Goal: Task Accomplishment & Management: Manage account settings

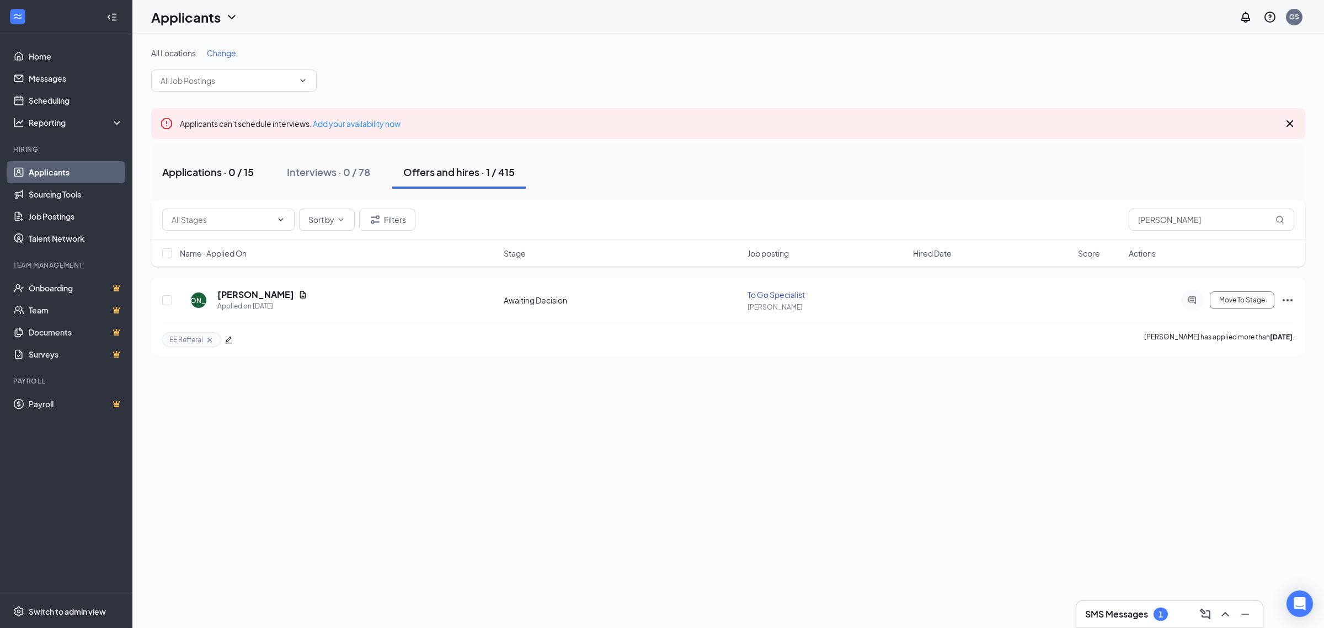
click at [229, 178] on div "Applications · 0 / 15" at bounding box center [208, 172] width 92 height 14
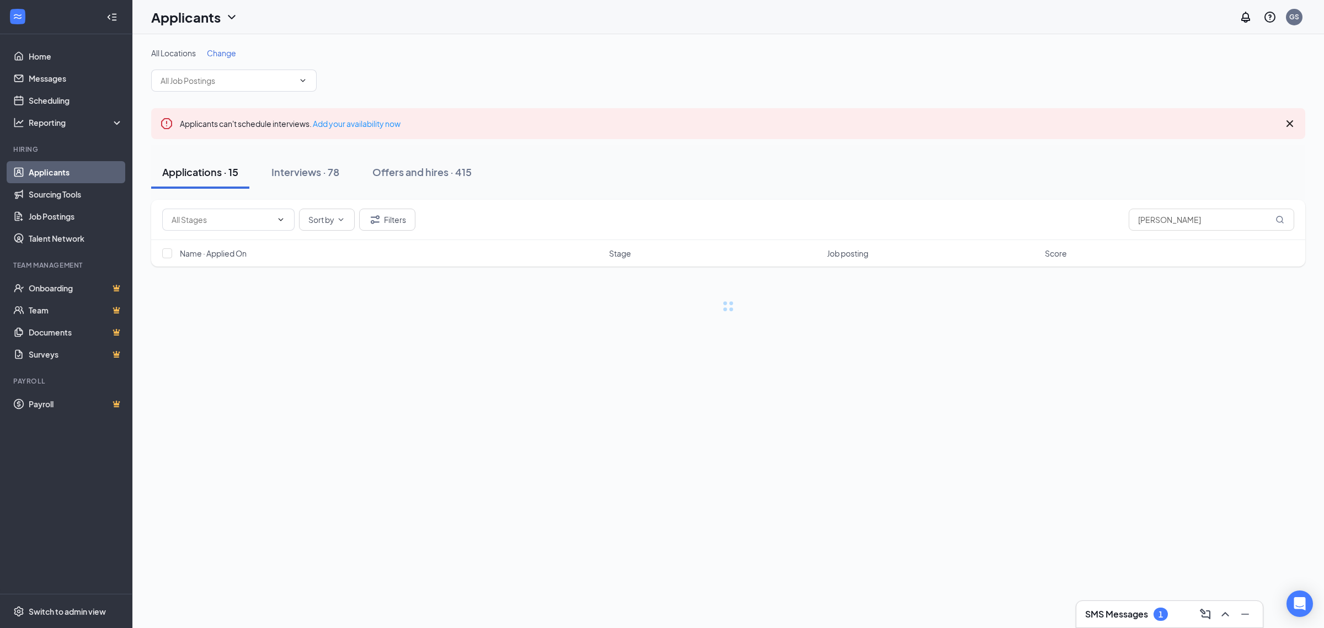
click at [1112, 618] on h3 "SMS Messages" at bounding box center [1116, 614] width 63 height 12
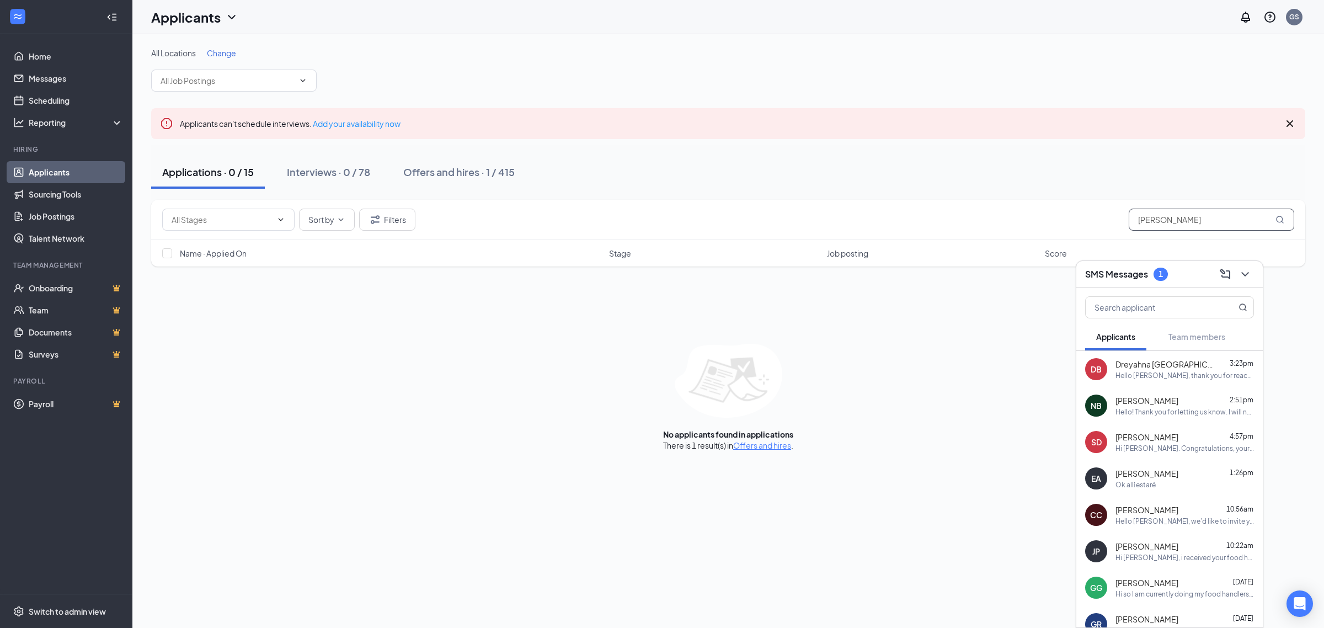
click at [1189, 214] on input "jackson allen" at bounding box center [1211, 220] width 165 height 22
click at [1146, 379] on div "Hello Gabriela, thank you for reaching back out and letting me know unfortunate…" at bounding box center [1184, 375] width 138 height 9
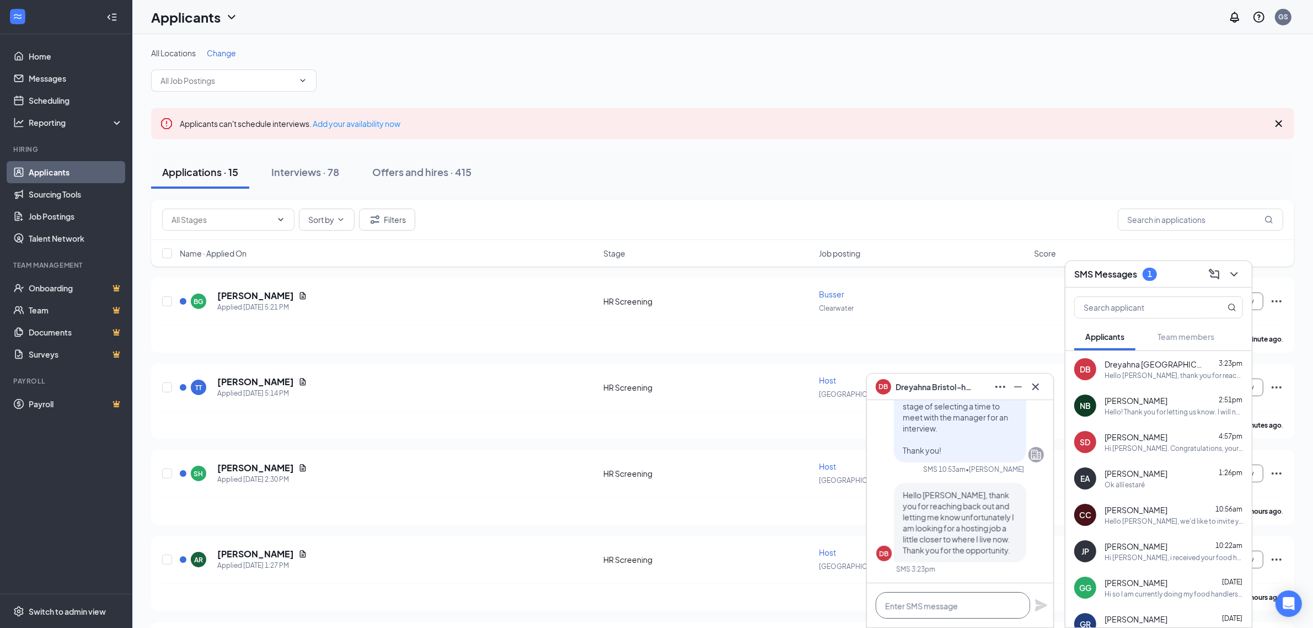
click at [945, 608] on textarea at bounding box center [953, 605] width 154 height 26
click at [976, 614] on textarea at bounding box center [953, 605] width 154 height 26
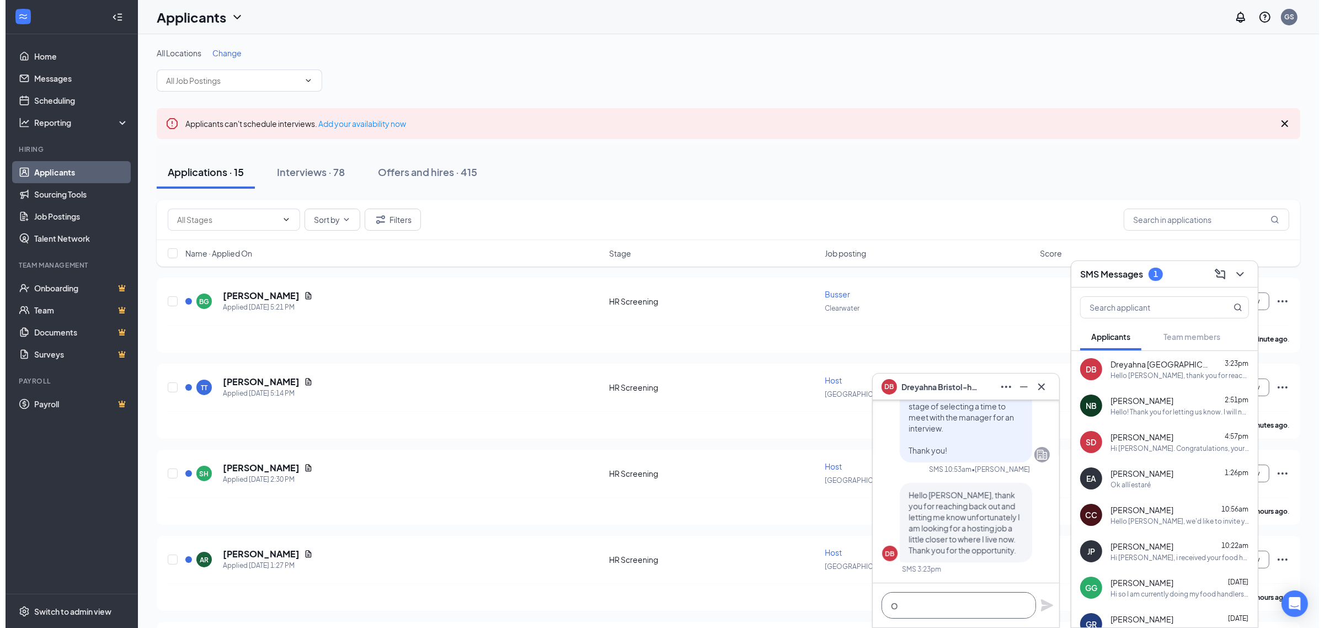
scroll to position [1, 0]
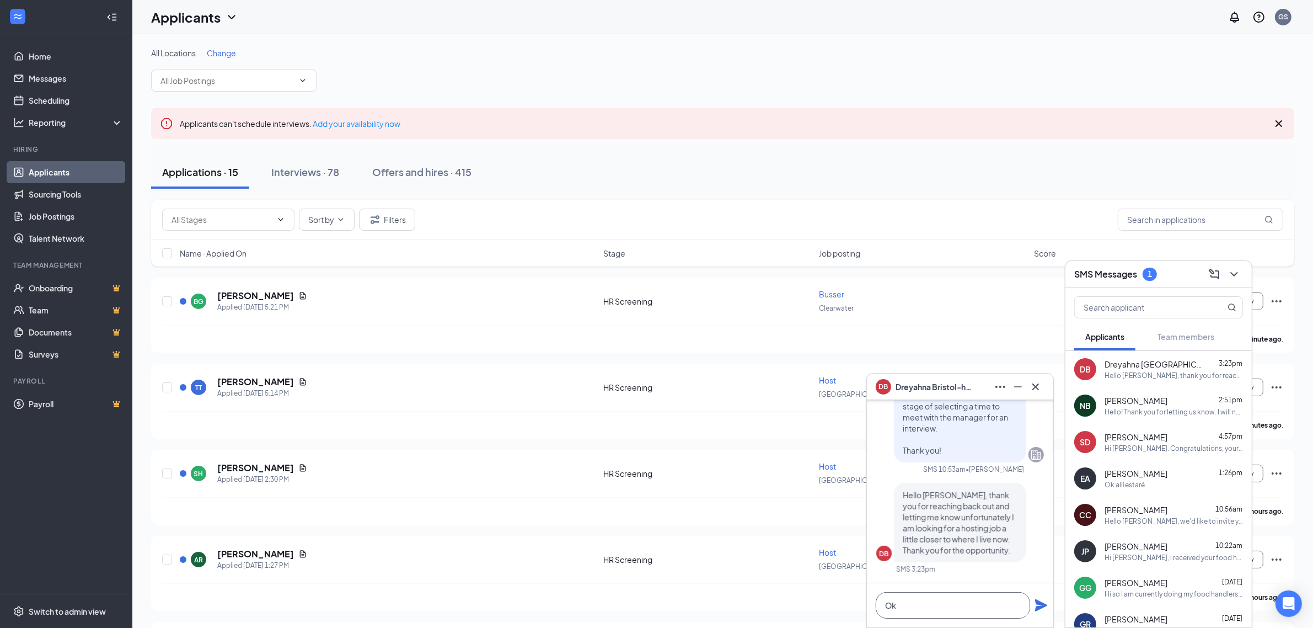
type textarea "O"
click at [966, 607] on textarea "Hi, thank you so much for letting me know! We will keep your" at bounding box center [953, 600] width 154 height 38
type textarea "Hi, thank you so much for letting me know! We will keep your"
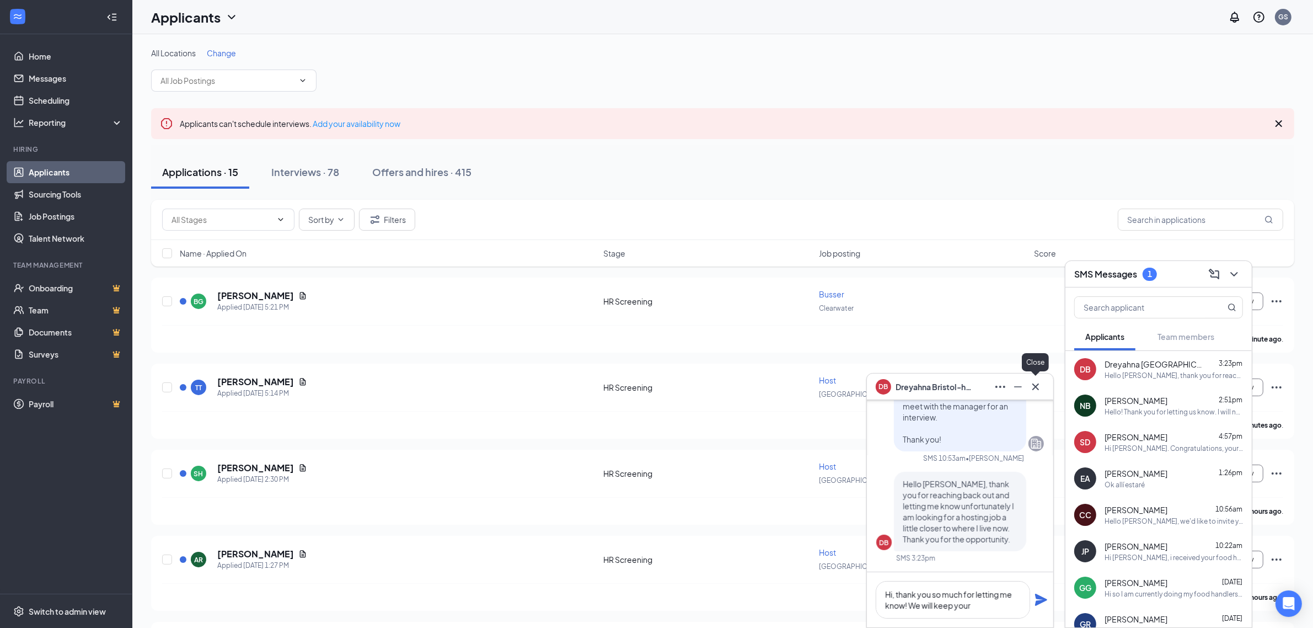
click at [1037, 385] on icon "Cross" at bounding box center [1036, 386] width 7 height 7
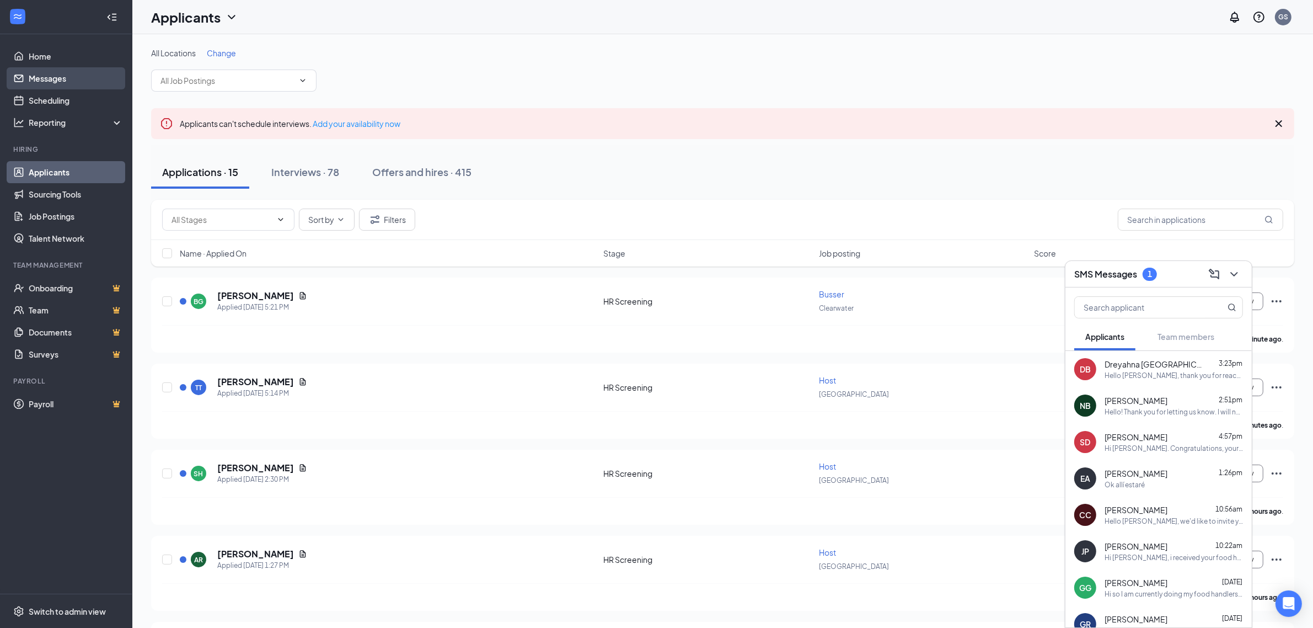
click at [61, 81] on link "Messages" at bounding box center [76, 78] width 94 height 22
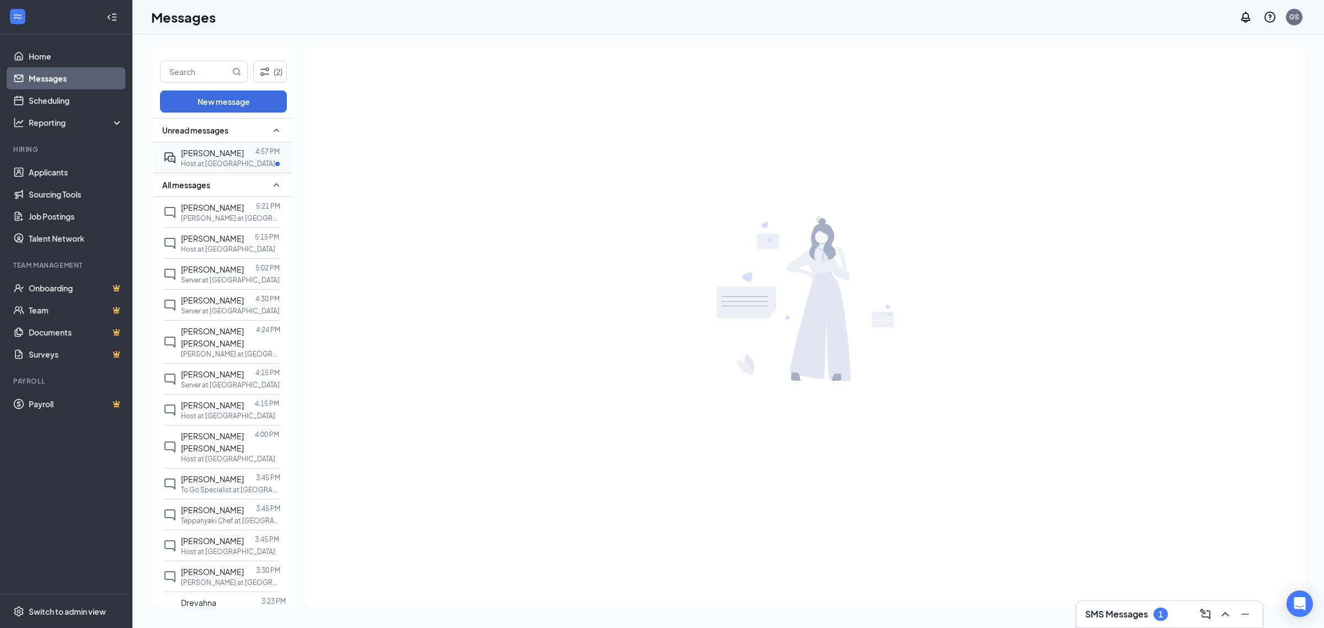
click at [213, 152] on span "[PERSON_NAME]" at bounding box center [212, 153] width 63 height 10
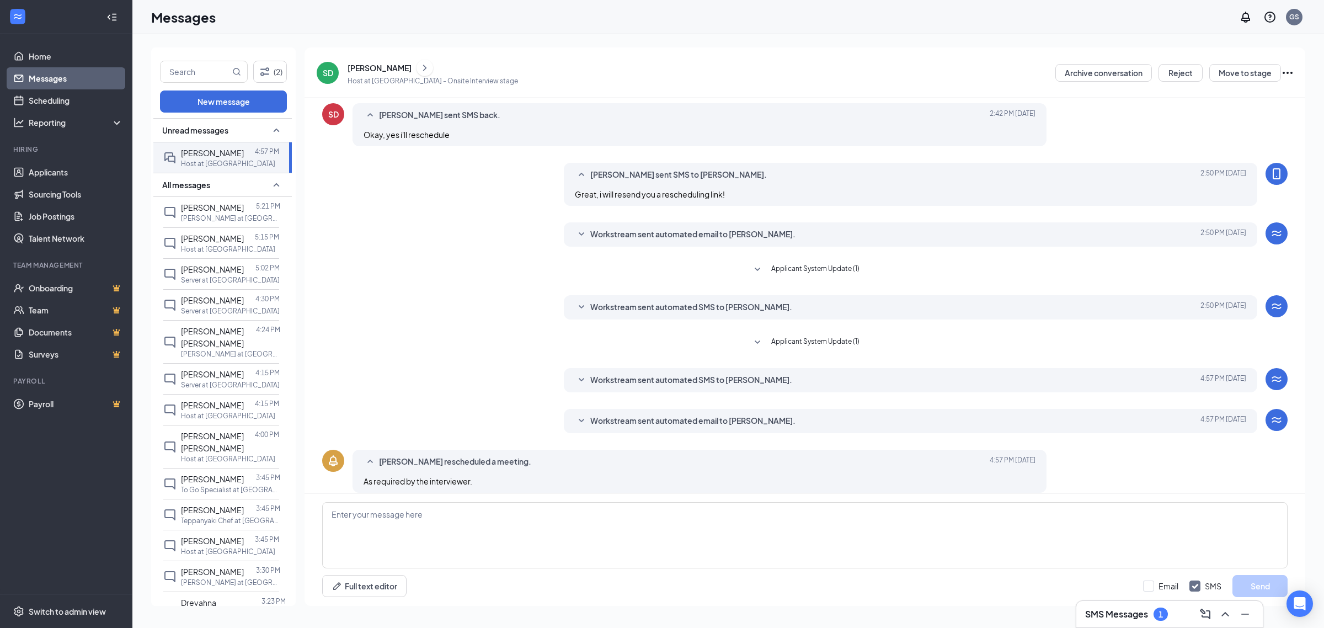
scroll to position [106, 0]
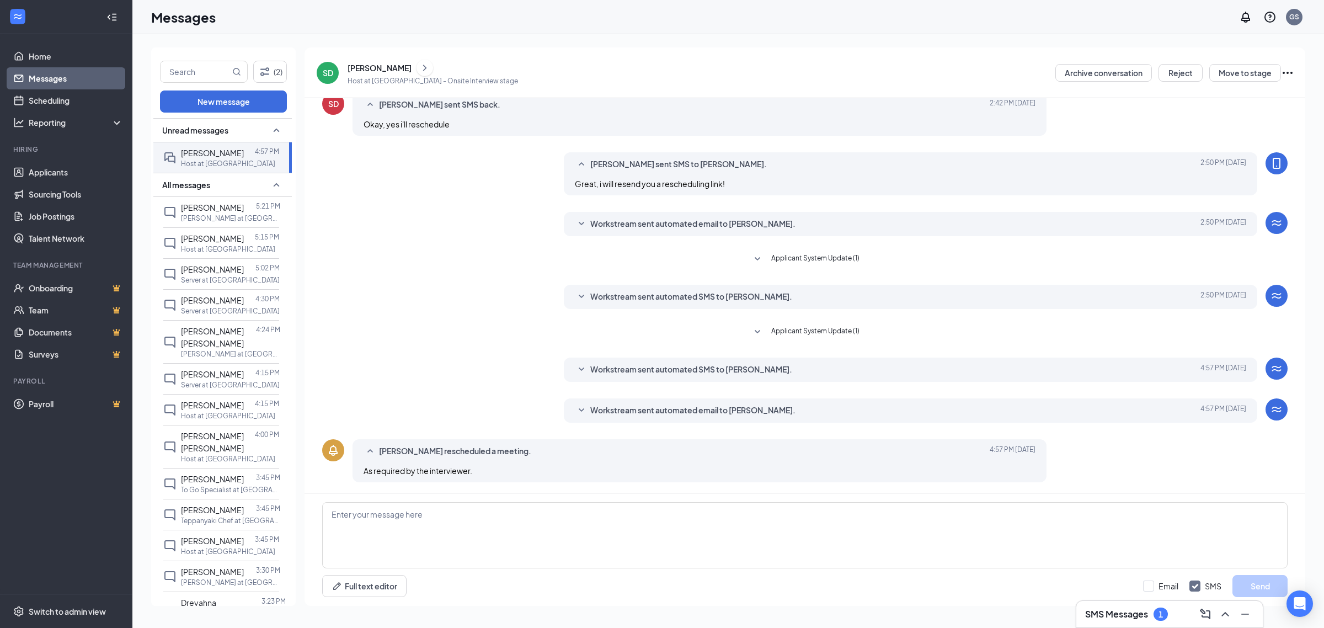
click at [638, 408] on span "Workstream sent automated email to sherley damier." at bounding box center [692, 410] width 205 height 13
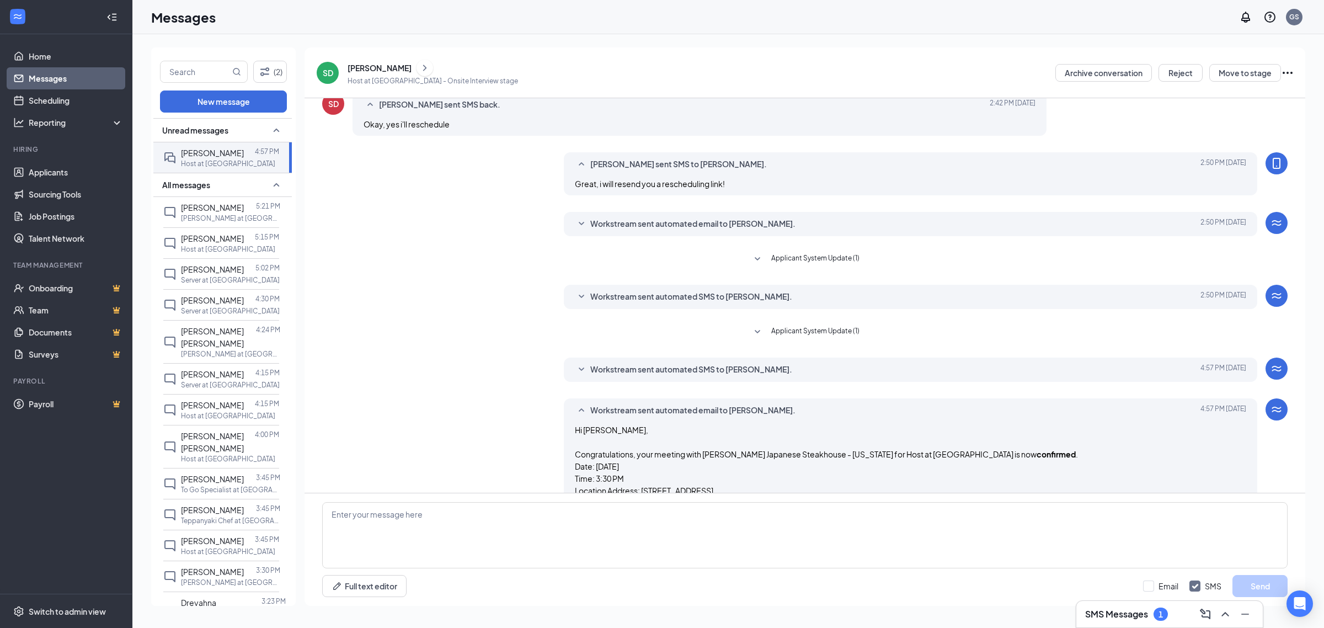
click at [630, 370] on span "Workstream sent automated SMS to sherley damier." at bounding box center [691, 369] width 202 height 13
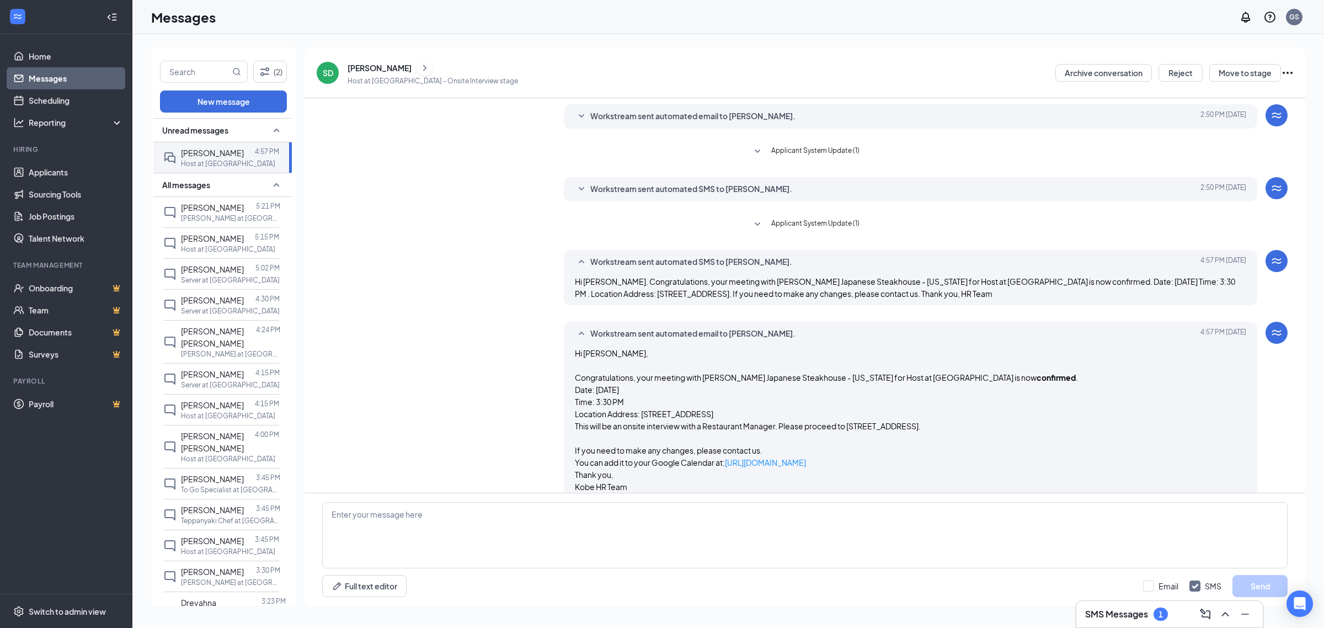
scroll to position [289, 0]
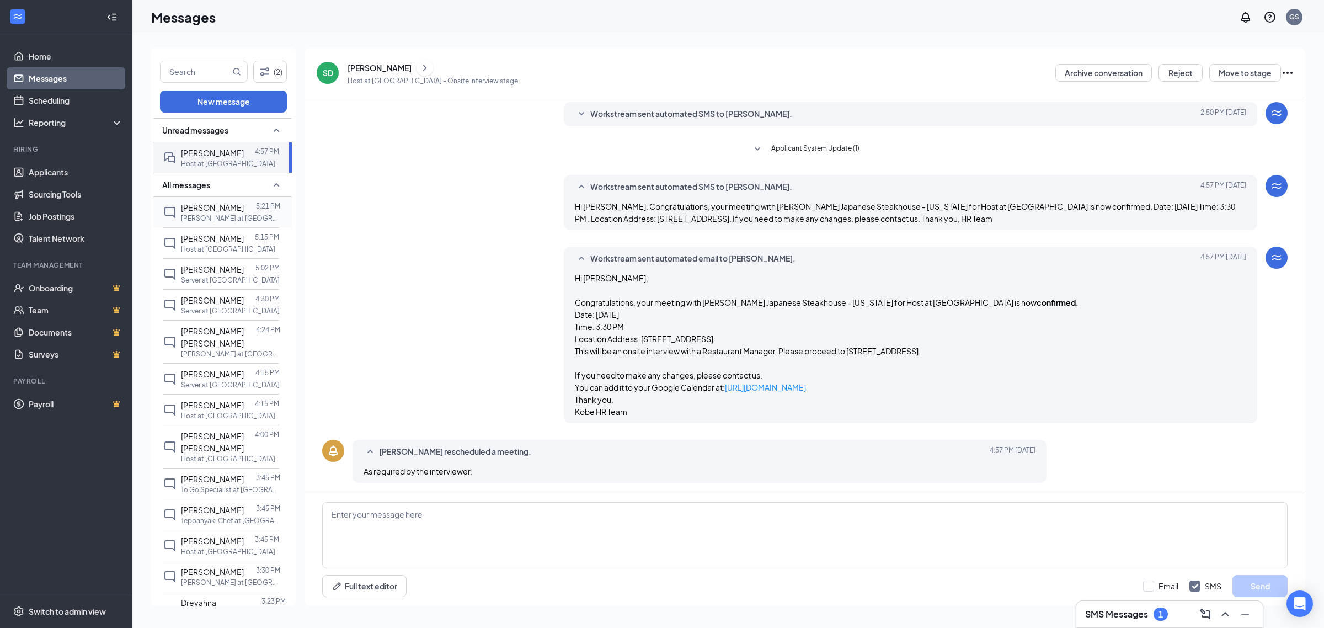
click at [207, 221] on p "Busser at Clearwater" at bounding box center [230, 217] width 99 height 9
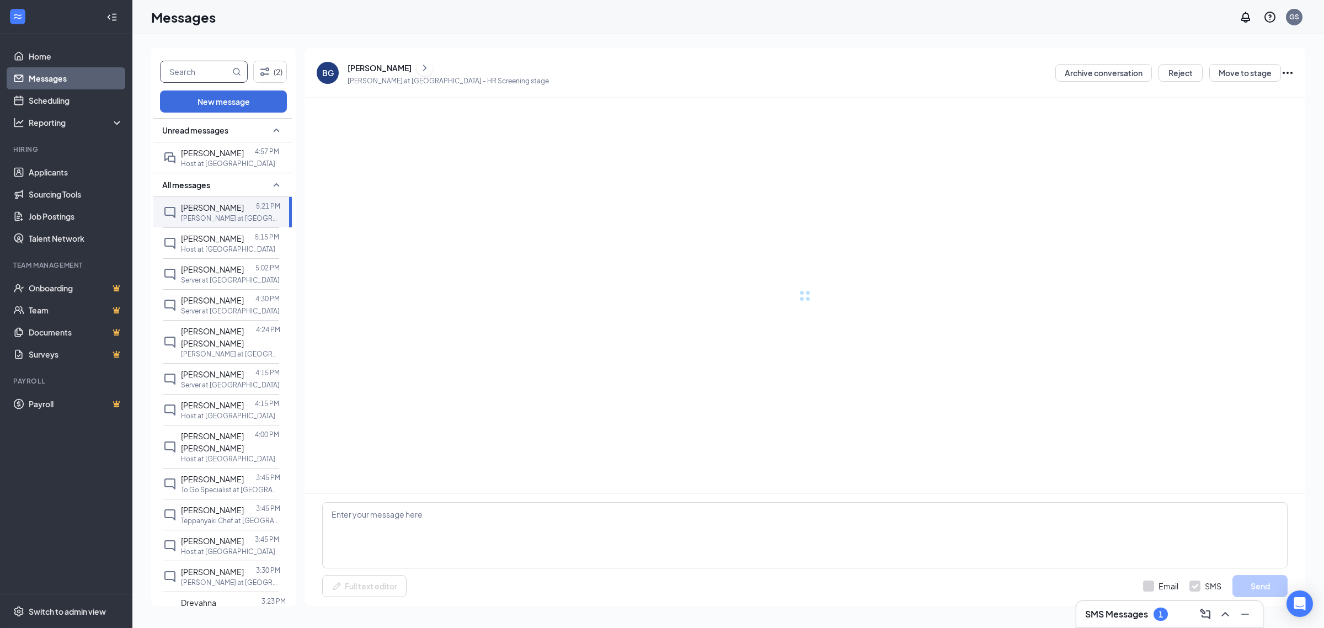
click at [196, 71] on input "text" at bounding box center [196, 71] width 70 height 21
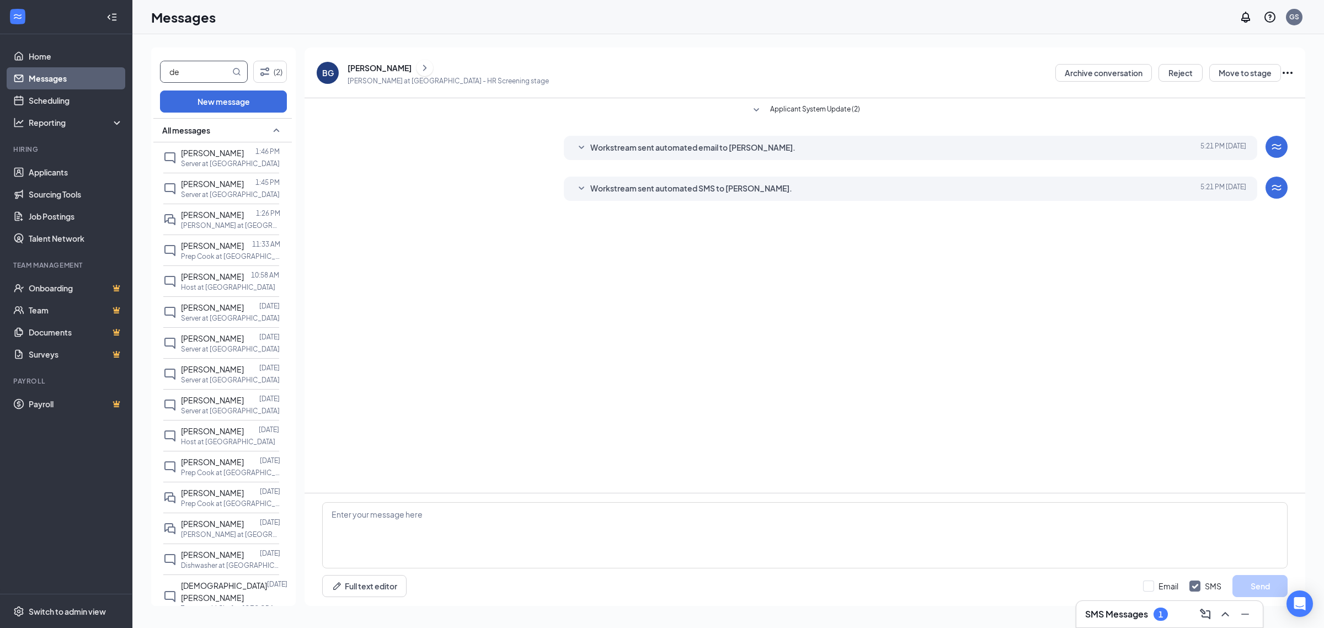
click at [1120, 623] on div "SMS Messages 1" at bounding box center [1169, 614] width 186 height 26
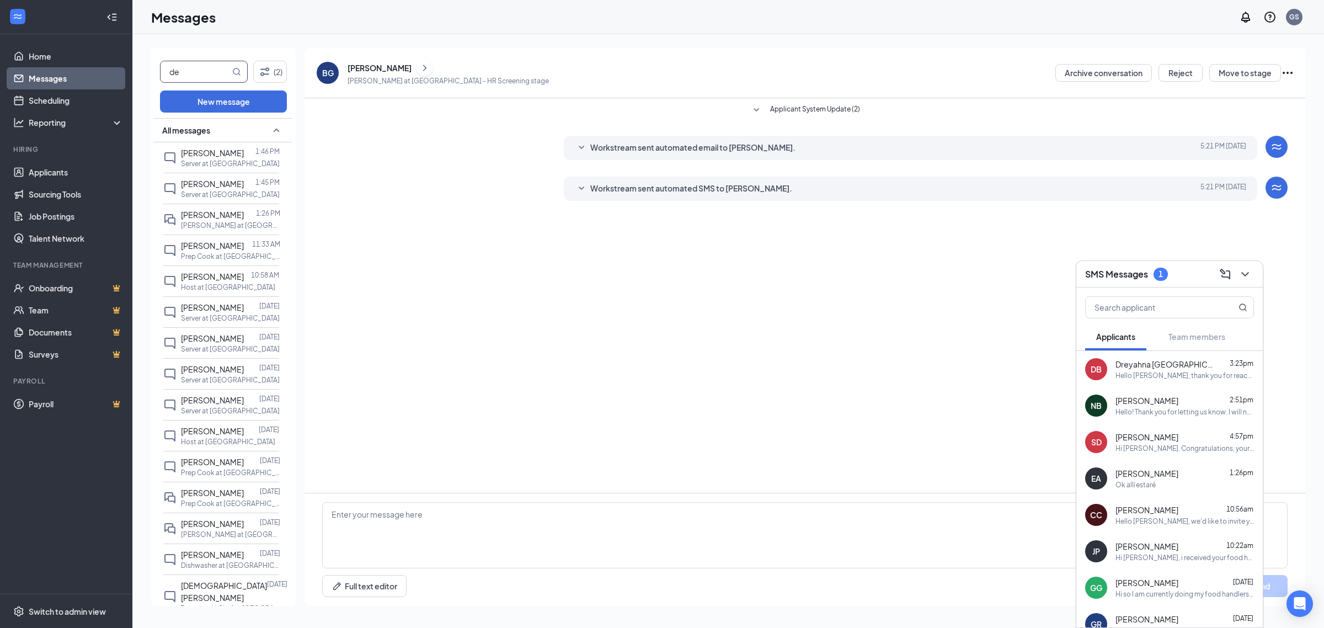
click at [207, 72] on input "de" at bounding box center [196, 71] width 70 height 21
type input "drey"
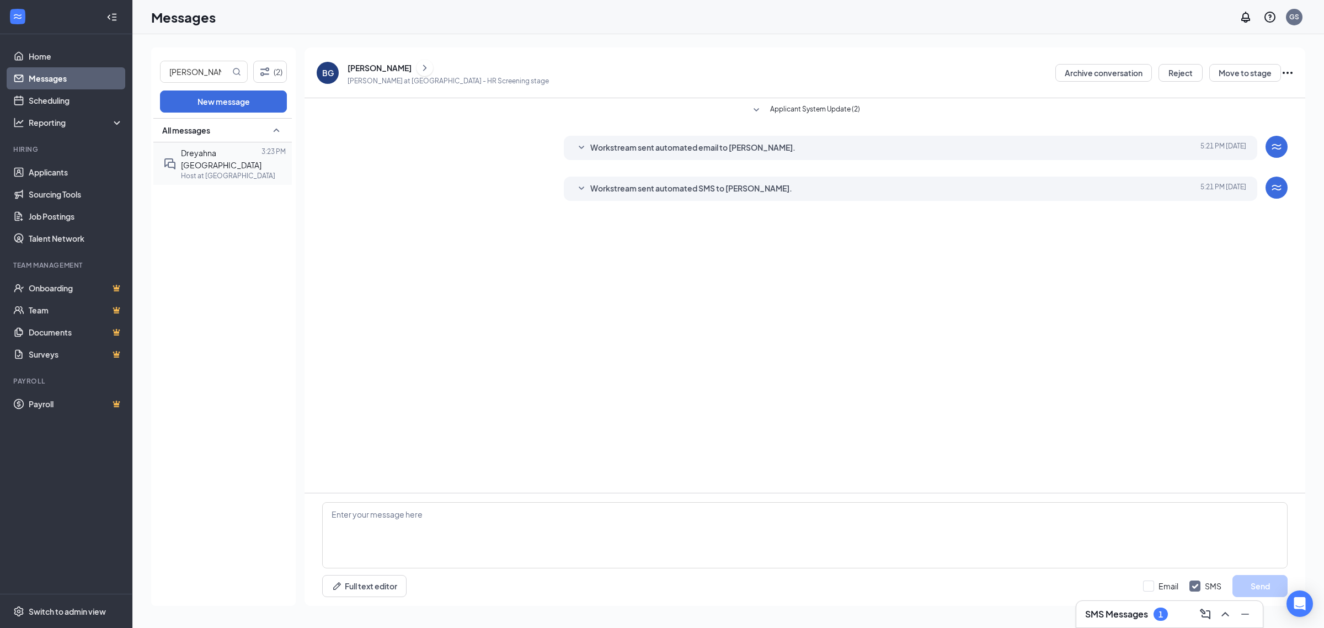
click at [232, 177] on p "Host at Altamonte Springs" at bounding box center [228, 175] width 94 height 9
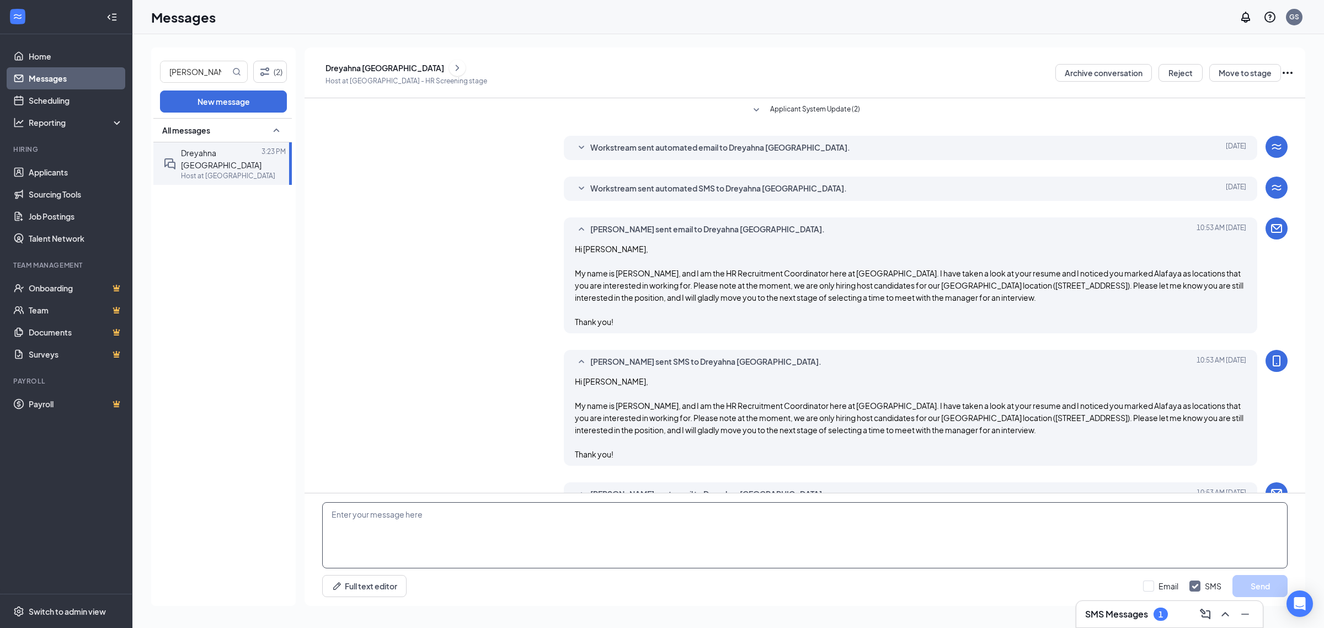
click at [456, 522] on textarea at bounding box center [804, 535] width 965 height 66
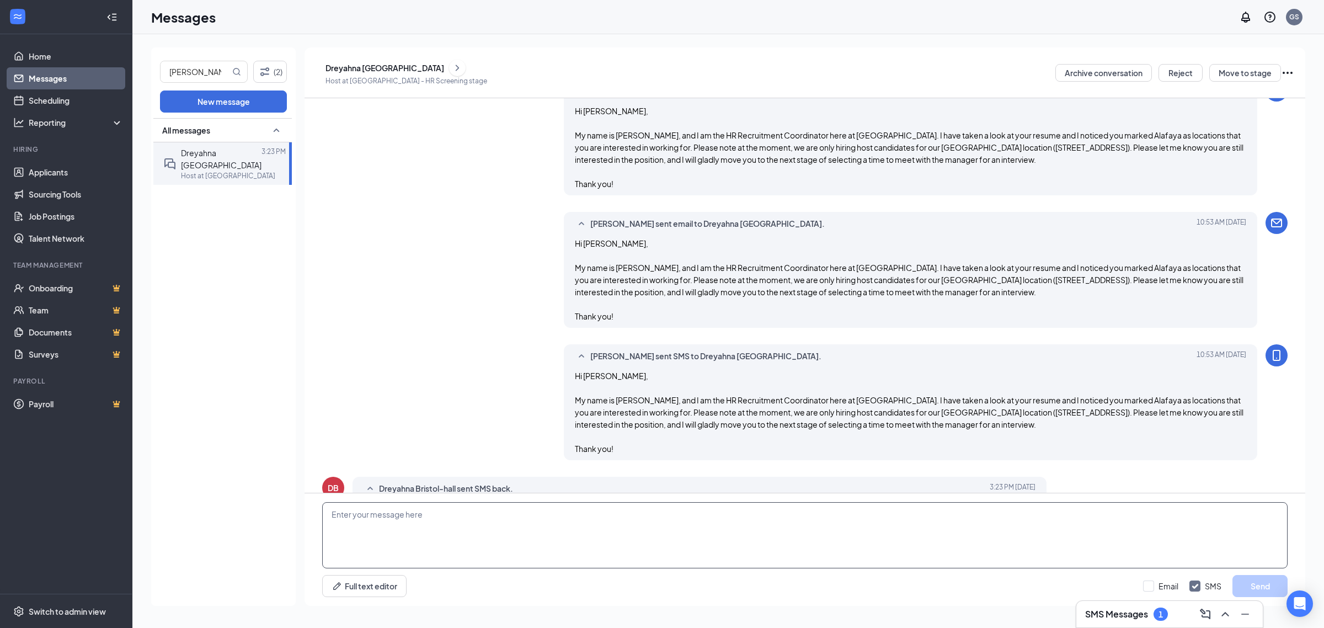
scroll to position [308, 0]
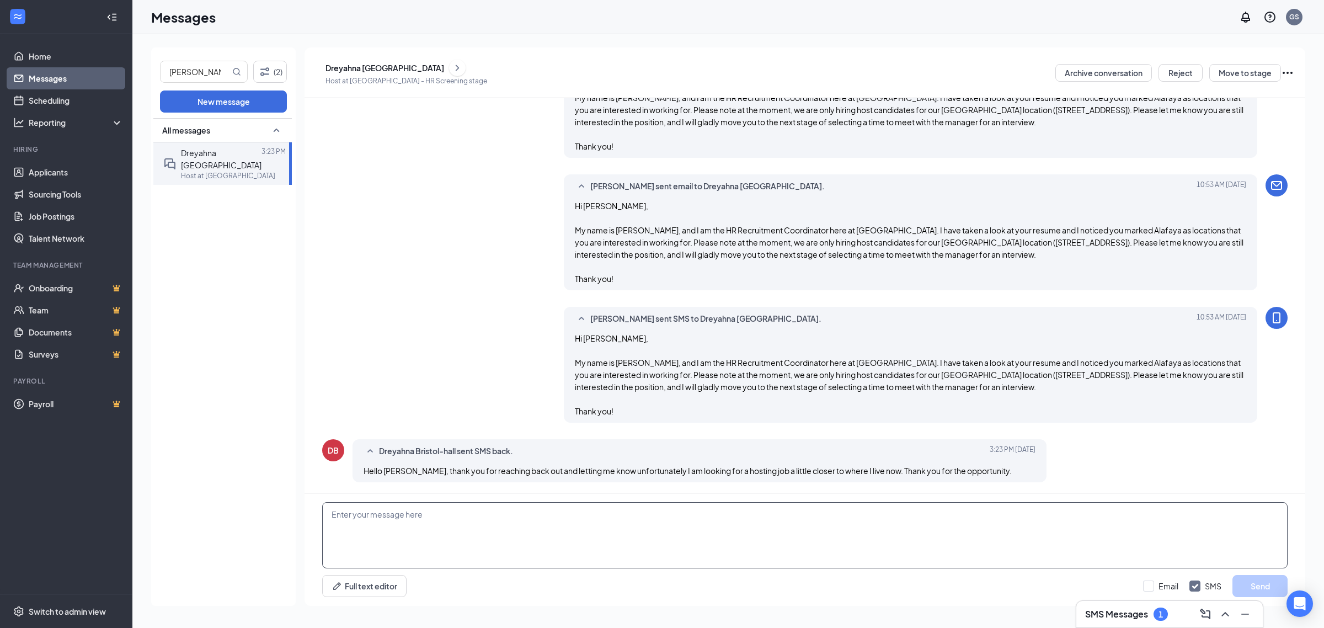
paste textarea "Hi, thank you so much for letting me know! We will keep your"
drag, startPoint x: 559, startPoint y: 513, endPoint x: 486, endPoint y: 514, distance: 72.8
click at [486, 514] on textarea "Hi, thank you so much for letting me know! We will keep your" at bounding box center [804, 535] width 965 height 66
click at [557, 520] on textarea "Hi, thank you so much for letting me know! We will keep your" at bounding box center [804, 535] width 965 height 66
paste textarea "I have provided you with the link to our career page for future reference. We u…"
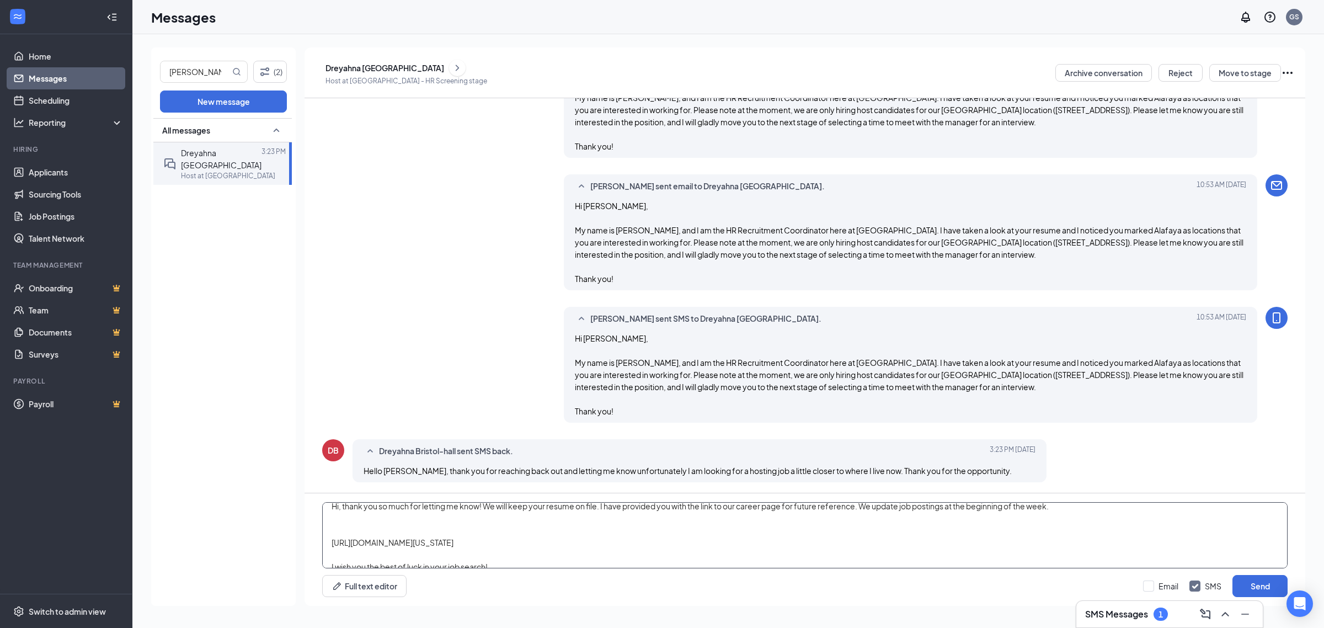
scroll to position [0, 0]
click at [610, 514] on textarea "Hi, thank you so much for letting me know! We will keep your resume on file. I …" at bounding box center [804, 535] width 965 height 66
click at [621, 516] on textarea "Hi, thank you so much for letting me know! We will keep your resume on file. I …" at bounding box center [804, 535] width 965 height 66
click at [626, 516] on textarea "Hi, thank you so much for letting me know! We will keep your resume on file. I …" at bounding box center [804, 535] width 965 height 66
click at [917, 514] on textarea "Hi, thank you so much for letting me know! We will keep your resume on file. I …" at bounding box center [804, 535] width 965 height 66
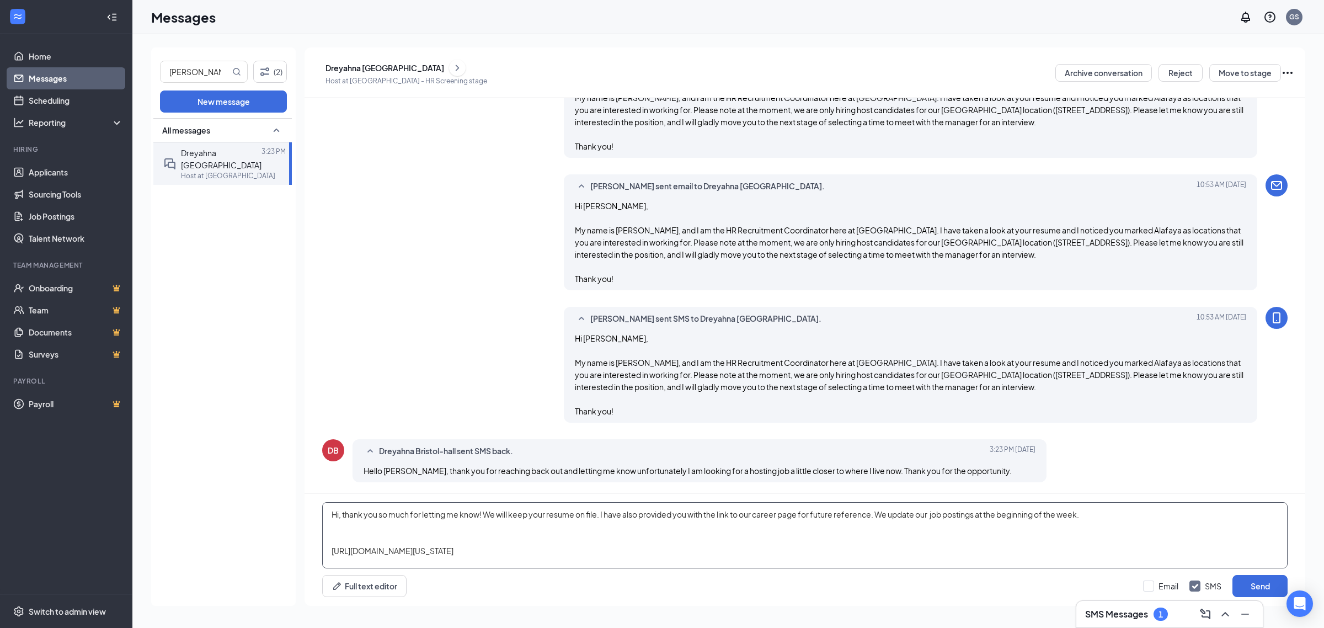
click at [407, 537] on textarea "Hi, thank you so much for letting me know! We will keep your resume on file. I …" at bounding box center [804, 535] width 965 height 66
click at [469, 561] on textarea "Hi, thank you so much for letting me know! We will keep your resume on file. I …" at bounding box center [804, 535] width 965 height 66
type textarea "Hi, thank you so much for letting me know! We will keep your resume on file. I …"
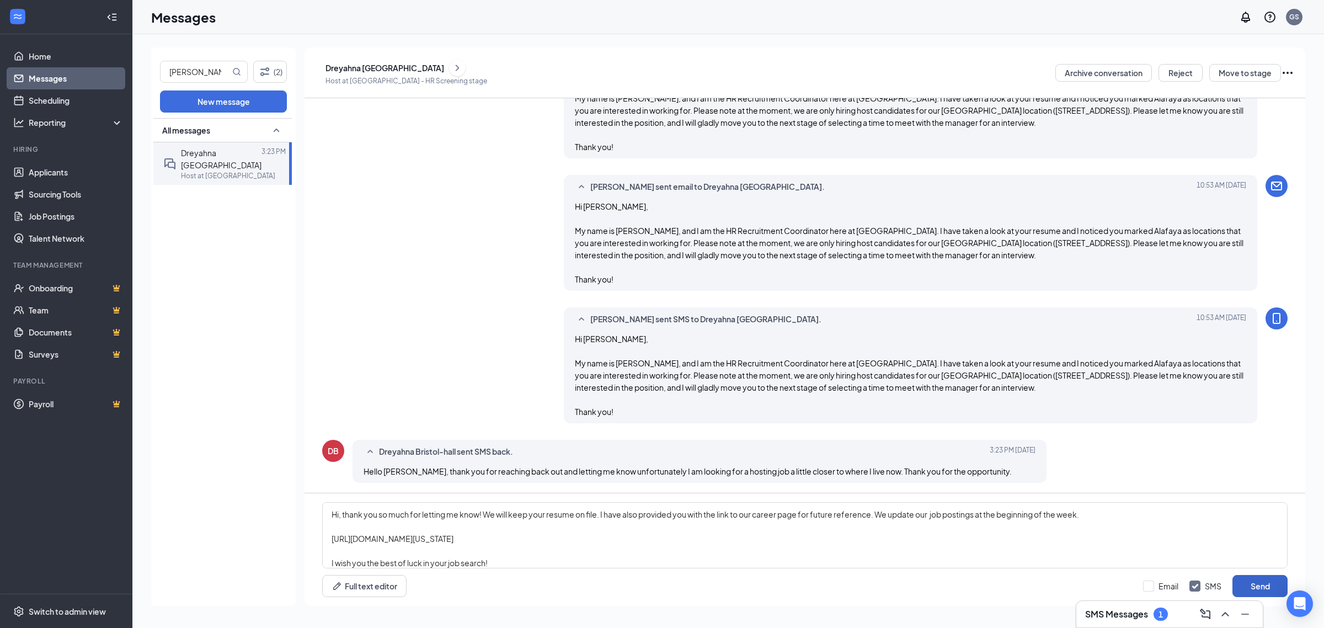
click at [1247, 582] on button "Send" at bounding box center [1259, 586] width 55 height 22
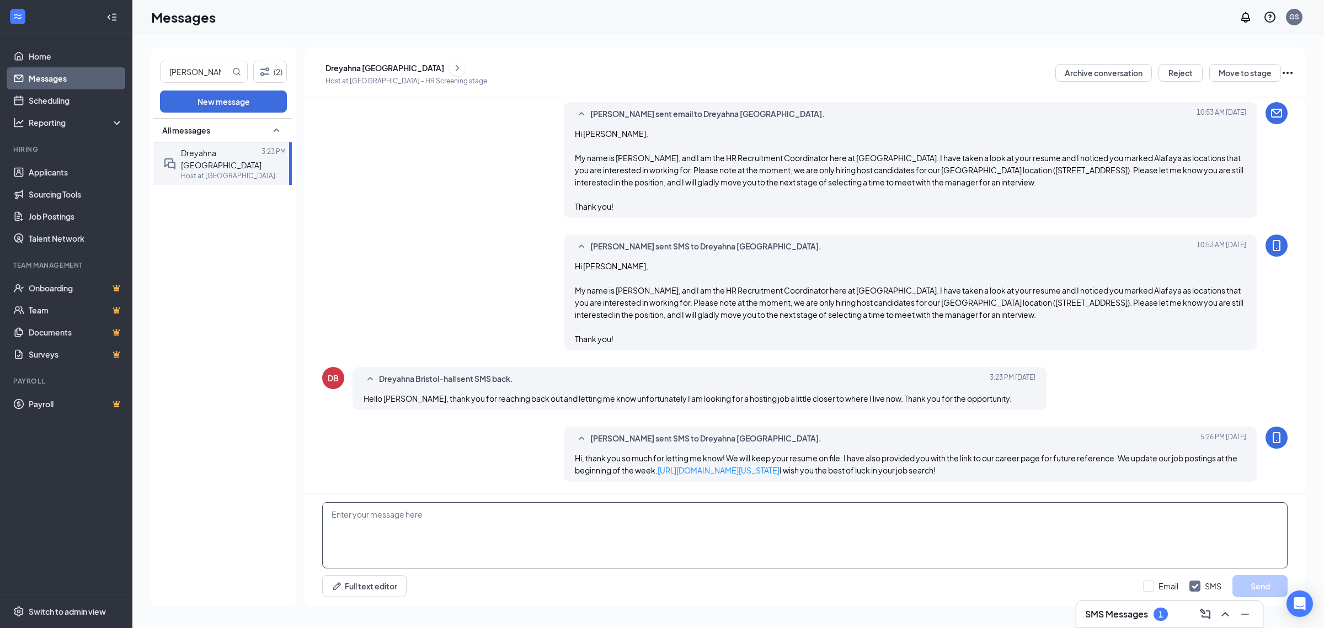
scroll to position [428, 0]
drag, startPoint x: 746, startPoint y: 470, endPoint x: 570, endPoint y: 409, distance: 186.8
click at [570, 426] on div "Gabriela Serna sent SMS to Dreyahna Bristol-hall. Today 5:26 PM Hi, thank you s…" at bounding box center [911, 453] width 694 height 55
copy span "Hi, thank you so much for letting me know! We will keep your resume on file. I …"
click at [45, 170] on link "Applicants" at bounding box center [76, 172] width 94 height 22
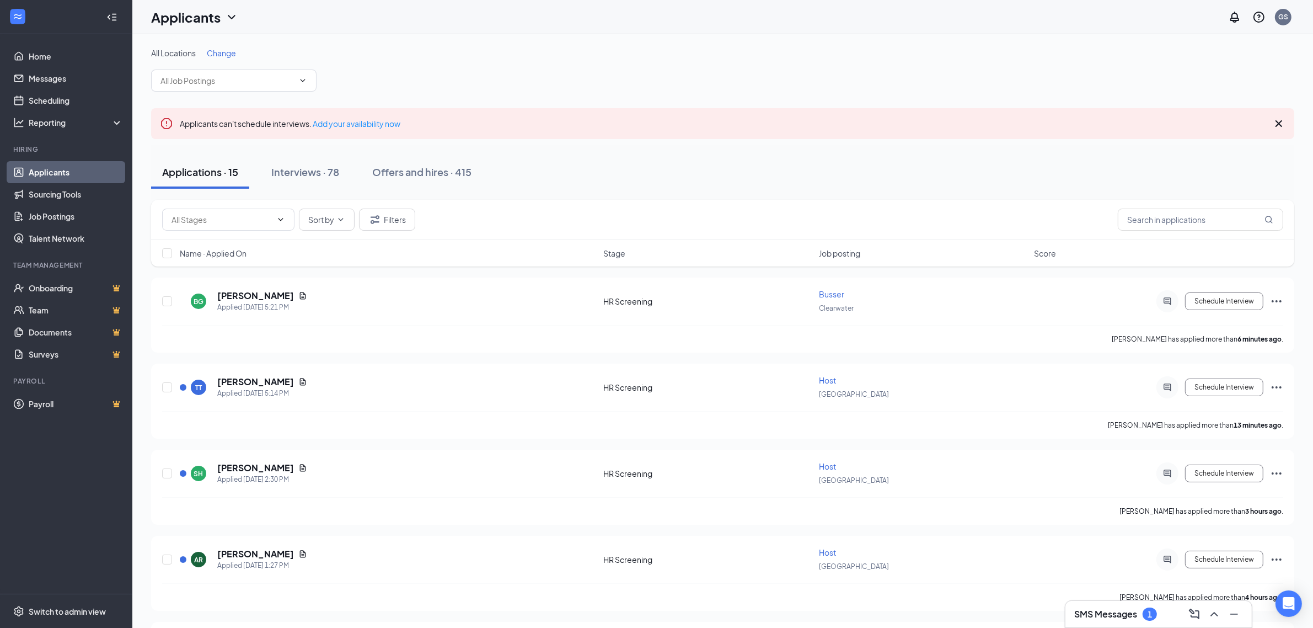
click at [1120, 622] on div "SMS Messages 1" at bounding box center [1159, 614] width 169 height 18
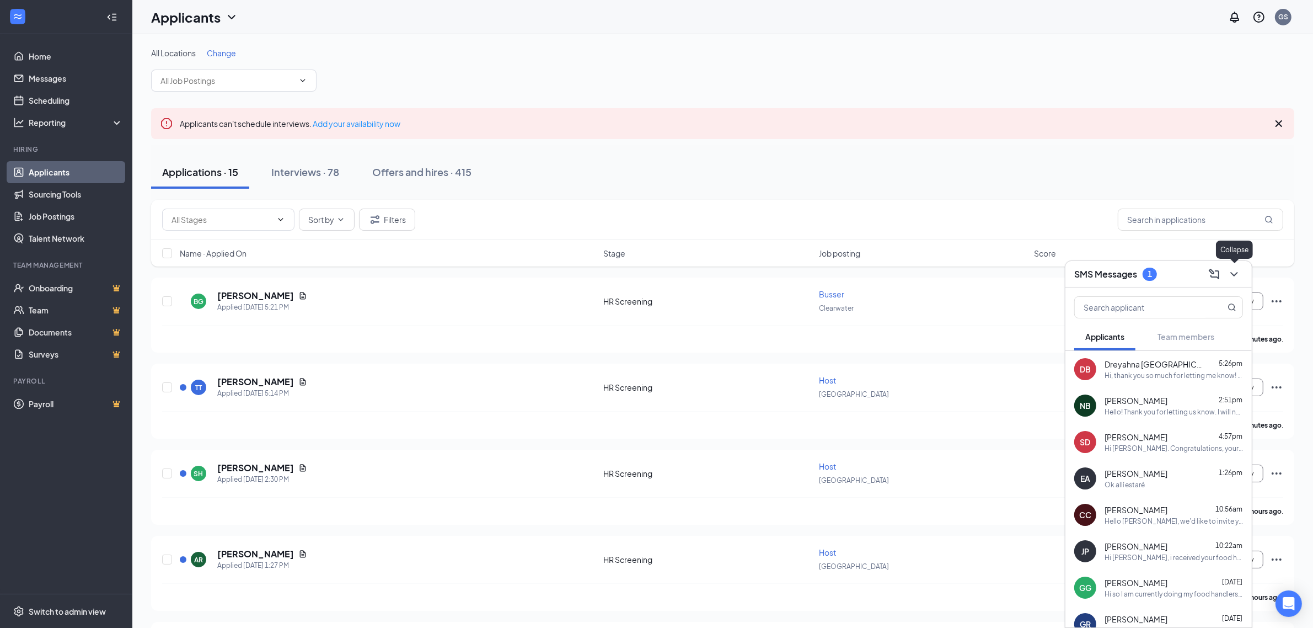
click at [1240, 279] on icon "ChevronDown" at bounding box center [1234, 274] width 13 height 13
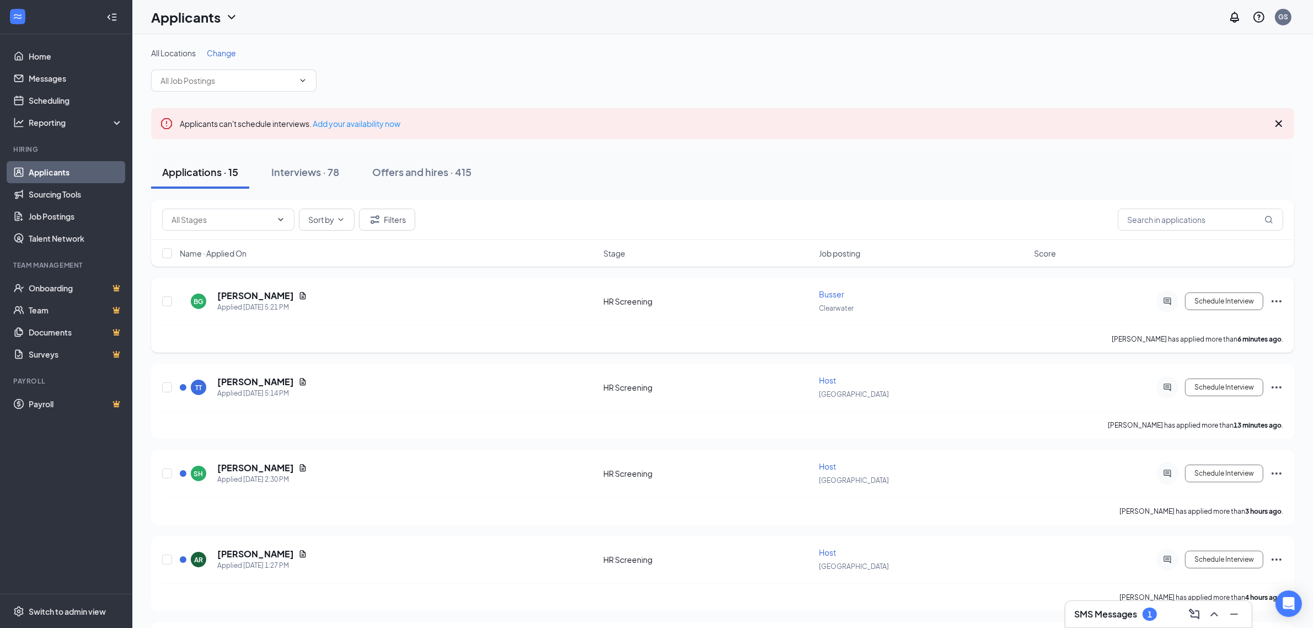
click at [838, 298] on span "Busser" at bounding box center [831, 294] width 25 height 10
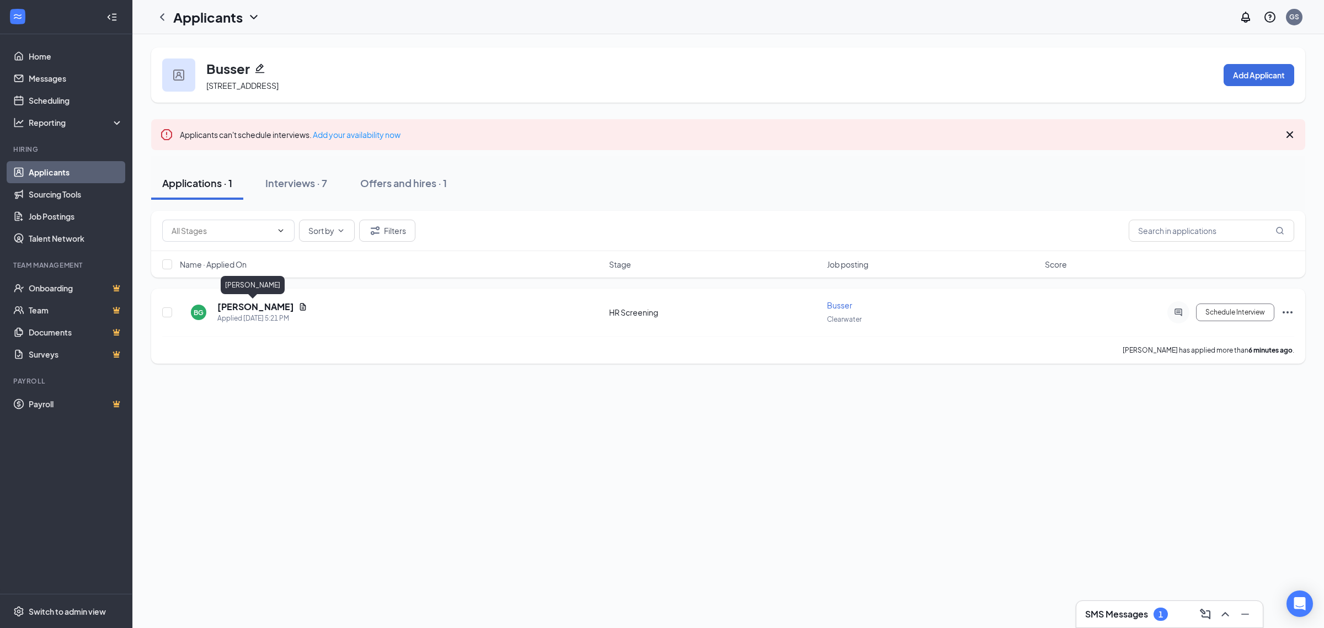
click at [255, 290] on div "[PERSON_NAME]" at bounding box center [253, 285] width 64 height 18
click at [266, 304] on h5 "[PERSON_NAME]" at bounding box center [255, 307] width 77 height 12
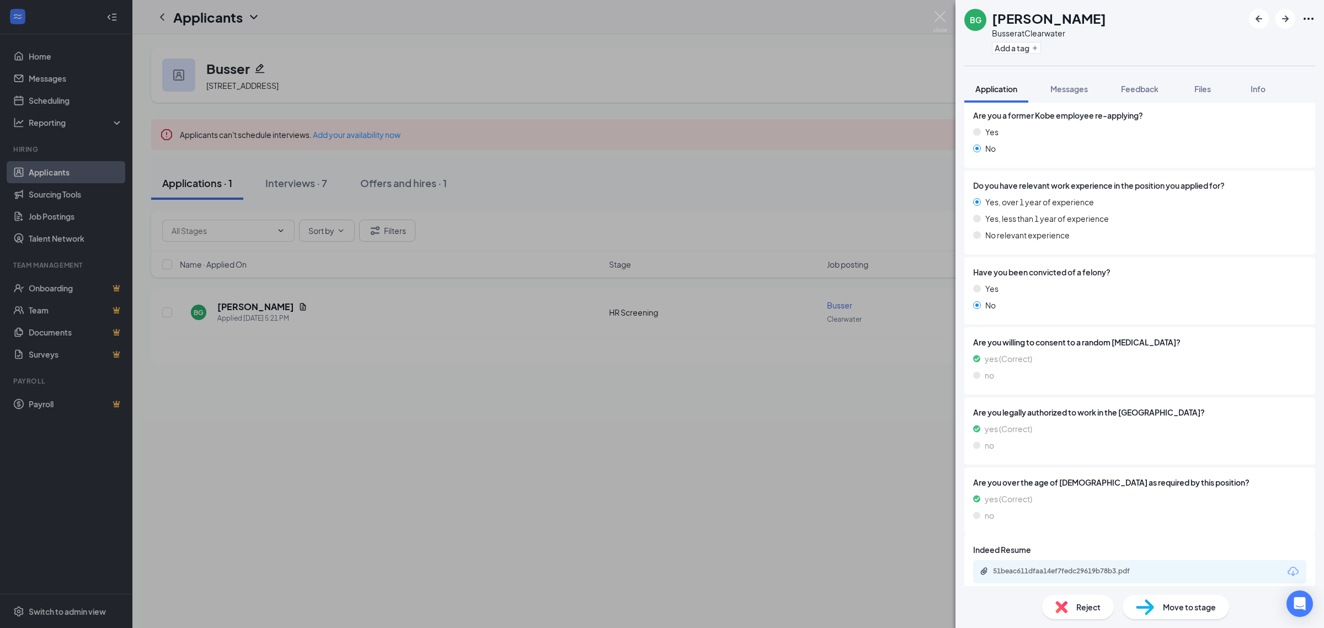
scroll to position [506, 0]
click at [1048, 566] on div "51beac611dfaa14ef7fedc29619b78b3.pdf" at bounding box center [1070, 570] width 154 height 9
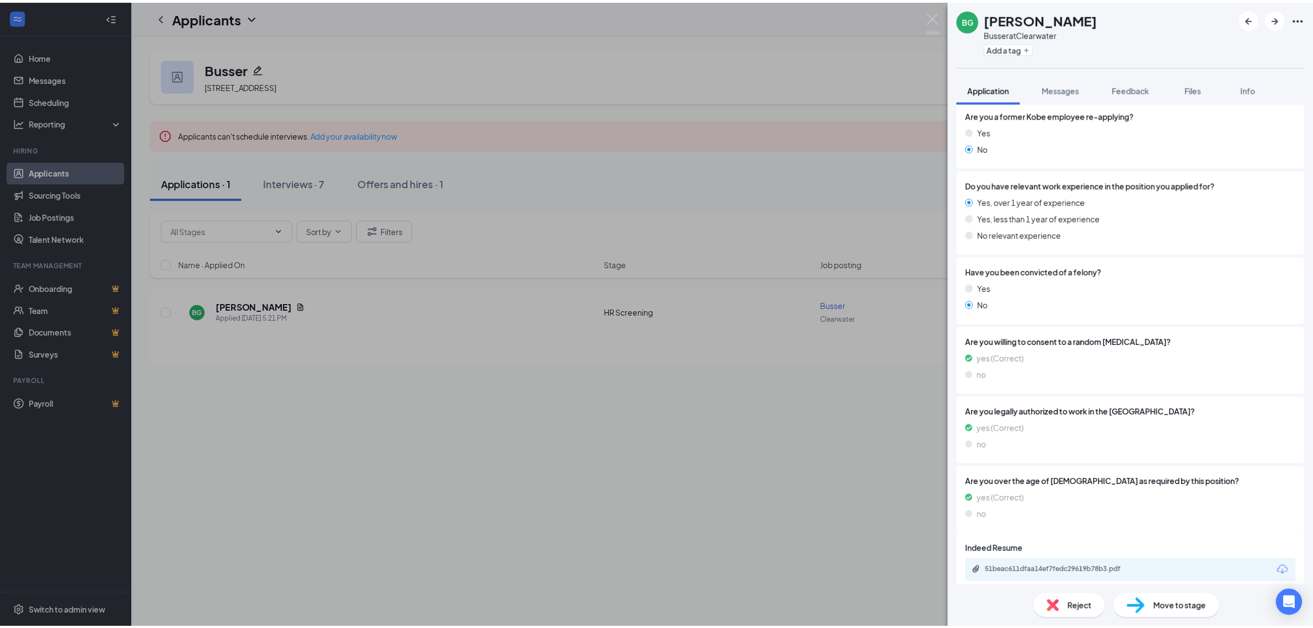
scroll to position [502, 0]
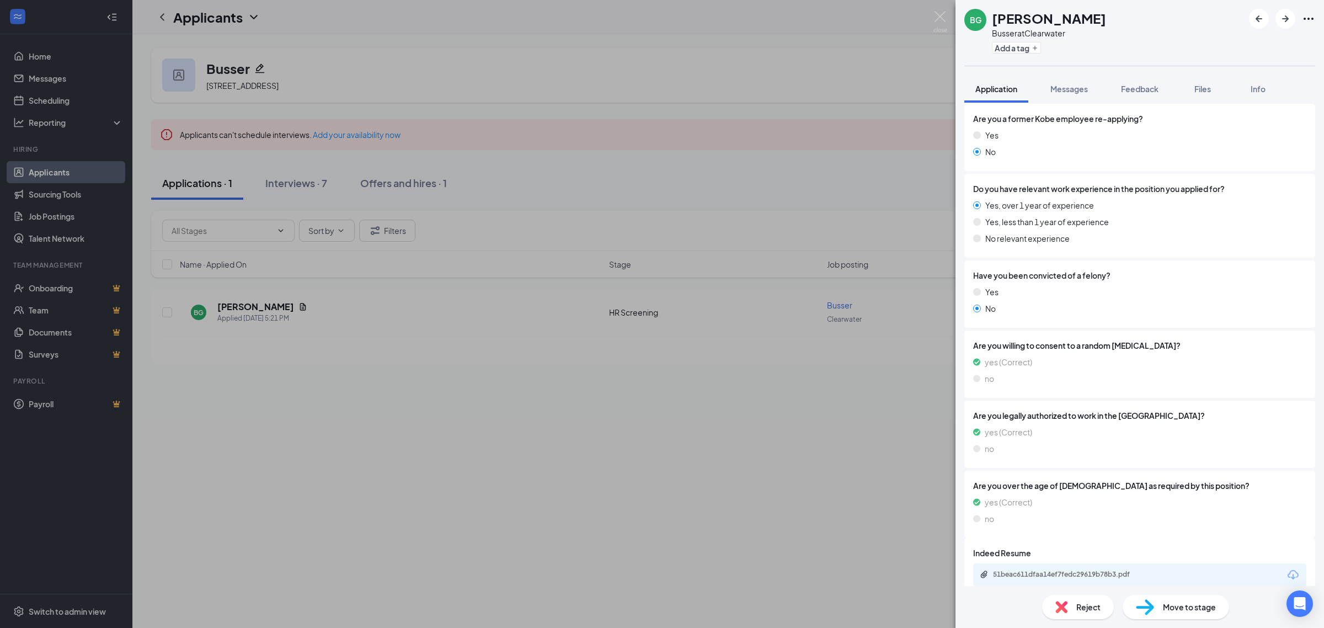
click at [1205, 615] on div "Move to stage" at bounding box center [1176, 607] width 106 height 24
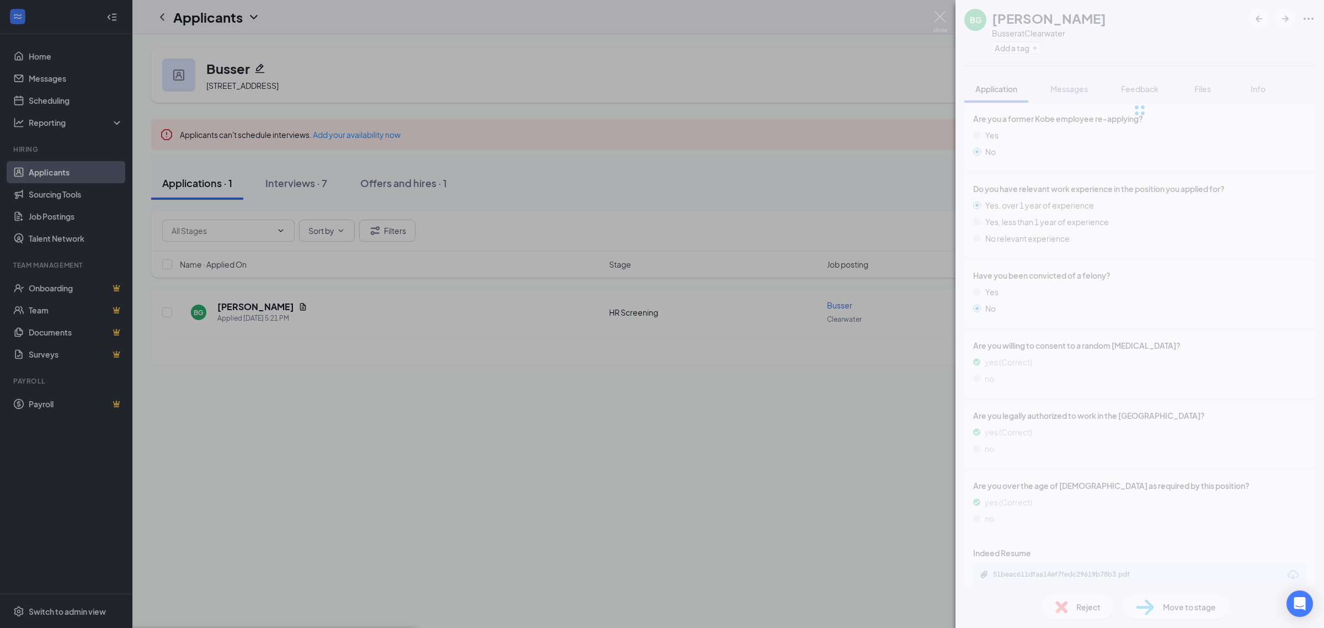
type input "Onsite Interview (next stage)"
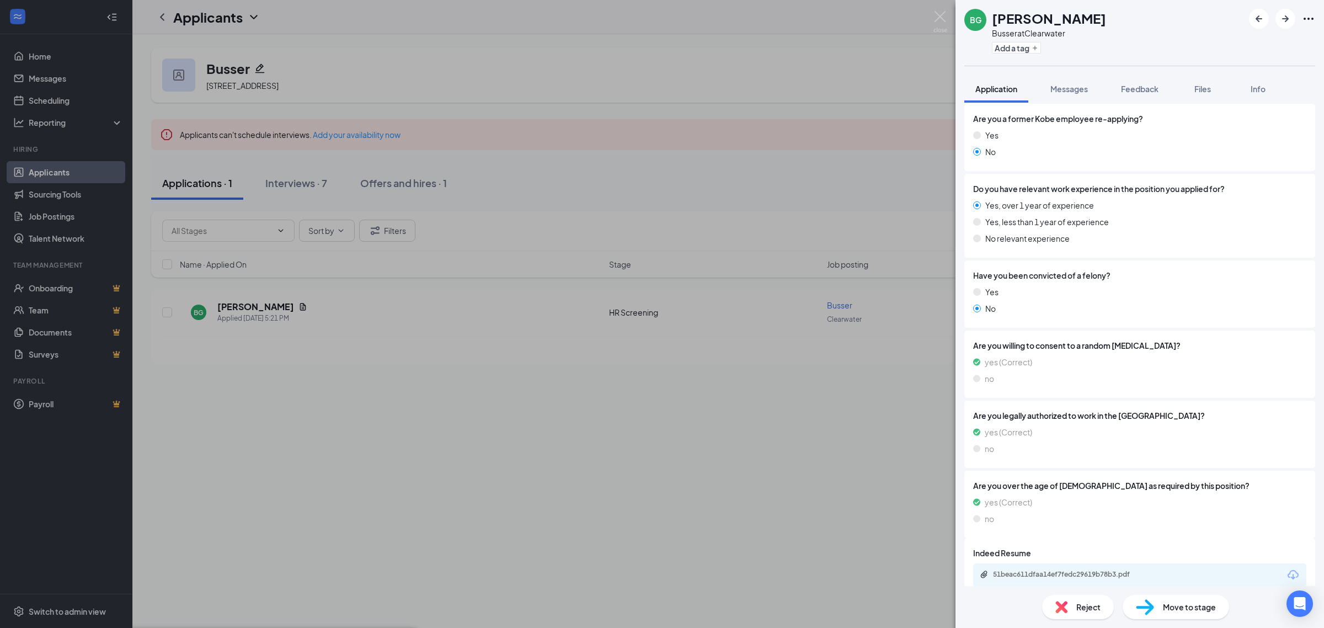
click at [941, 24] on img at bounding box center [940, 22] width 14 height 22
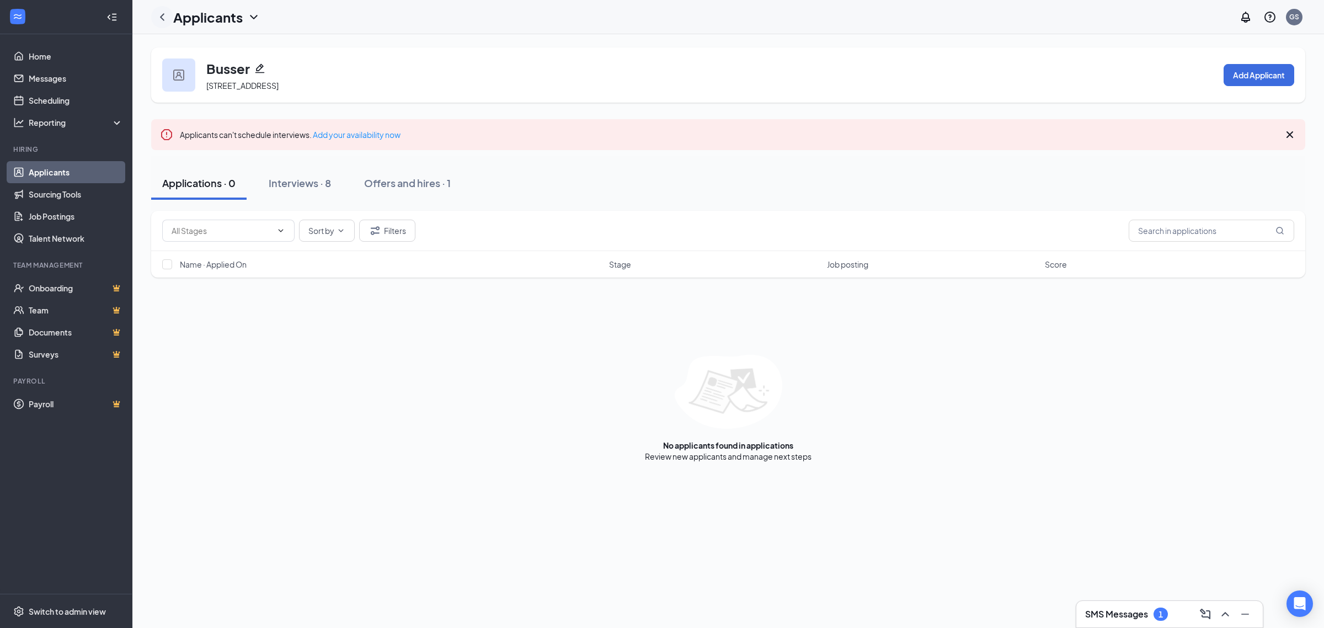
click at [159, 17] on icon "ChevronLeft" at bounding box center [162, 16] width 13 height 13
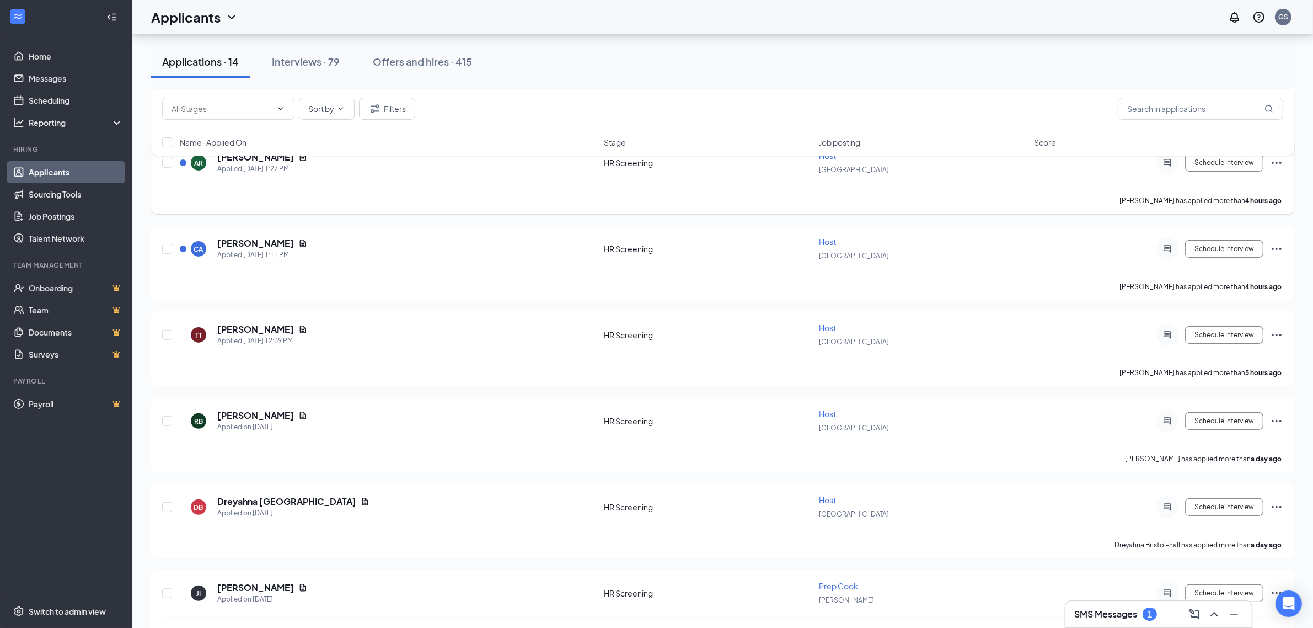
scroll to position [414, 0]
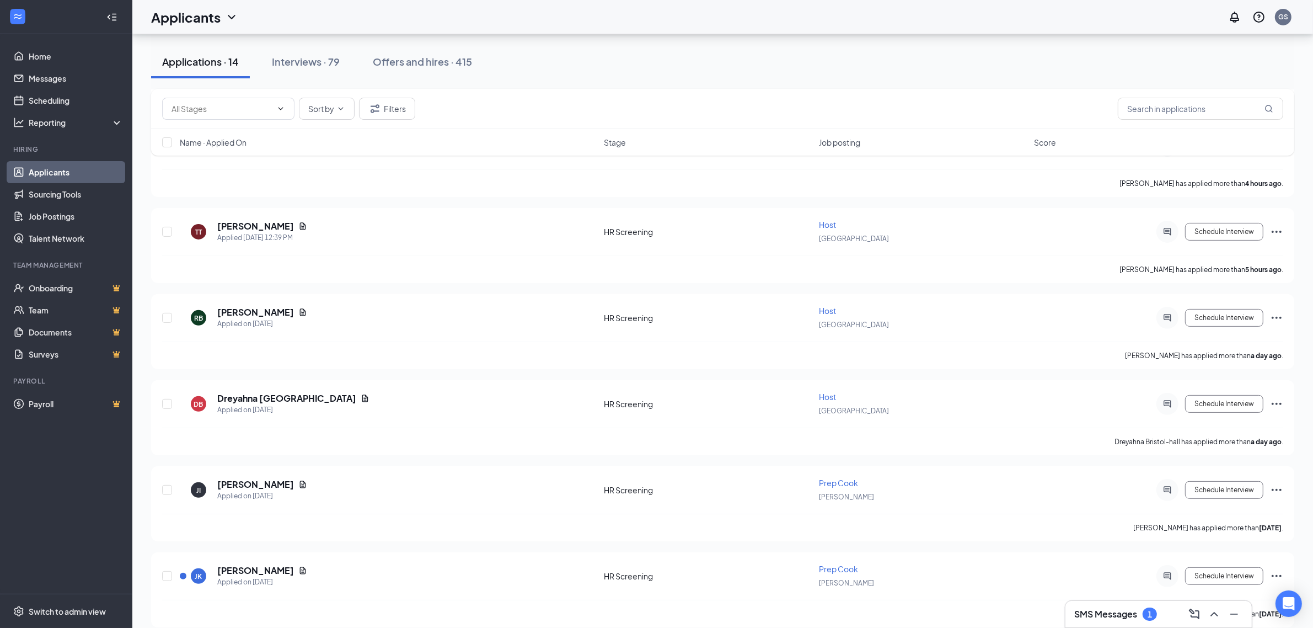
click at [1109, 611] on h3 "SMS Messages" at bounding box center [1106, 614] width 63 height 12
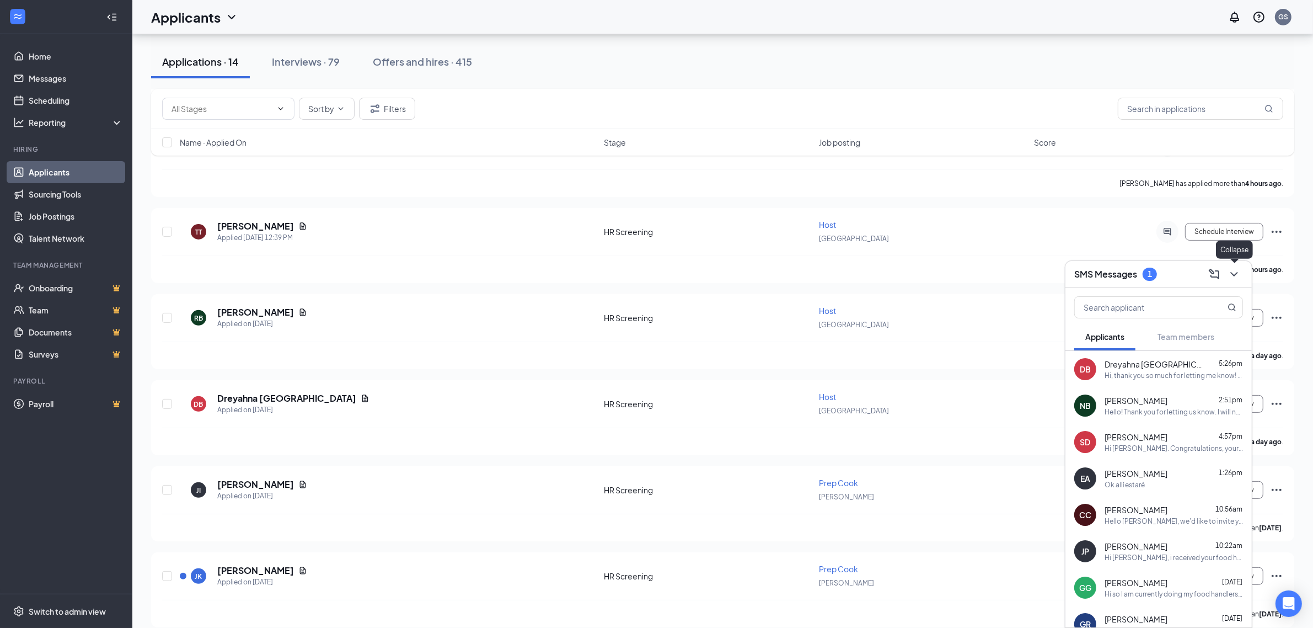
click at [1233, 271] on icon "ChevronDown" at bounding box center [1234, 274] width 13 height 13
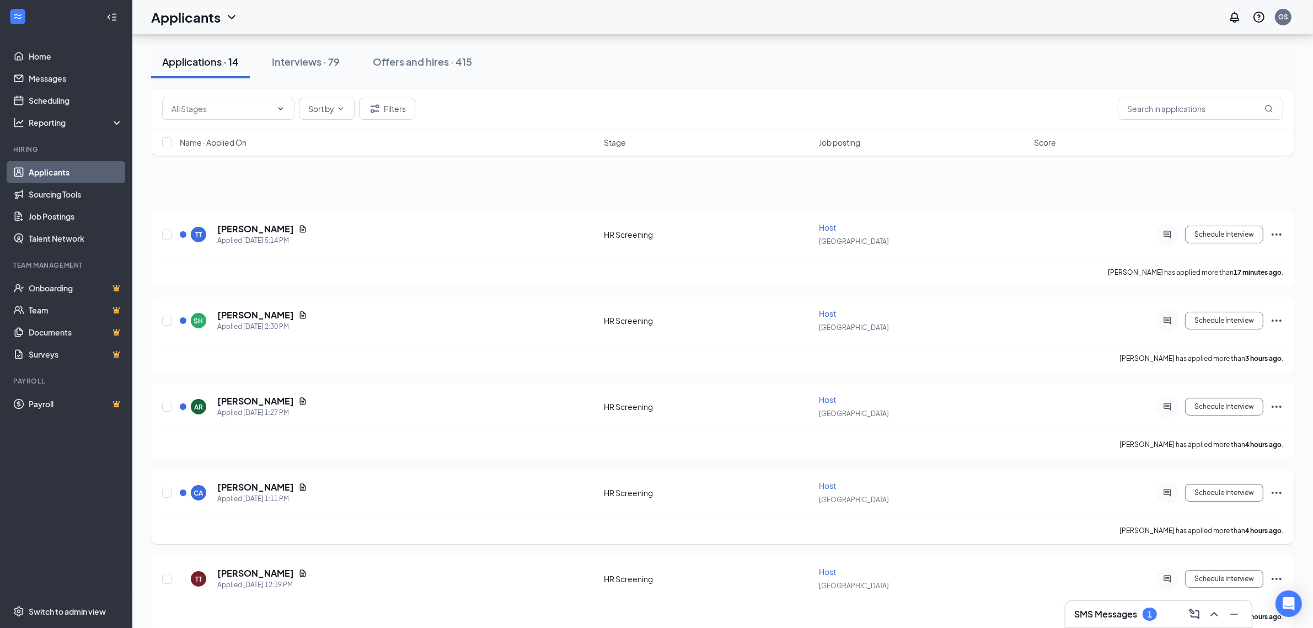
scroll to position [0, 0]
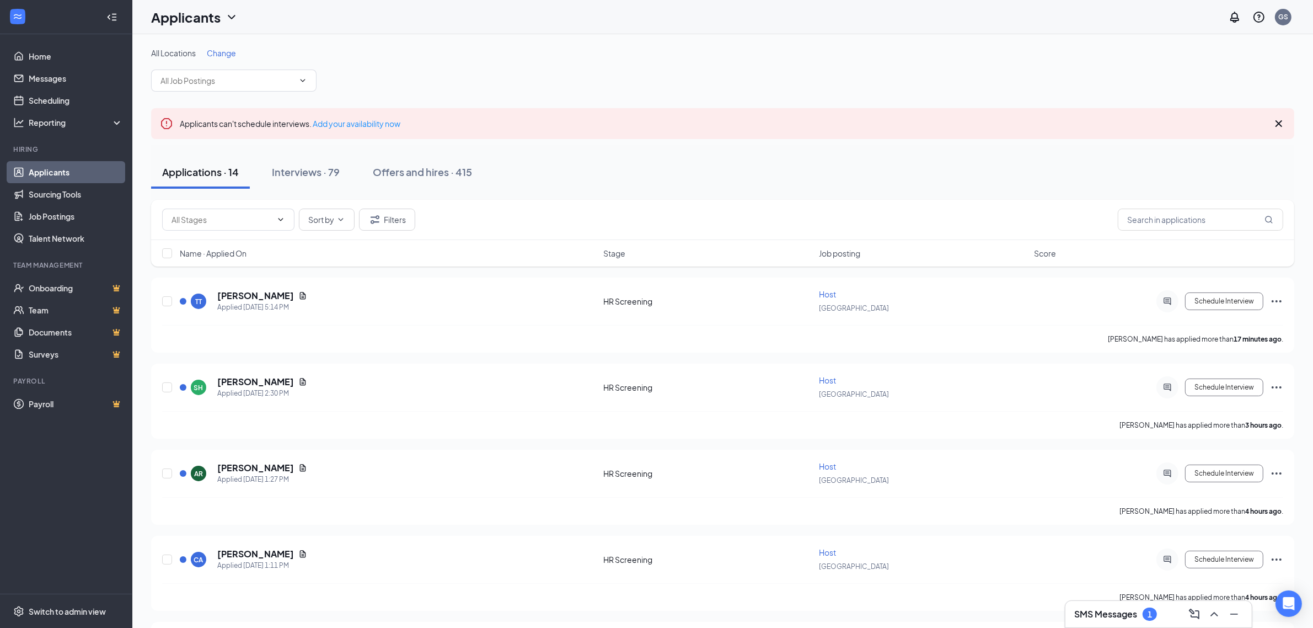
click at [323, 145] on div "Applications · 14 Interviews · 79 Offers and hires · 415" at bounding box center [723, 172] width 1144 height 55
click at [324, 159] on button "Interviews · 79" at bounding box center [306, 172] width 90 height 33
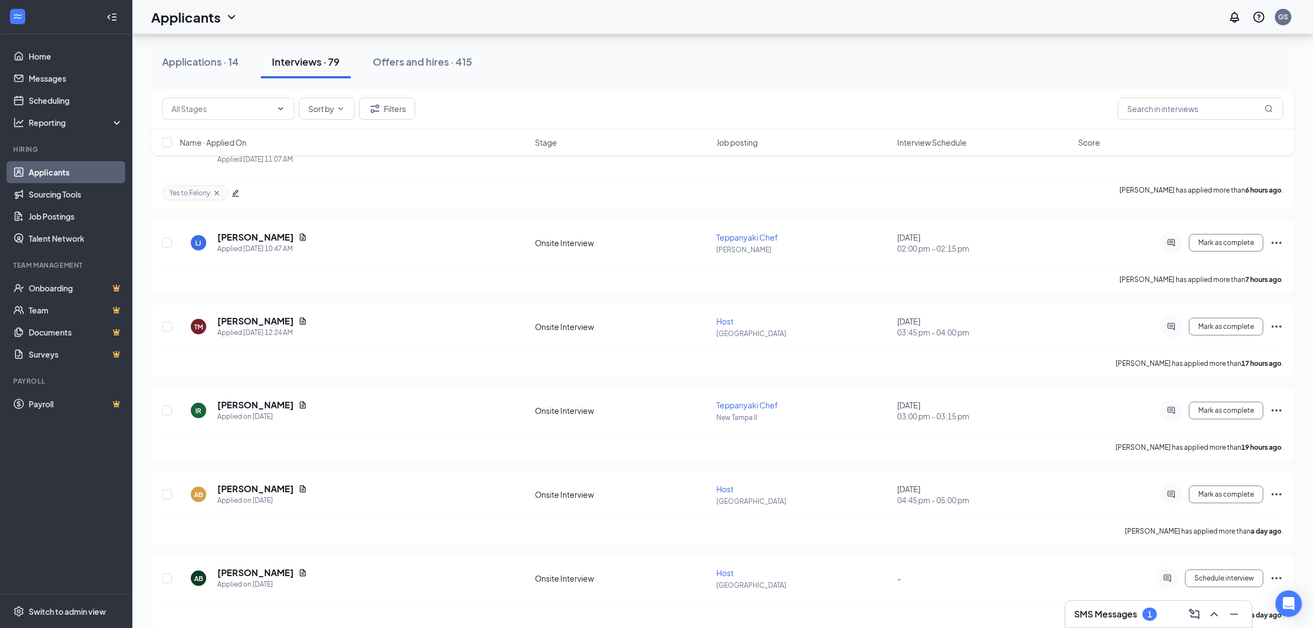
scroll to position [690, 0]
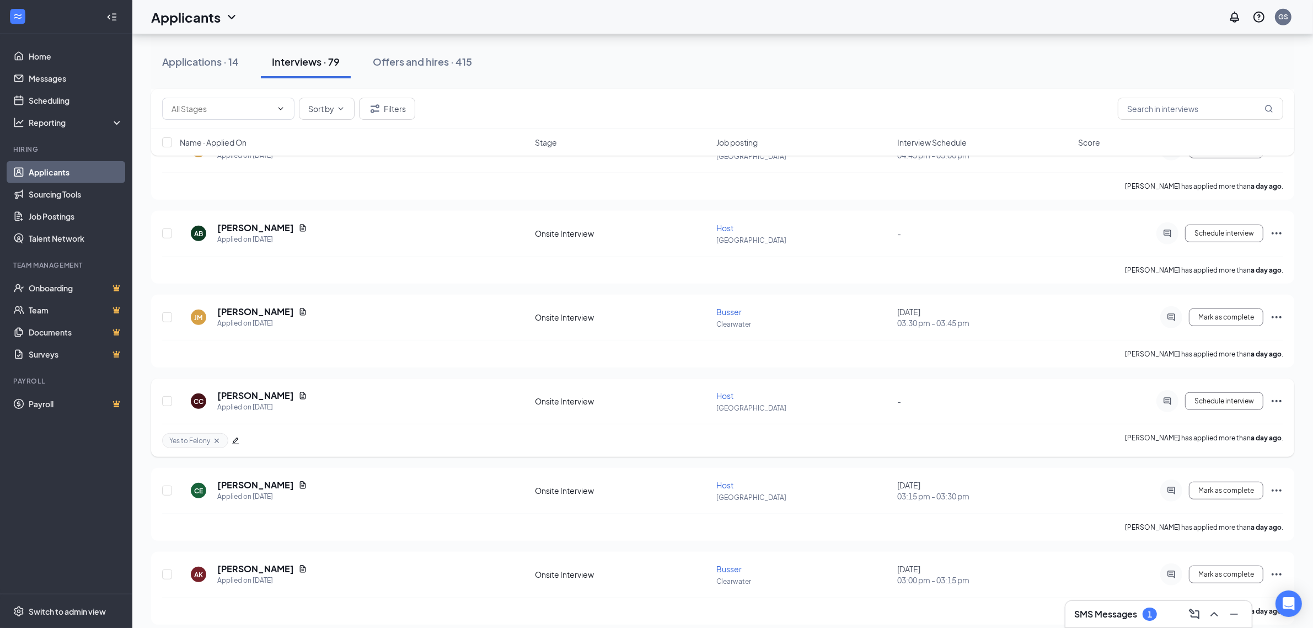
click at [729, 391] on span "Host" at bounding box center [725, 396] width 17 height 10
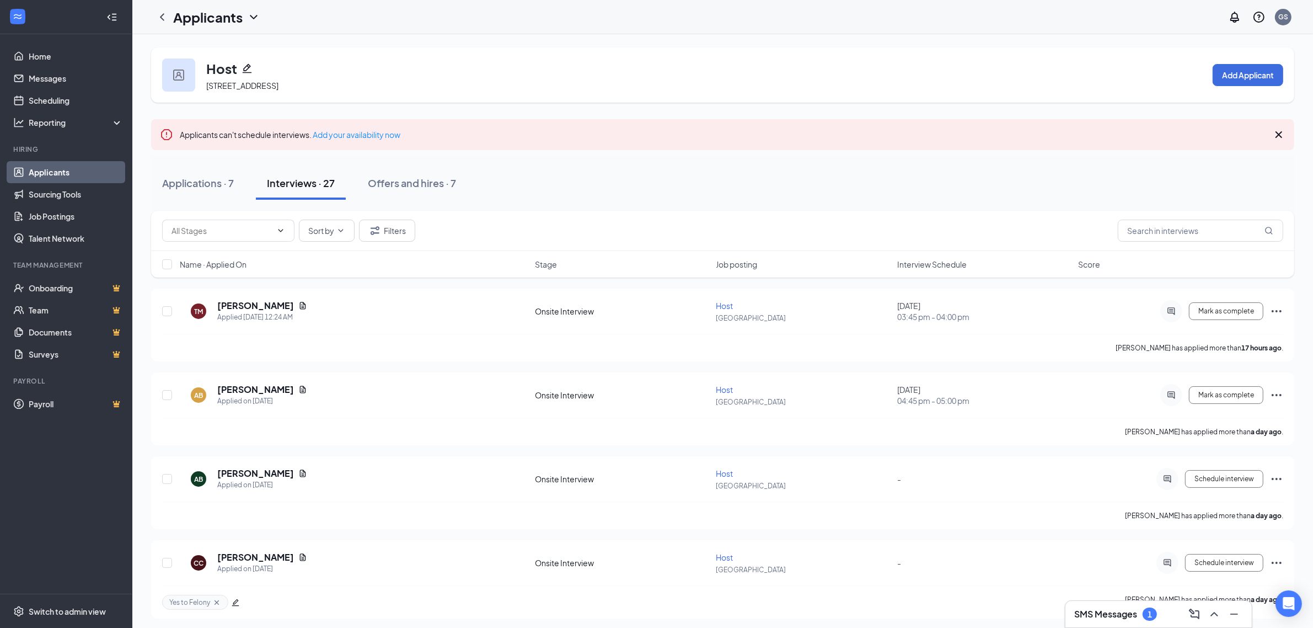
click at [1097, 616] on h3 "SMS Messages" at bounding box center [1106, 614] width 63 height 12
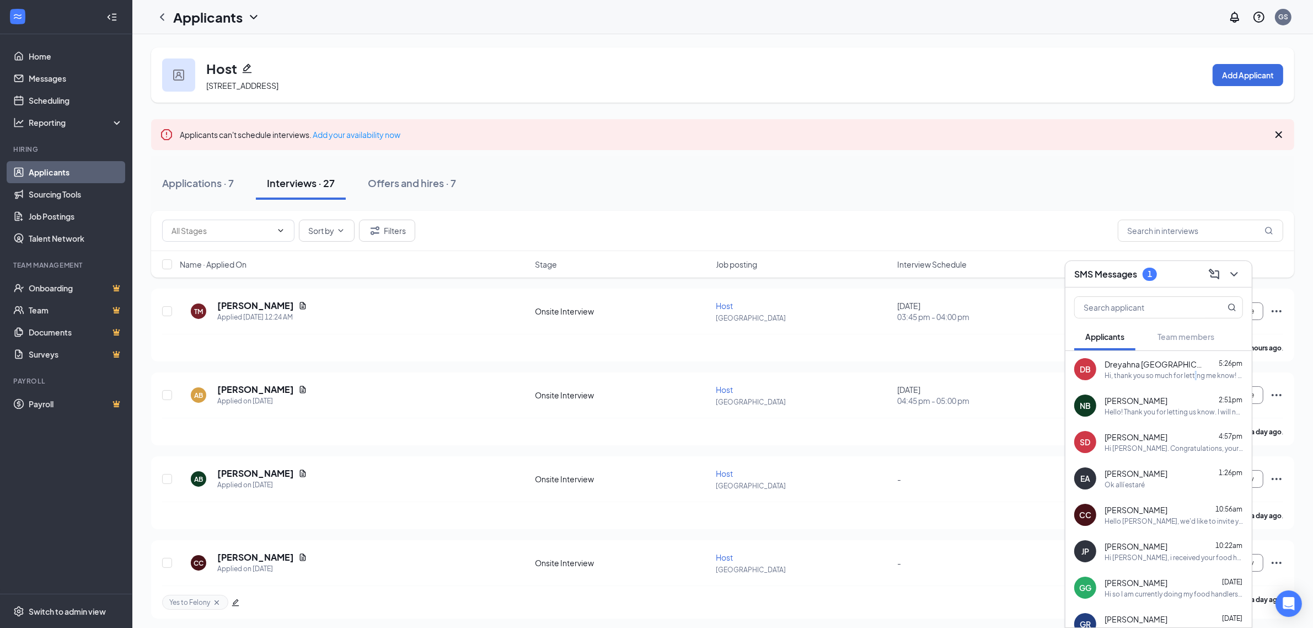
click at [1195, 376] on div "Hi, thank you so much for letting me know! We will keep your resume on file. I …" at bounding box center [1174, 375] width 138 height 9
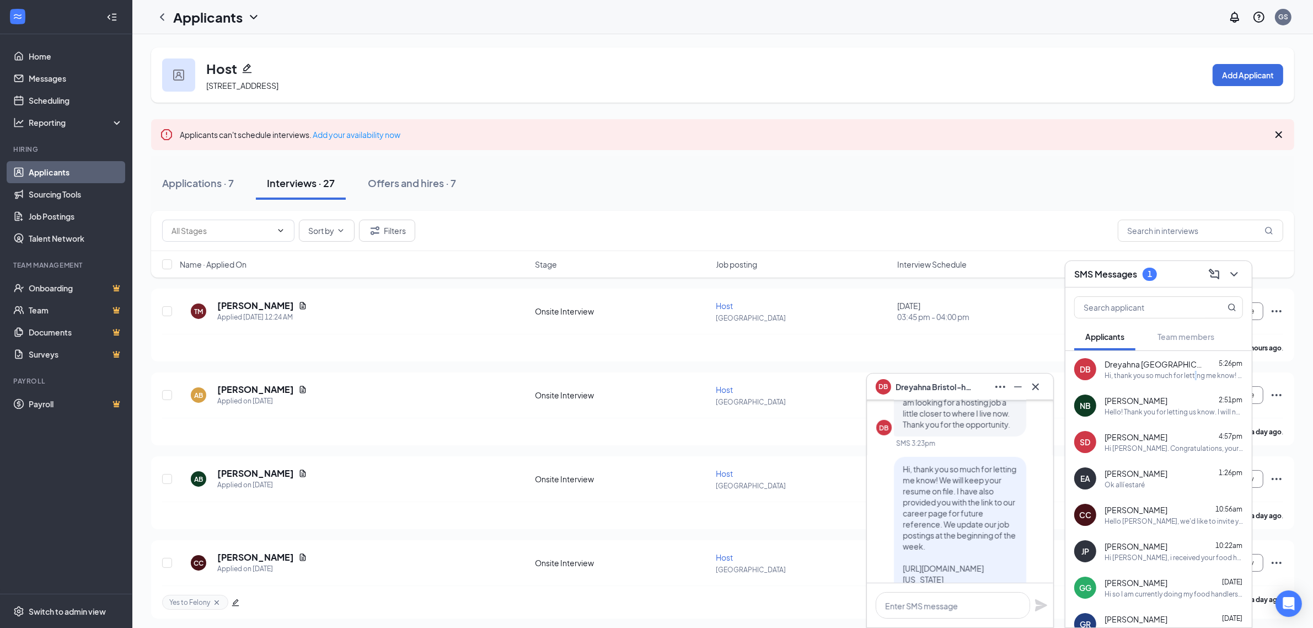
scroll to position [-138, 0]
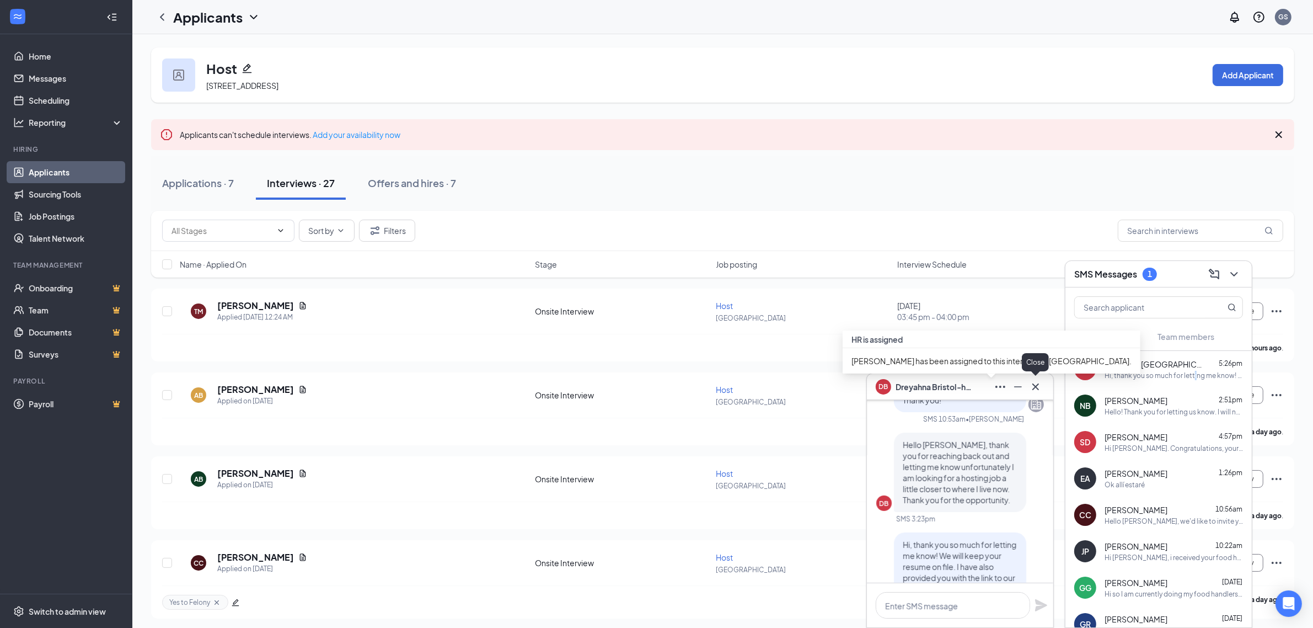
click at [1044, 388] on div at bounding box center [1036, 387] width 18 height 18
click at [1233, 271] on icon "ChevronDown" at bounding box center [1234, 274] width 13 height 13
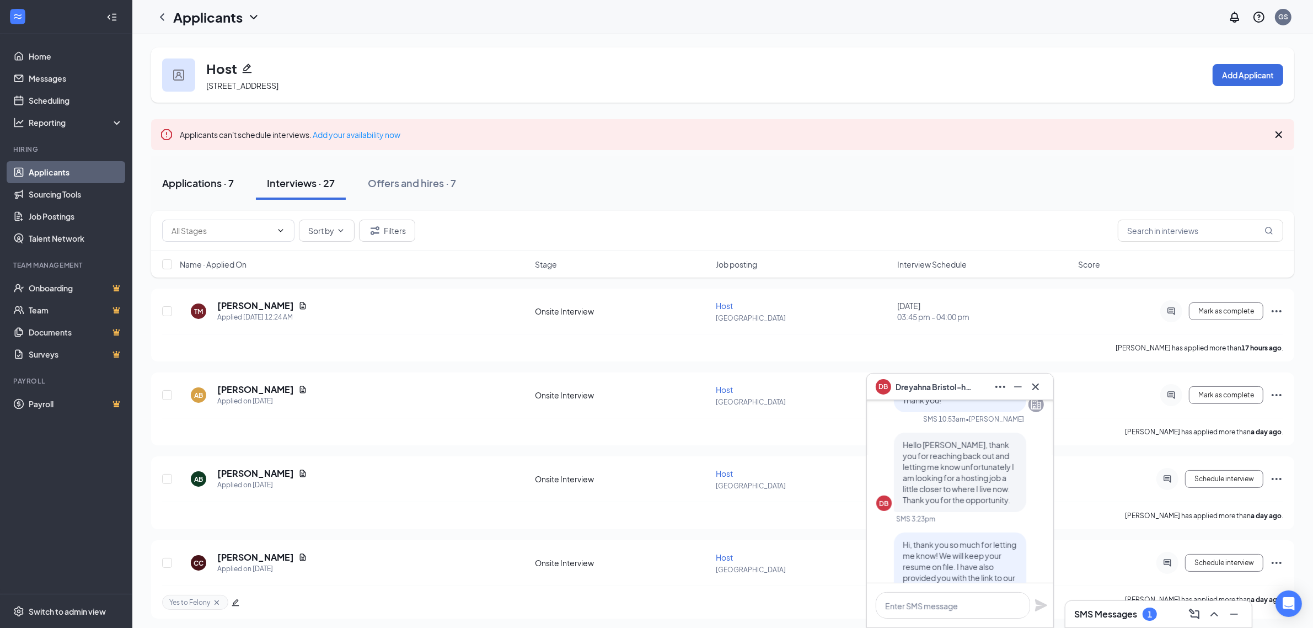
click at [190, 182] on div "Applications · 7" at bounding box center [198, 183] width 72 height 14
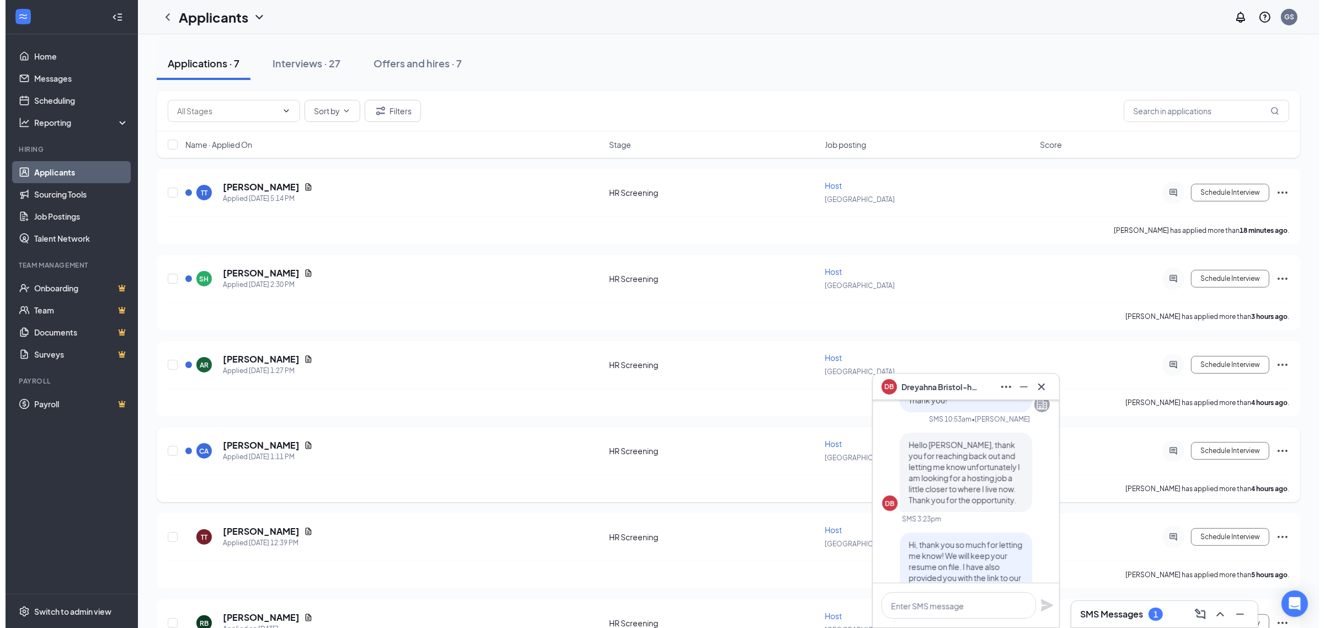
scroll to position [263, 0]
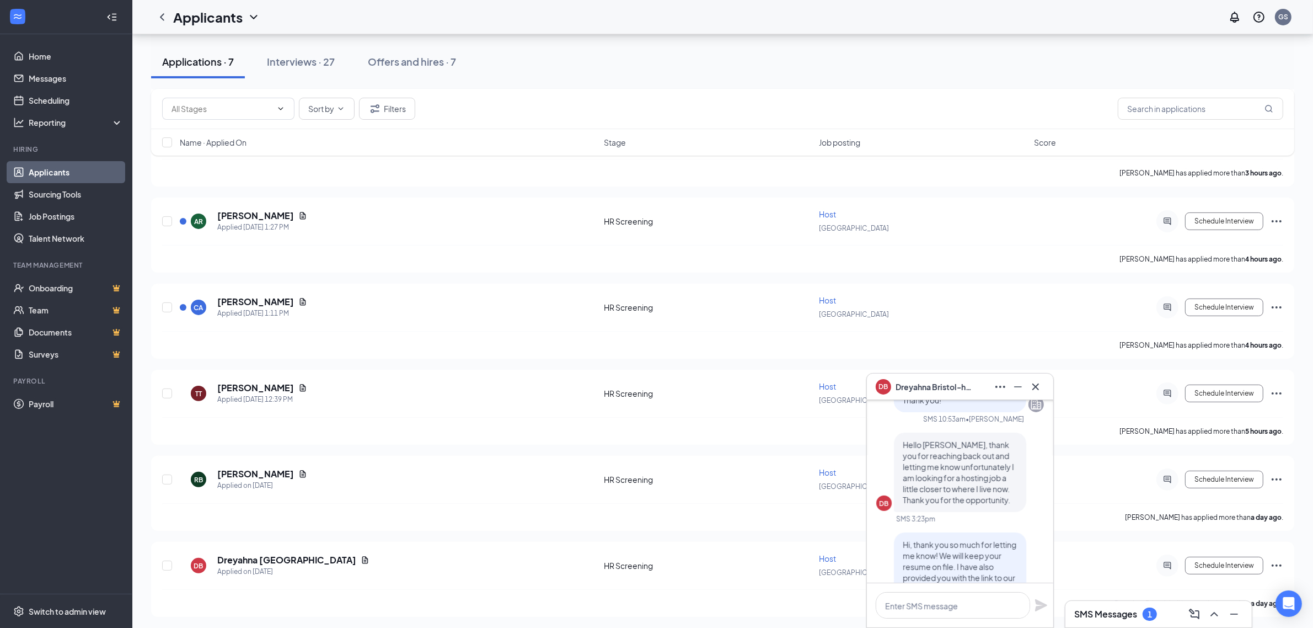
click at [1036, 383] on icon "Cross" at bounding box center [1035, 386] width 13 height 13
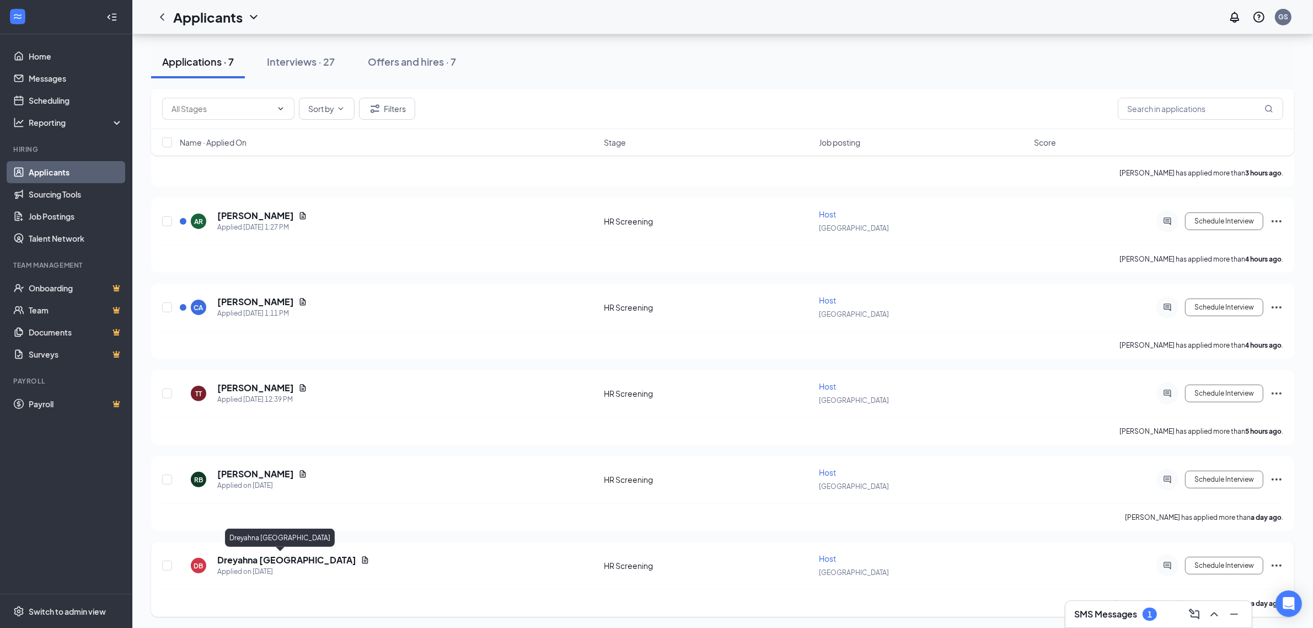
click at [294, 554] on h5 "Dreyahna Bristol-hall" at bounding box center [286, 560] width 139 height 12
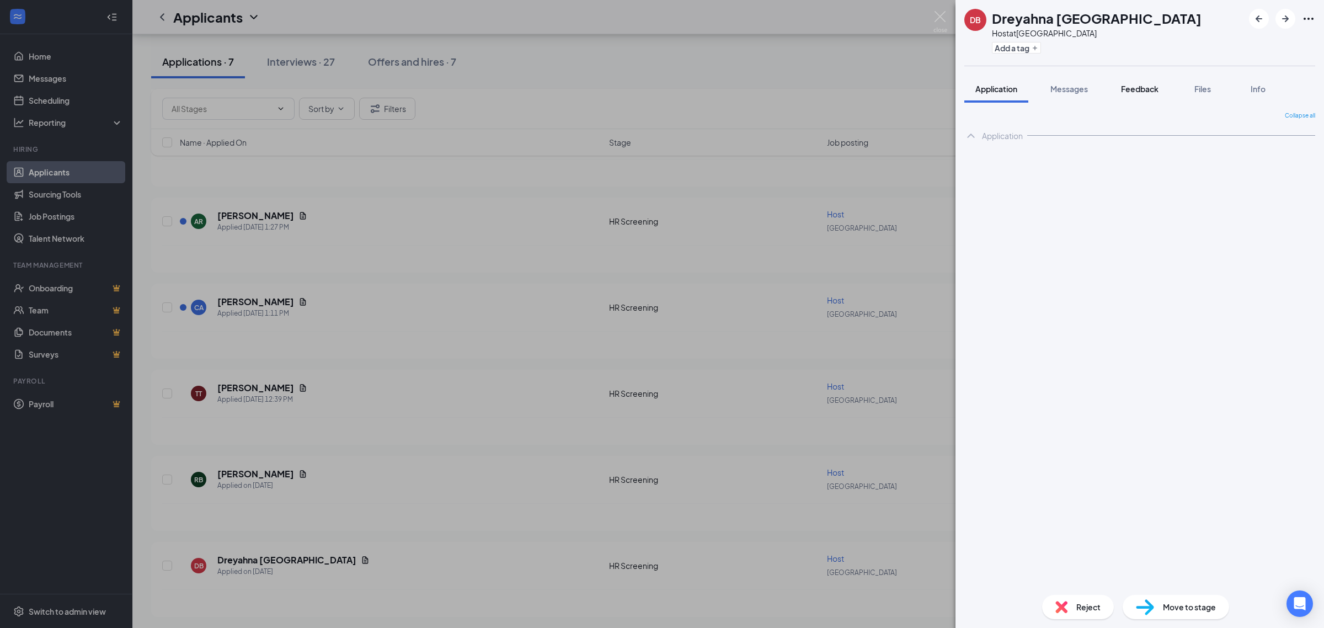
click at [1135, 94] on div "Feedback" at bounding box center [1140, 88] width 38 height 11
click at [1088, 181] on div at bounding box center [1140, 176] width 350 height 12
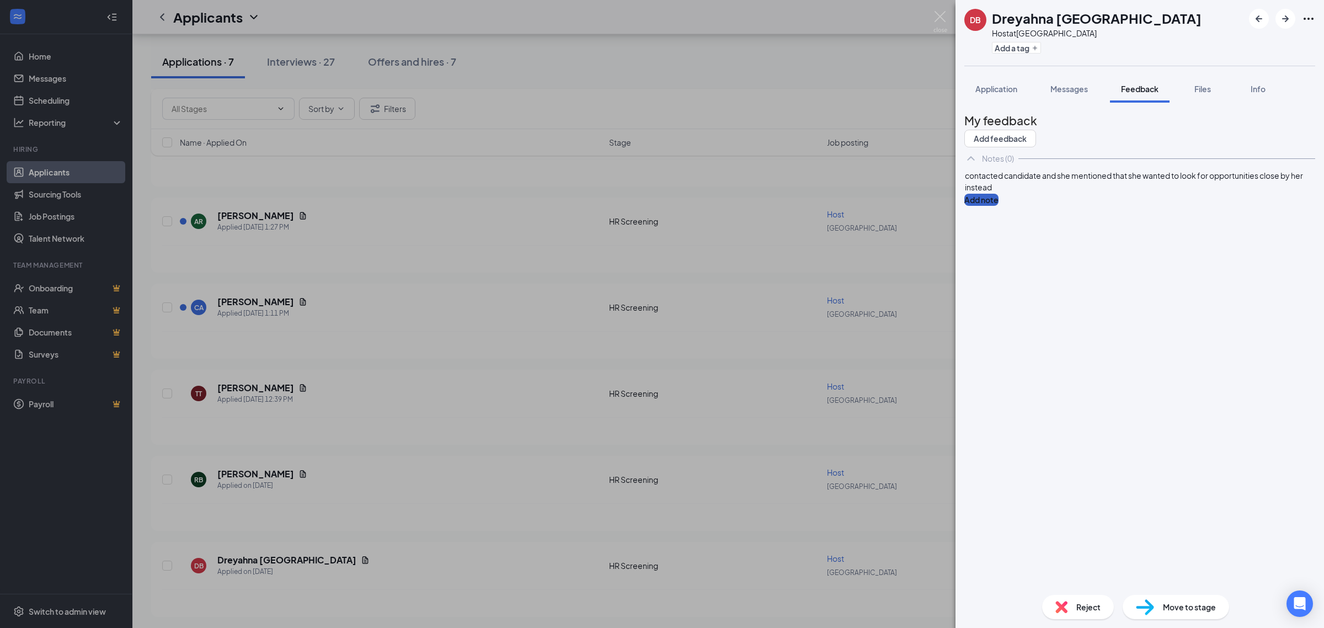
click at [998, 204] on button "Add note" at bounding box center [981, 200] width 34 height 12
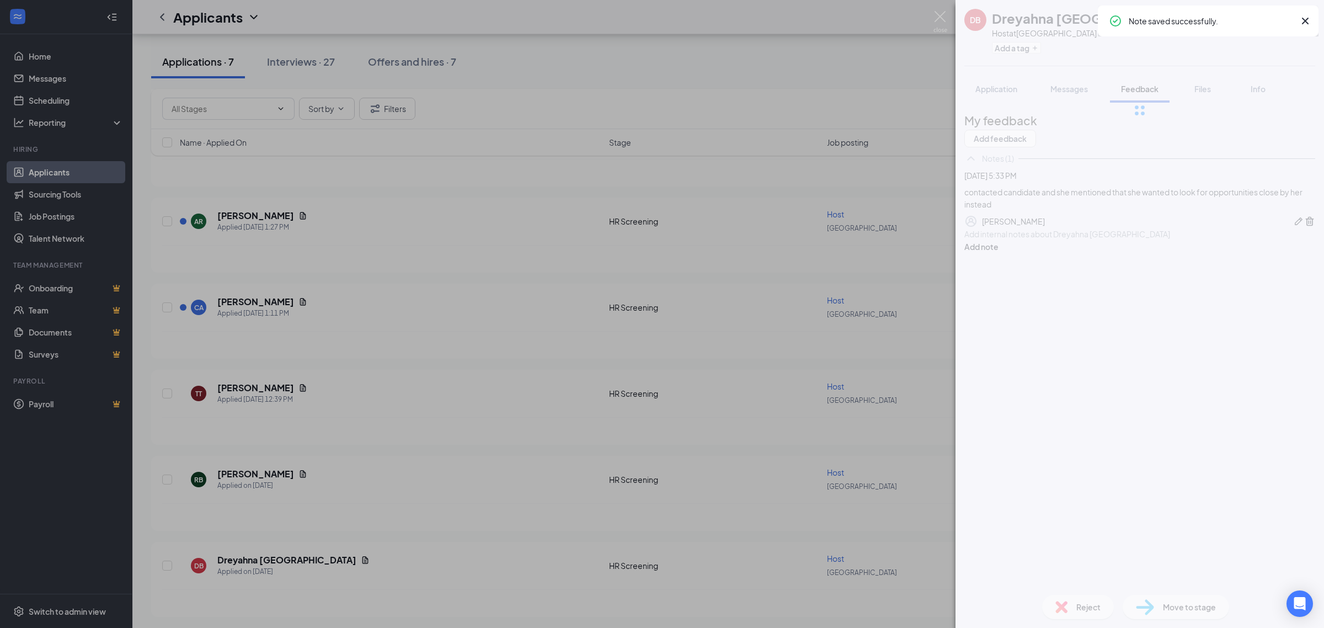
click at [1127, 228] on div "DB Dreyahna Bristol-hall Host at Altamonte Springs Add a tag Application Messag…" at bounding box center [1139, 314] width 368 height 628
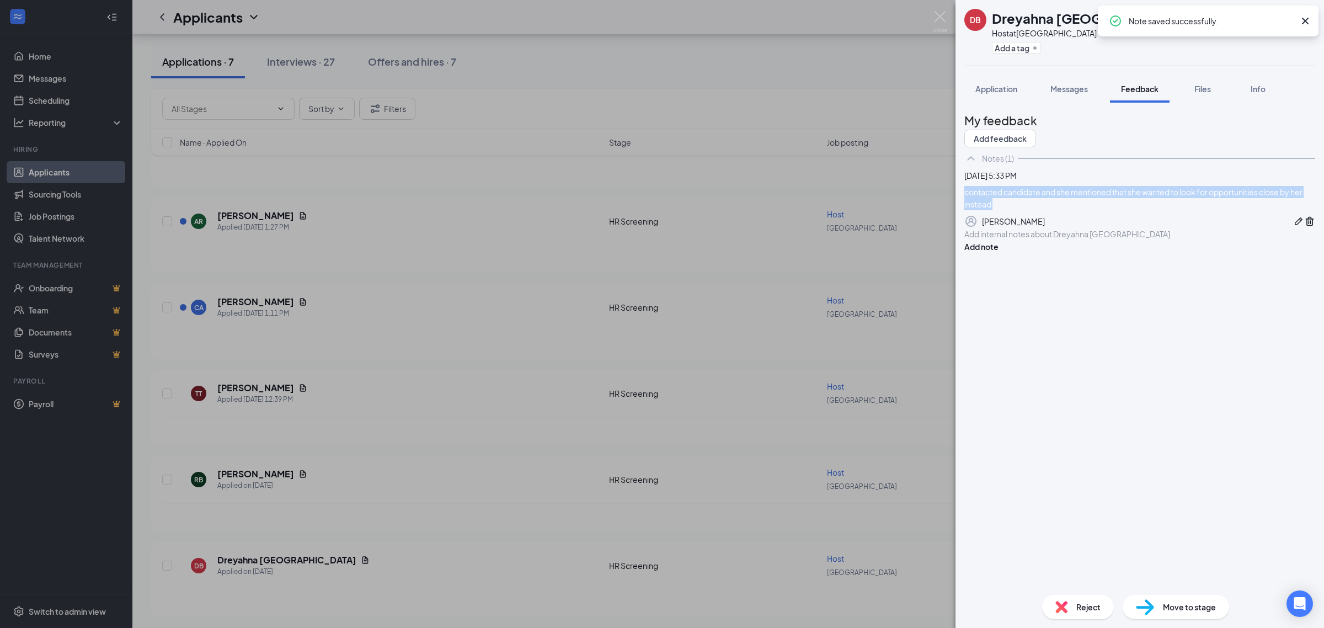
click at [1127, 210] on div "contacted candidate and she mentioned that she wanted to look for opportunities…" at bounding box center [1139, 198] width 351 height 24
click at [1093, 599] on div "Reject" at bounding box center [1078, 607] width 72 height 24
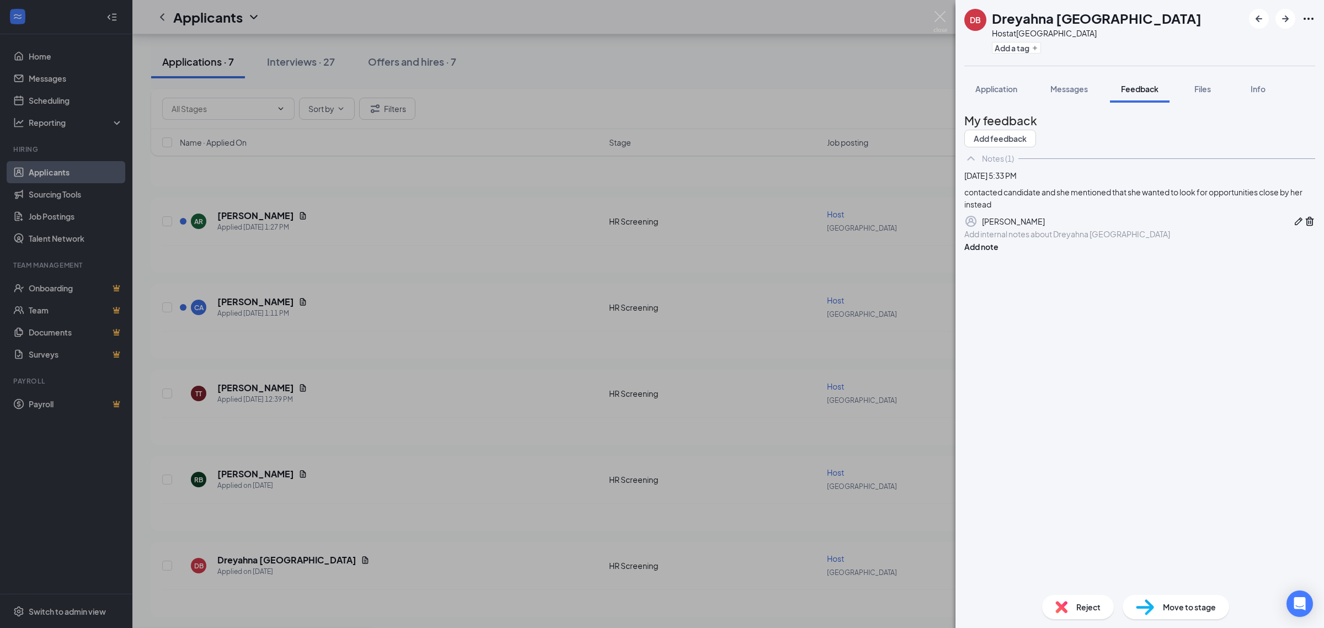
paste textarea "contacted candidate and she mentioned that she wanted to look for opportunities…"
type textarea "contacted candidate and she mentioned that she wanted to look for opportunities…"
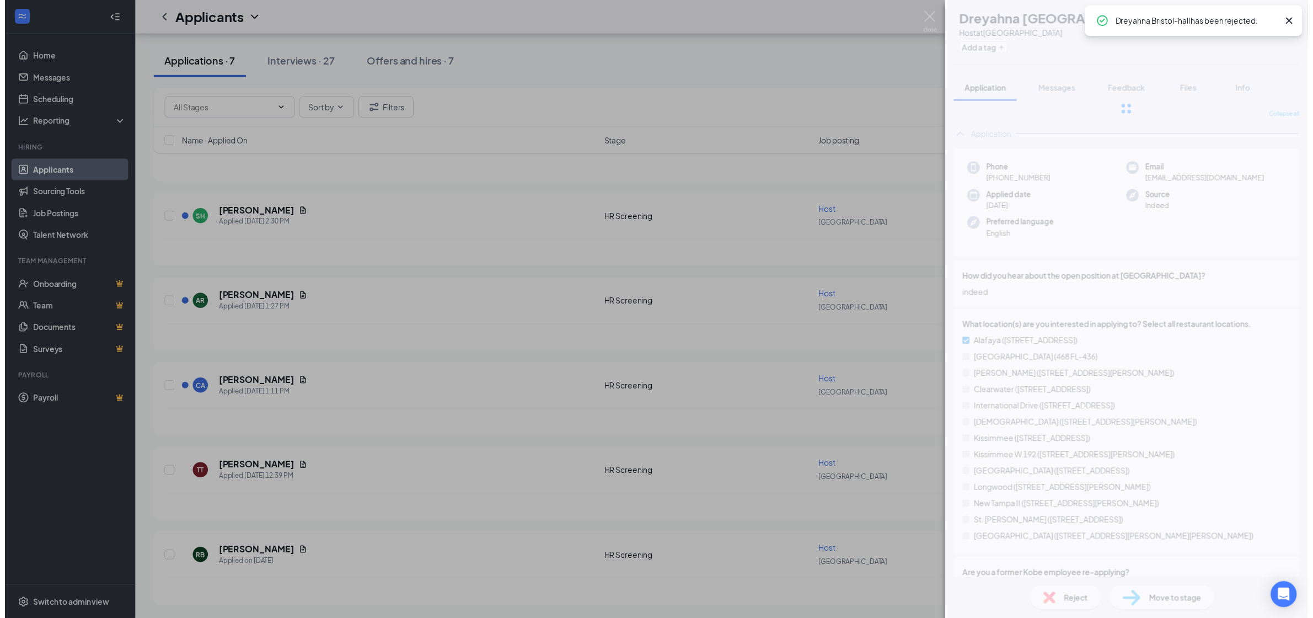
scroll to position [177, 0]
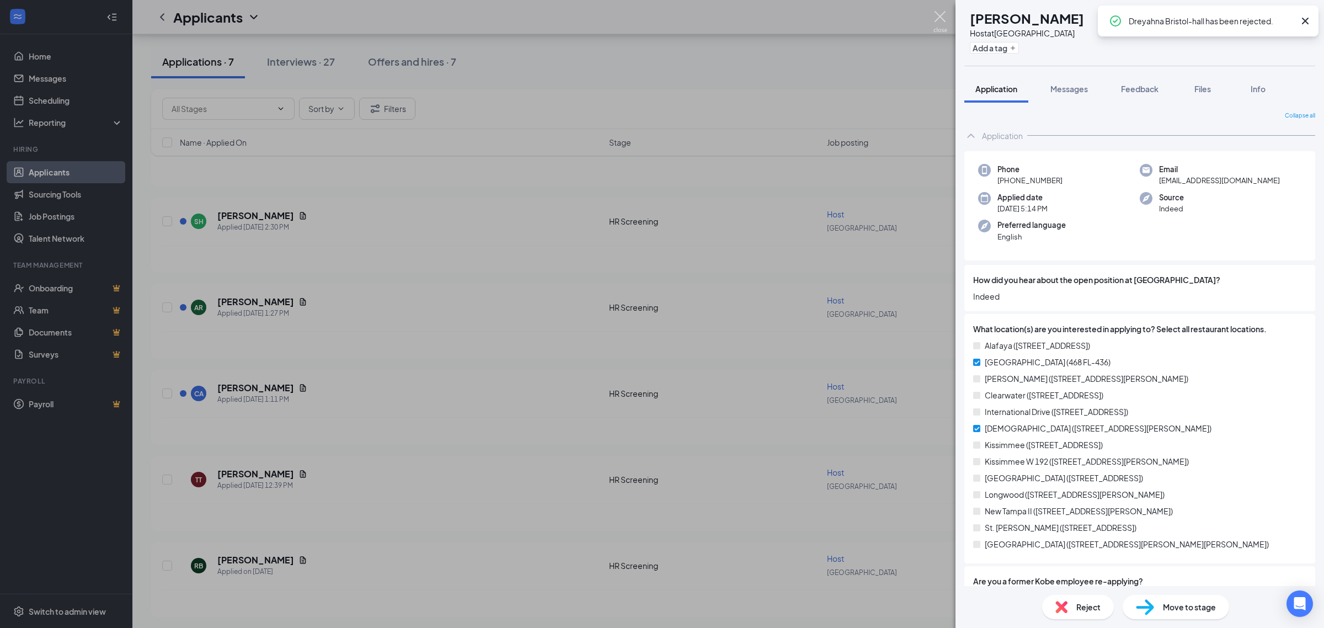
click at [941, 15] on img at bounding box center [940, 22] width 14 height 22
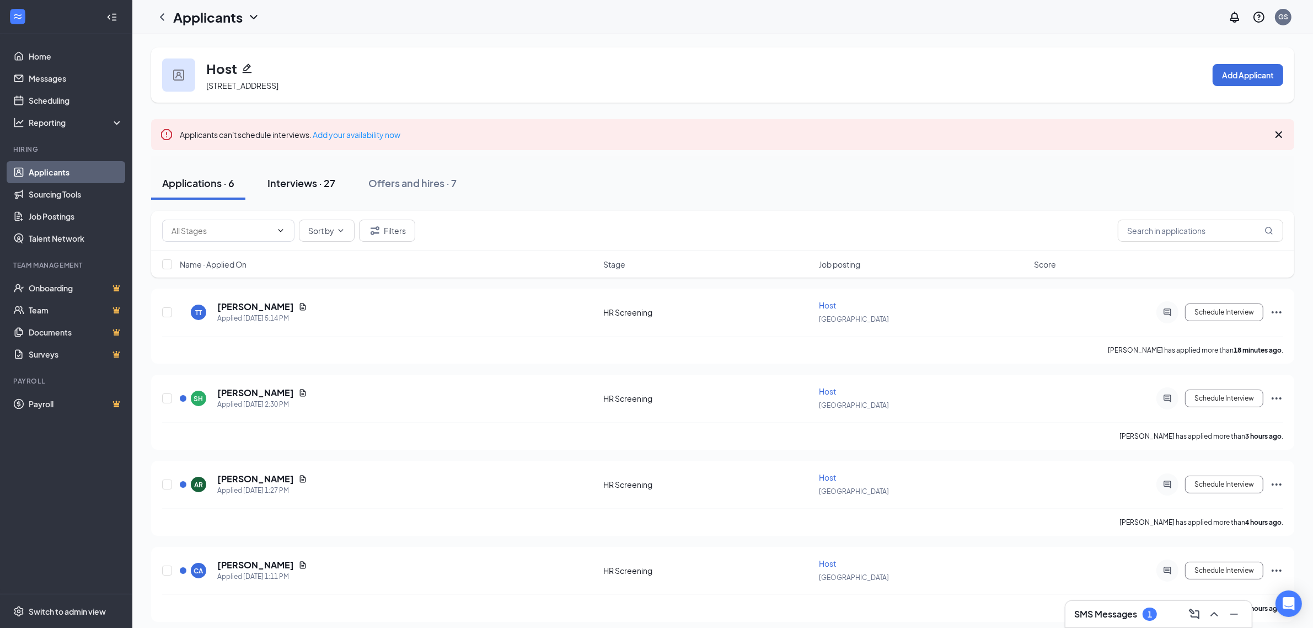
click at [315, 188] on div "Interviews · 27" at bounding box center [302, 183] width 68 height 14
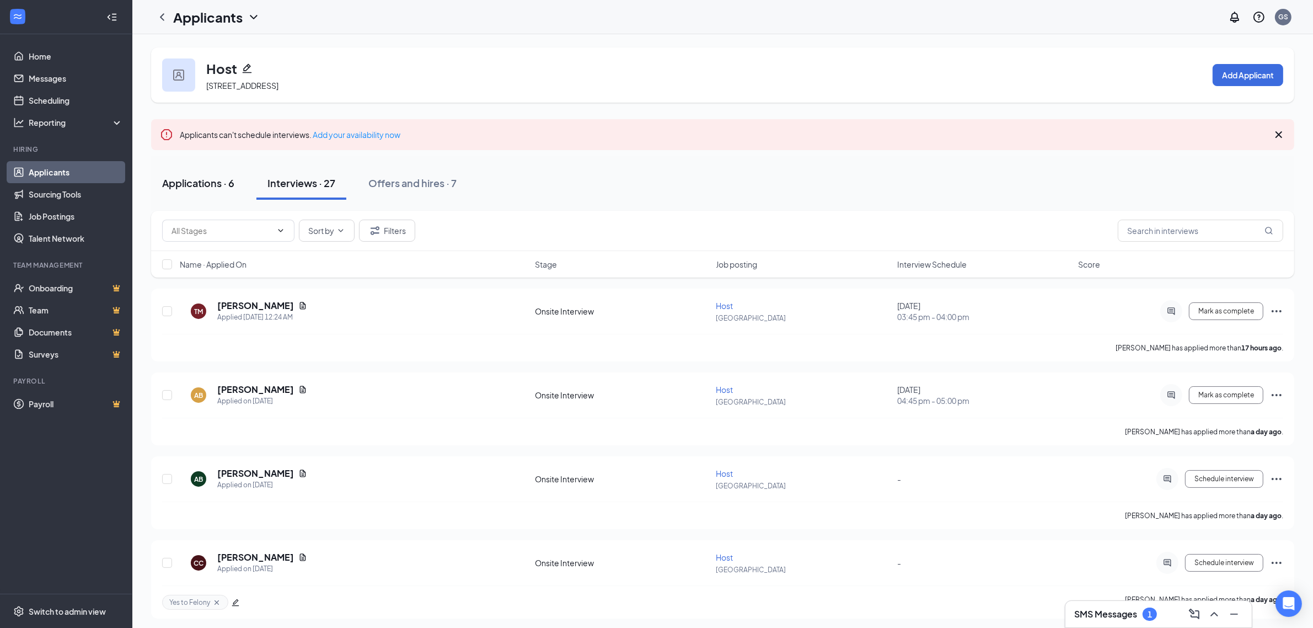
click at [213, 185] on div "Applications · 6" at bounding box center [198, 183] width 72 height 14
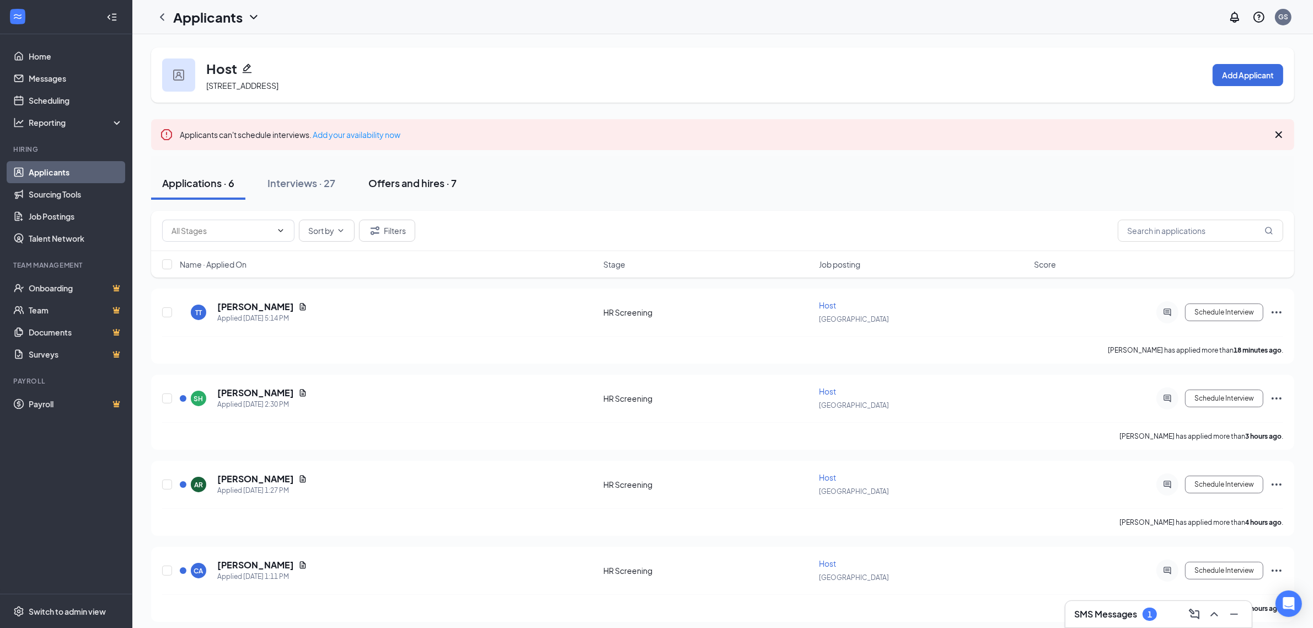
drag, startPoint x: 321, startPoint y: 191, endPoint x: 450, endPoint y: 180, distance: 129.5
click at [321, 191] on button "Interviews · 27" at bounding box center [302, 183] width 90 height 33
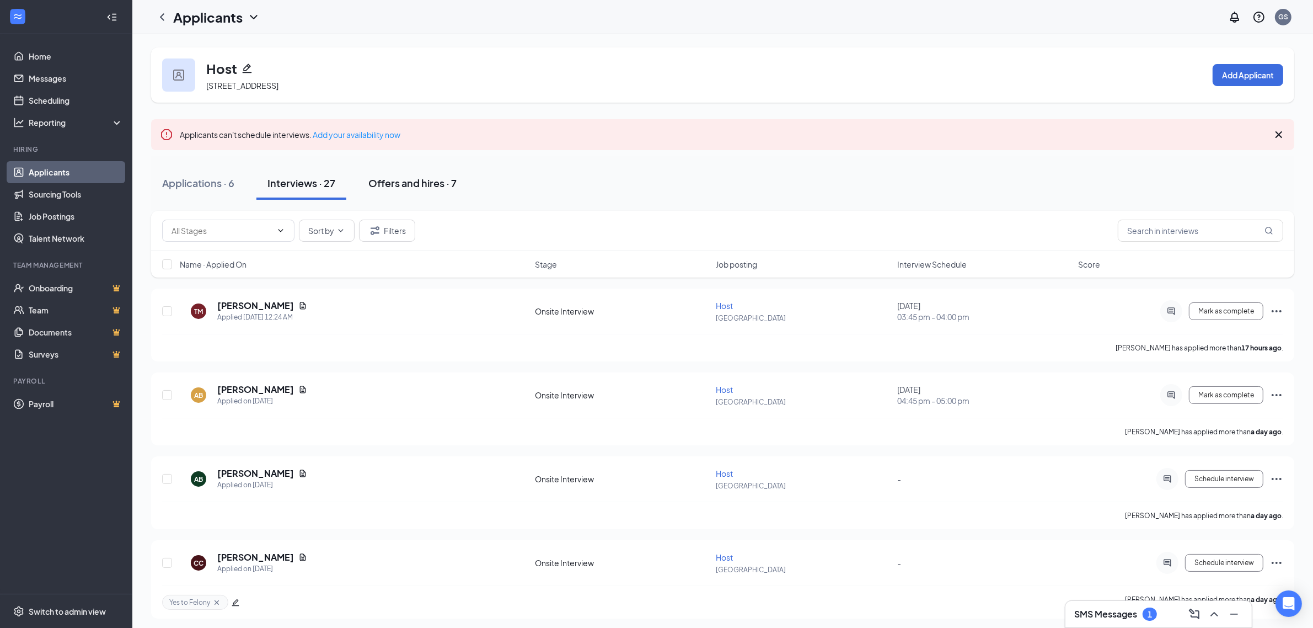
drag, startPoint x: 450, startPoint y: 180, endPoint x: 399, endPoint y: 186, distance: 51.7
click at [448, 180] on div "Offers and hires · 7" at bounding box center [412, 183] width 88 height 14
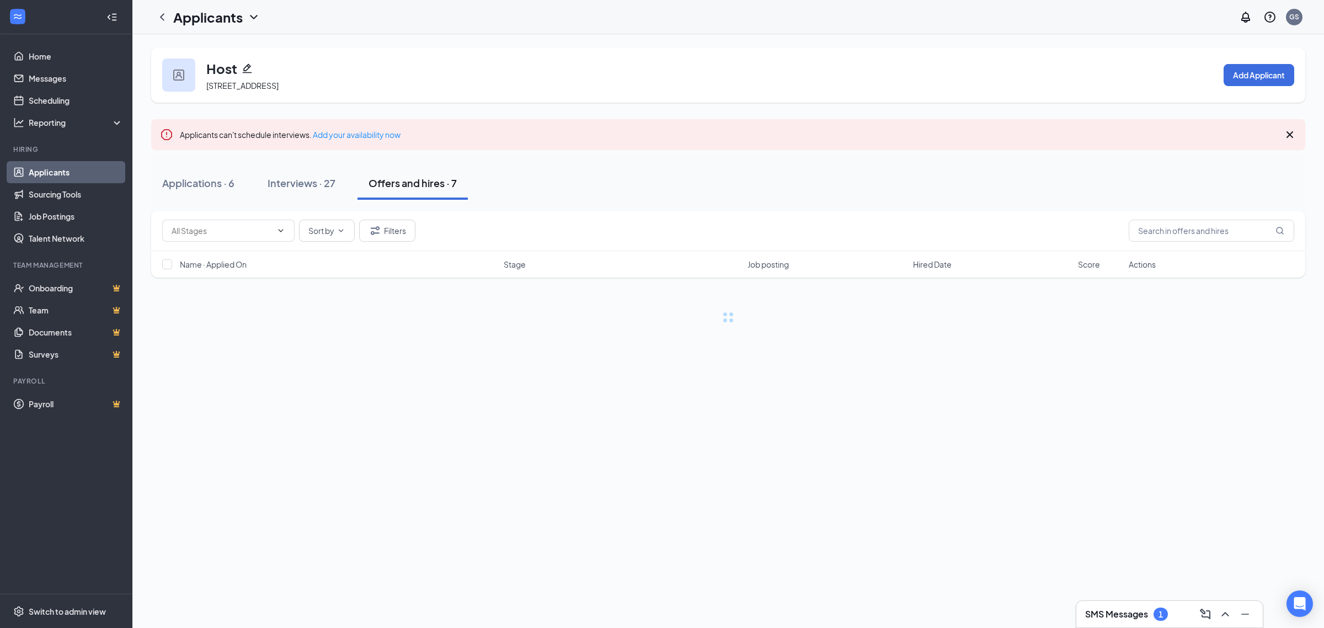
click at [239, 199] on button "Applications · 6" at bounding box center [198, 183] width 94 height 33
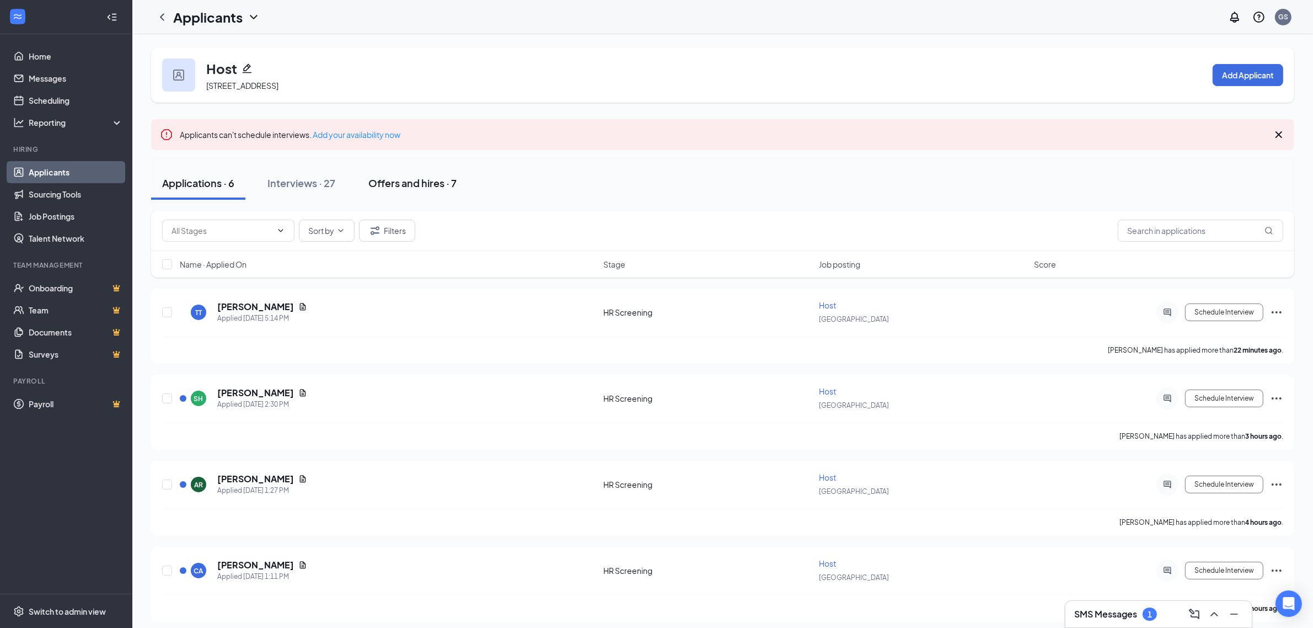
click at [396, 193] on button "Offers and hires · 7" at bounding box center [412, 183] width 110 height 33
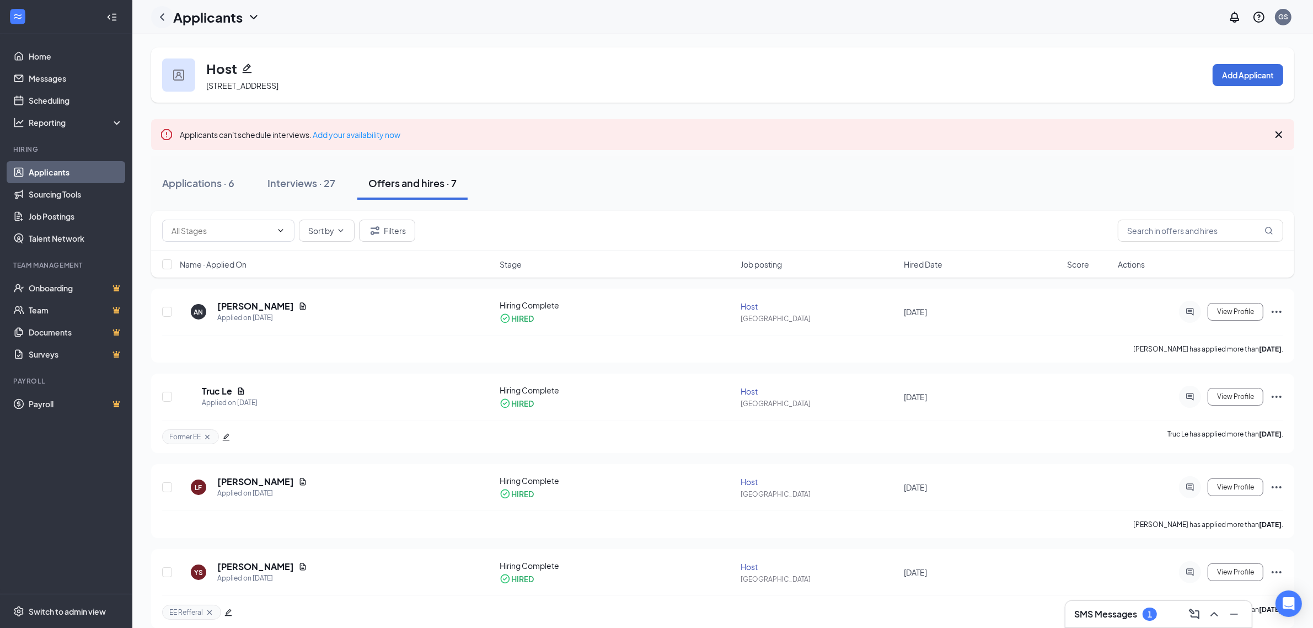
click at [167, 20] on icon "ChevronLeft" at bounding box center [162, 16] width 13 height 13
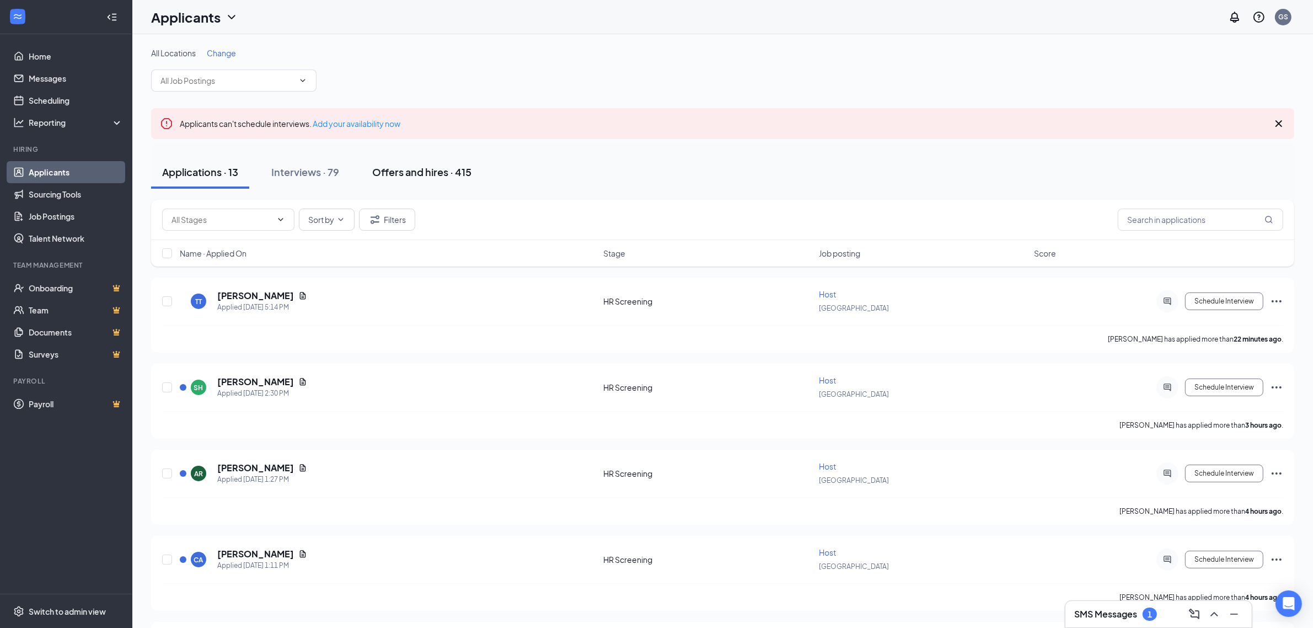
click at [456, 175] on div "Offers and hires · 415" at bounding box center [421, 172] width 99 height 14
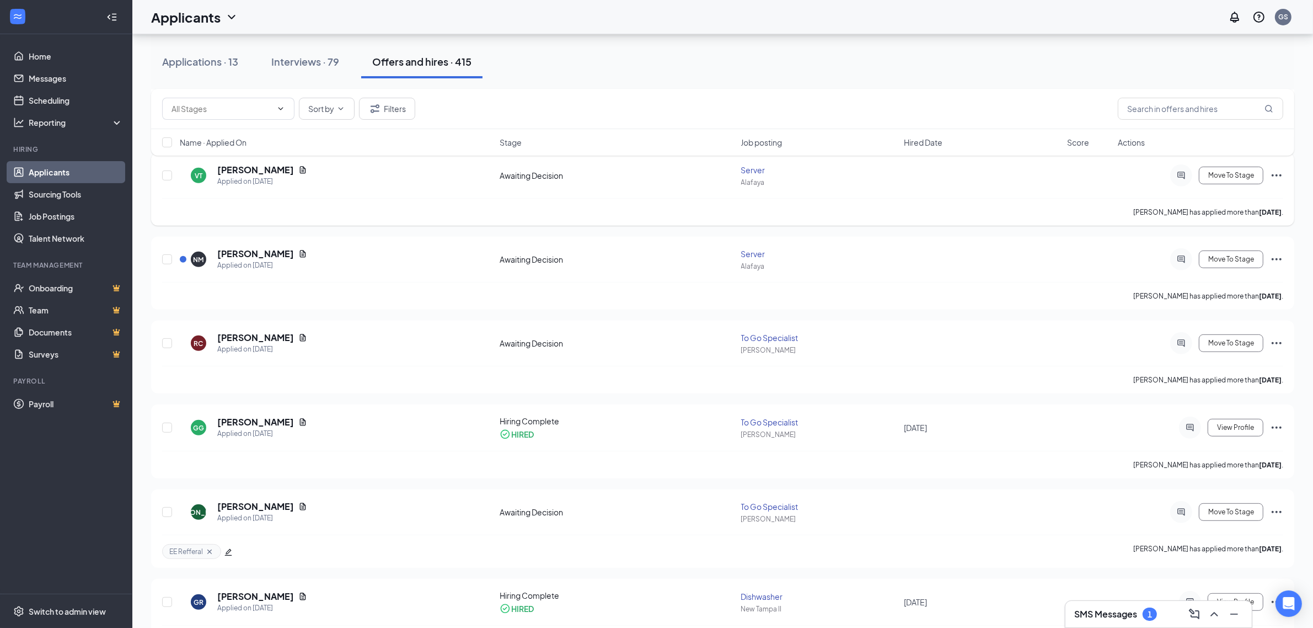
scroll to position [552, 0]
click at [927, 142] on span "Hired Date" at bounding box center [923, 142] width 39 height 11
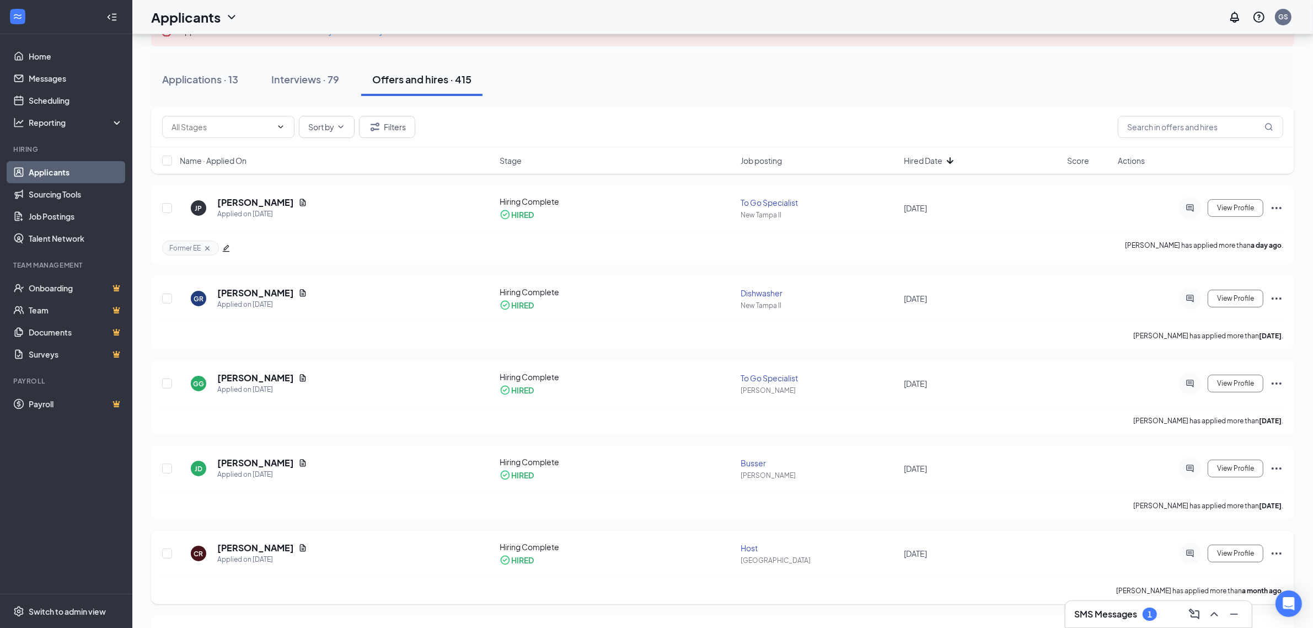
scroll to position [0, 0]
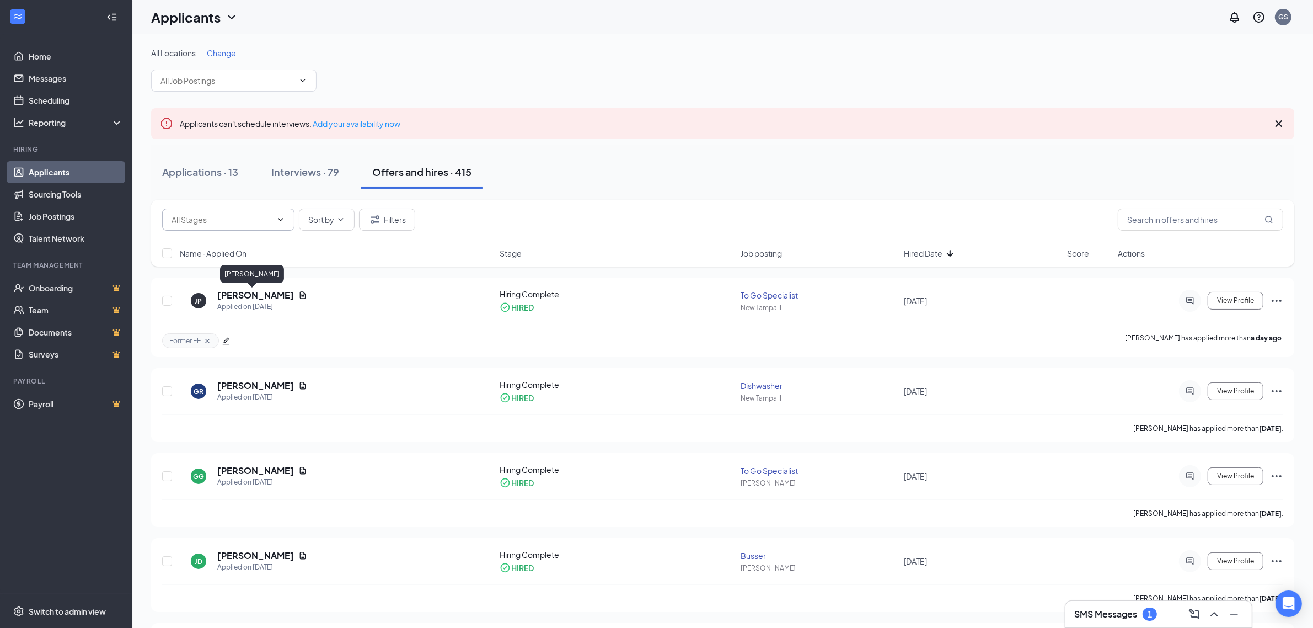
click at [254, 227] on span at bounding box center [228, 220] width 132 height 22
click at [254, 218] on input "text" at bounding box center [222, 219] width 100 height 12
click at [232, 239] on div "Awaiting Decision (8)" at bounding box center [208, 233] width 73 height 12
type input "Awaiting Decision (8)"
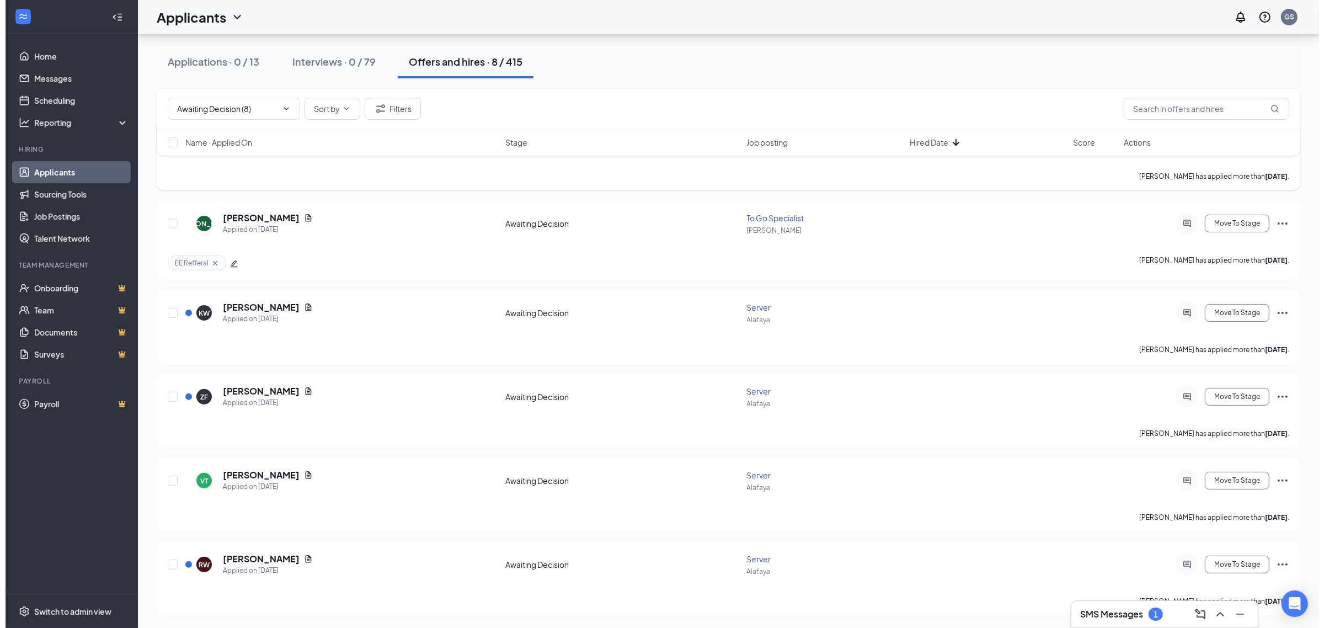
scroll to position [122, 0]
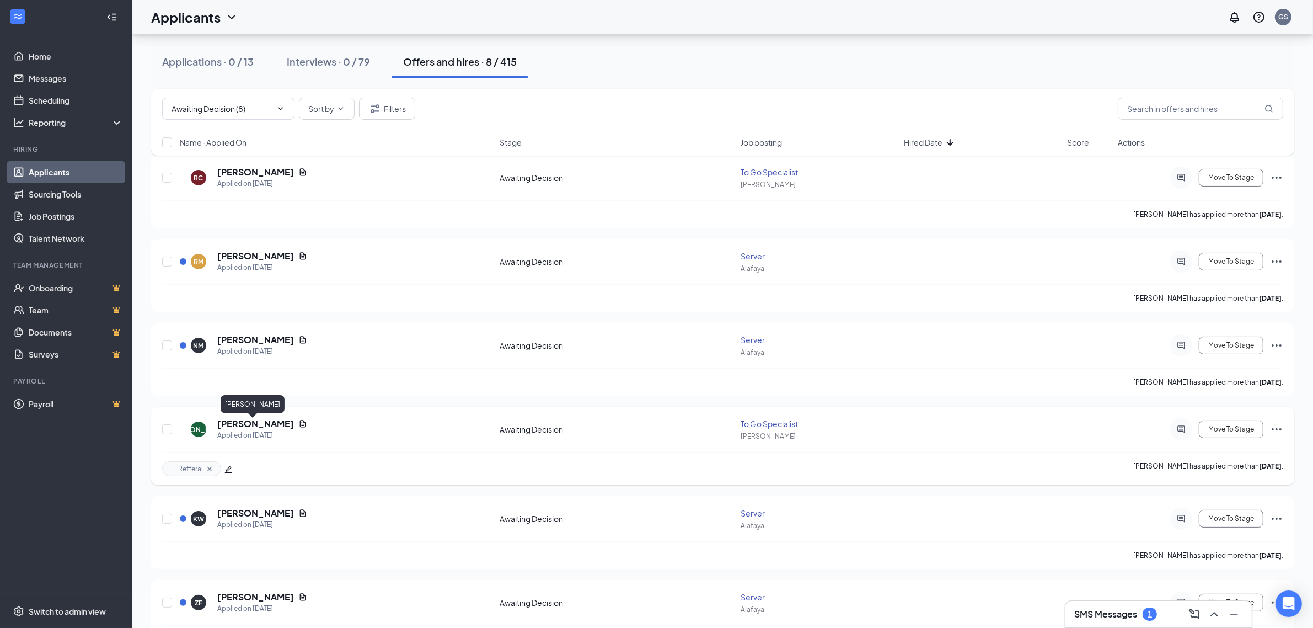
click at [246, 425] on h5 "[PERSON_NAME]" at bounding box center [255, 424] width 77 height 12
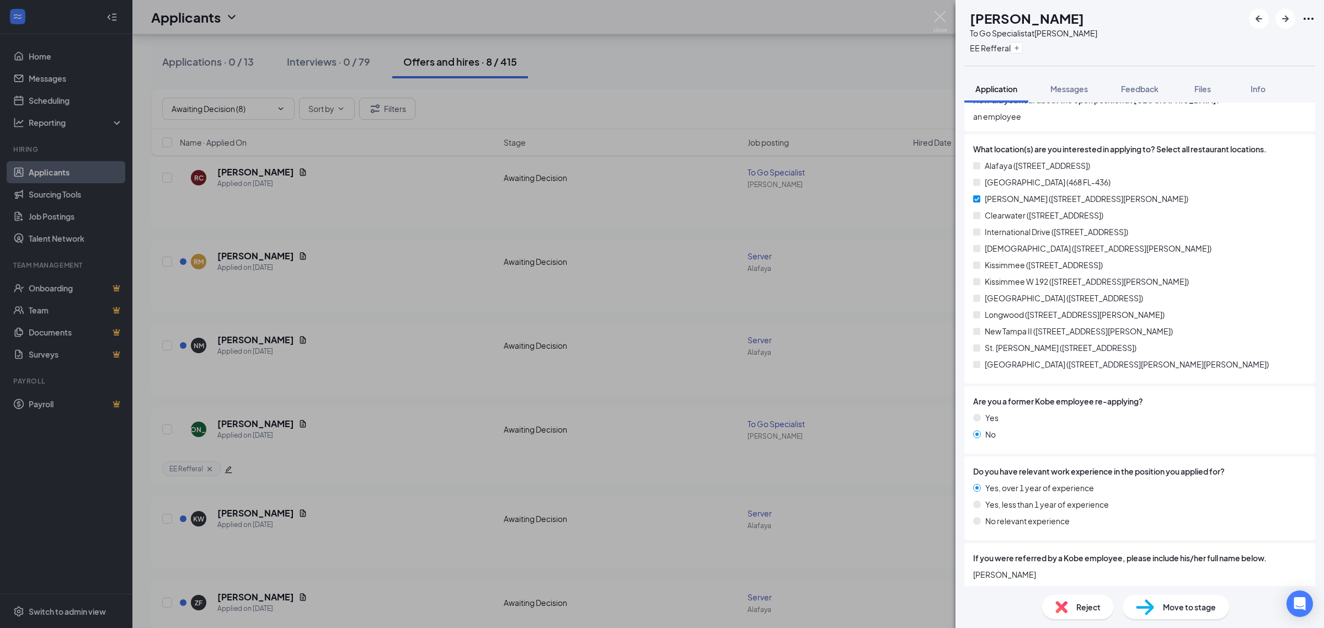
scroll to position [276, 0]
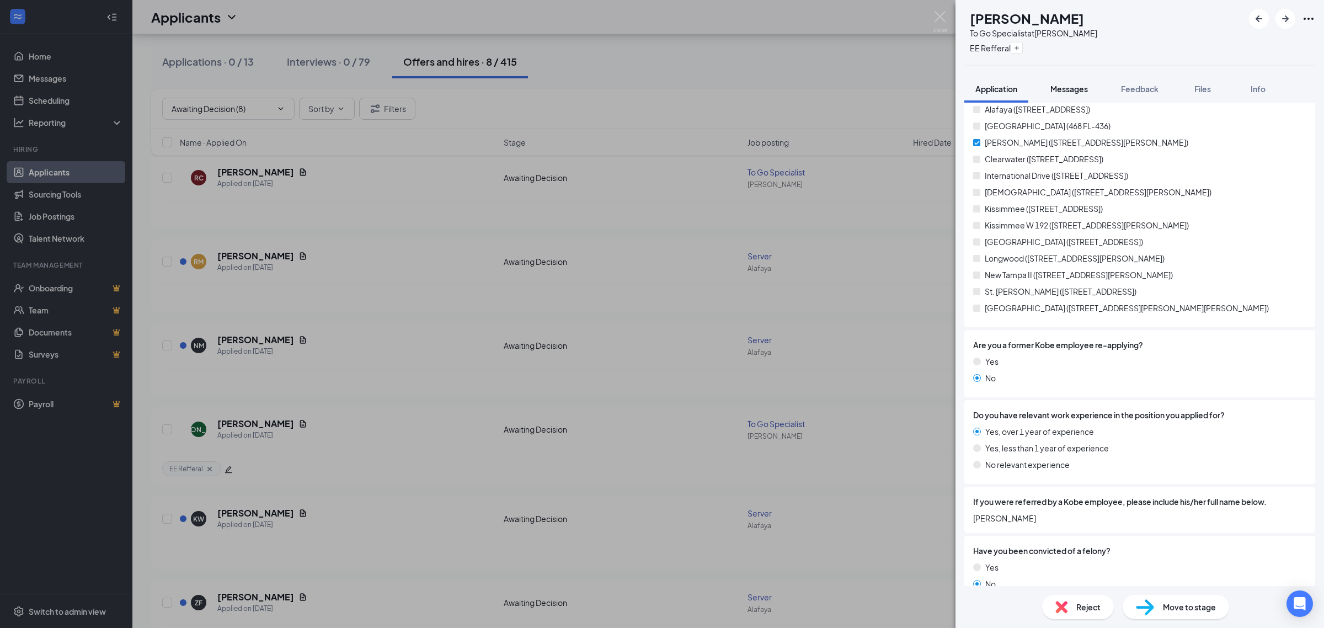
click at [1050, 91] on button "Messages" at bounding box center [1069, 89] width 60 height 28
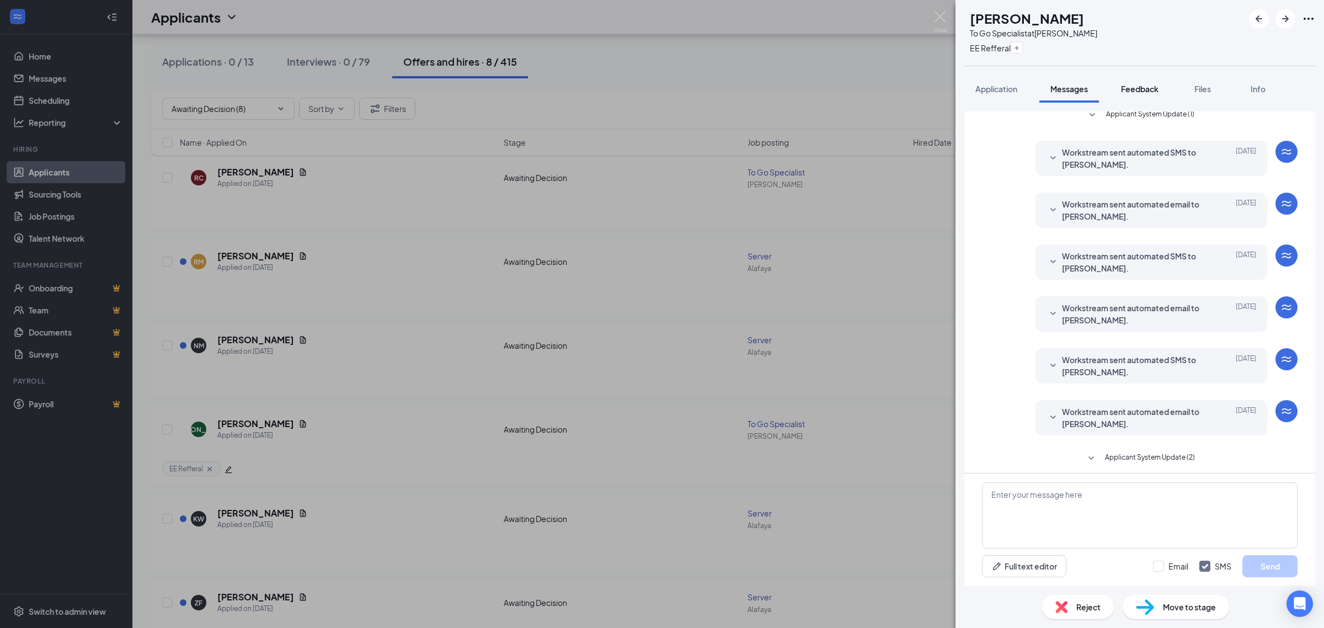
scroll to position [100, 0]
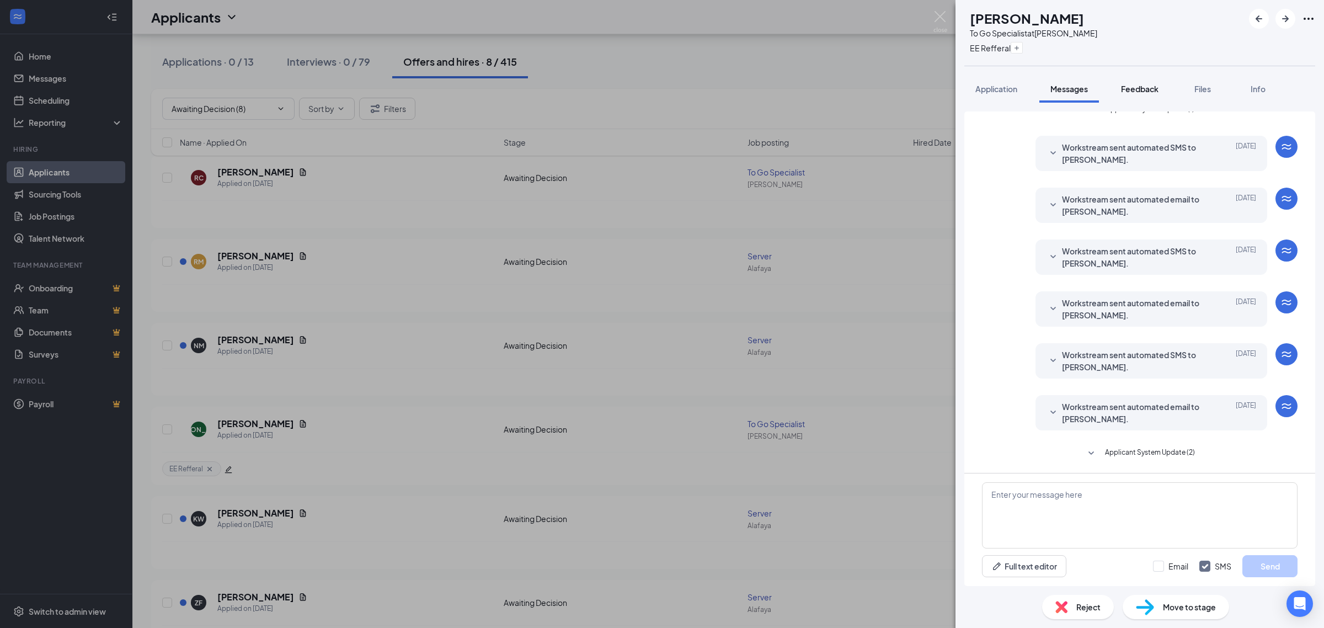
click at [1113, 89] on button "Feedback" at bounding box center [1140, 89] width 60 height 28
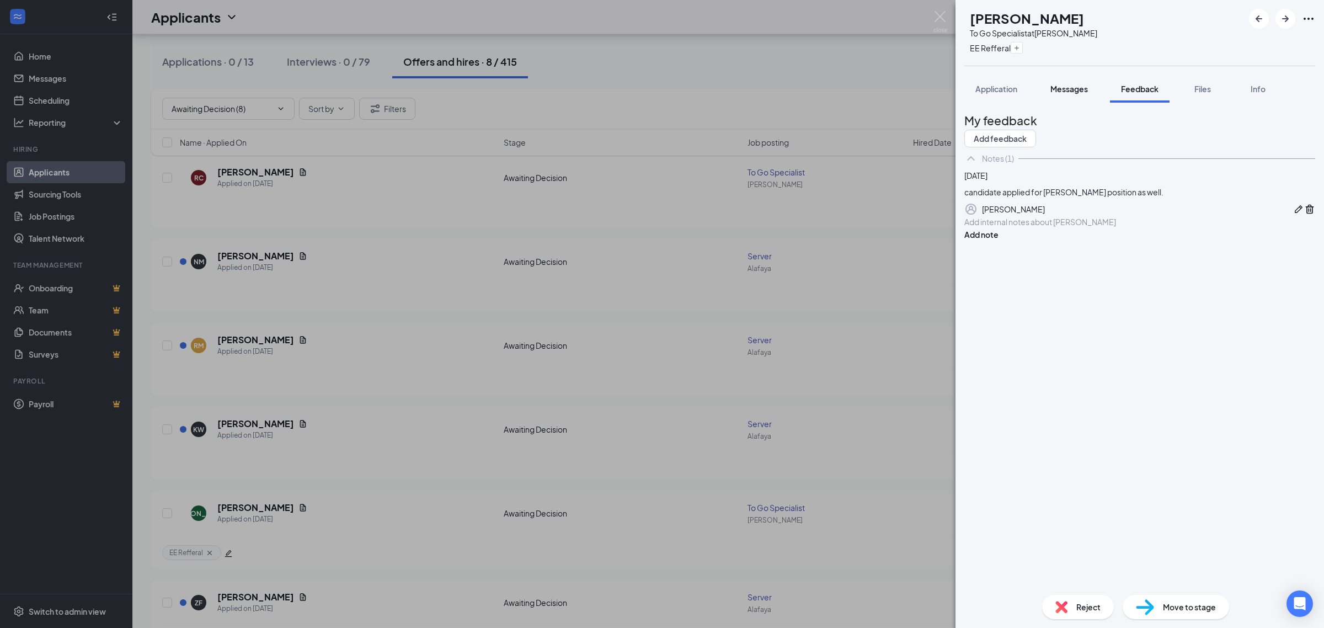
click at [1062, 90] on span "Messages" at bounding box center [1069, 89] width 38 height 10
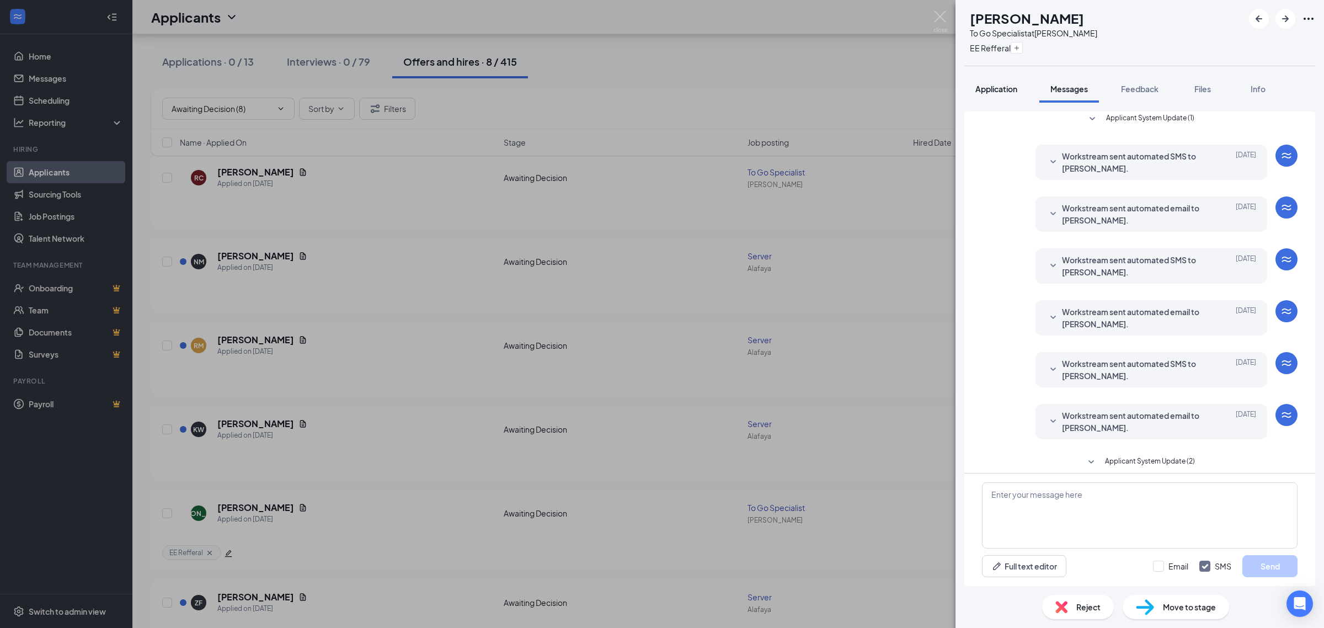
scroll to position [100, 0]
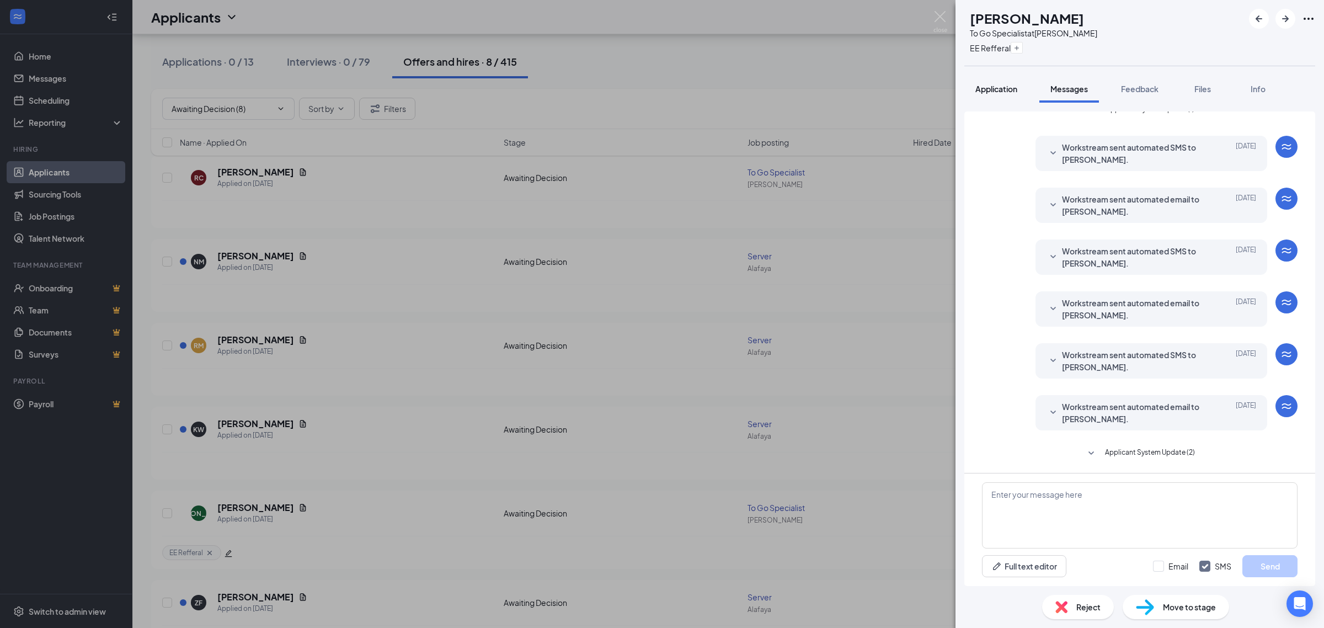
click at [980, 90] on span "Application" at bounding box center [996, 89] width 42 height 10
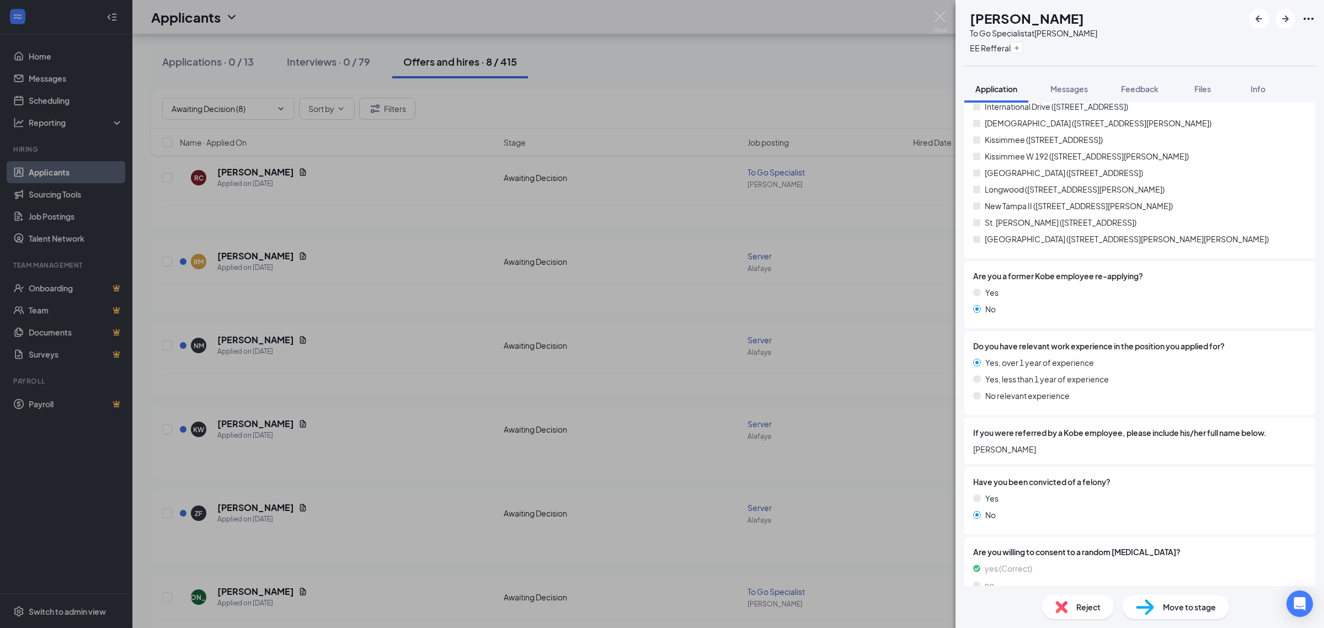
scroll to position [549, 0]
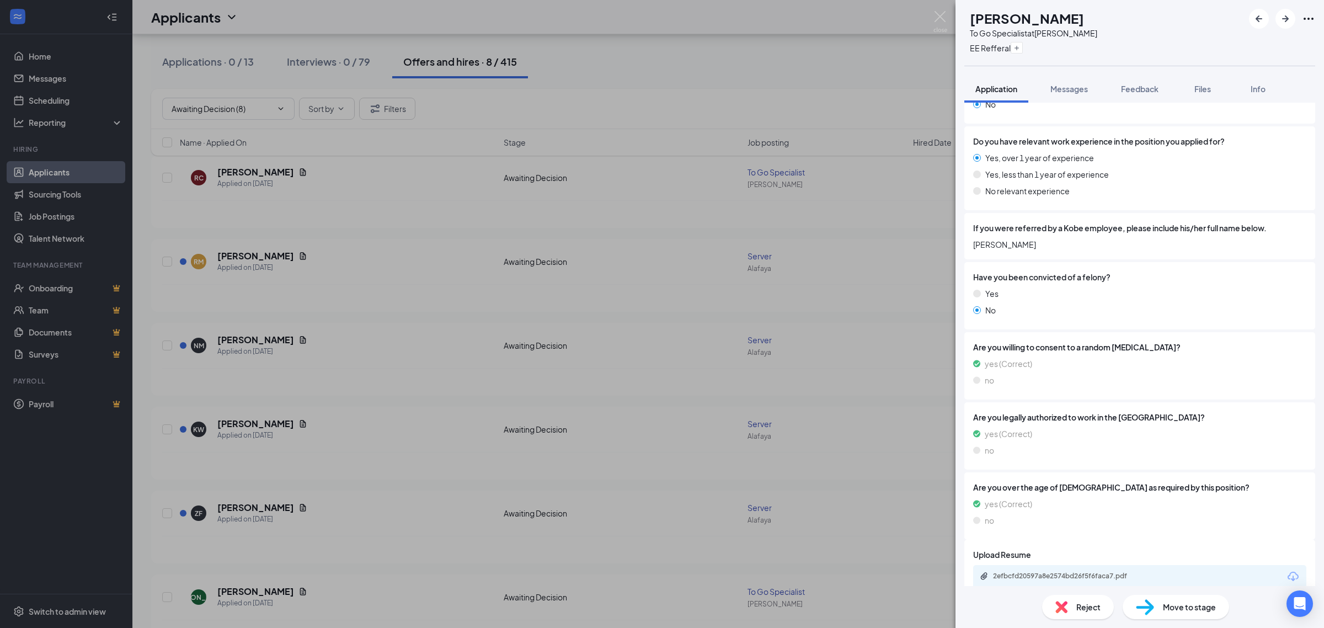
click at [1032, 240] on span "Brandon Weaver" at bounding box center [1139, 244] width 333 height 12
copy span "Brandon Weaver"
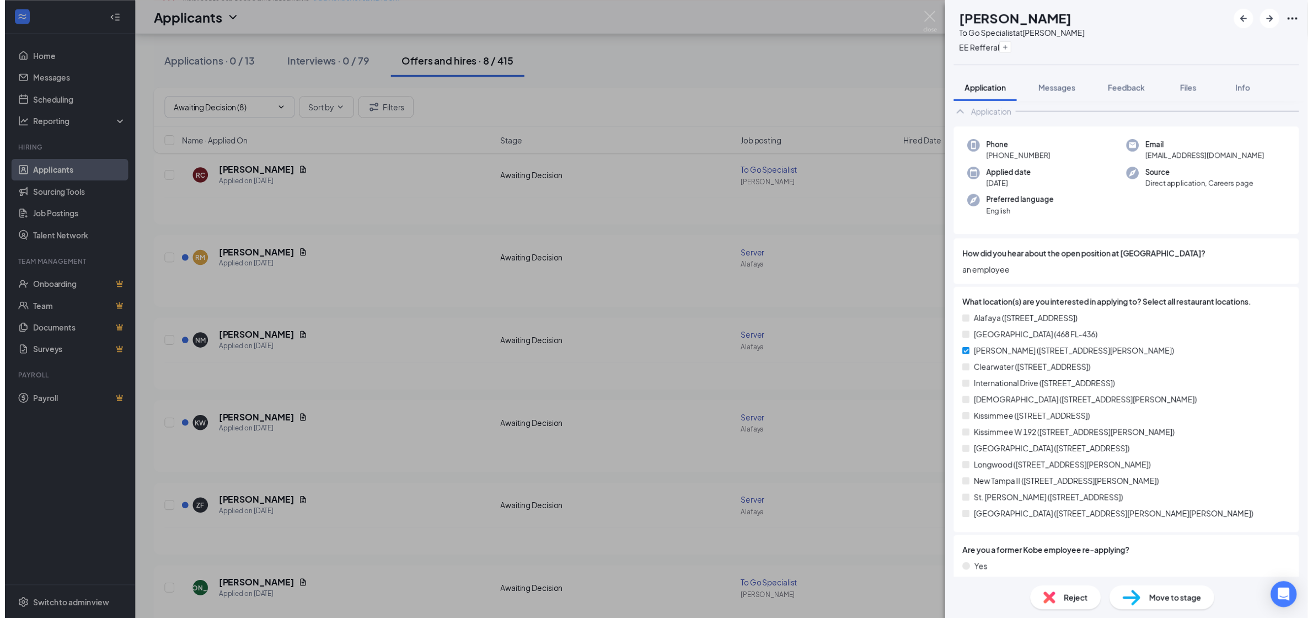
scroll to position [0, 0]
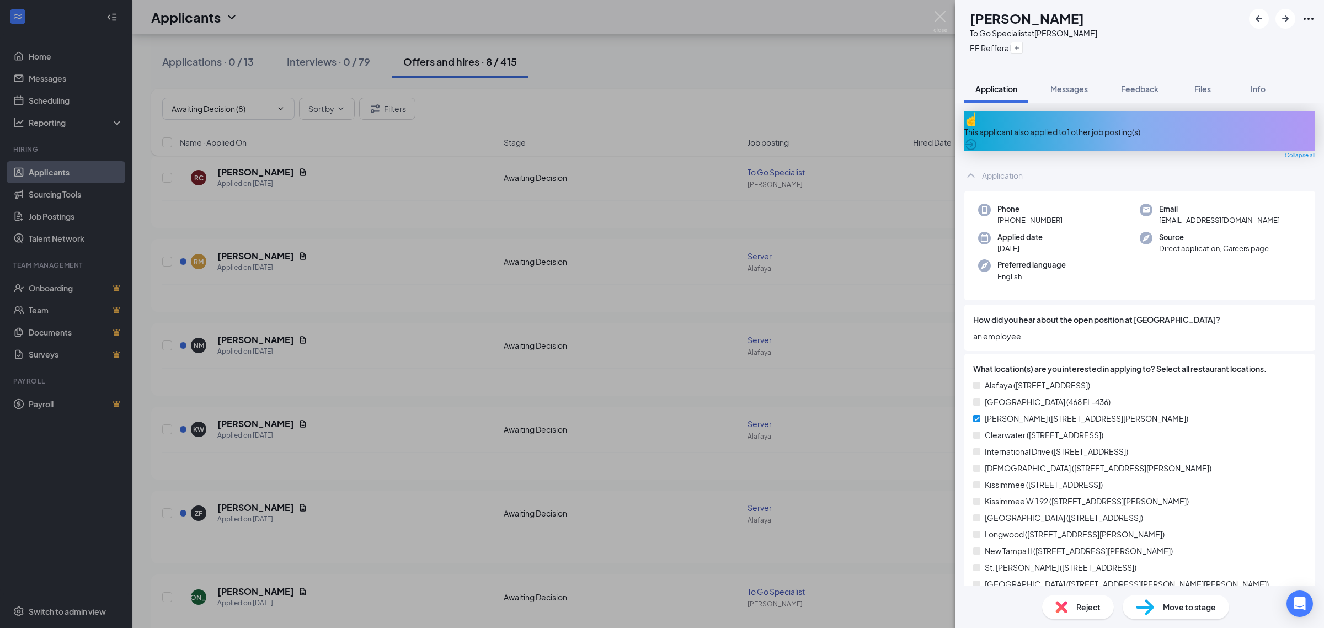
drag, startPoint x: 1069, startPoint y: 210, endPoint x: 1007, endPoint y: 215, distance: 61.5
click at [1007, 215] on div "Phone +1 (813) 733-2893" at bounding box center [1059, 215] width 162 height 23
copy span "(813) 733-2893"
click at [1189, 215] on span "jackcallen56@gmail.com" at bounding box center [1219, 220] width 121 height 11
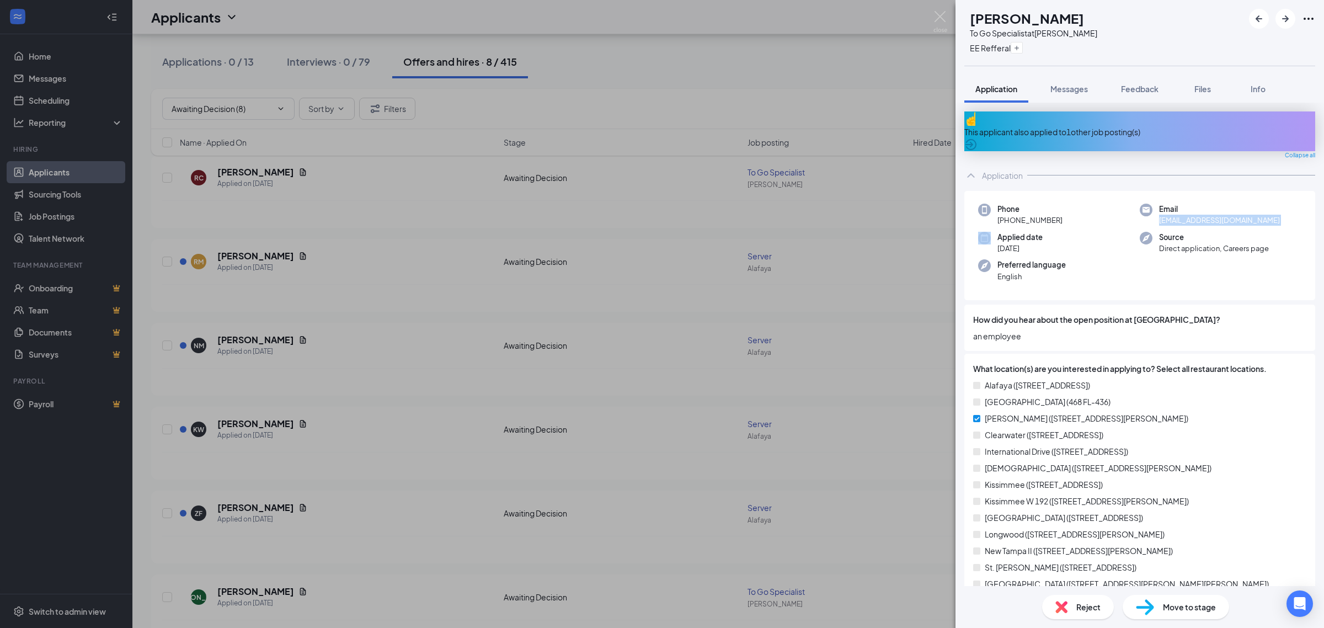
click at [1189, 215] on span "jackcallen56@gmail.com" at bounding box center [1219, 220] width 121 height 11
copy span "jackcallen56@gmail.com"
click at [538, 186] on div "JA Jackson Allen To Go Specialist at Brandon EE Refferal Application Messages F…" at bounding box center [662, 314] width 1324 height 628
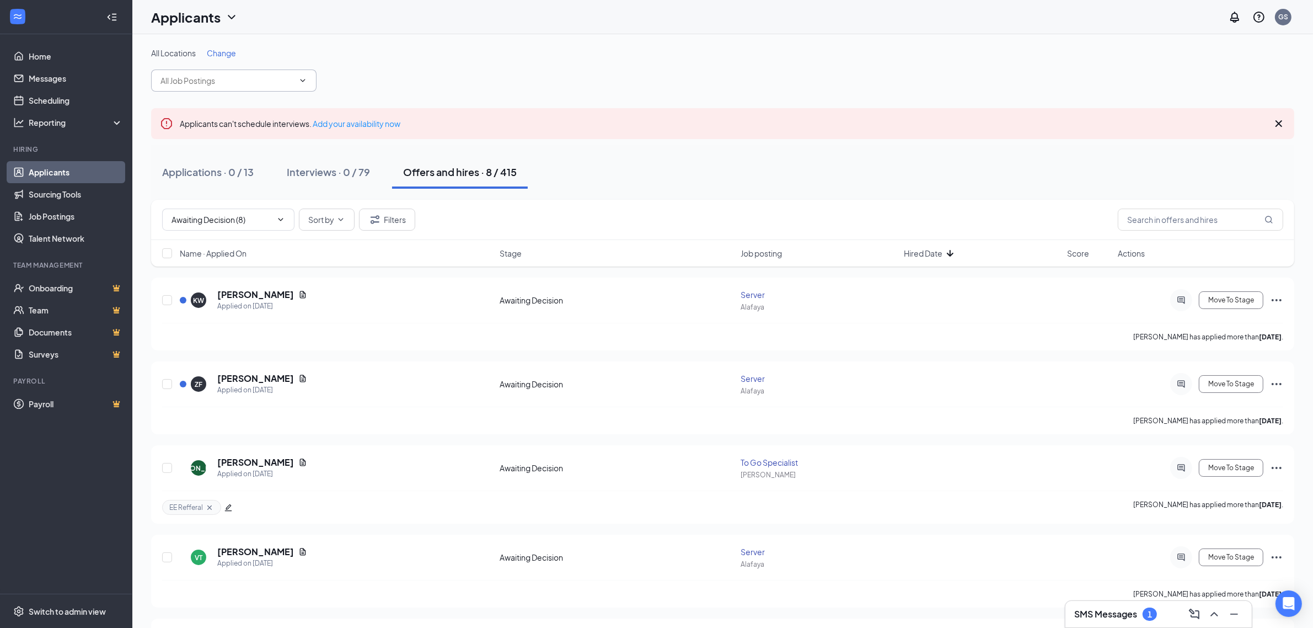
click at [222, 79] on input "text" at bounding box center [227, 80] width 133 height 12
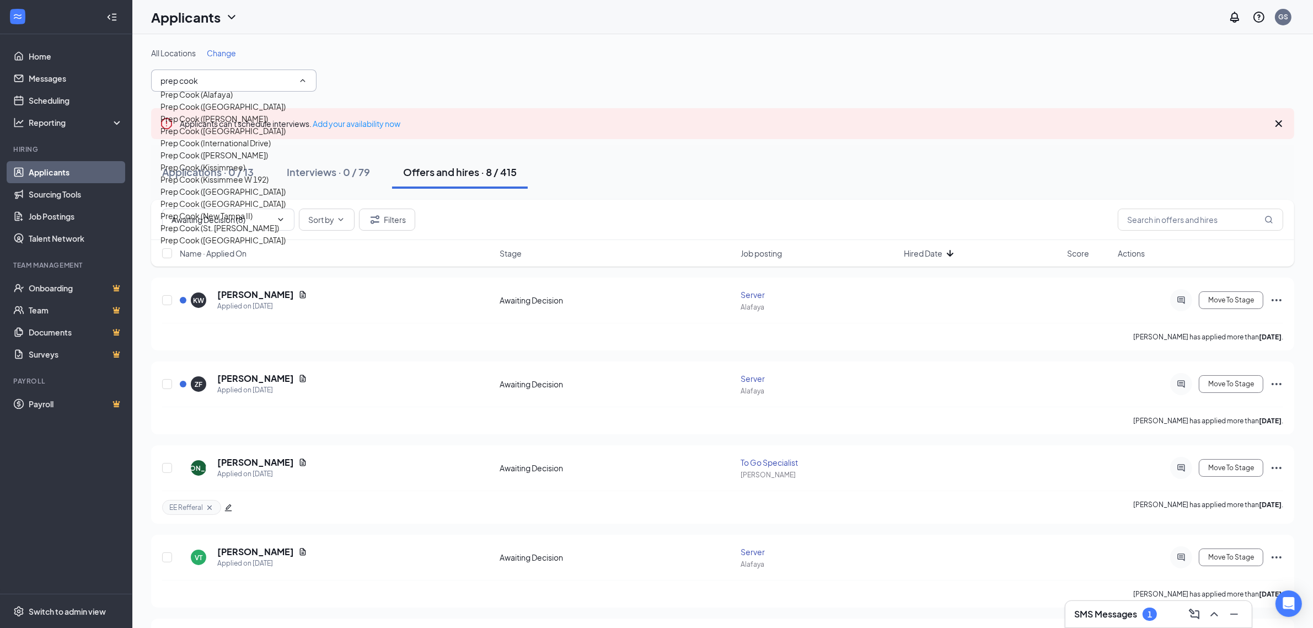
type input "prep cook"
click at [246, 125] on div "Prep Cook (Brandon)" at bounding box center [227, 119] width 133 height 12
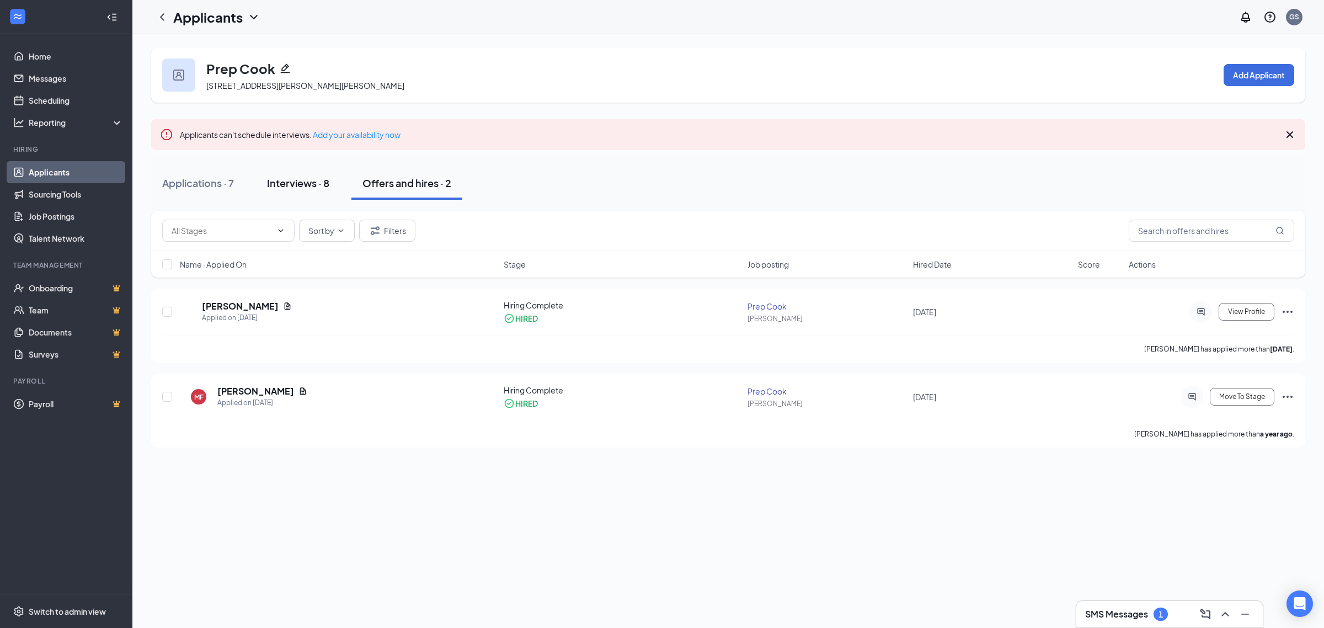
click at [326, 185] on div "Interviews · 8" at bounding box center [298, 183] width 62 height 14
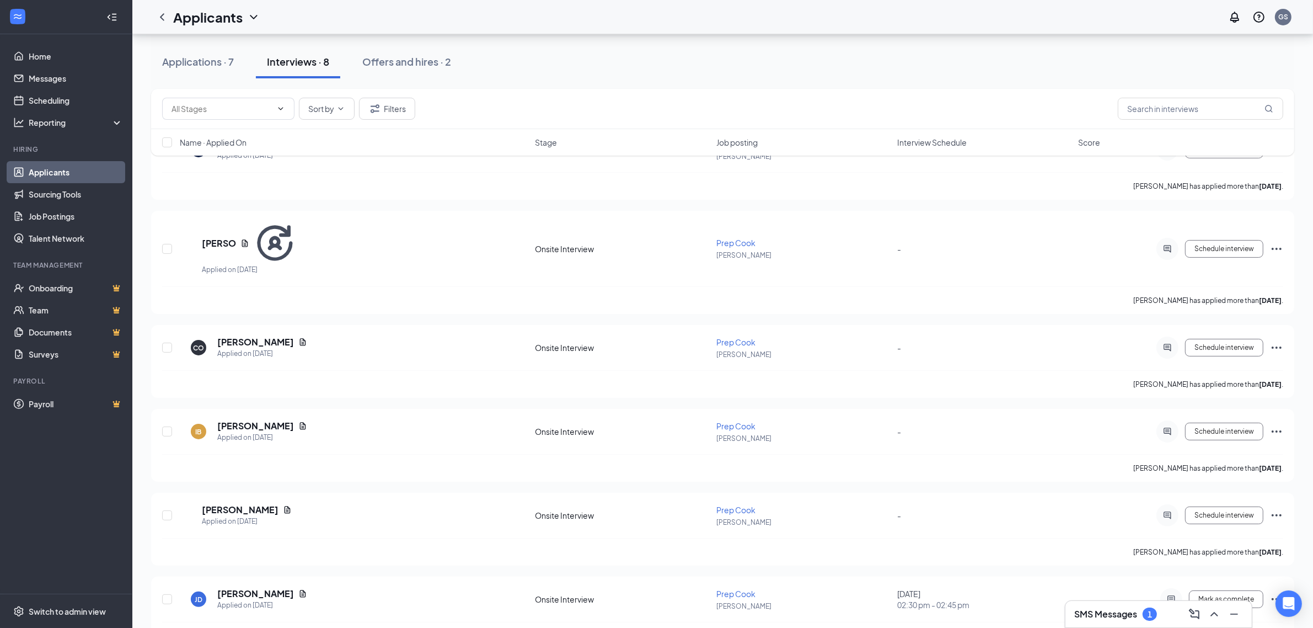
scroll to position [334, 0]
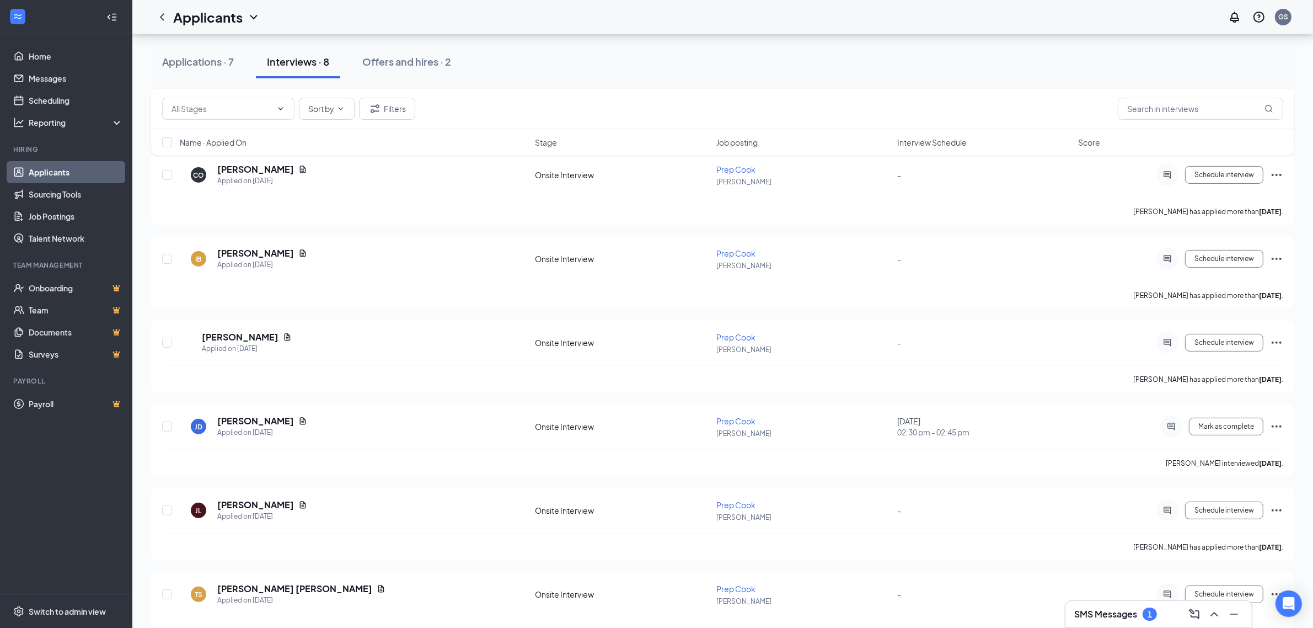
click at [933, 143] on span "Interview Schedule" at bounding box center [933, 142] width 70 height 11
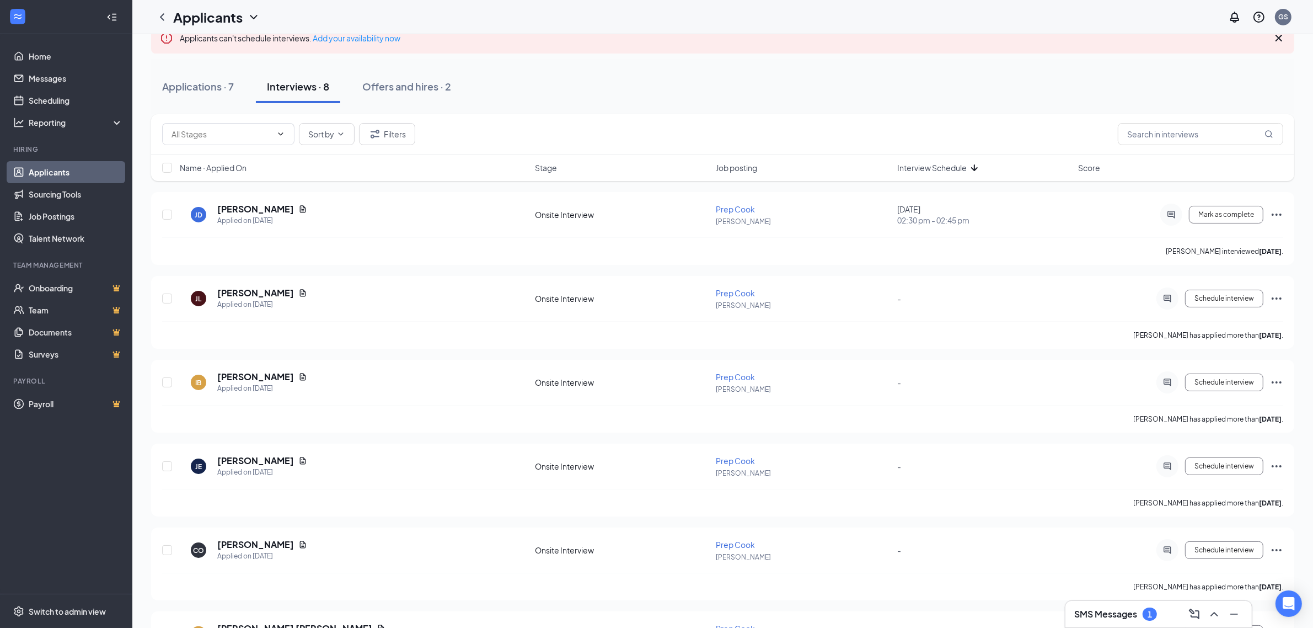
scroll to position [0, 0]
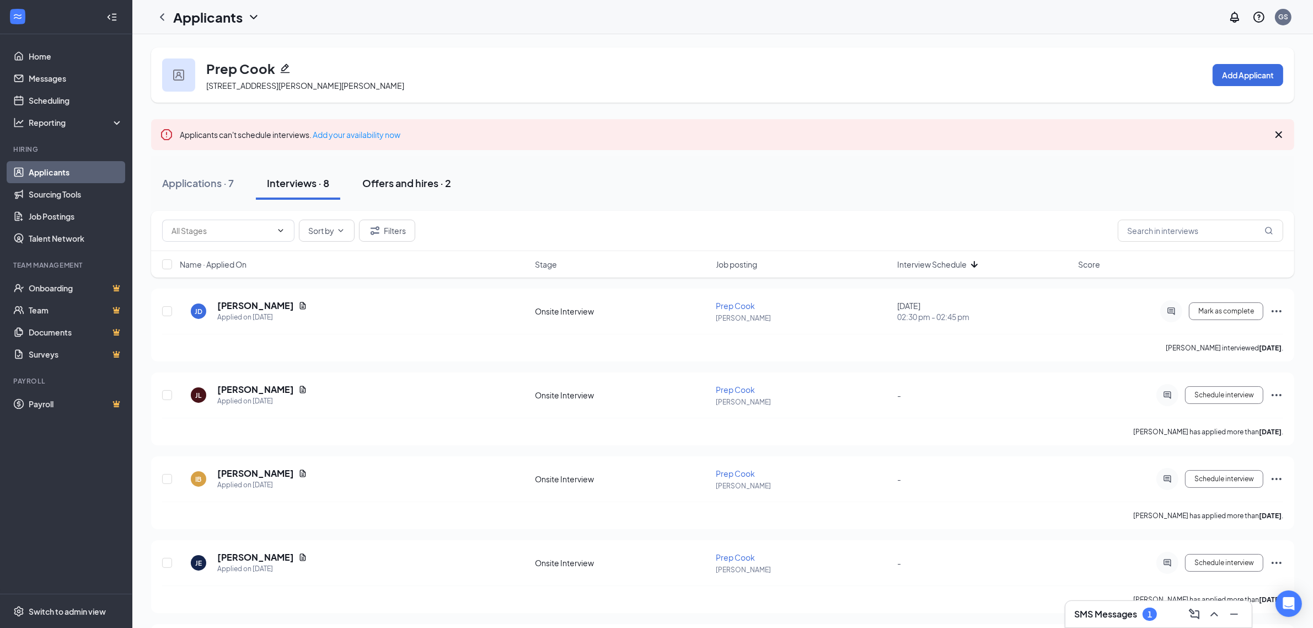
click at [435, 175] on button "Offers and hires · 2" at bounding box center [406, 183] width 111 height 33
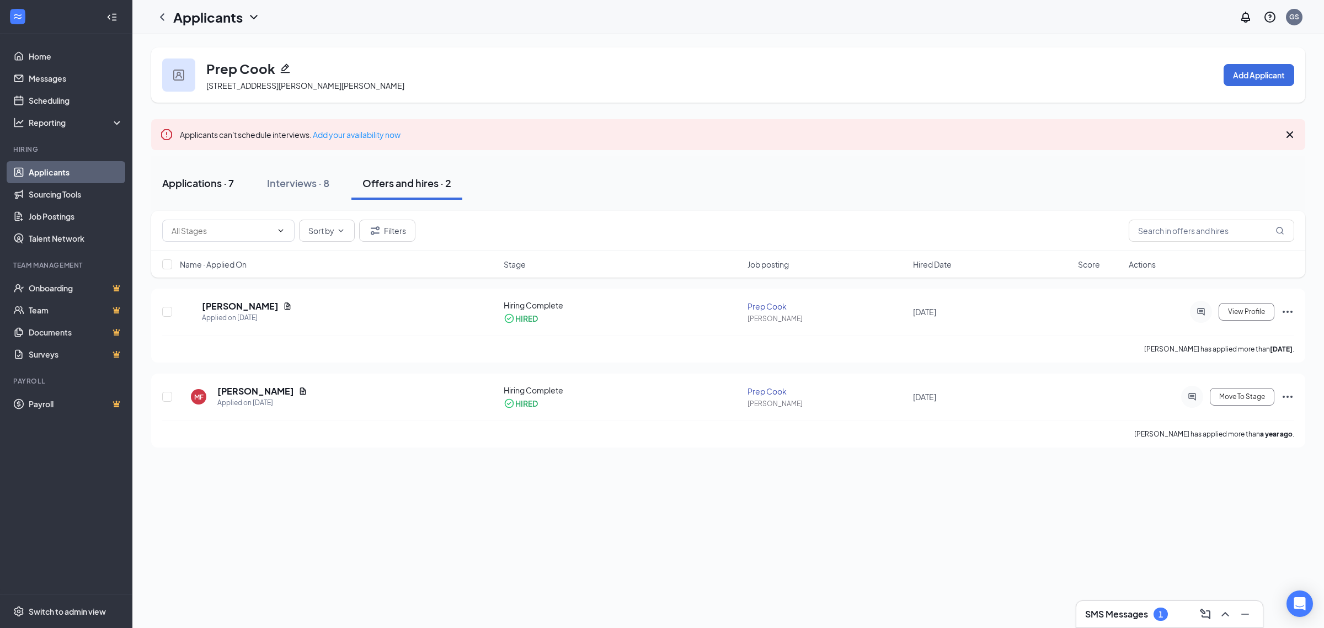
click at [191, 190] on button "Applications · 7" at bounding box center [198, 183] width 94 height 33
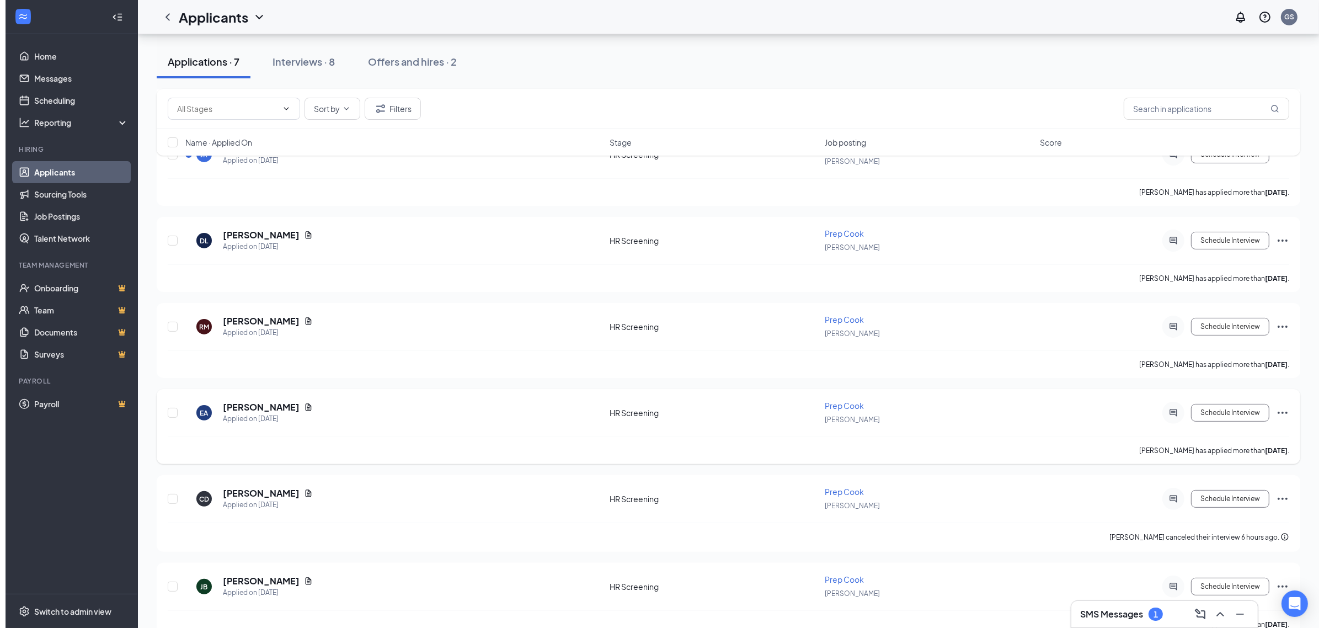
scroll to position [265, 0]
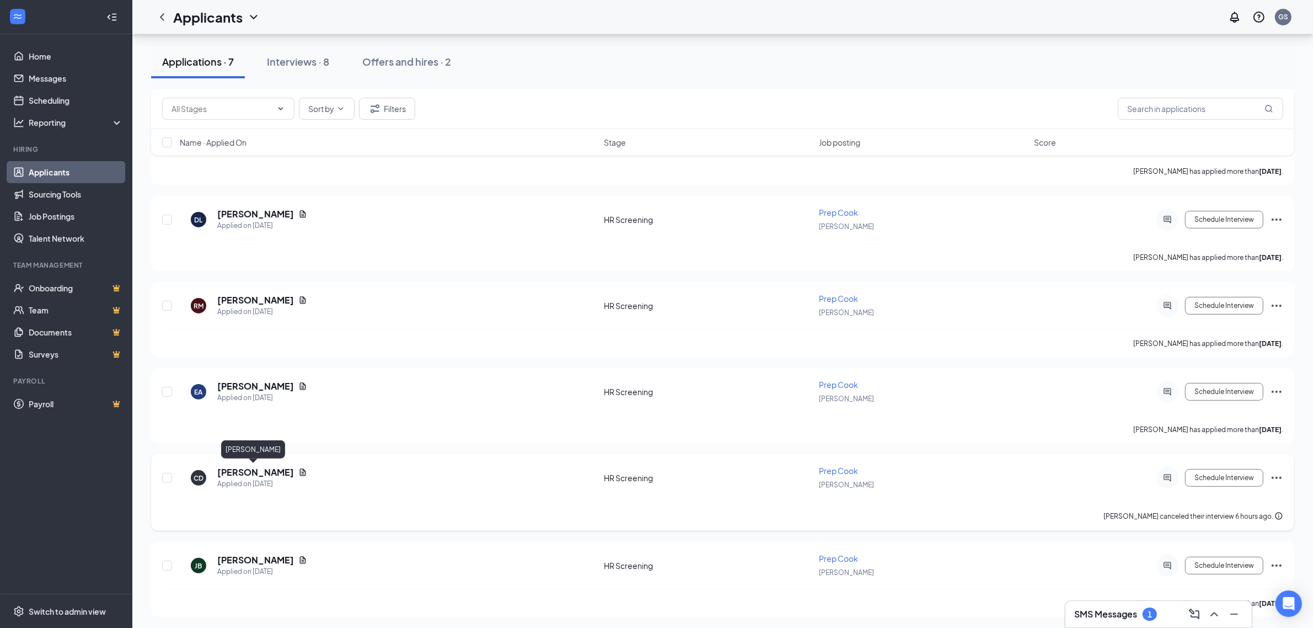
click at [270, 469] on h5 "Cameron Desch" at bounding box center [255, 472] width 77 height 12
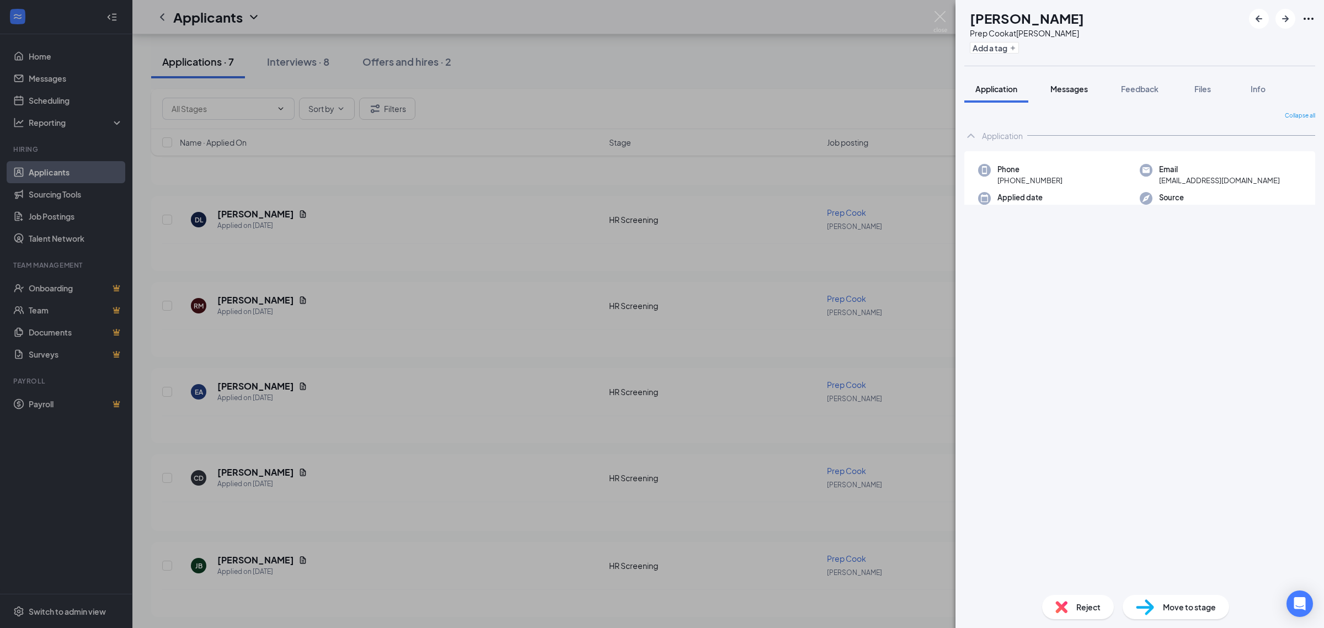
click at [1069, 89] on span "Messages" at bounding box center [1069, 89] width 38 height 10
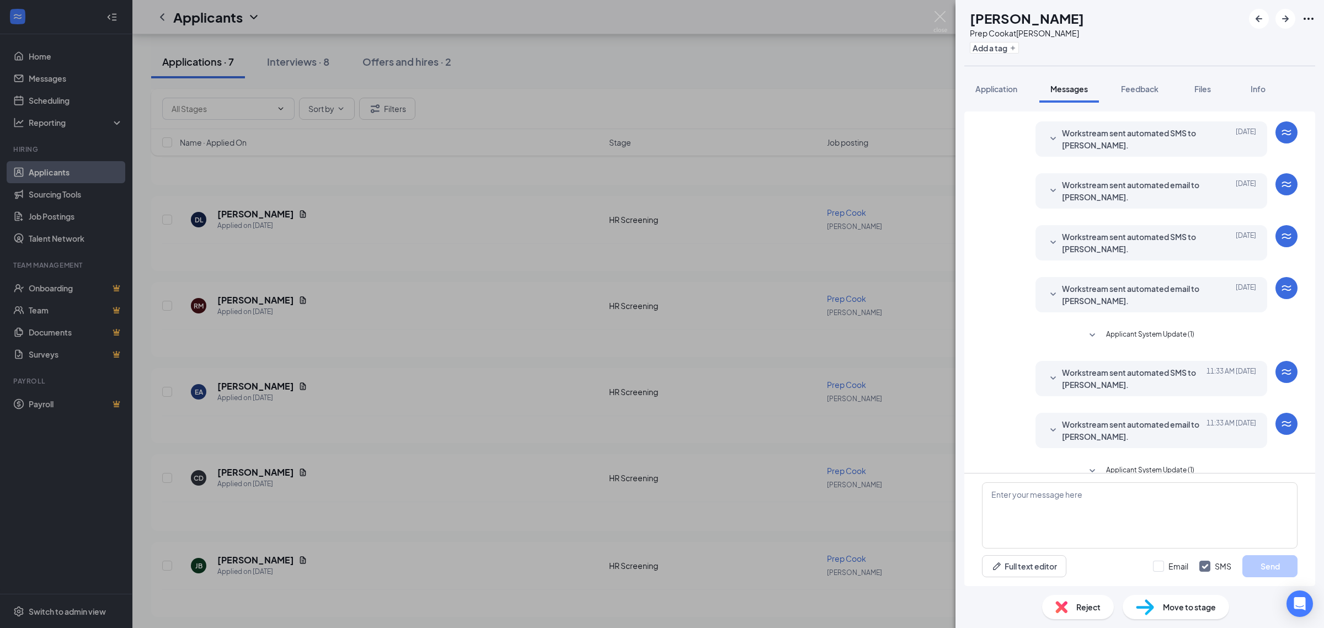
scroll to position [133, 0]
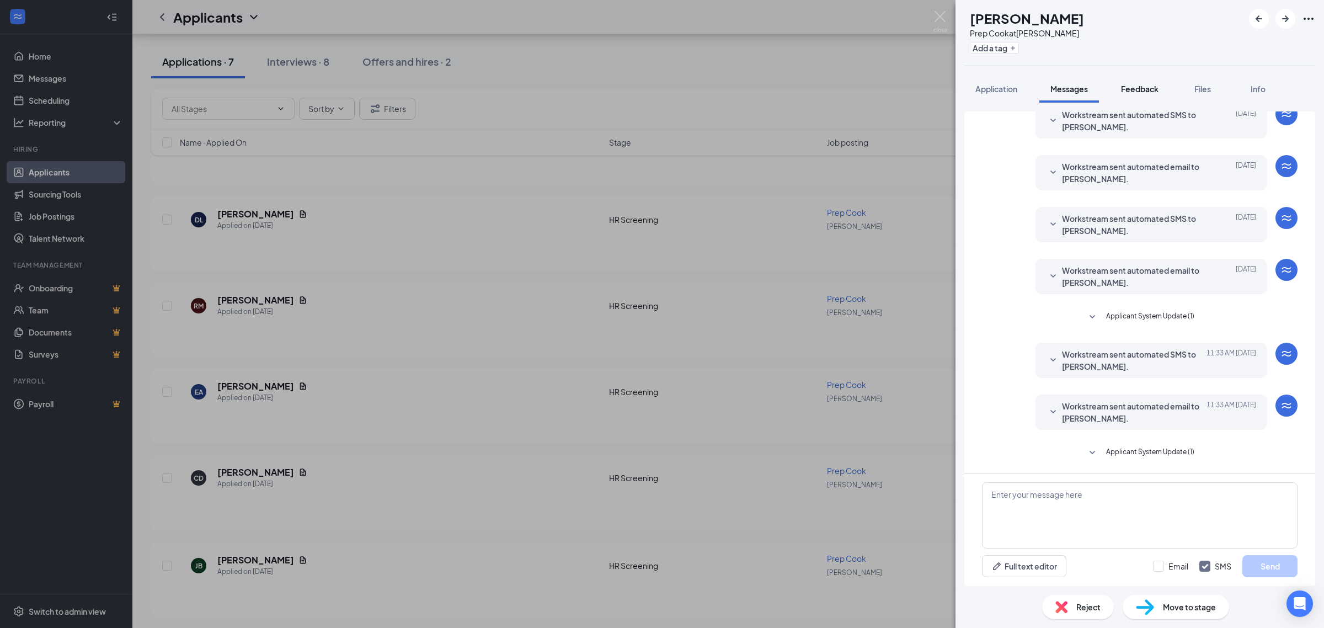
click at [1135, 83] on div "Feedback" at bounding box center [1140, 88] width 38 height 11
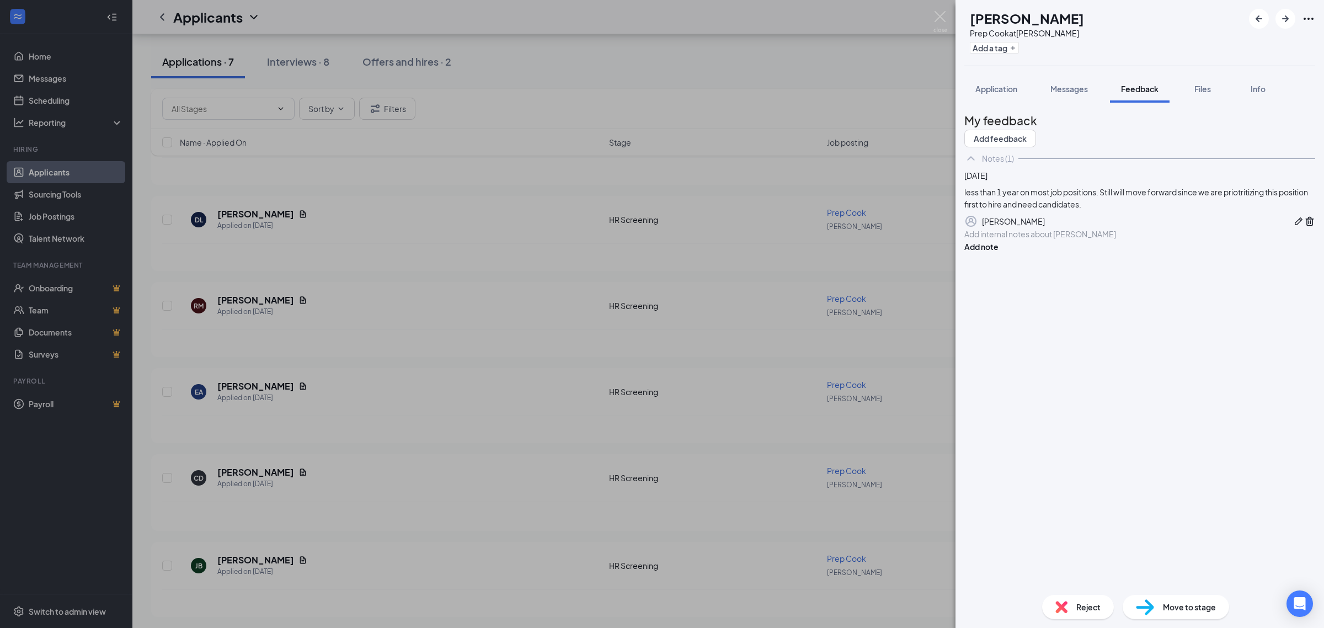
click at [1109, 240] on div at bounding box center [1140, 234] width 350 height 12
click at [998, 253] on button "Add note" at bounding box center [981, 247] width 34 height 12
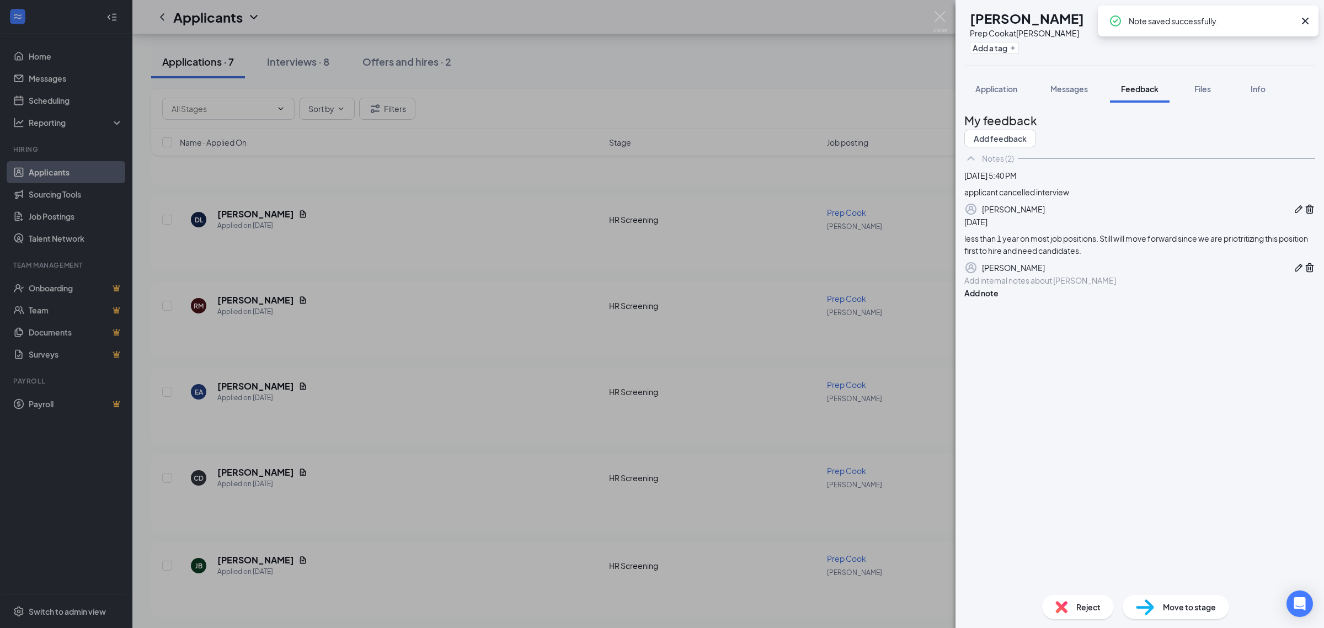
click at [1032, 198] on div "applicant cancelled interview" at bounding box center [1139, 192] width 351 height 12
copy div "applicant cancelled interview"
click at [1085, 601] on span "Reject" at bounding box center [1088, 607] width 24 height 12
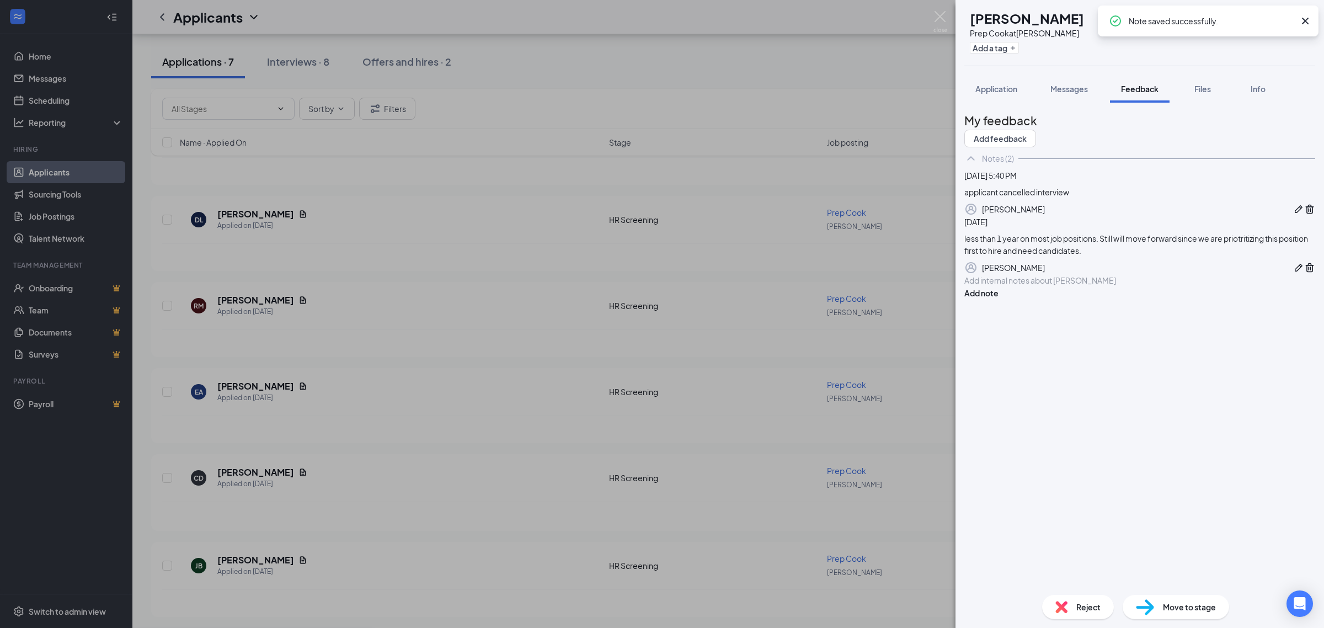
paste textarea "applicant cancelled interview"
type textarea "applicant cancelled interview"
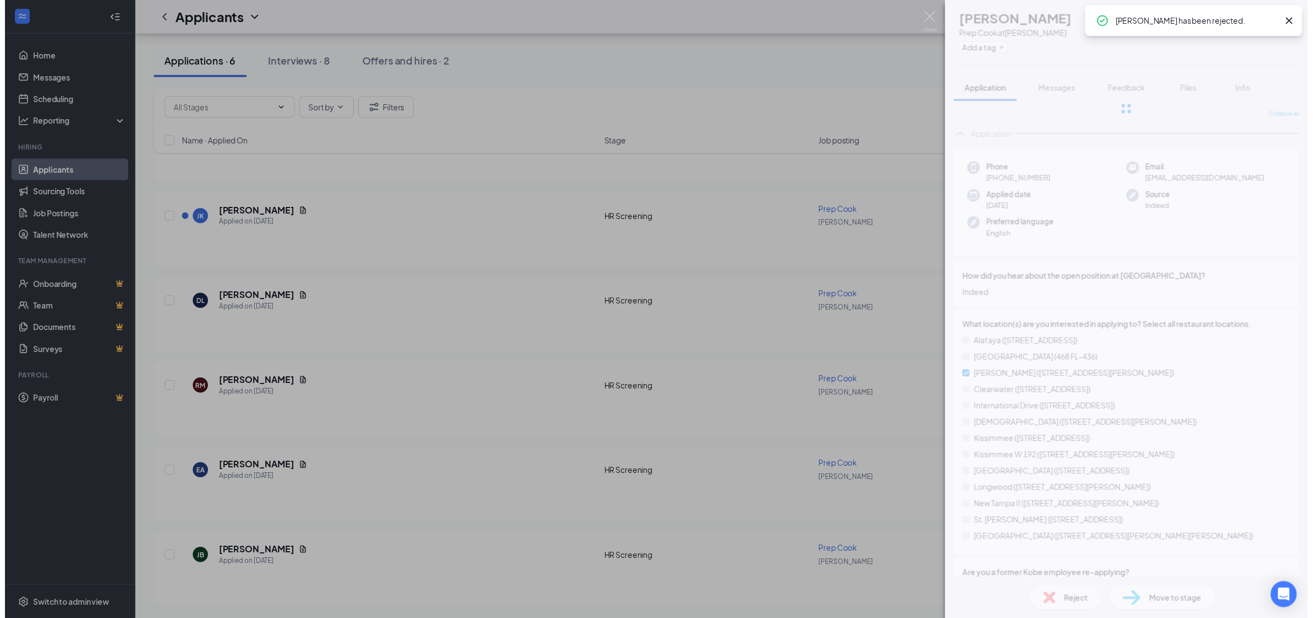
scroll to position [177, 0]
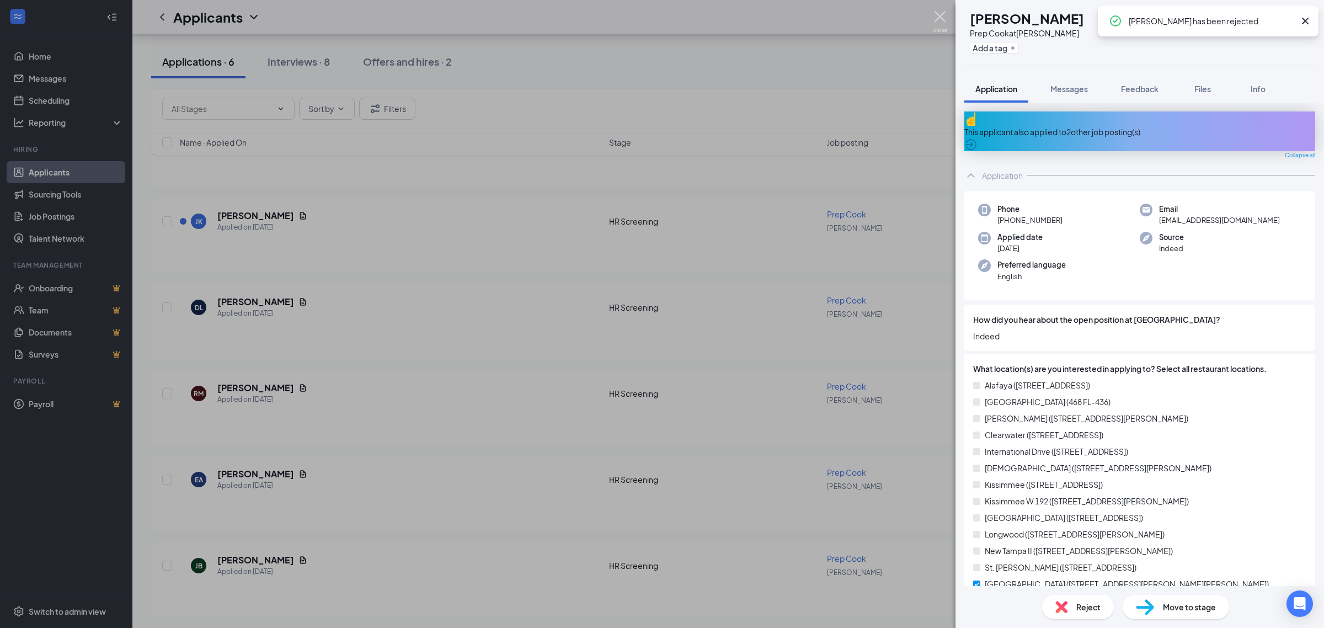
click at [943, 15] on img at bounding box center [940, 22] width 14 height 22
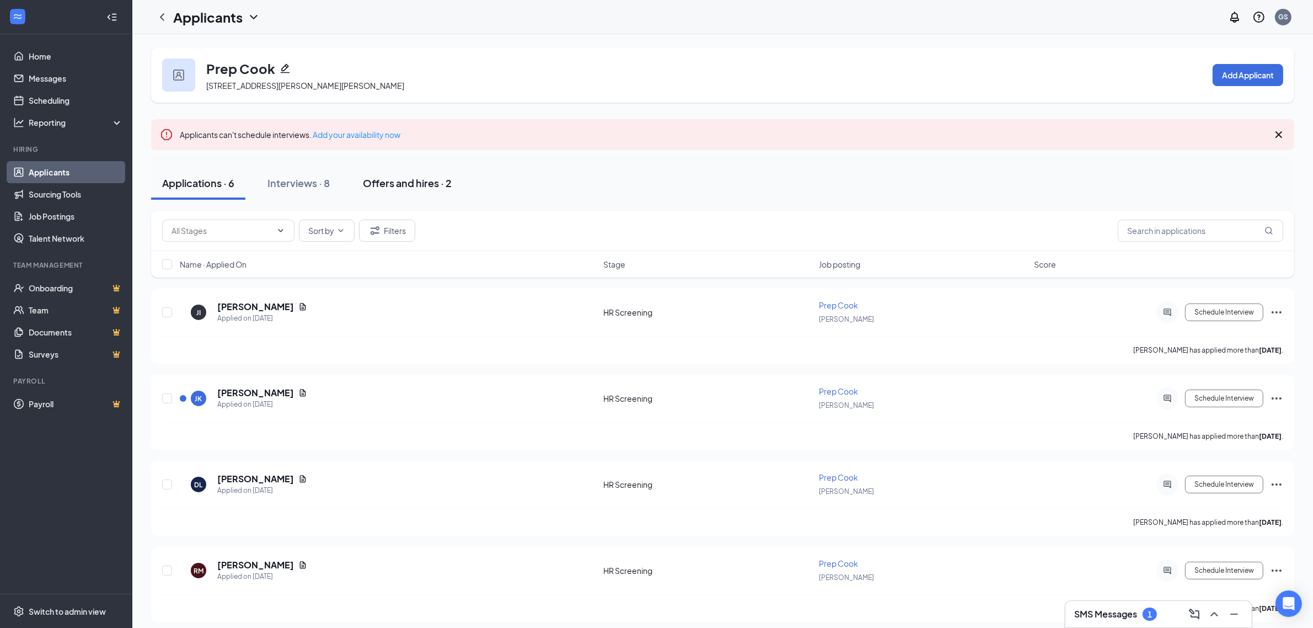
click at [413, 185] on div "Offers and hires · 2" at bounding box center [407, 183] width 89 height 14
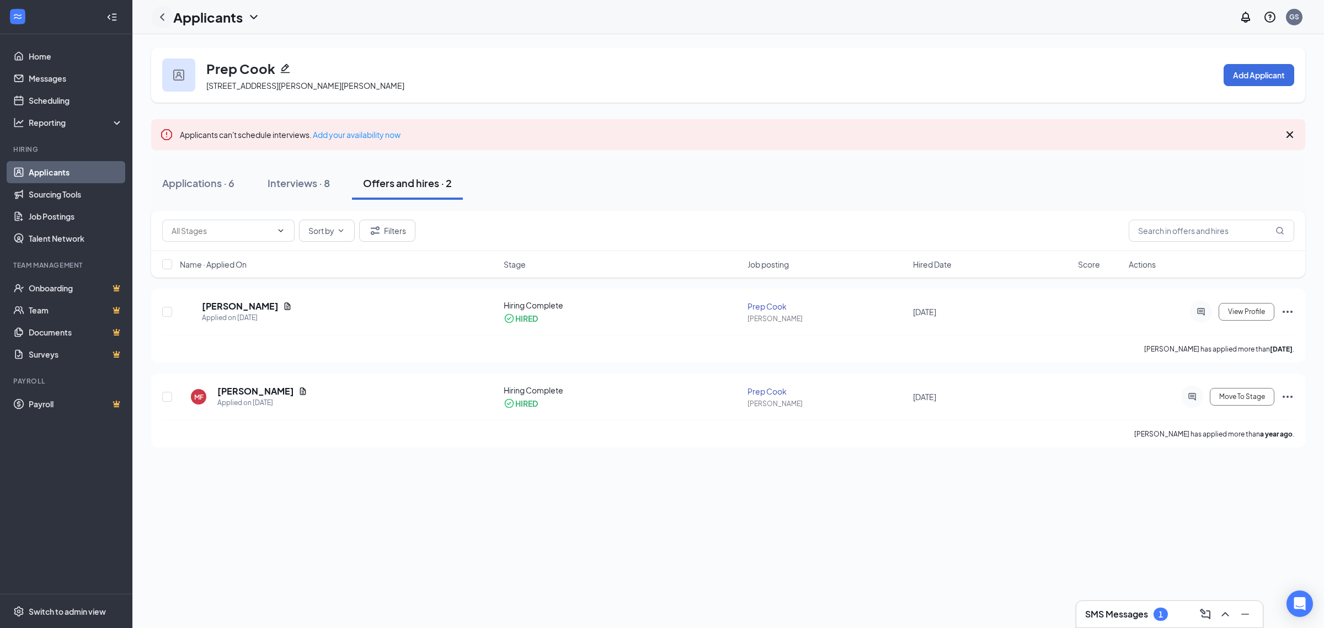
click at [161, 21] on icon "ChevronLeft" at bounding box center [162, 16] width 13 height 13
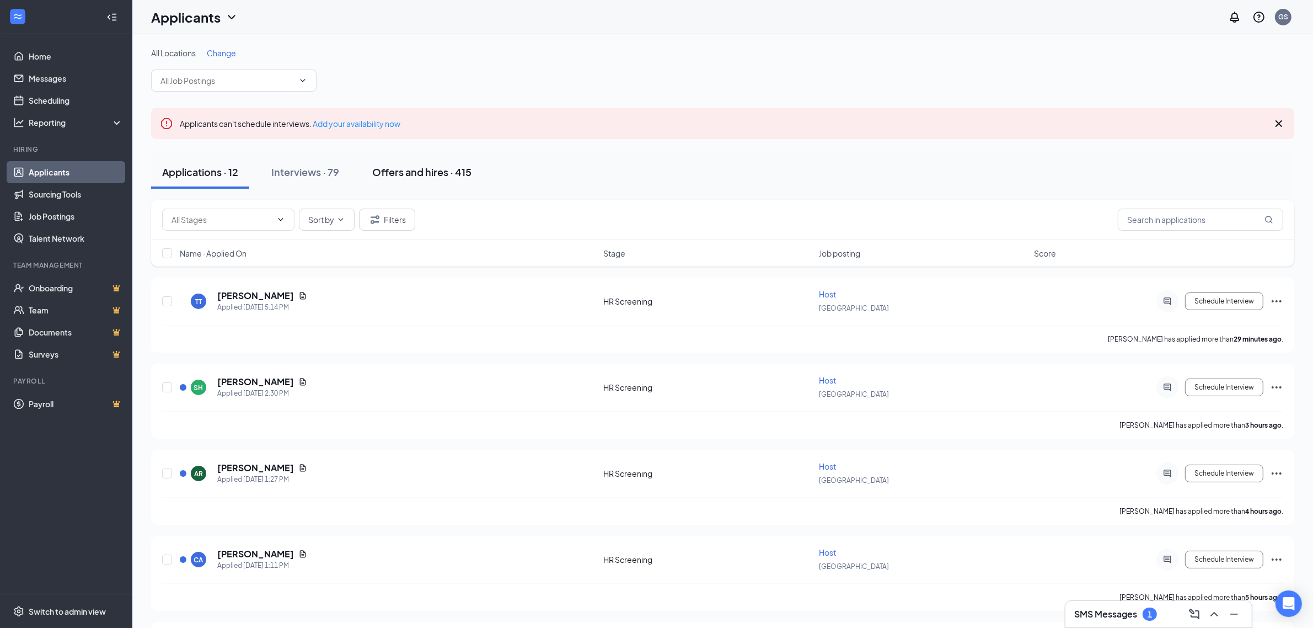
click at [448, 178] on div "Offers and hires · 415" at bounding box center [421, 172] width 99 height 14
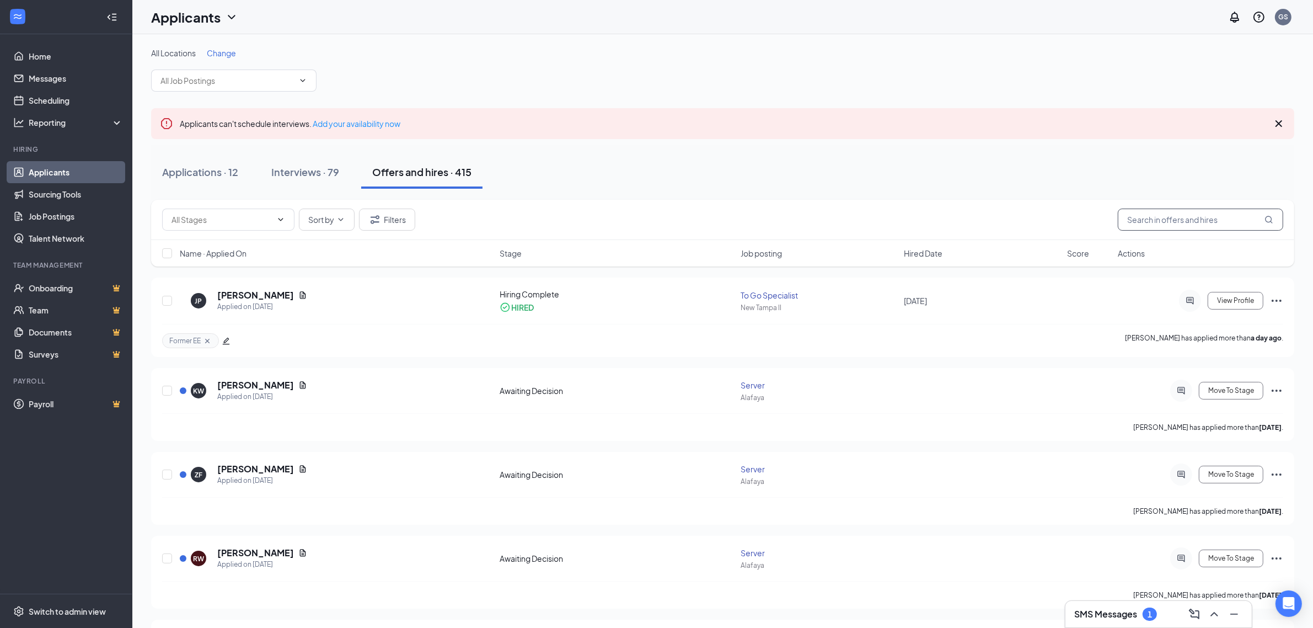
click at [1153, 218] on input "text" at bounding box center [1200, 220] width 165 height 22
type input "jackson"
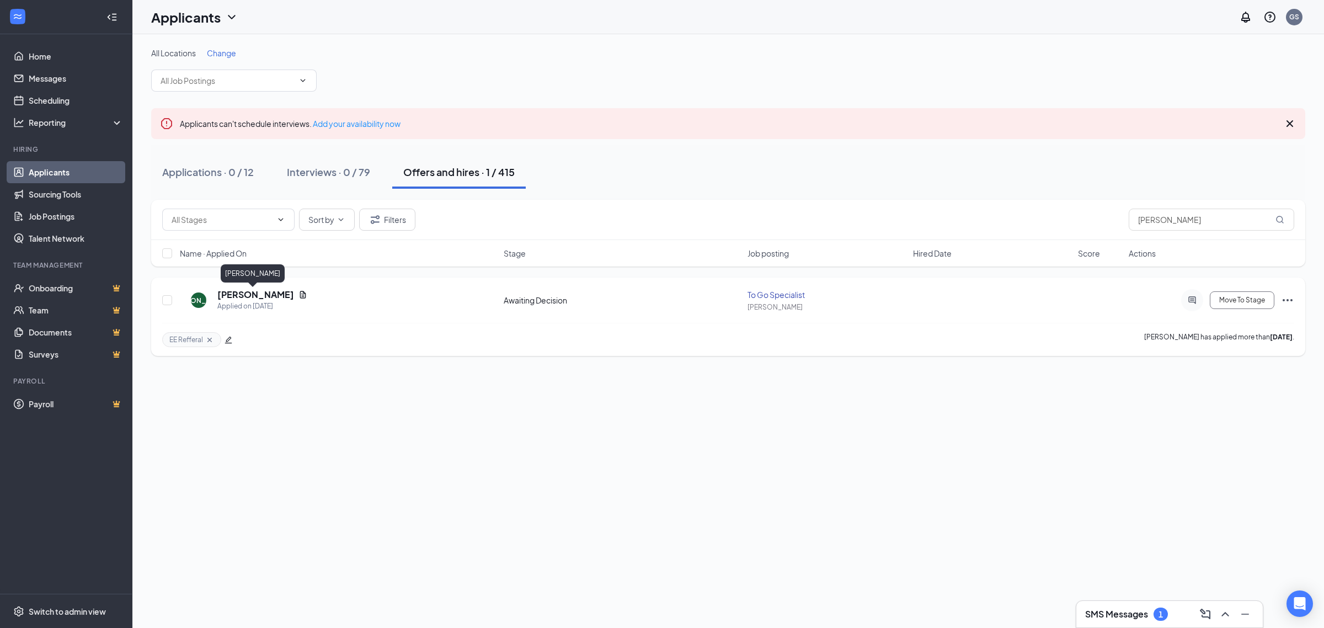
click at [258, 294] on h5 "[PERSON_NAME]" at bounding box center [255, 295] width 77 height 12
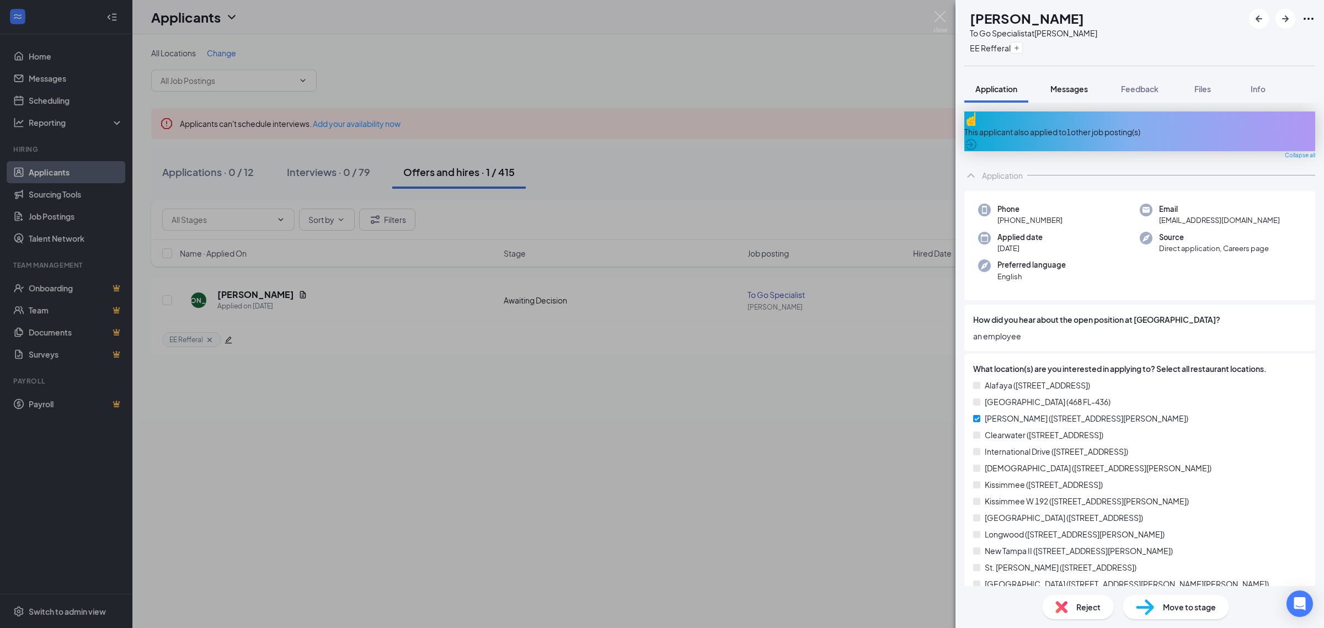
click at [1059, 86] on span "Messages" at bounding box center [1069, 89] width 38 height 10
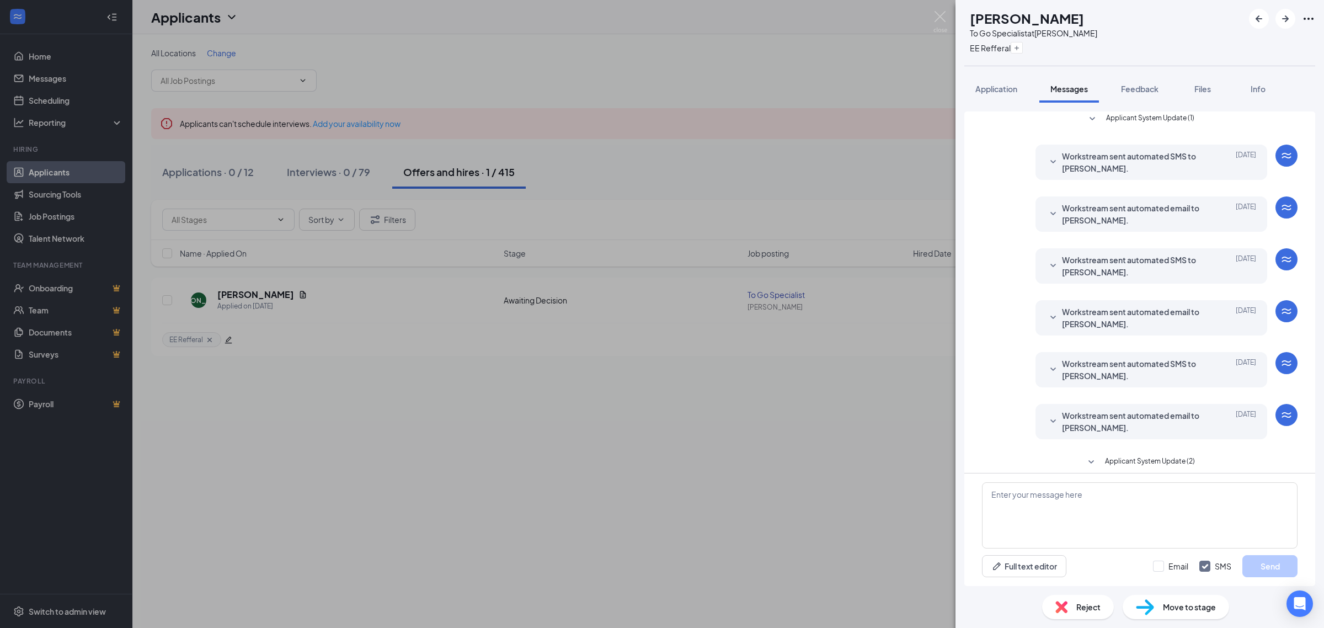
scroll to position [100, 0]
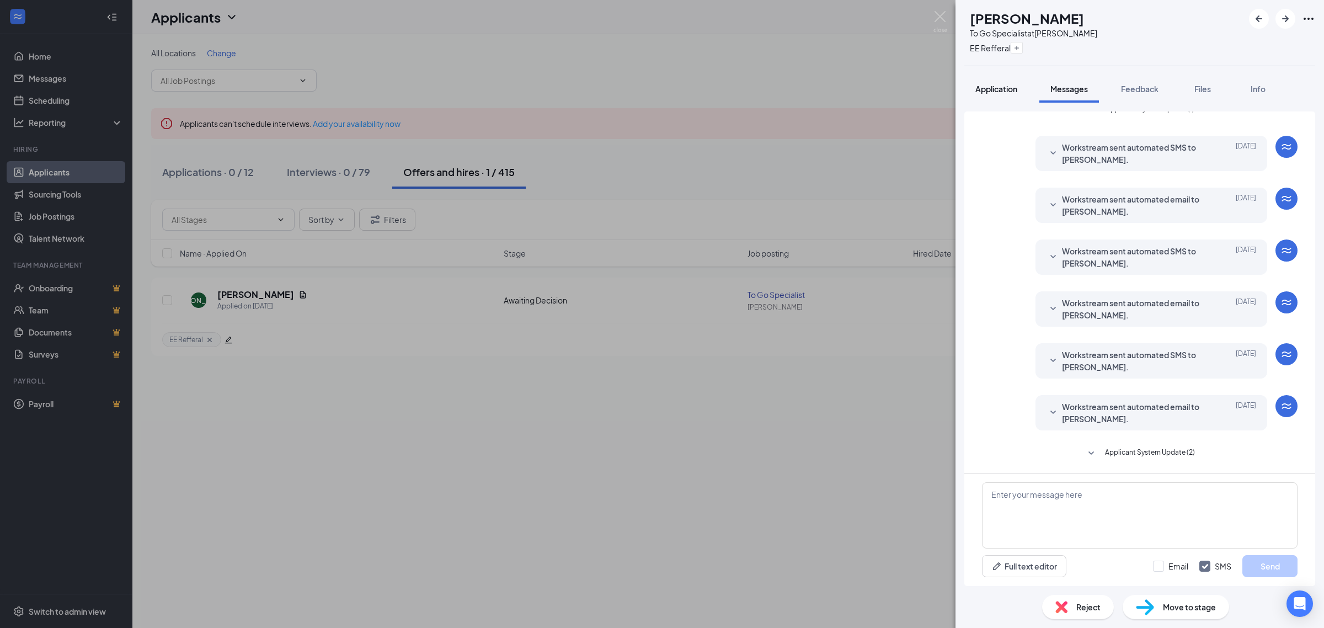
click at [1019, 95] on button "Application" at bounding box center [996, 89] width 64 height 28
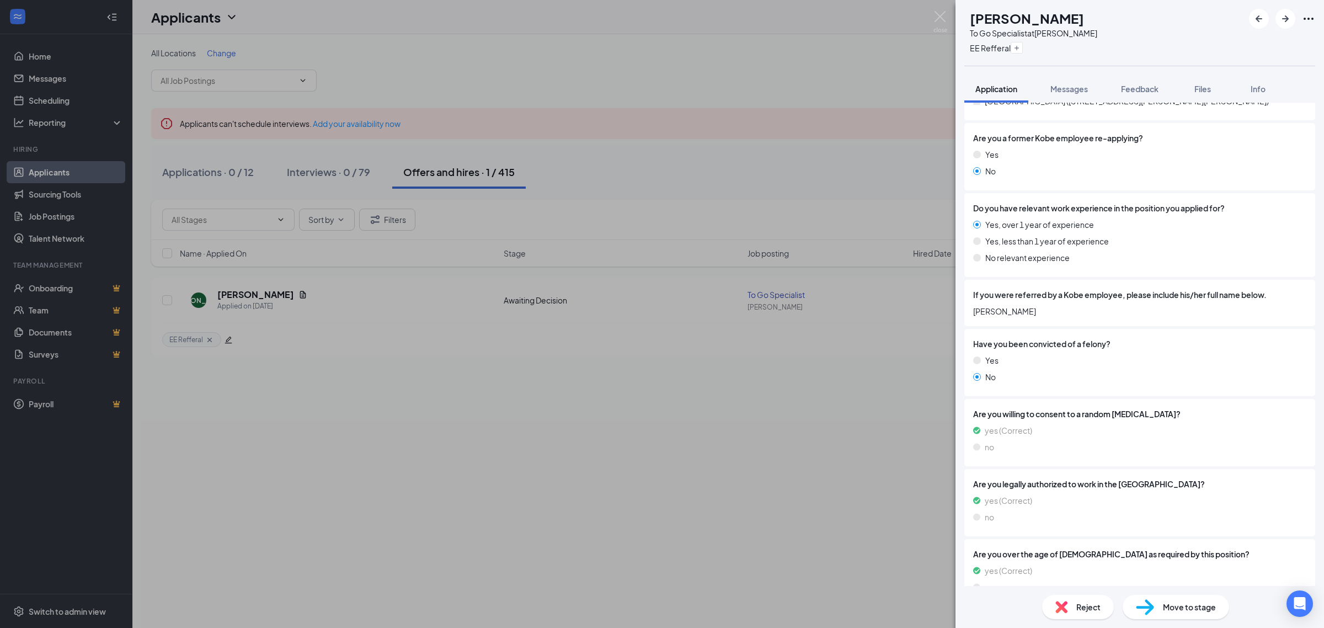
scroll to position [555, 0]
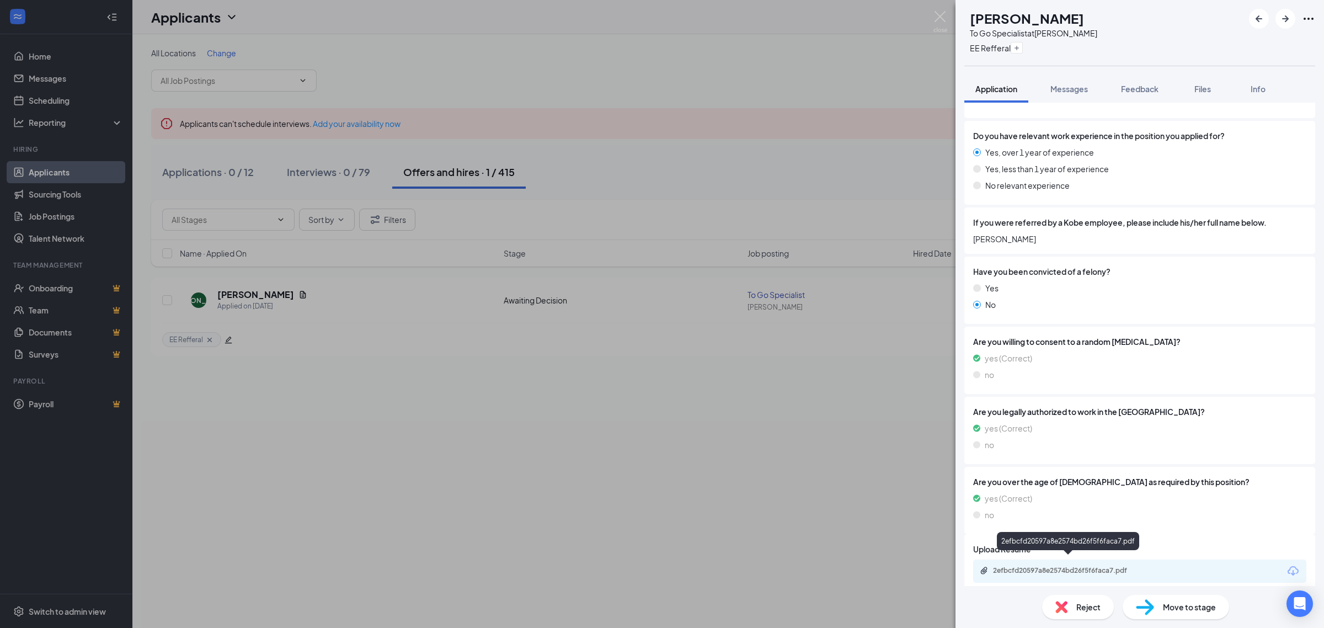
click at [1118, 566] on div "2efbcfd20597a8e2574bd26f5f6faca7.pdf" at bounding box center [1069, 571] width 179 height 10
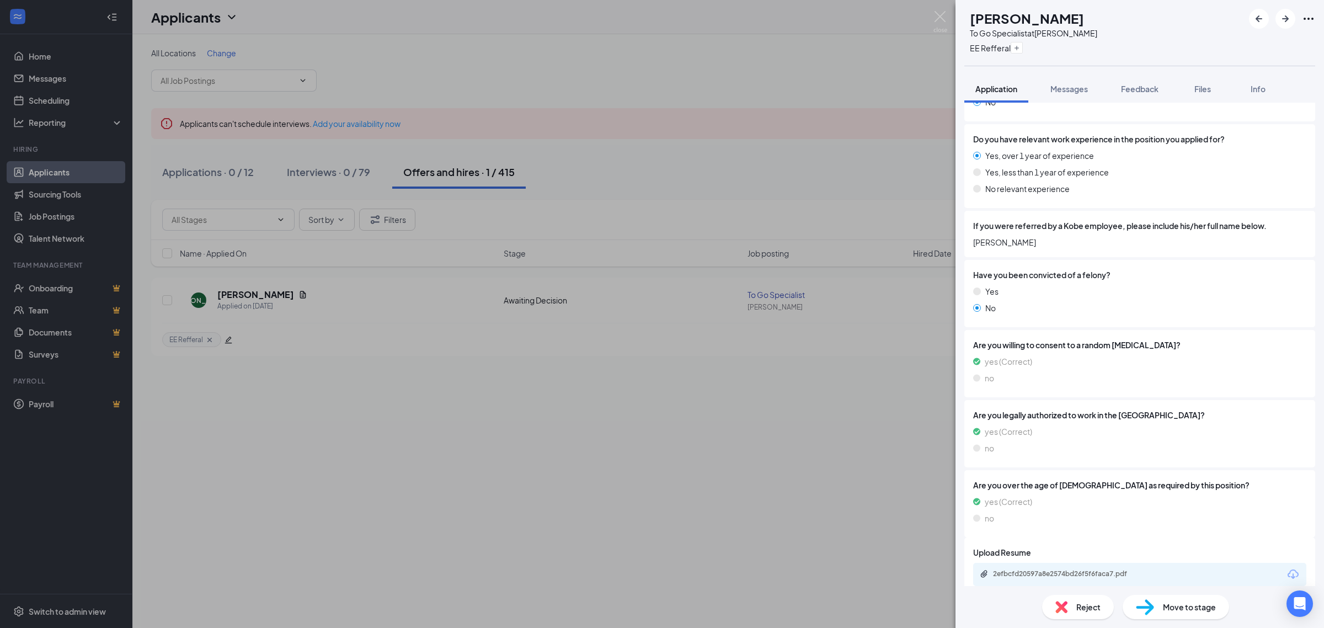
click at [453, 408] on div "JA Jackson Allen To Go Specialist at Brandon EE Refferal Application Messages F…" at bounding box center [662, 314] width 1324 height 628
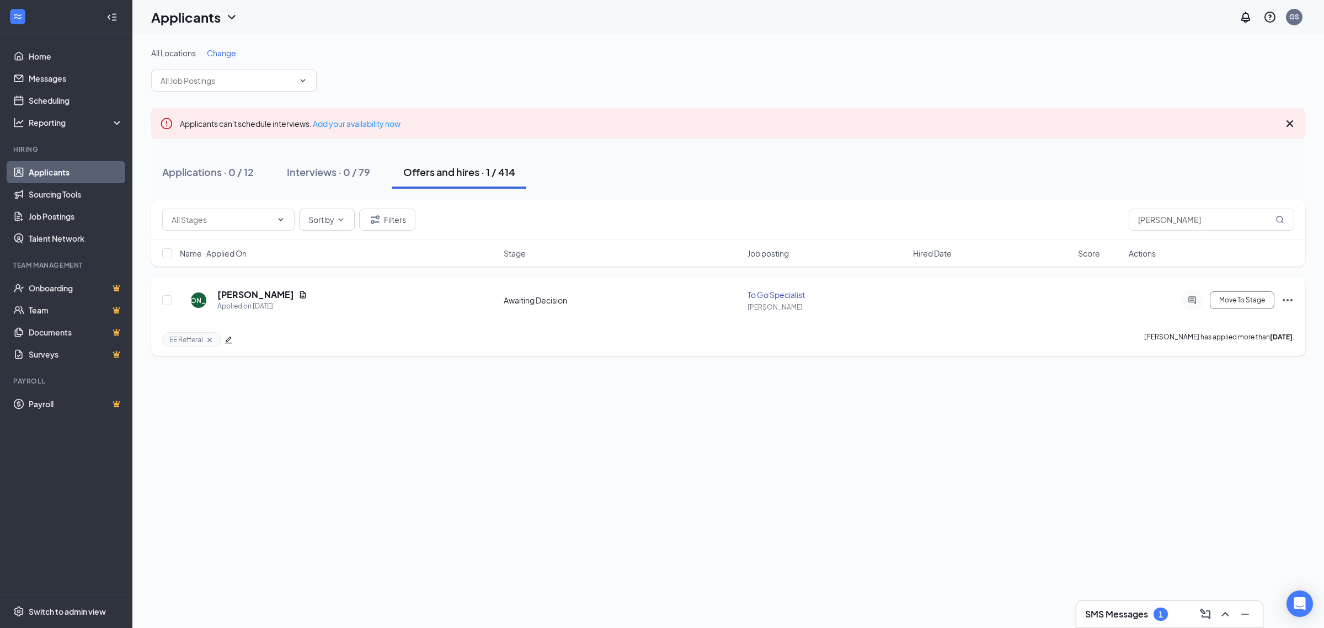
click at [265, 294] on h5 "[PERSON_NAME]" at bounding box center [255, 295] width 77 height 12
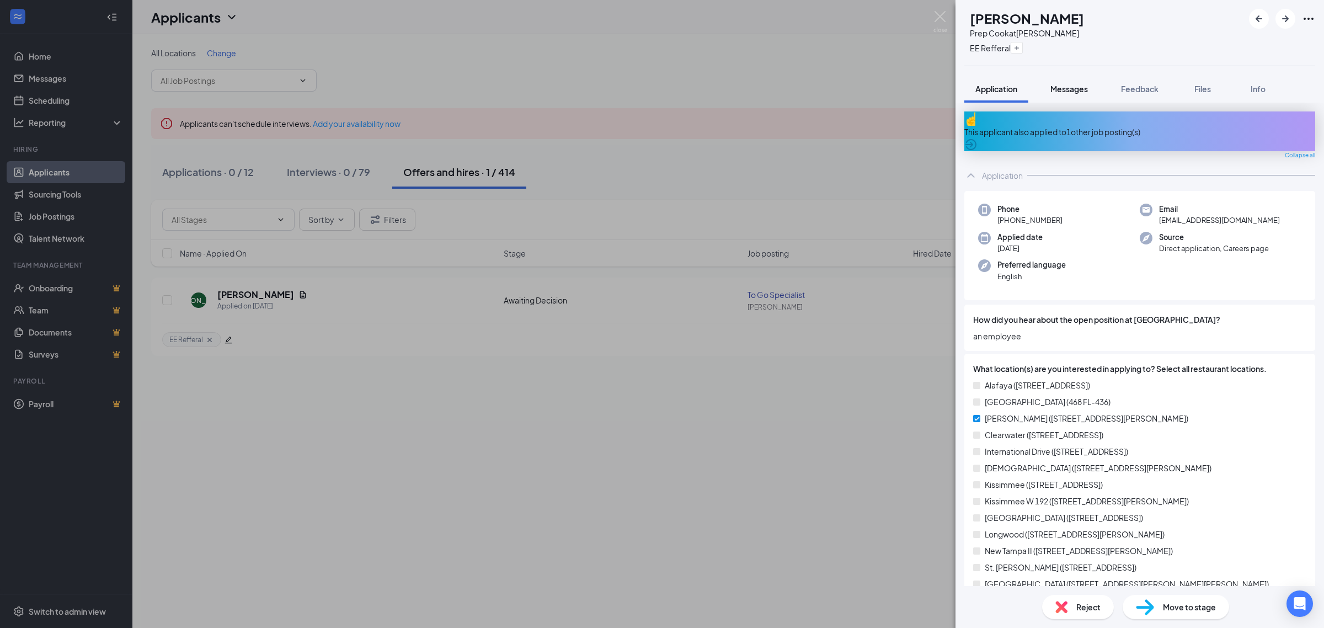
click at [1073, 91] on span "Messages" at bounding box center [1069, 89] width 38 height 10
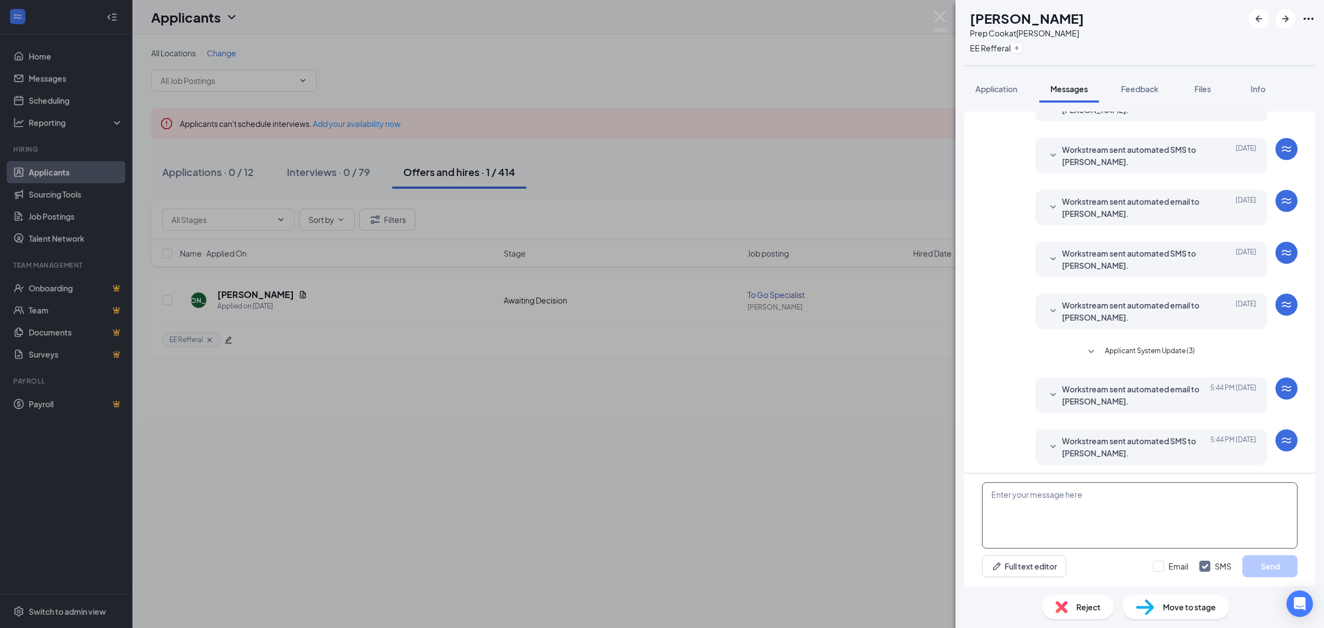
scroll to position [69, 0]
click at [1068, 505] on textarea at bounding box center [1140, 515] width 316 height 66
paste textarea "Hello Taylor, this is Gabriela Serna (HR Recruitment Coordinator) from Kobe Ste…"
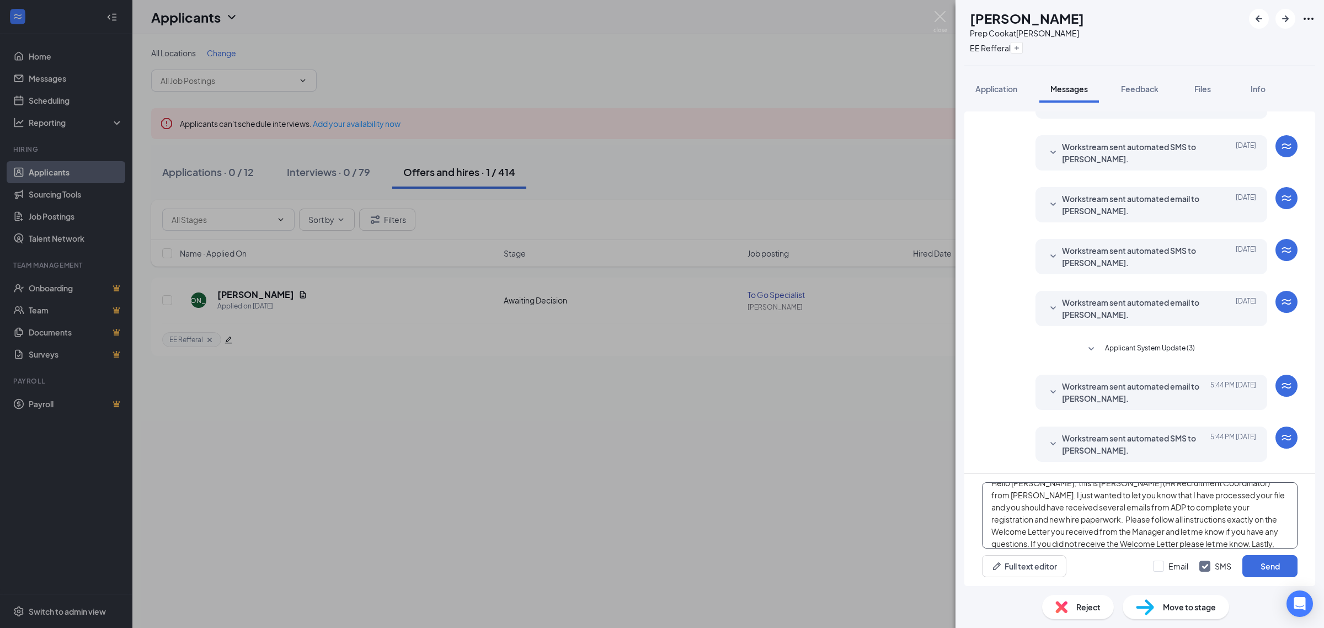
scroll to position [0, 0]
click at [1032, 497] on textarea "Hello Taylor, this is Gabriela Serna (HR Recruitment Coordinator) from Kobe Ste…" at bounding box center [1140, 515] width 316 height 66
type textarea "Hello Jackson, this is Gabriela Serna (HR Recruitment Coordinator) from Kobe St…"
click at [1262, 564] on button "Send" at bounding box center [1269, 566] width 55 height 22
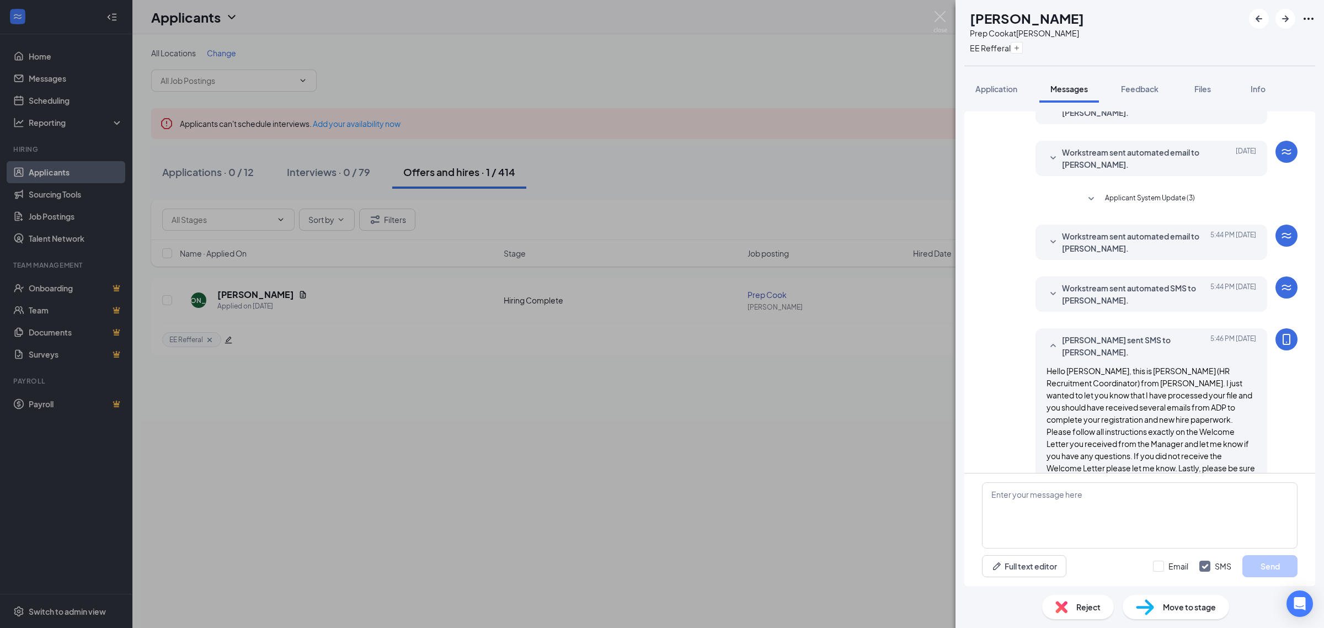
scroll to position [260, 0]
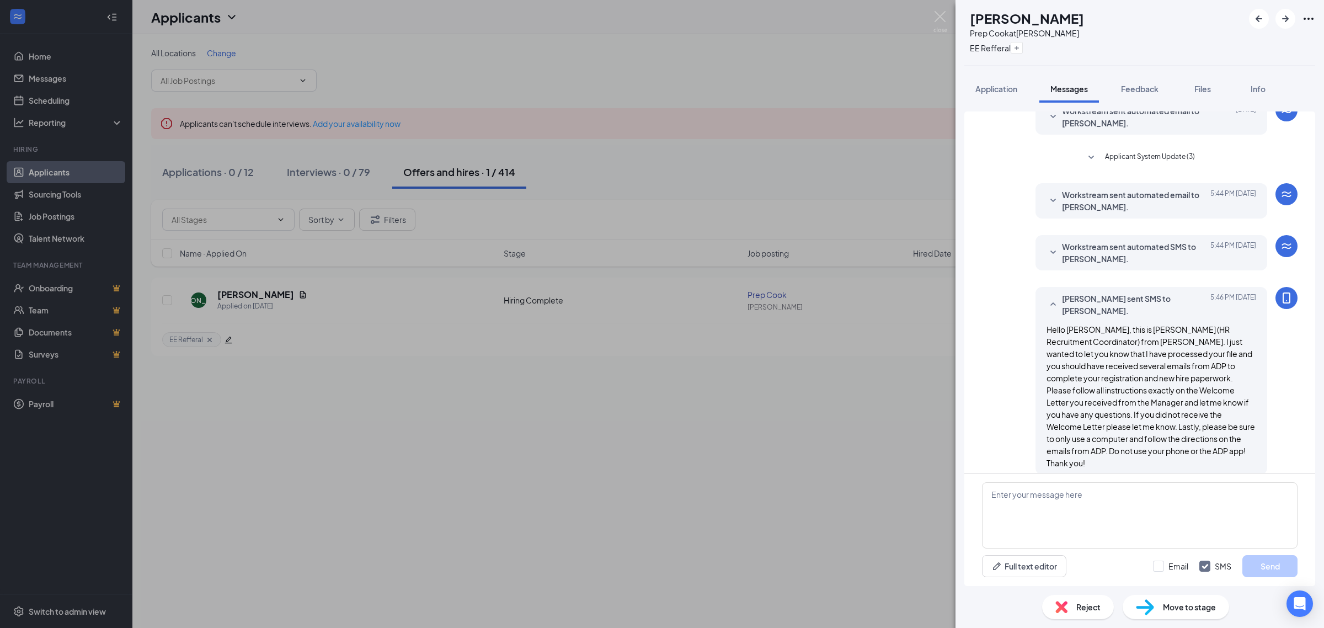
click at [560, 434] on div "JA Jackson Allen Prep Cook at Brandon EE Refferal Application Messages Feedback…" at bounding box center [662, 314] width 1324 height 628
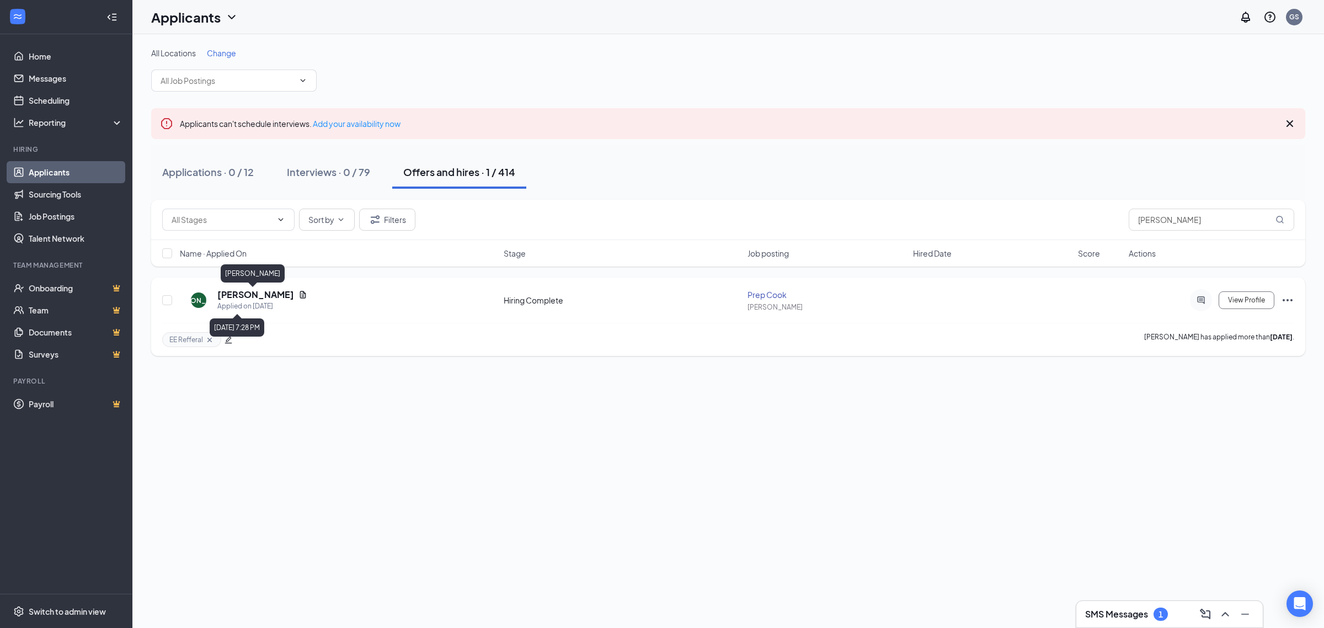
click at [239, 288] on div "JA Jackson Allen Applied on Oct 2 Hiring Complete Prep Cook Brandon View Profil…" at bounding box center [728, 316] width 1154 height 78
click at [243, 296] on h5 "[PERSON_NAME]" at bounding box center [255, 295] width 77 height 12
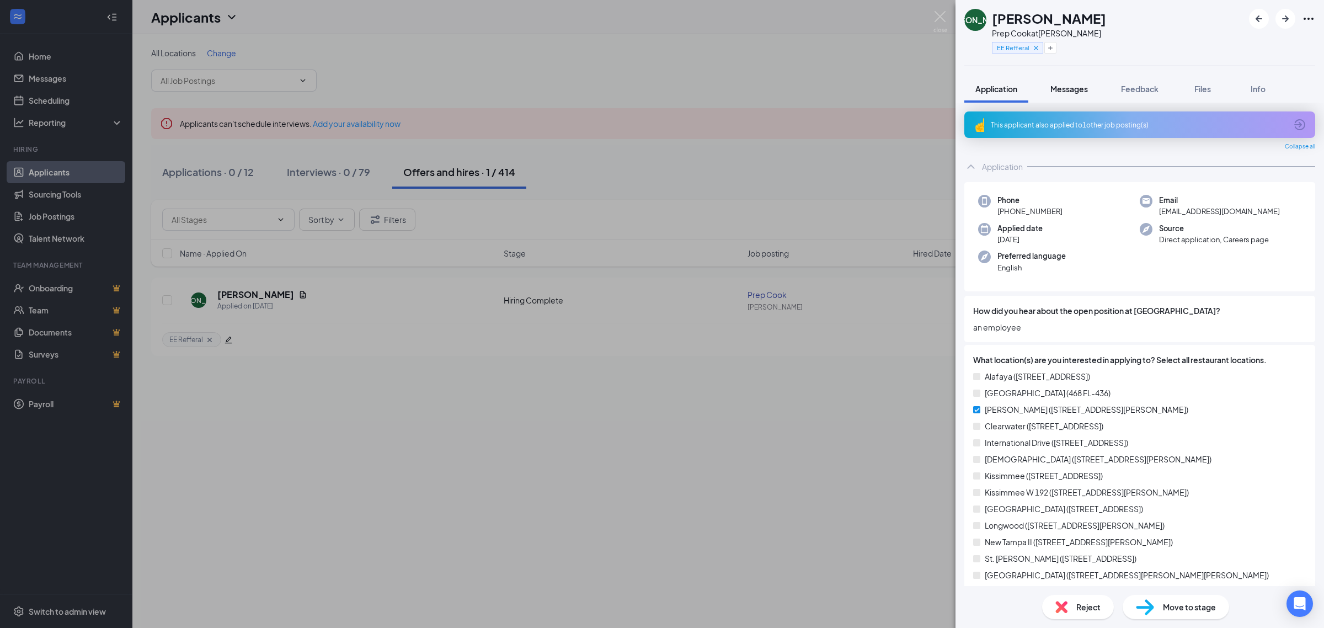
click at [1082, 79] on button "Messages" at bounding box center [1069, 89] width 60 height 28
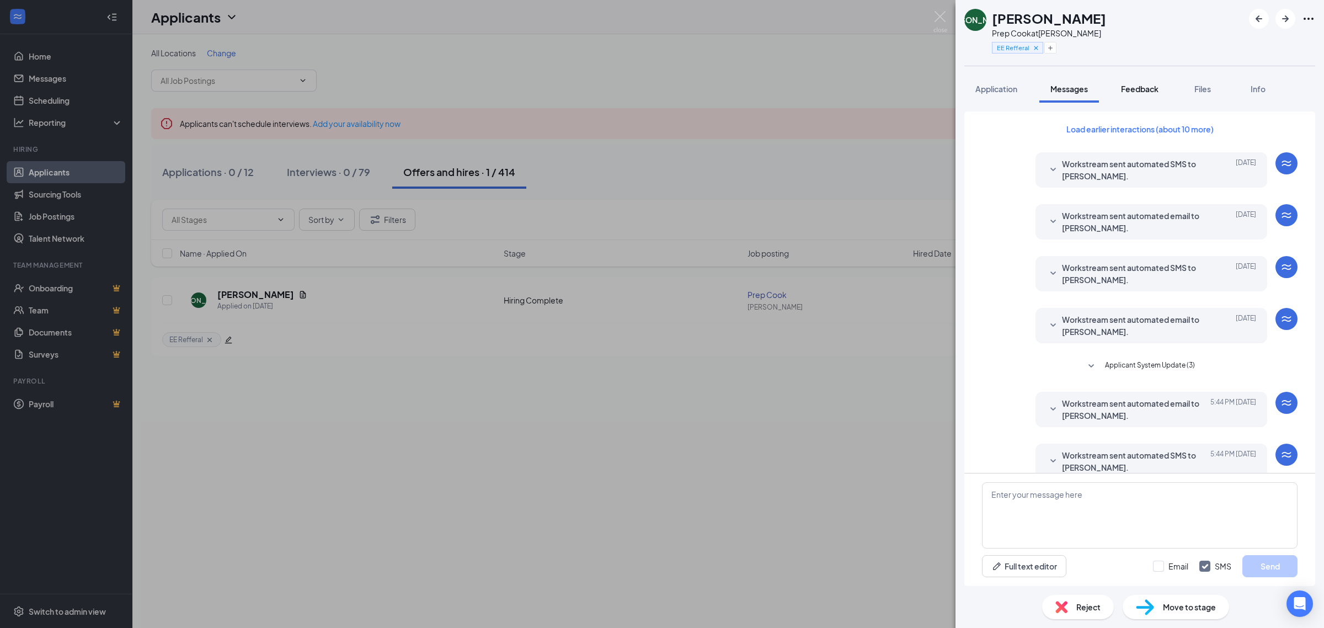
click at [1141, 94] on div "Feedback" at bounding box center [1140, 88] width 38 height 11
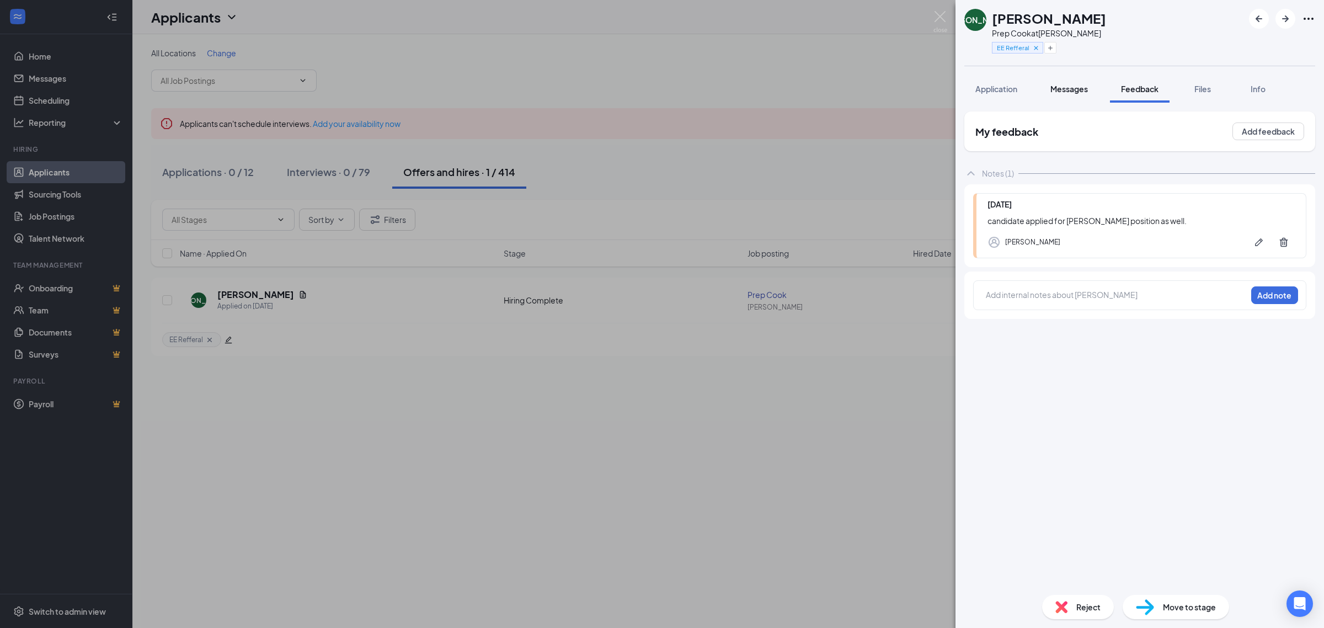
click at [1078, 98] on button "Messages" at bounding box center [1069, 89] width 60 height 28
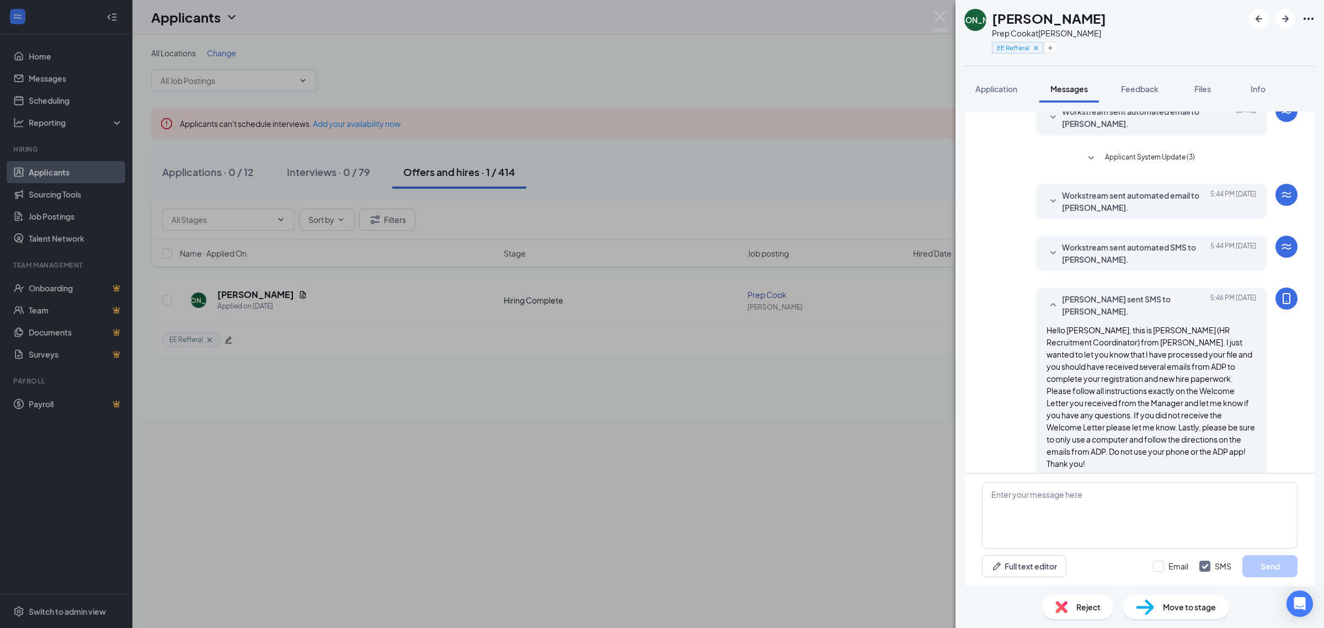
scroll to position [209, 0]
click at [1085, 512] on textarea at bounding box center [1140, 515] width 316 height 66
click at [1134, 517] on textarea at bounding box center [1140, 515] width 316 height 66
paste textarea "I will be sending an email about completing your food handlers course as this i…"
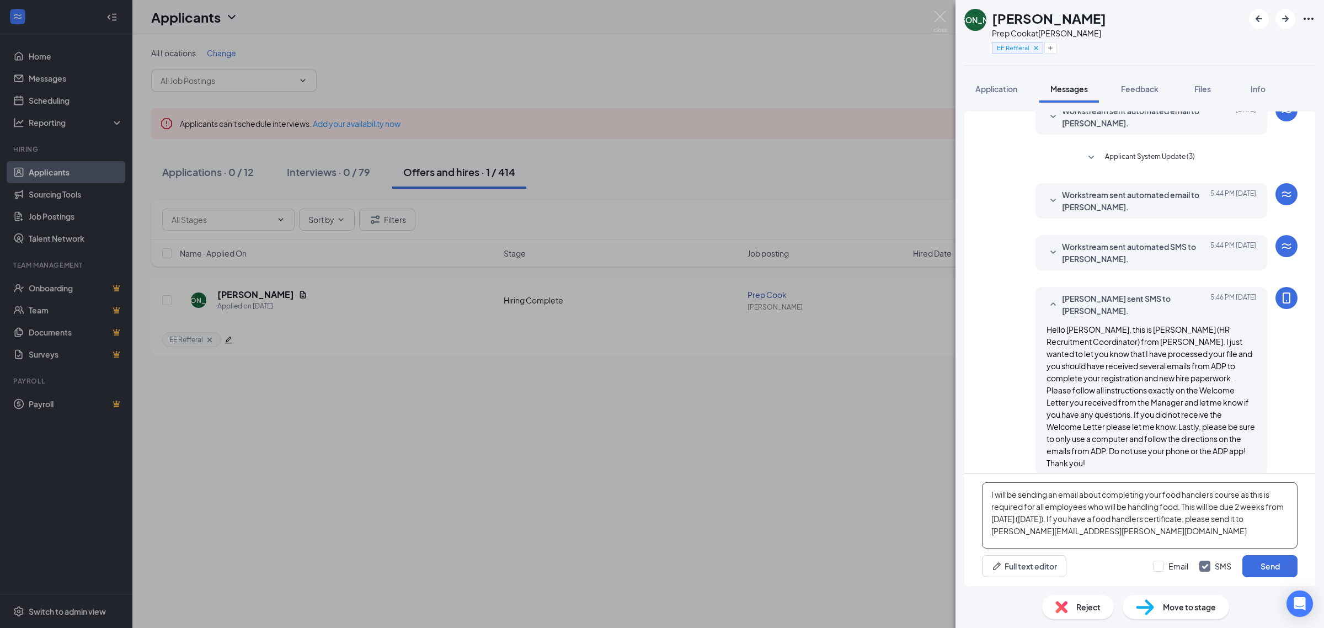
click at [1044, 519] on textarea "I will be sending an email about completing your food handlers course as this i…" at bounding box center [1140, 515] width 316 height 66
click at [1035, 524] on textarea "I will be sending an email about completing your food handlers course as this i…" at bounding box center [1140, 515] width 316 height 66
type textarea "I will be sending an email about completing your food handlers course as this i…"
click at [1267, 571] on button "Send" at bounding box center [1269, 566] width 55 height 22
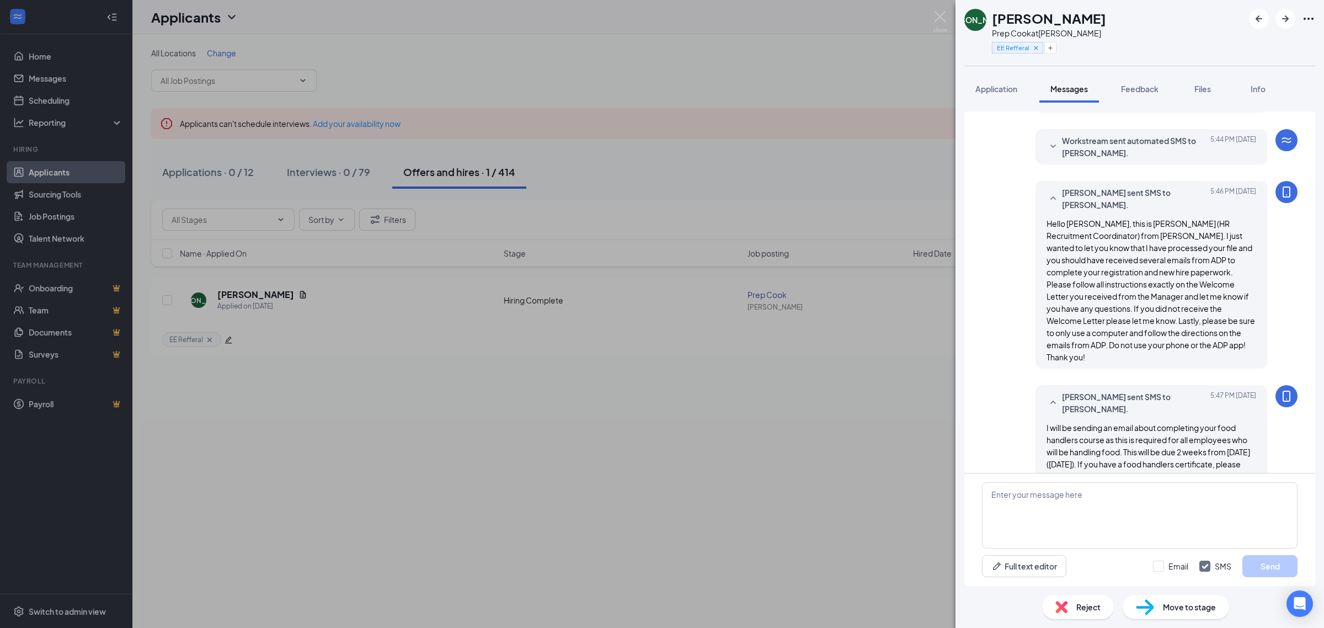
scroll to position [328, 0]
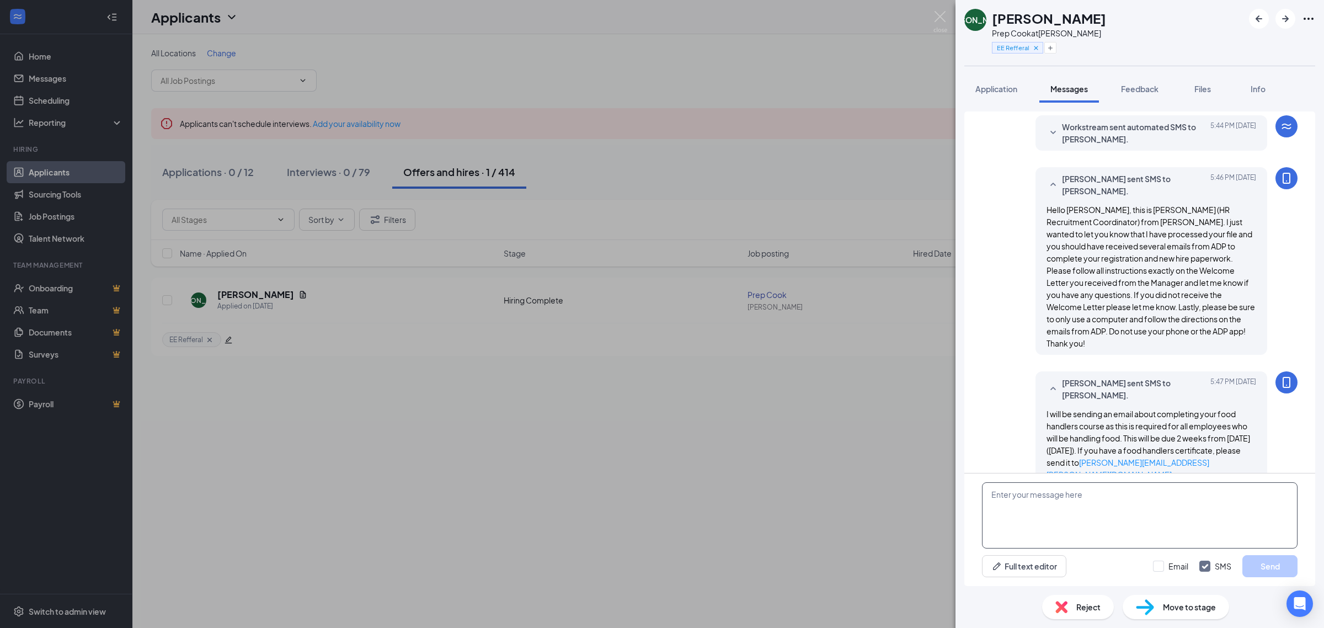
click at [1113, 535] on textarea at bounding box center [1140, 515] width 316 height 66
paste textarea "I will also be sending you a separate email about filling out the Predictive In…"
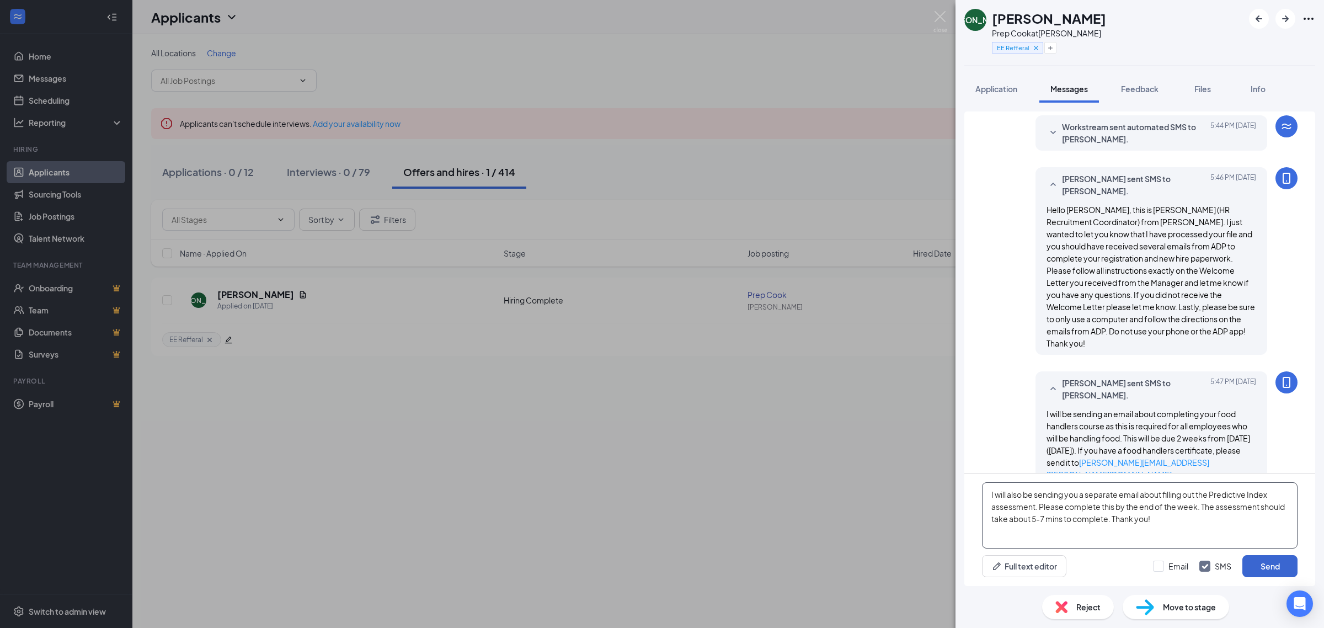
type textarea "I will also be sending you a separate email about filling out the Predictive In…"
click at [1259, 568] on button "Send" at bounding box center [1269, 566] width 55 height 22
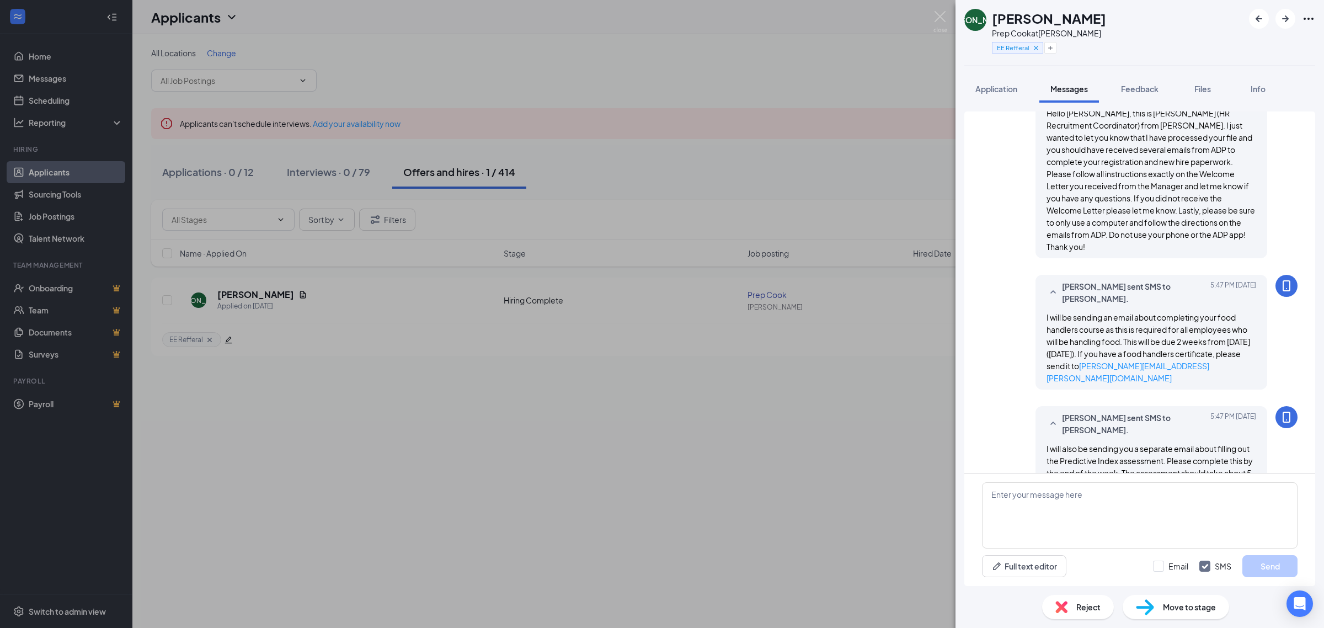
scroll to position [435, 0]
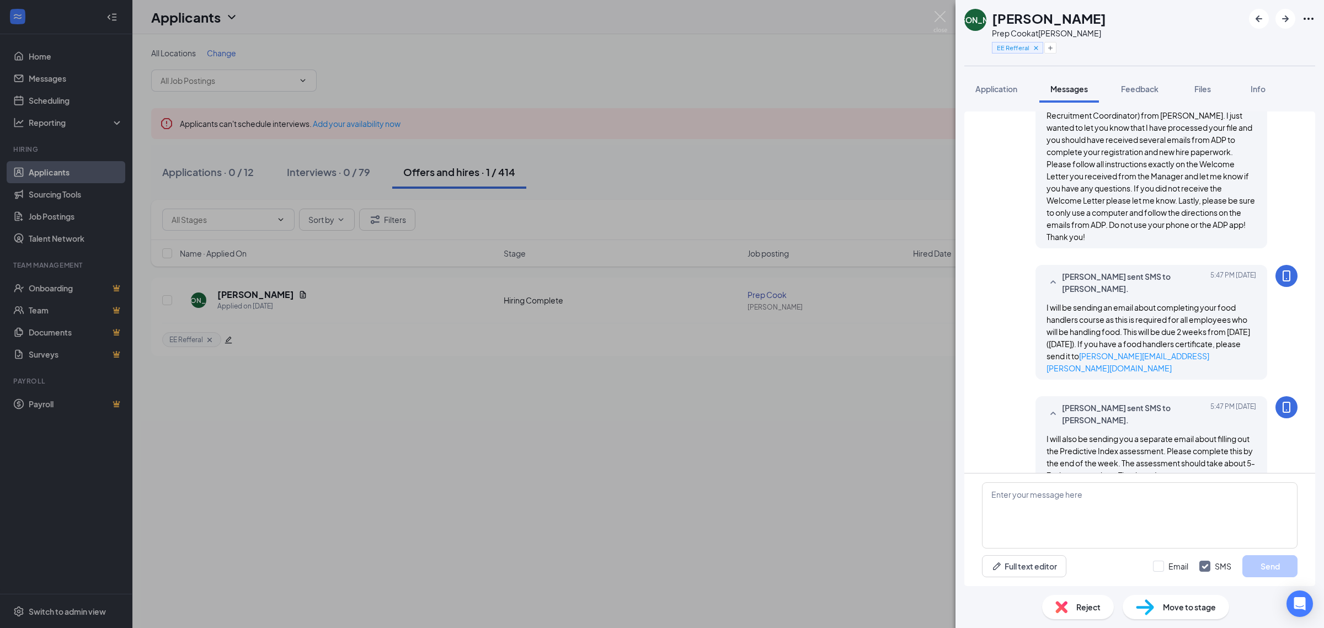
click at [949, 13] on div "JA Jackson Allen Prep Cook at Brandon EE Refferal Application Messages Feedback…" at bounding box center [662, 314] width 1324 height 628
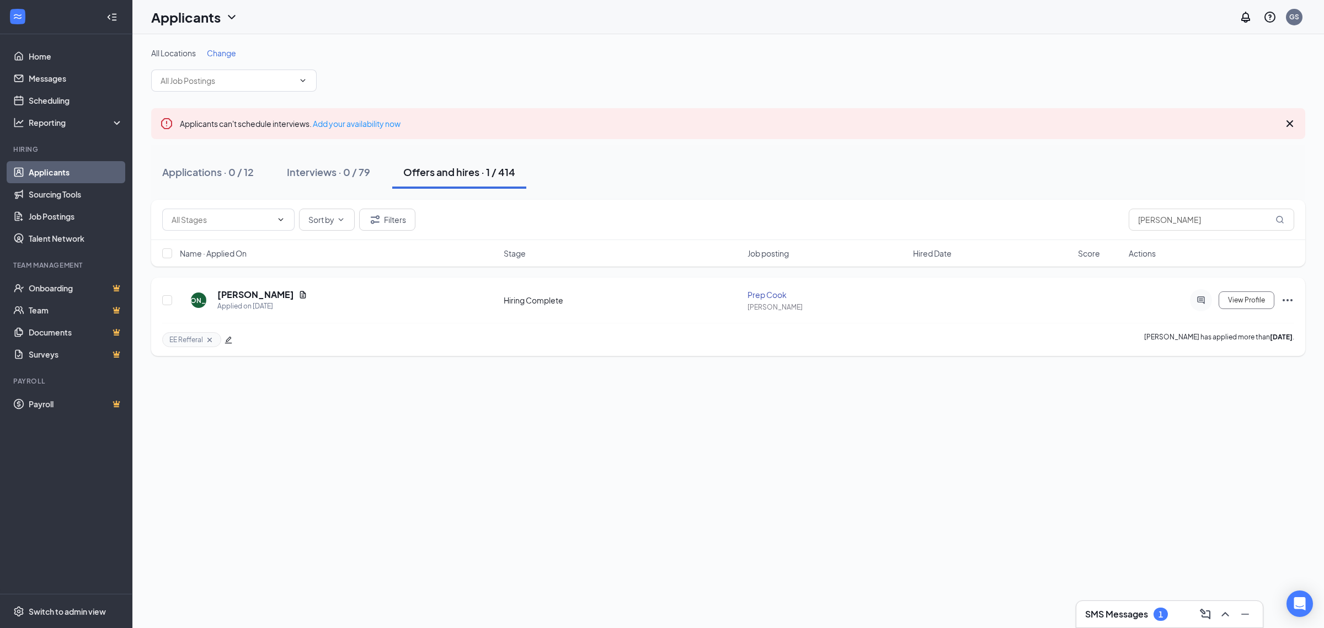
click at [1285, 301] on icon "Ellipses" at bounding box center [1287, 299] width 13 height 13
click at [1241, 331] on li "Mark as hired" at bounding box center [1238, 323] width 113 height 24
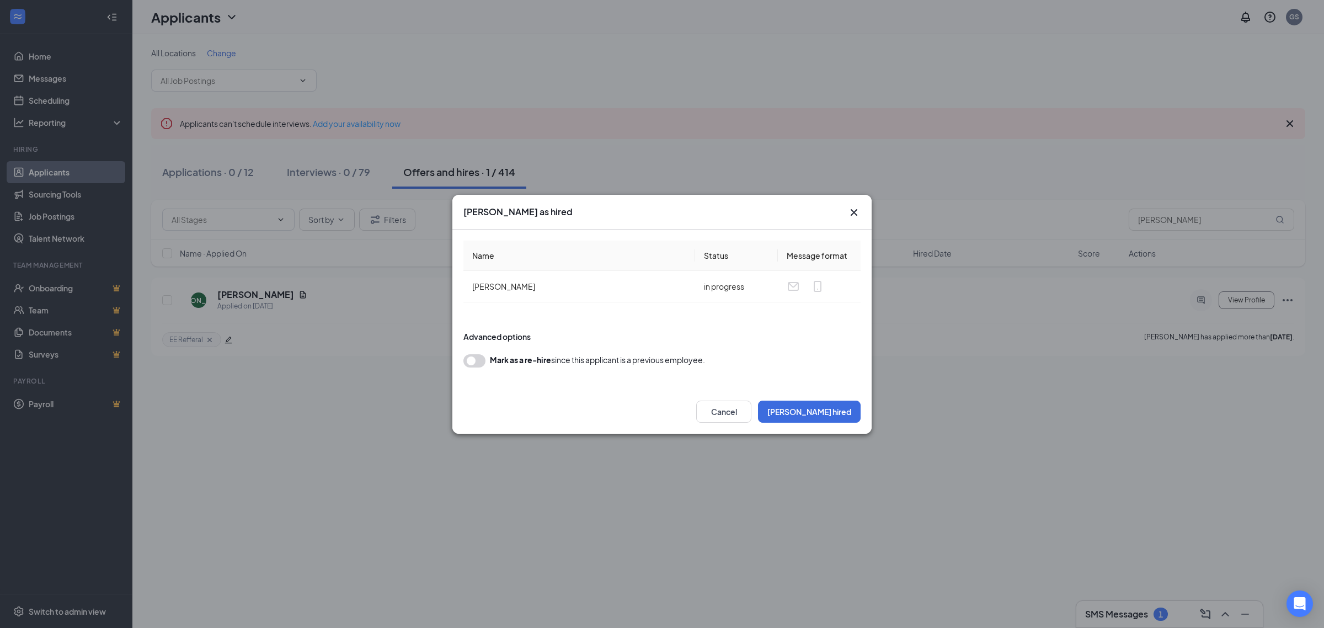
click at [1024, 445] on div "Mark as hired Name Status Message format Jackson Allen in progress Advanced opt…" at bounding box center [662, 314] width 1324 height 628
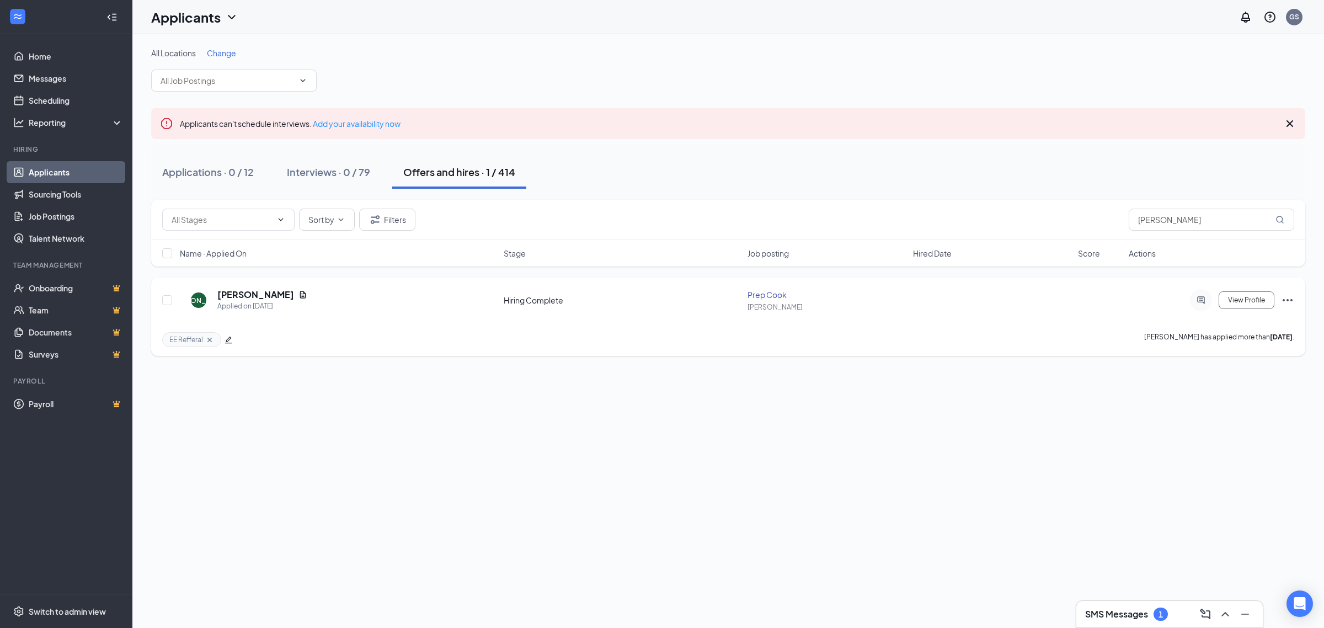
click at [1289, 299] on icon "Ellipses" at bounding box center [1287, 299] width 13 height 13
click at [1223, 329] on li "Mark as hired" at bounding box center [1238, 323] width 113 height 24
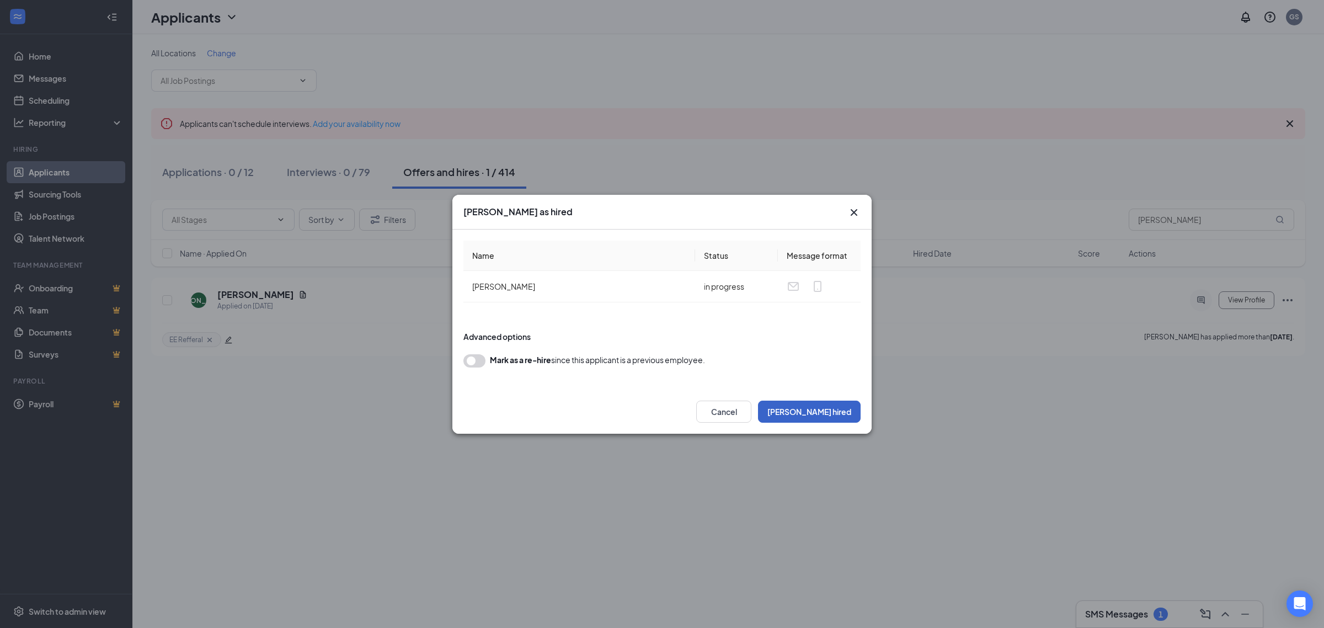
click at [839, 404] on button "Mark hired" at bounding box center [809, 411] width 103 height 22
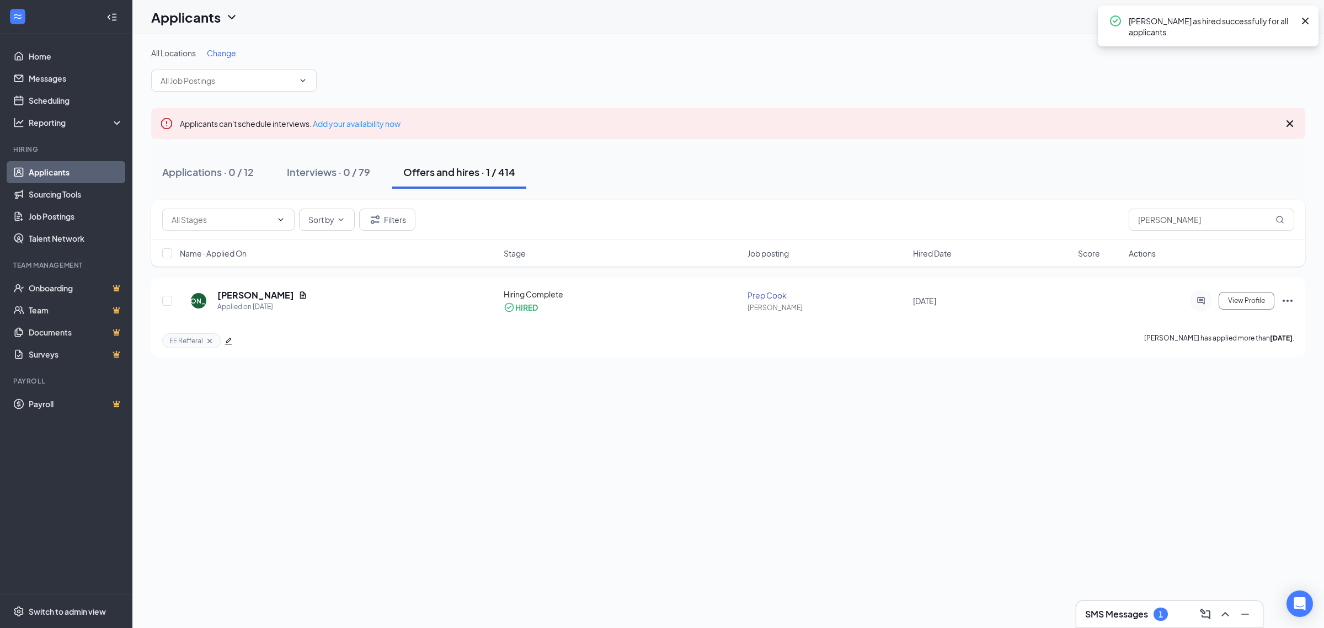
click at [360, 174] on div "Interviews · 0 / 79" at bounding box center [328, 172] width 83 height 14
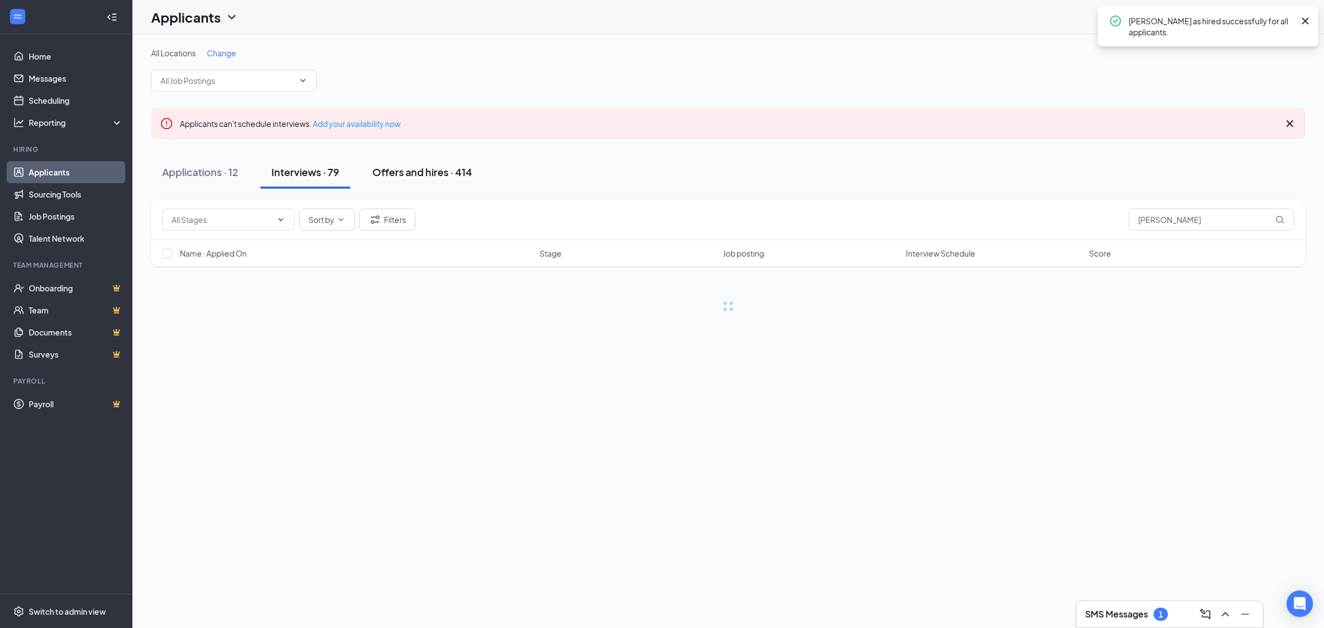
click at [425, 164] on button "Offers and hires · 414" at bounding box center [422, 172] width 122 height 33
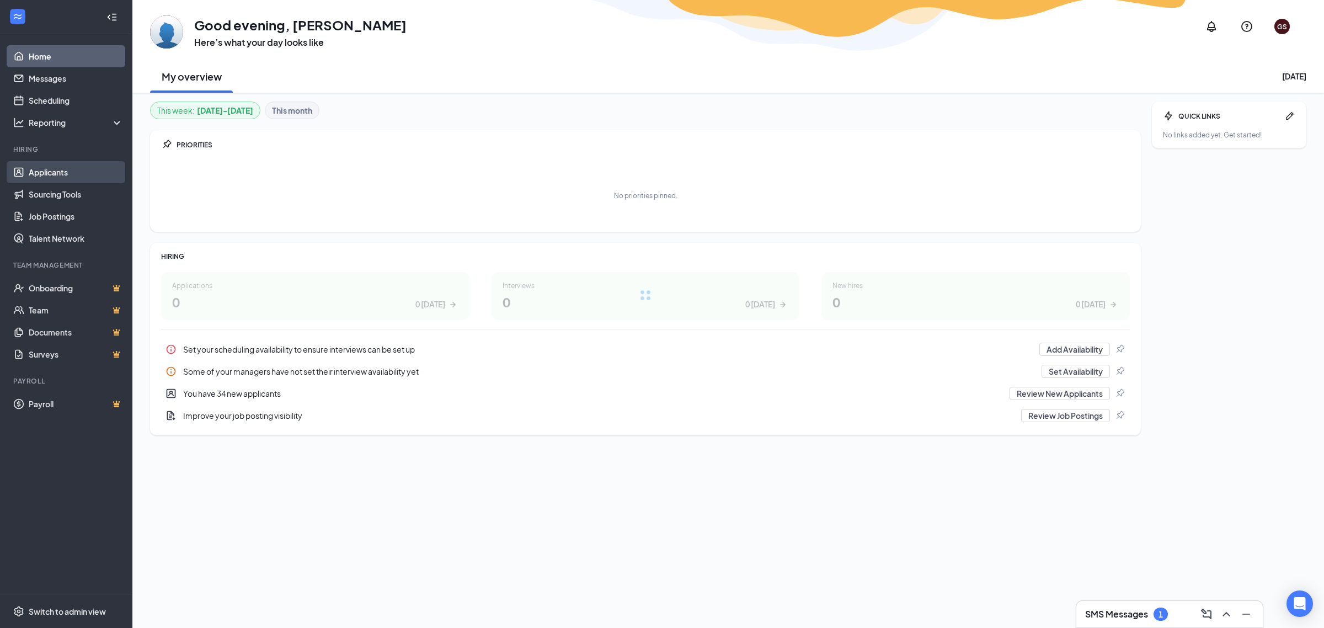
click at [67, 165] on link "Applicants" at bounding box center [76, 172] width 94 height 22
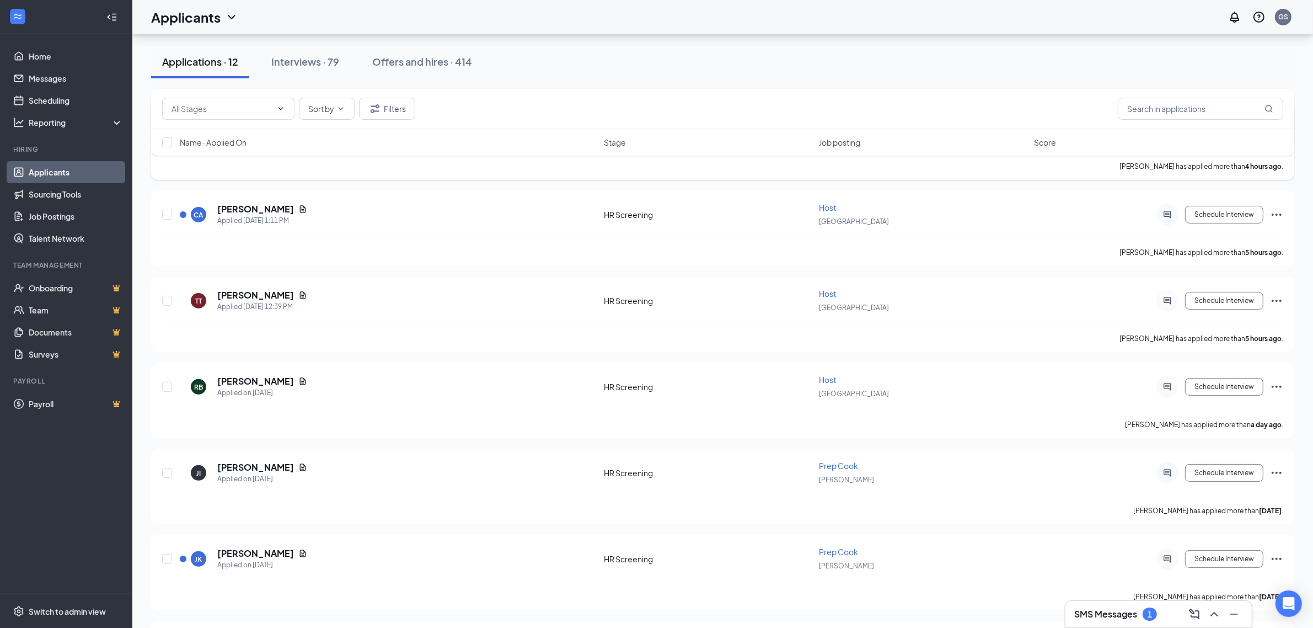
scroll to position [69, 0]
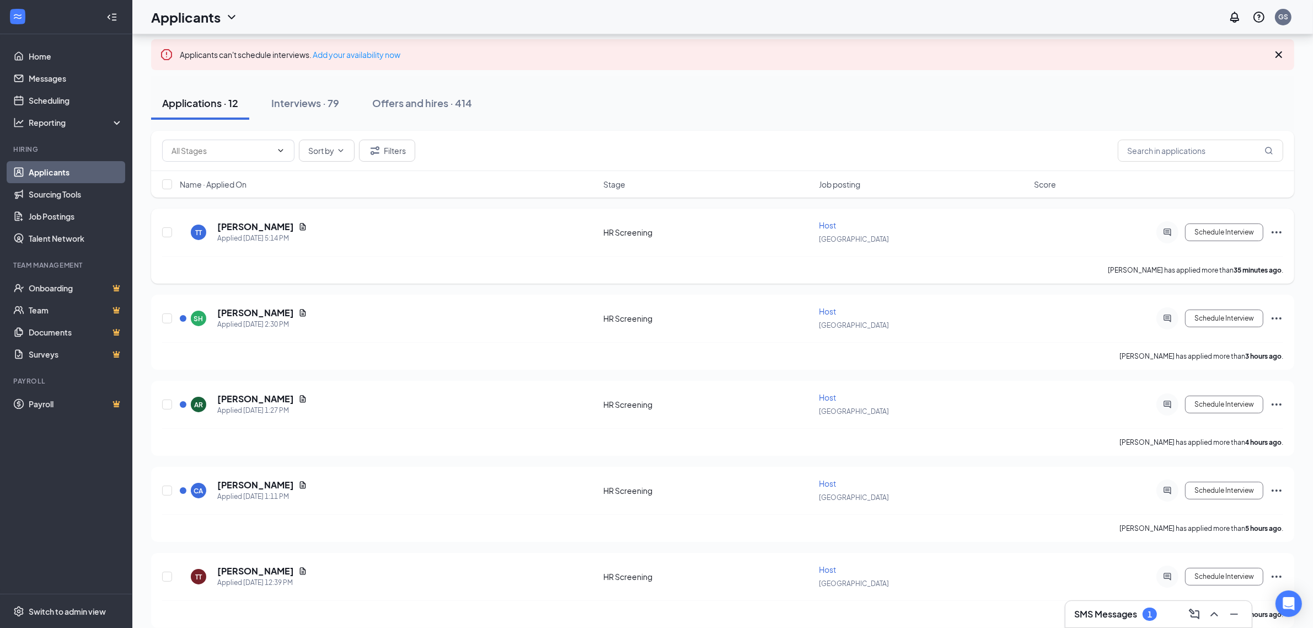
click at [834, 229] on span "Host" at bounding box center [827, 225] width 17 height 10
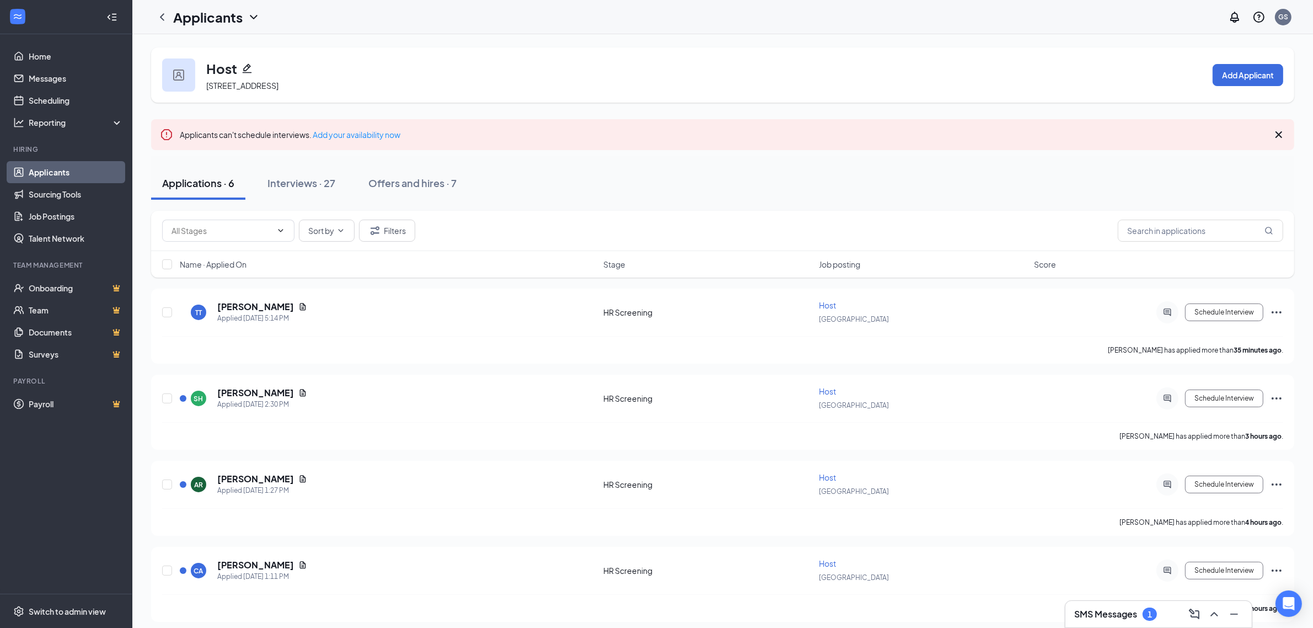
click at [230, 260] on span "Name · Applied On" at bounding box center [213, 264] width 67 height 11
click at [231, 260] on span "Name · Applied On" at bounding box center [213, 264] width 67 height 11
click at [255, 393] on h5 "[PERSON_NAME]" at bounding box center [255, 393] width 77 height 12
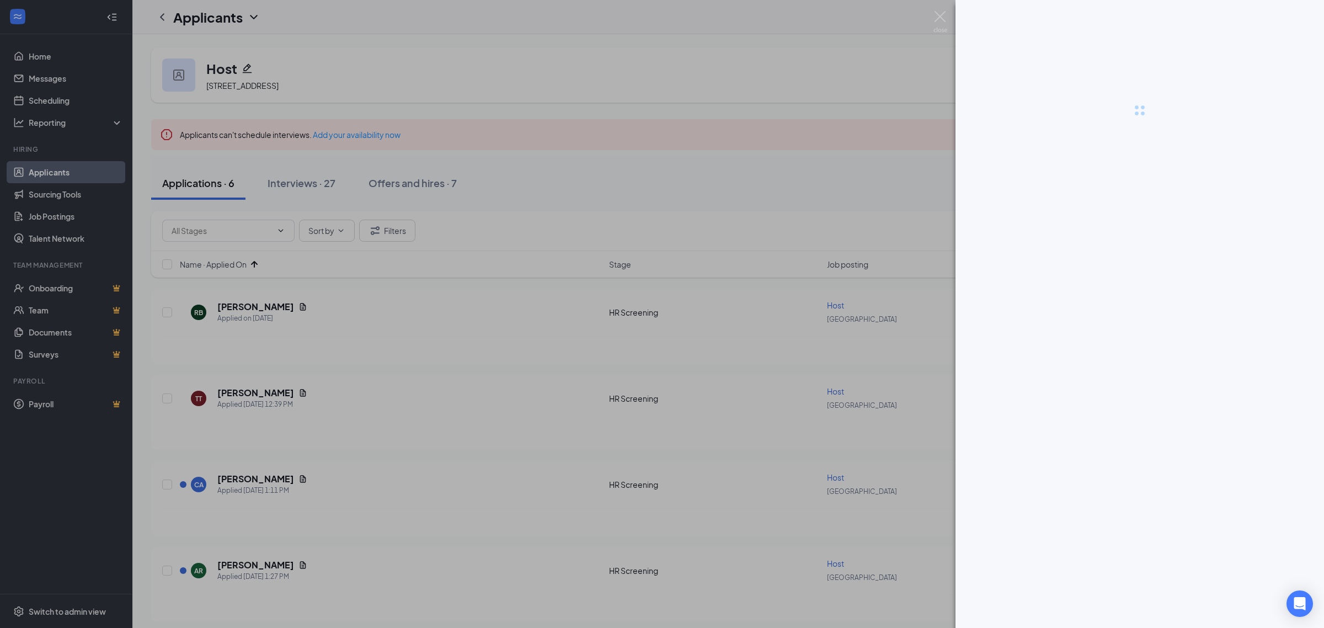
click at [492, 295] on div at bounding box center [662, 314] width 1324 height 628
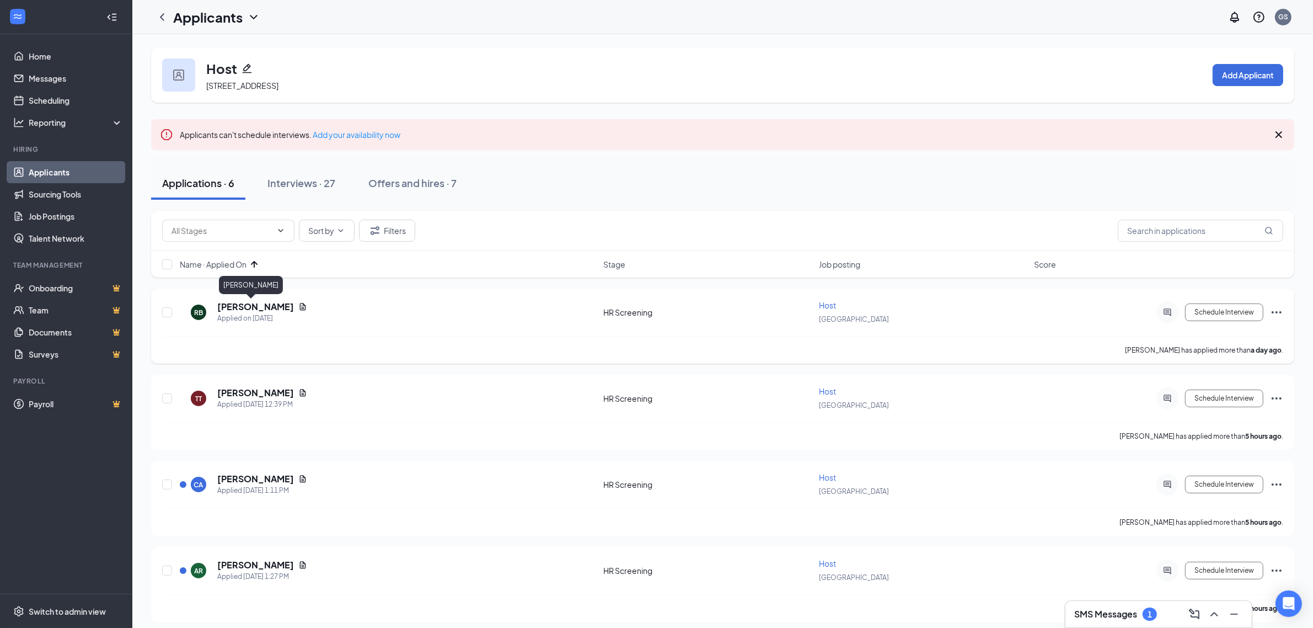
click at [245, 305] on h5 "[PERSON_NAME]" at bounding box center [255, 307] width 77 height 12
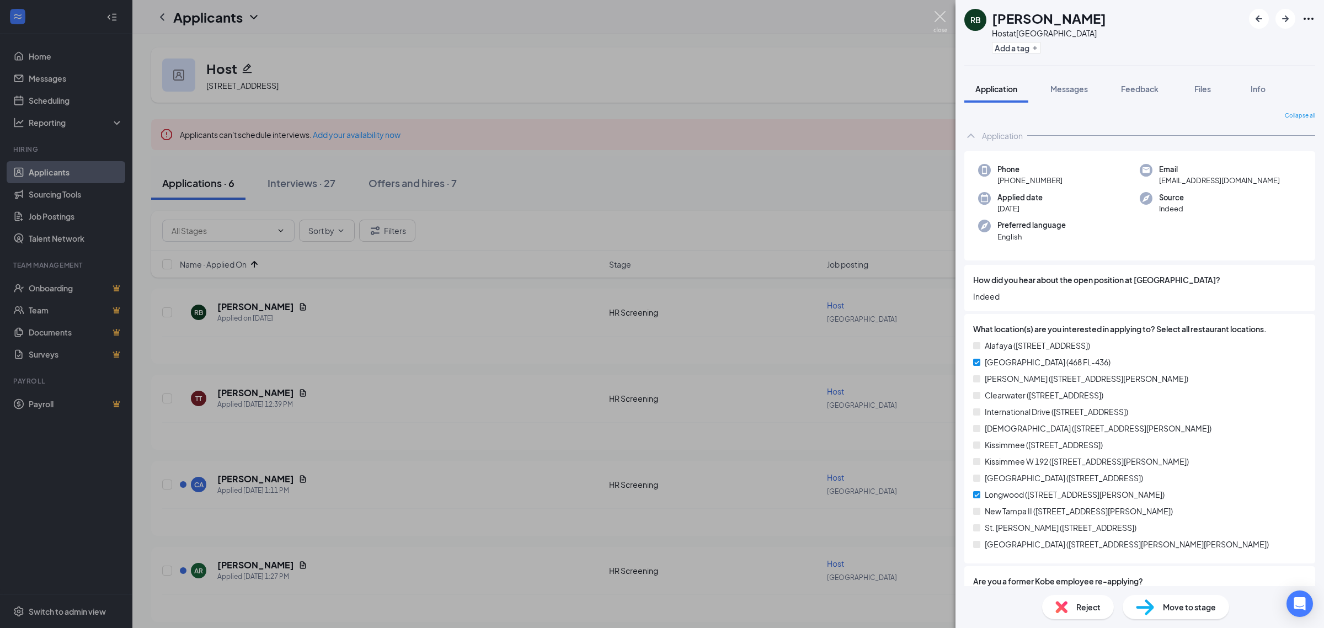
click at [943, 17] on img at bounding box center [940, 22] width 14 height 22
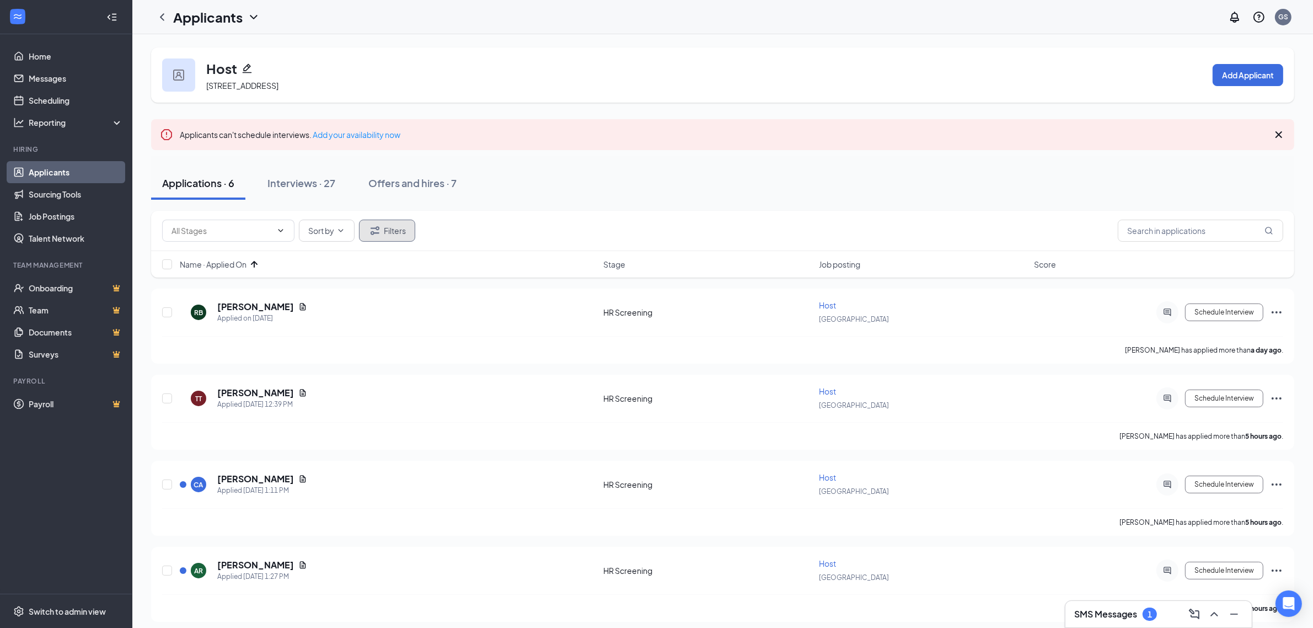
click at [389, 240] on button "Filters" at bounding box center [387, 231] width 56 height 22
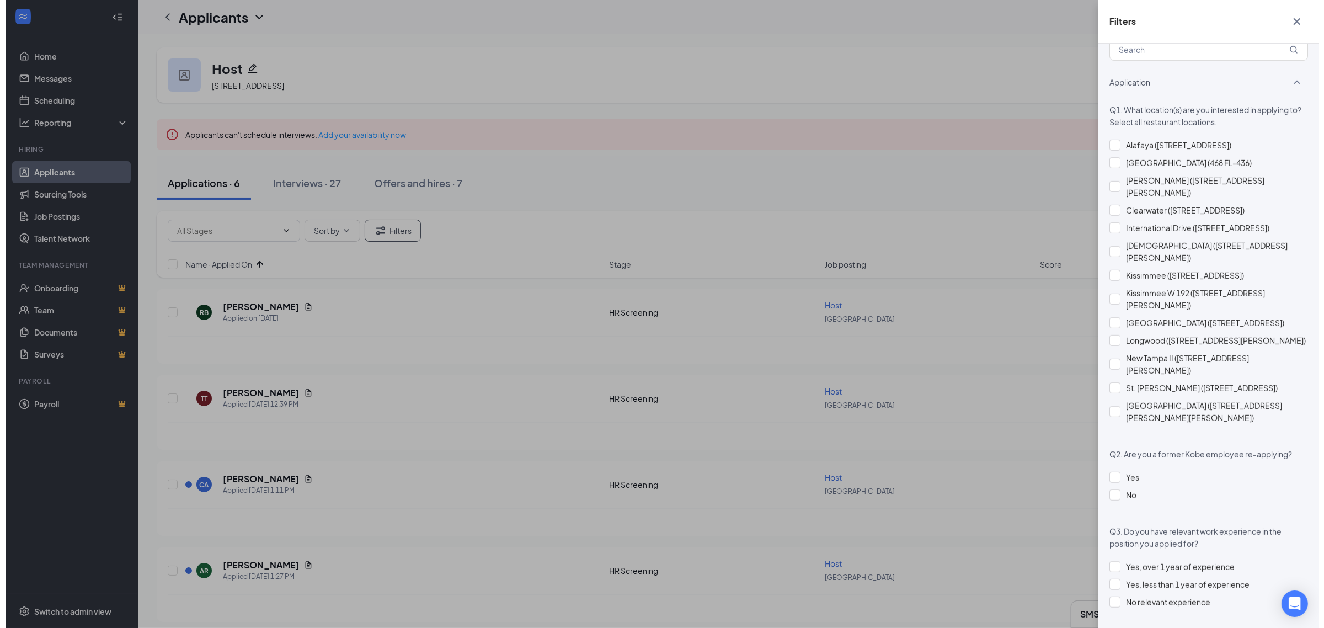
scroll to position [591, 0]
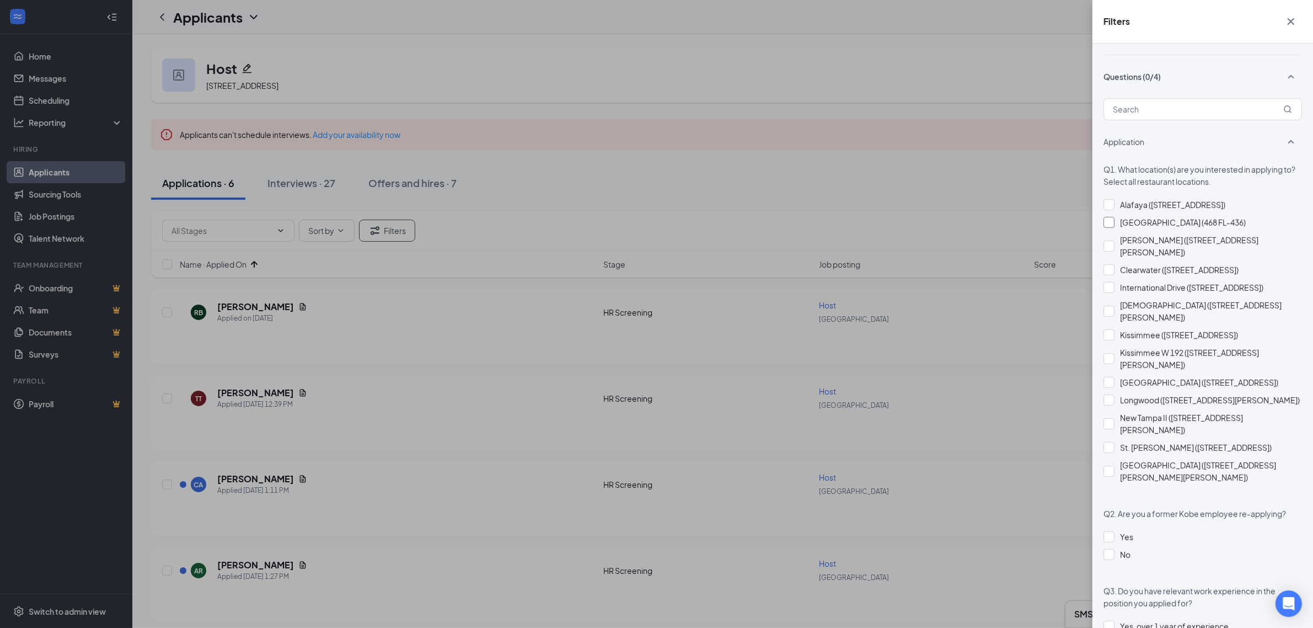
click at [1159, 224] on div "[GEOGRAPHIC_DATA] (468 FL-436)" at bounding box center [1183, 222] width 126 height 12
click at [1295, 20] on icon "Cross" at bounding box center [1291, 21] width 13 height 13
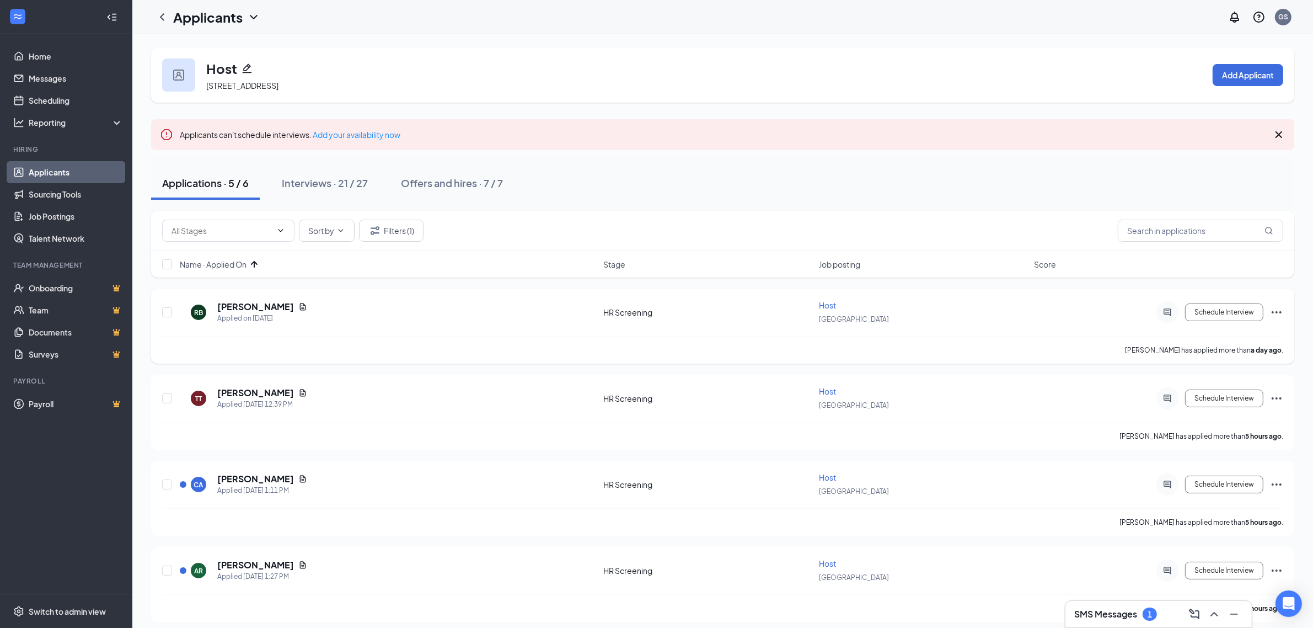
click at [224, 302] on h5 "[PERSON_NAME]" at bounding box center [255, 307] width 77 height 12
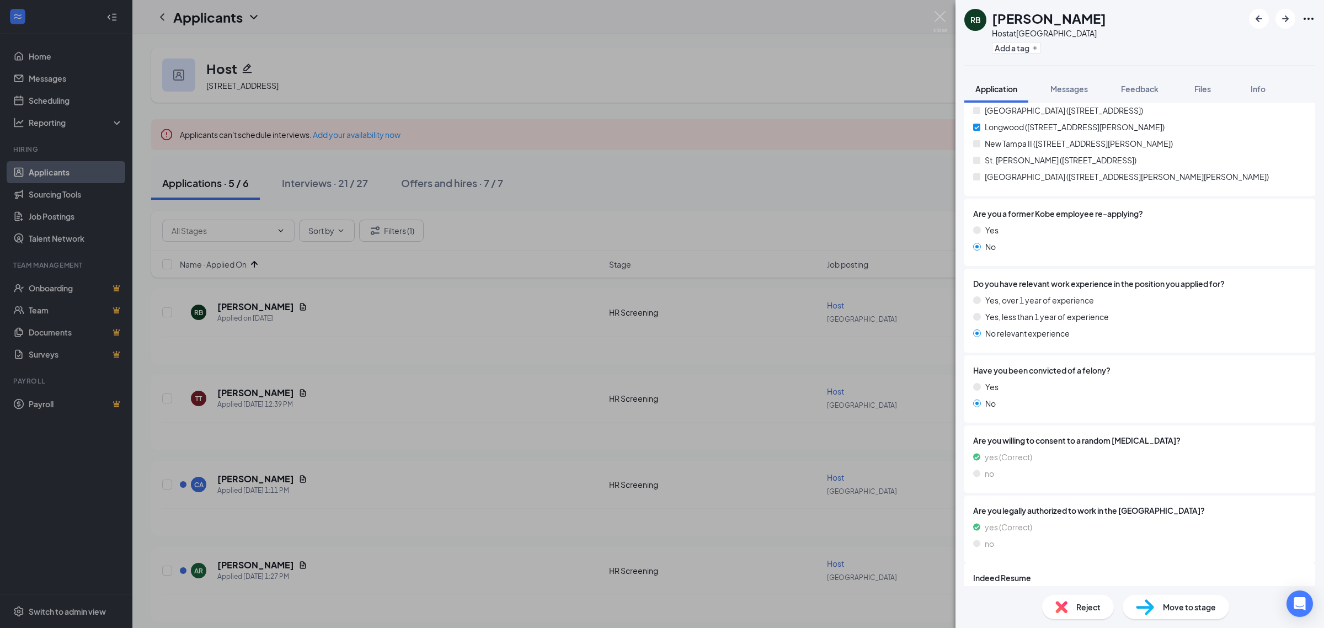
scroll to position [401, 0]
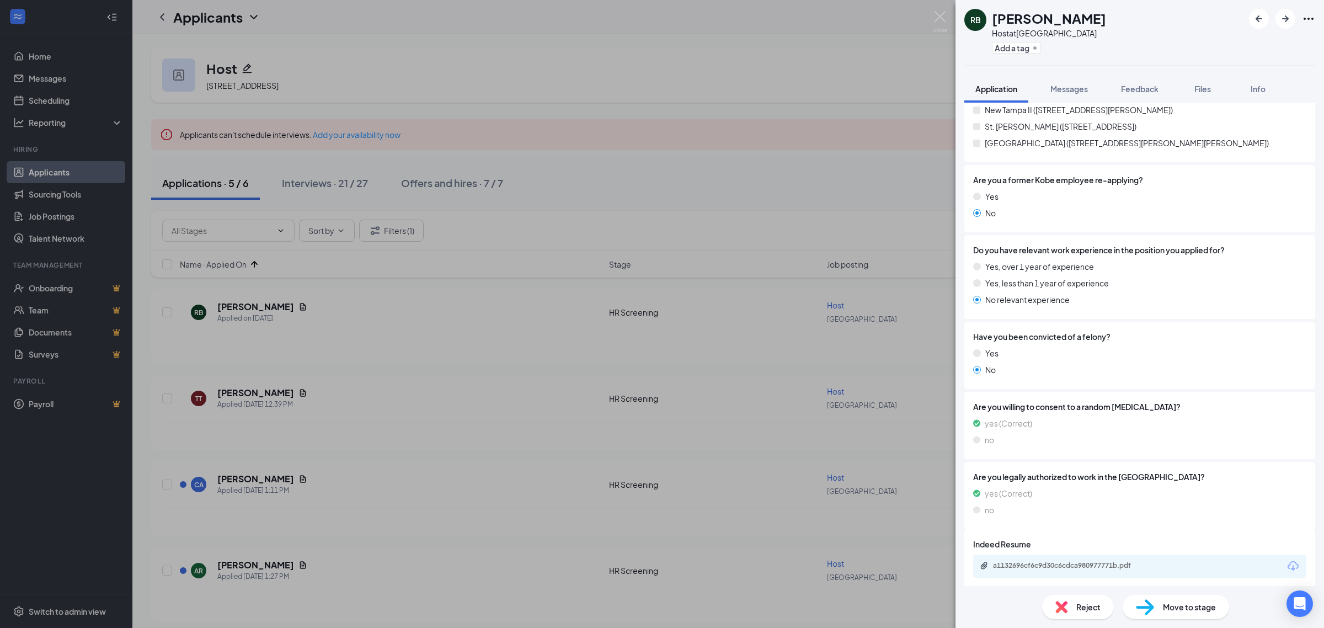
click at [1190, 611] on span "Move to stage" at bounding box center [1189, 607] width 53 height 12
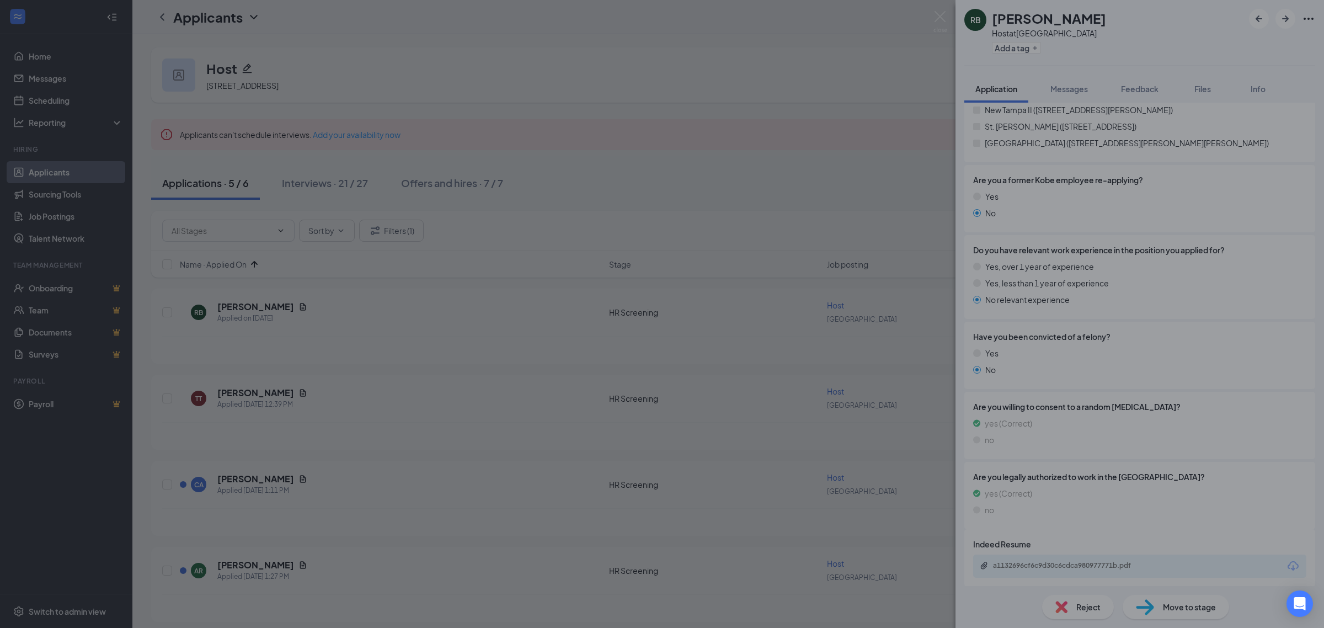
type input "Onsite Interview (next stage)"
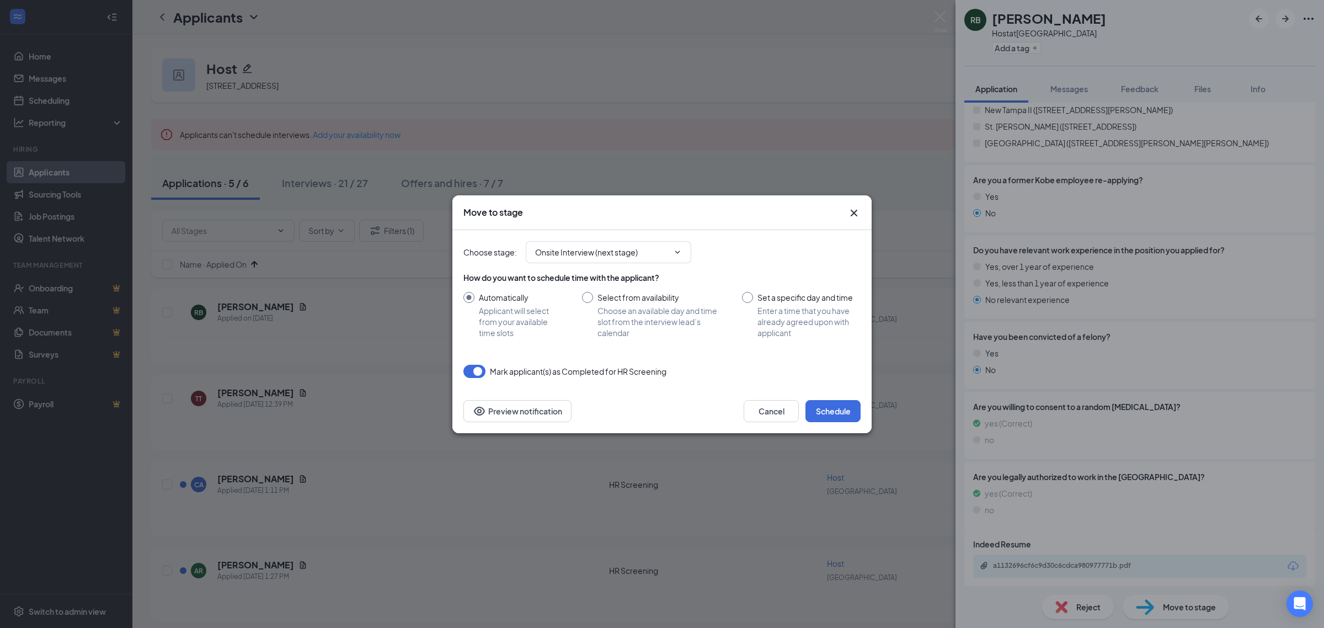
click at [828, 399] on div "Cancel Schedule Preview notification" at bounding box center [661, 411] width 419 height 44
click at [833, 418] on button "Schedule" at bounding box center [832, 411] width 55 height 22
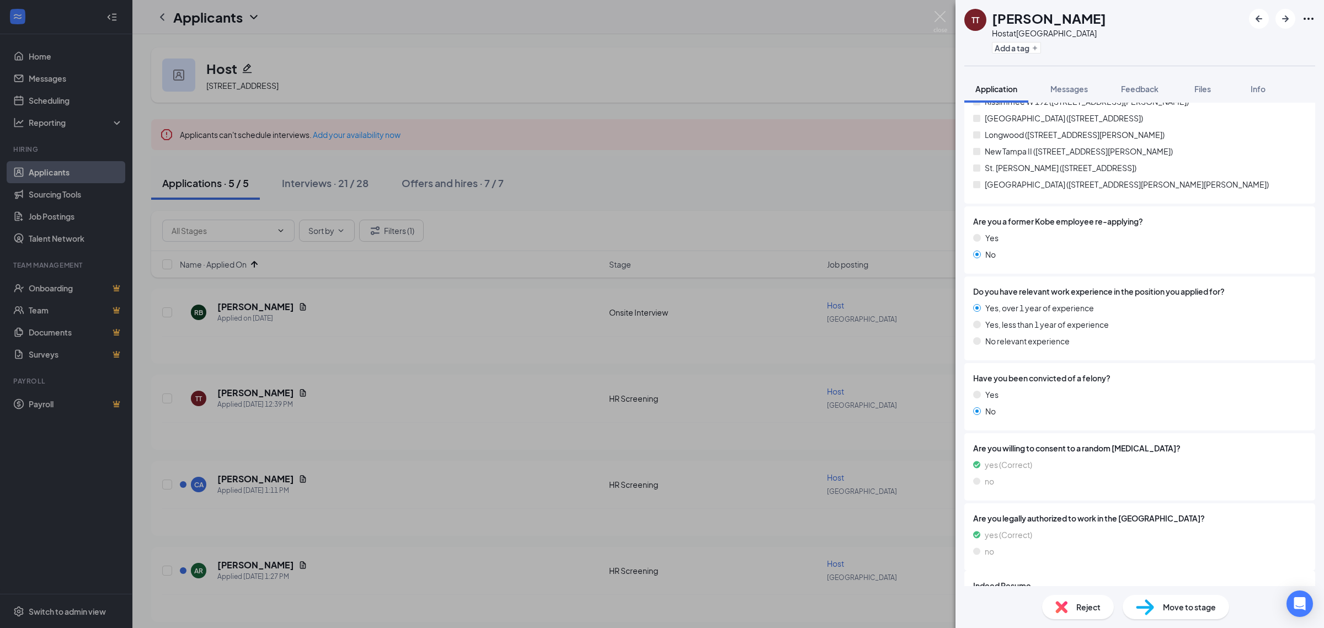
scroll to position [405, 0]
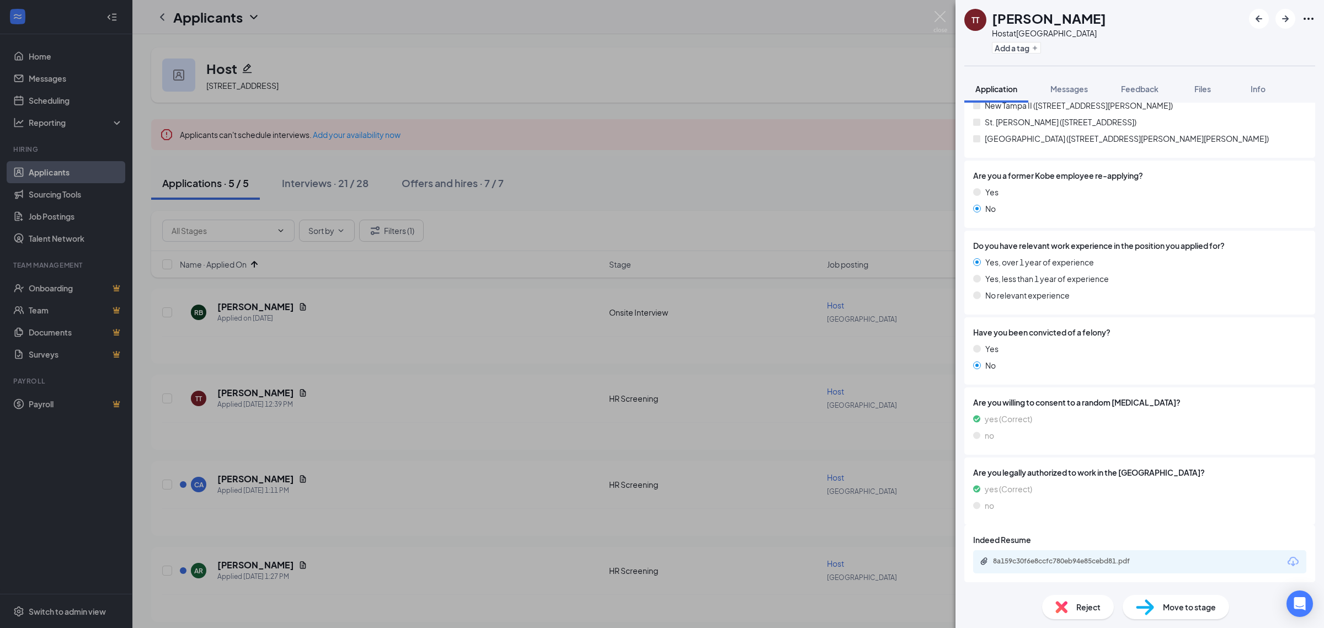
click at [1080, 557] on div "8a159c30f6e8ccfc780eb94e85cebd81.pdf" at bounding box center [1070, 561] width 154 height 9
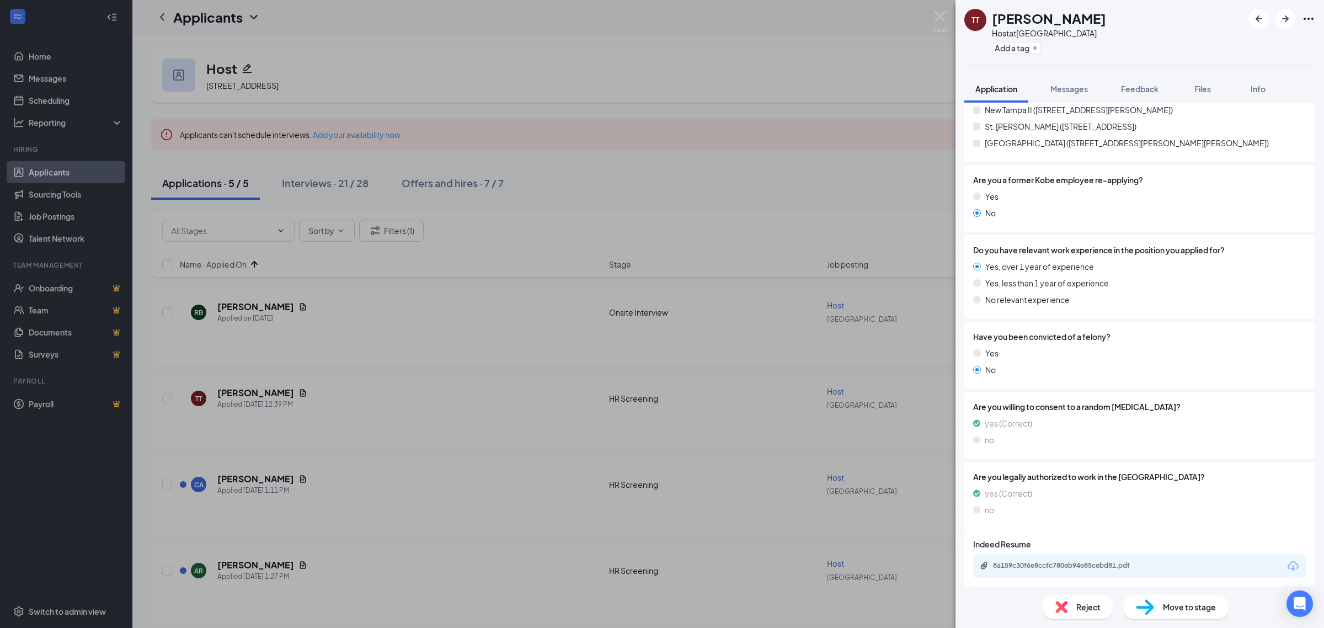
click at [1165, 618] on div "Move to stage" at bounding box center [1176, 607] width 106 height 24
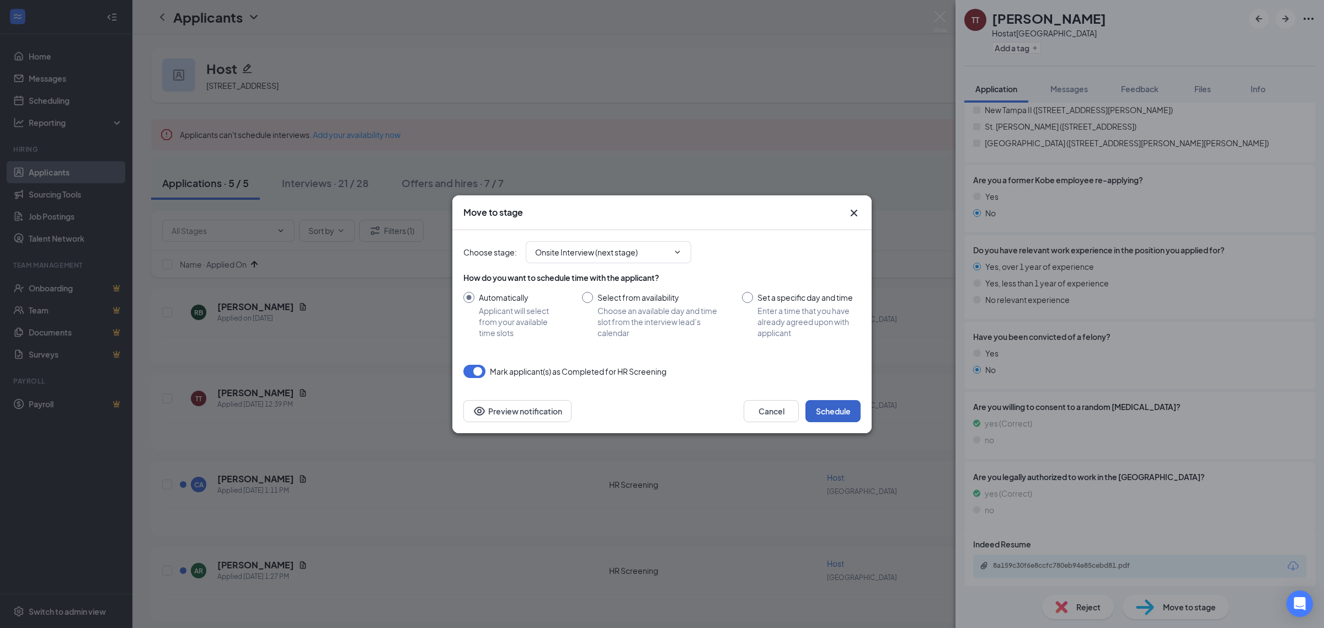
click at [815, 404] on button "Schedule" at bounding box center [832, 411] width 55 height 22
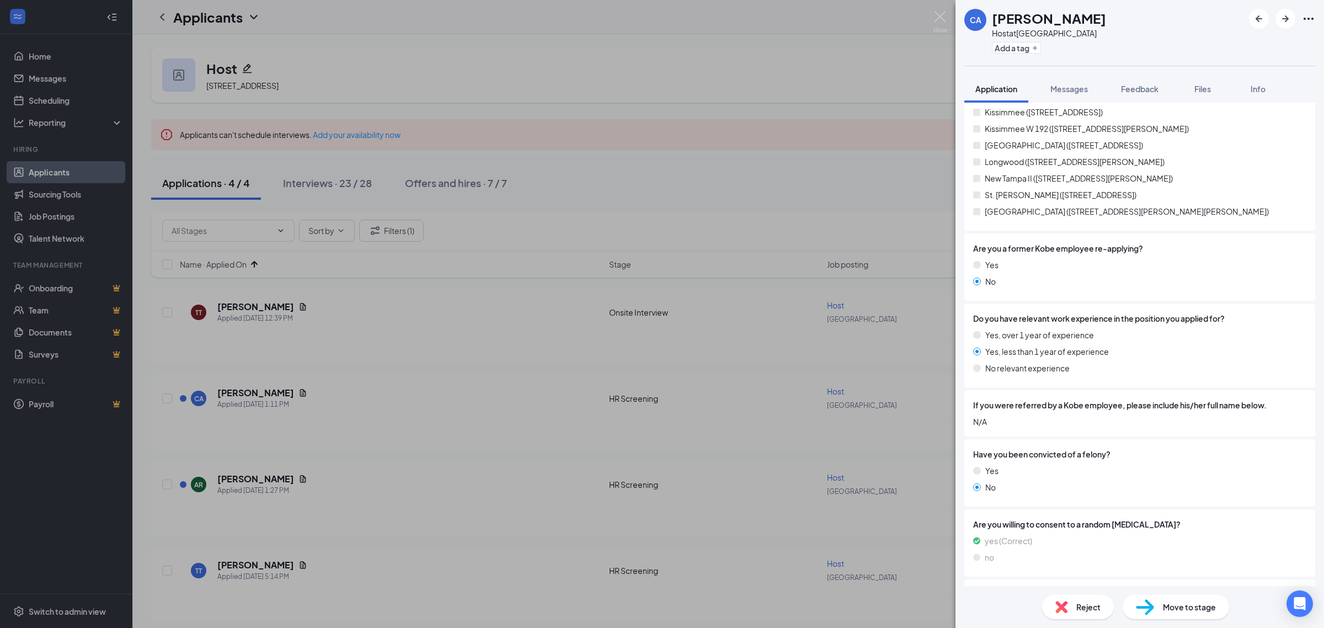
scroll to position [454, 0]
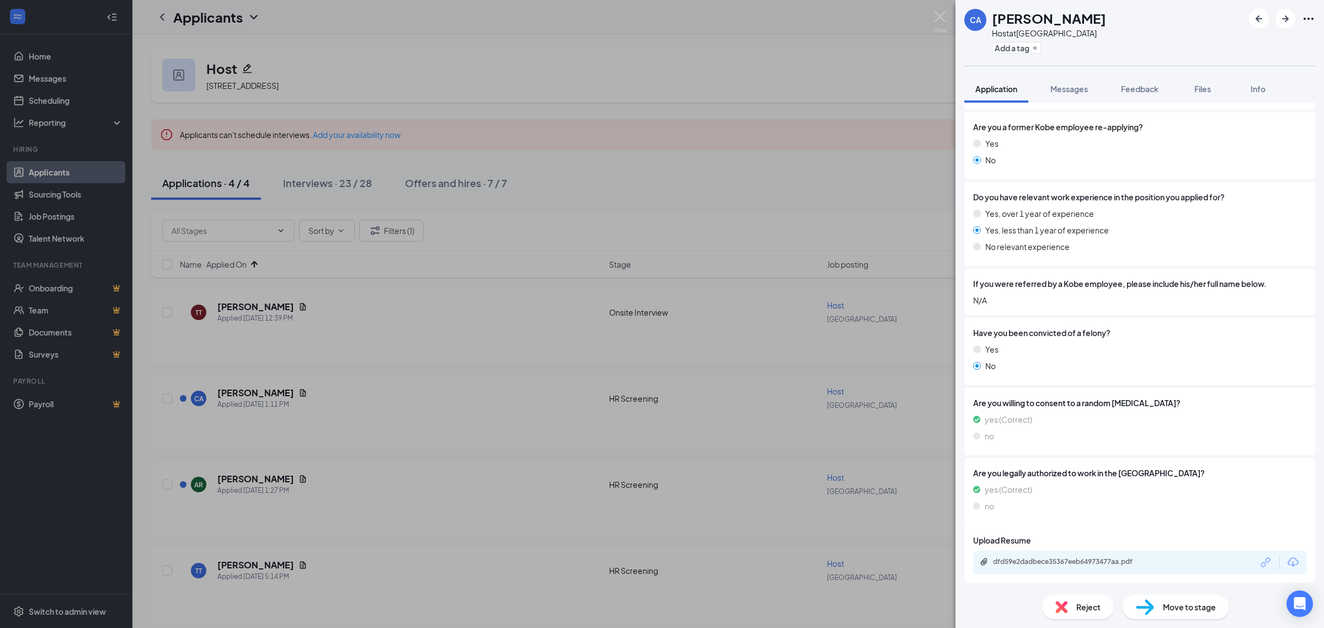
click at [1091, 561] on div "dfd59e2dadbece35367eeb64973477aa.pdf" at bounding box center [1070, 561] width 154 height 9
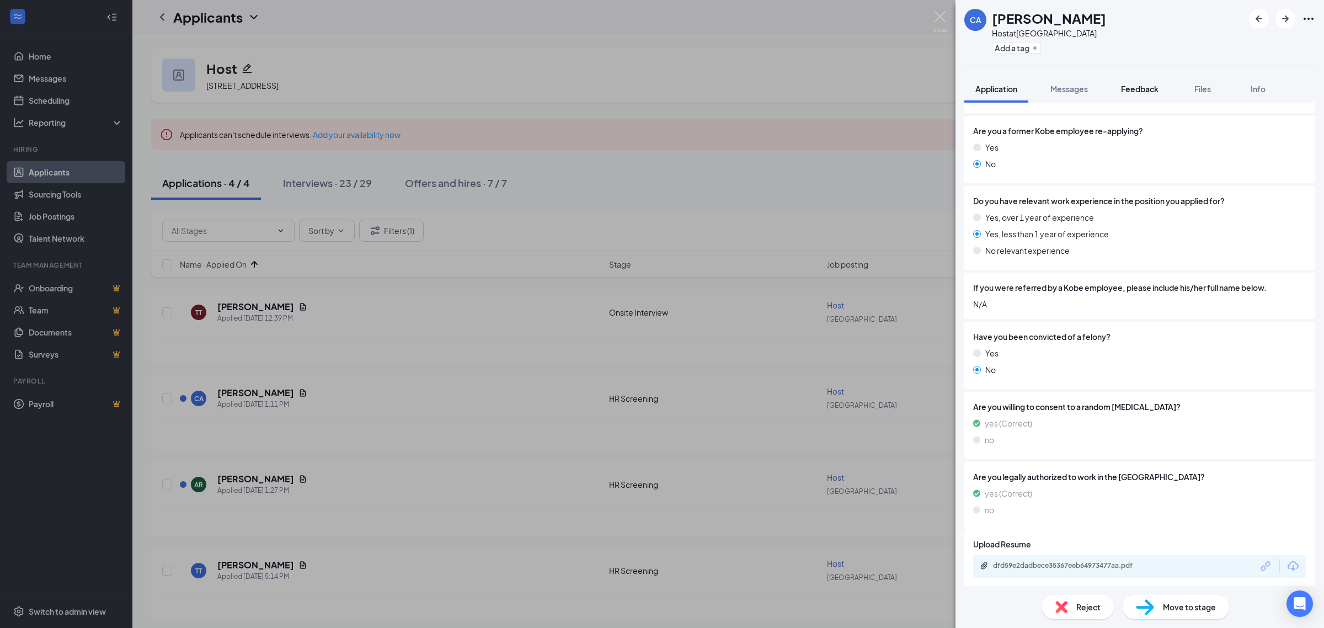
click at [1131, 94] on button "Feedback" at bounding box center [1140, 89] width 60 height 28
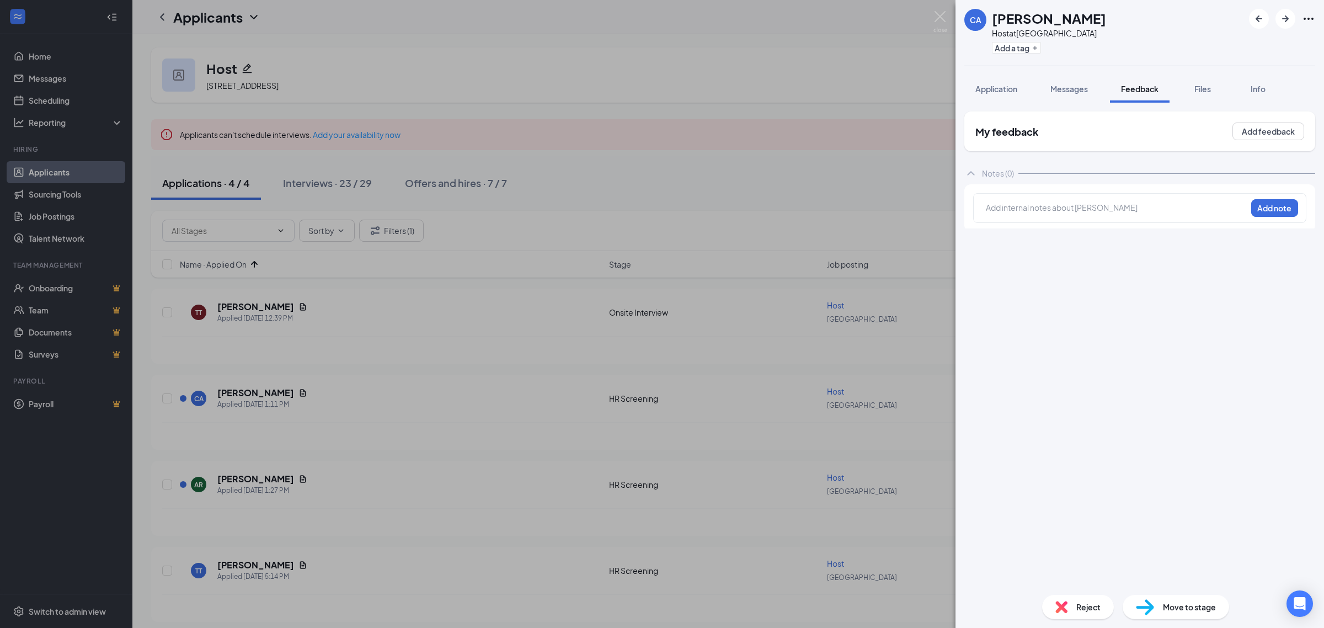
click at [1041, 207] on div at bounding box center [1116, 208] width 260 height 12
click at [1283, 217] on div "unstable job history Add note" at bounding box center [1139, 208] width 333 height 30
click at [1281, 213] on button "Add note" at bounding box center [1274, 208] width 47 height 18
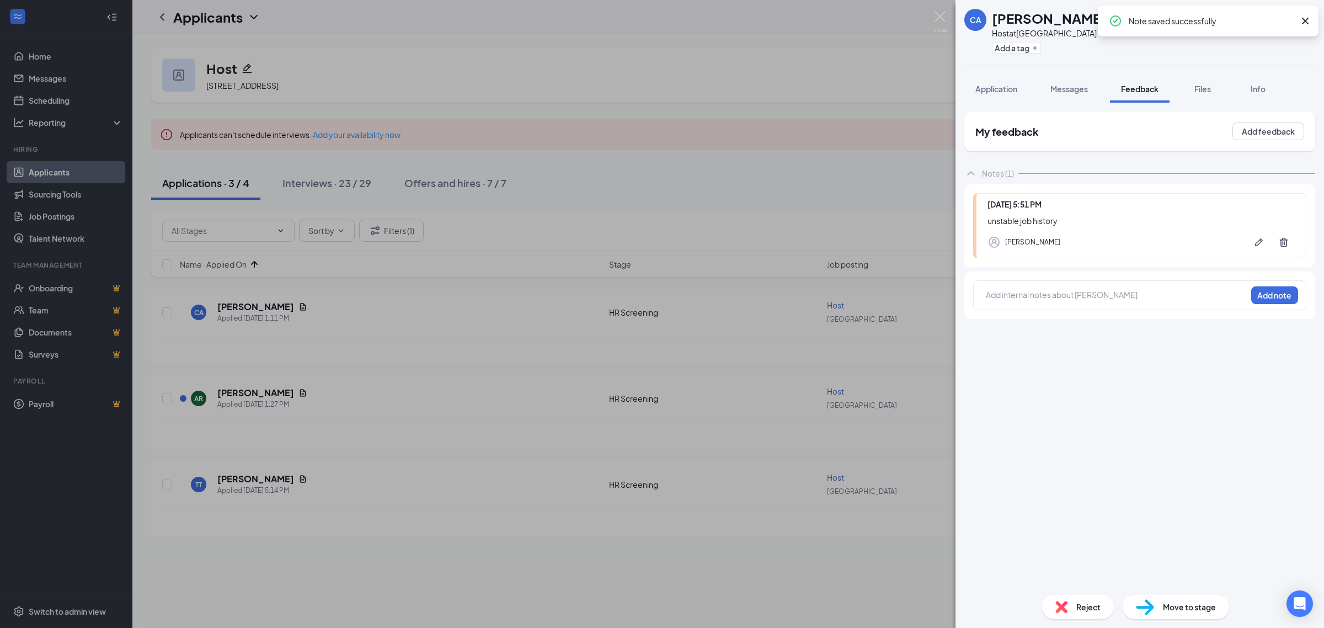
click at [1309, 20] on icon "Cross" at bounding box center [1305, 20] width 13 height 13
click at [1286, 20] on icon "ArrowRight" at bounding box center [1285, 18] width 7 height 7
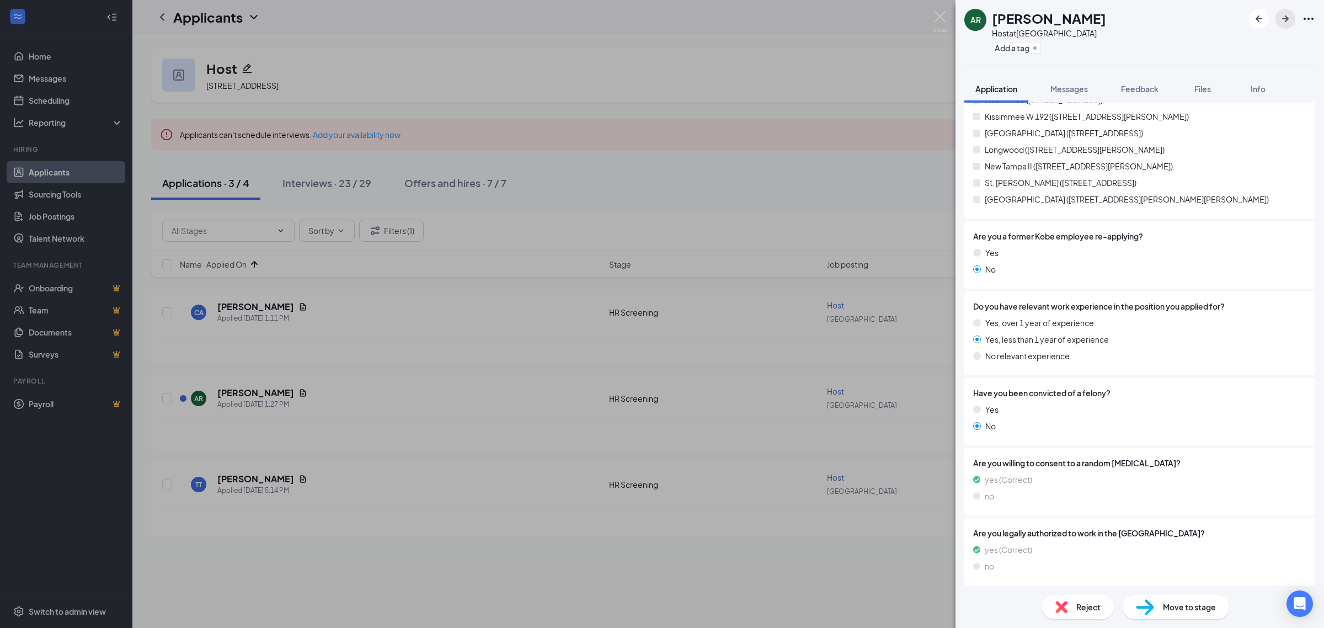
scroll to position [405, 0]
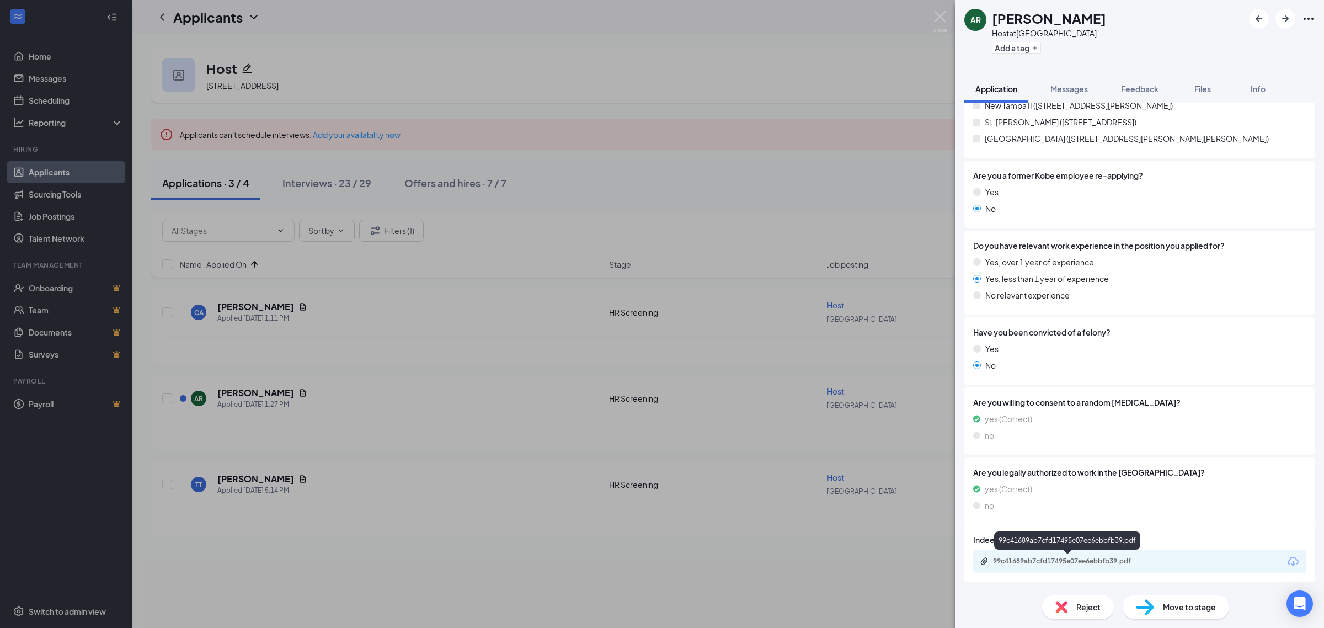
click at [1076, 558] on div "99c41689ab7cfd17495e07ee6ebbfb39.pdf" at bounding box center [1070, 561] width 154 height 9
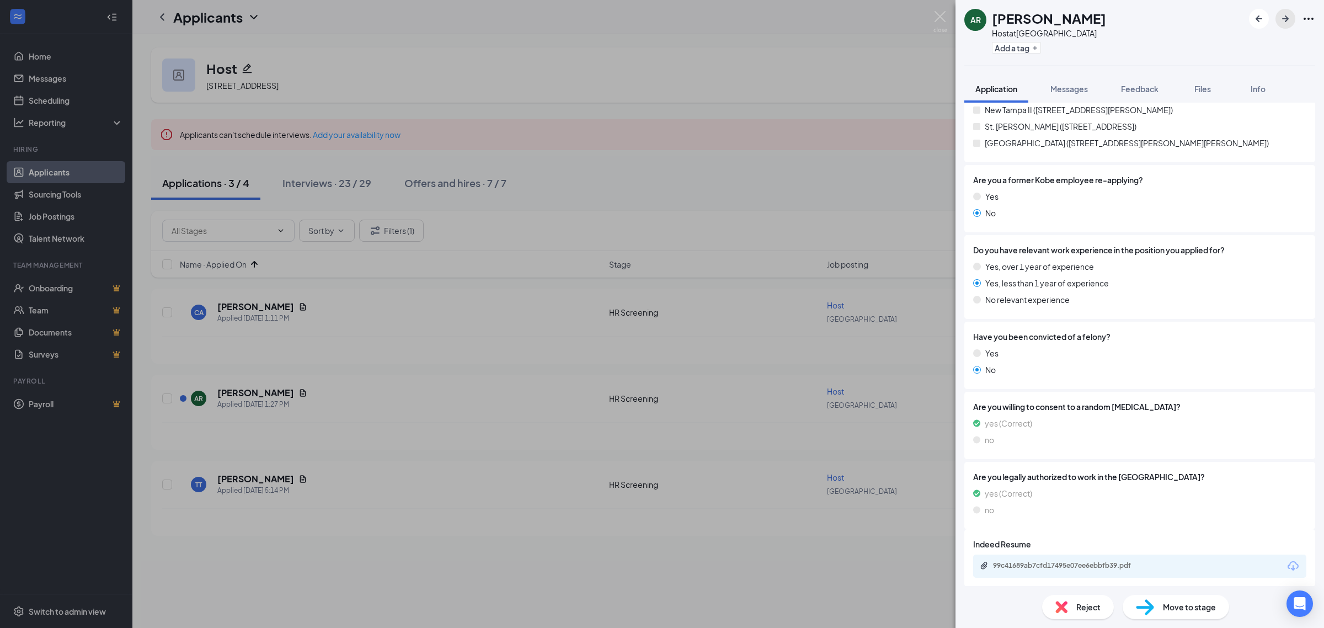
click at [1285, 25] on icon "ArrowRight" at bounding box center [1285, 18] width 13 height 13
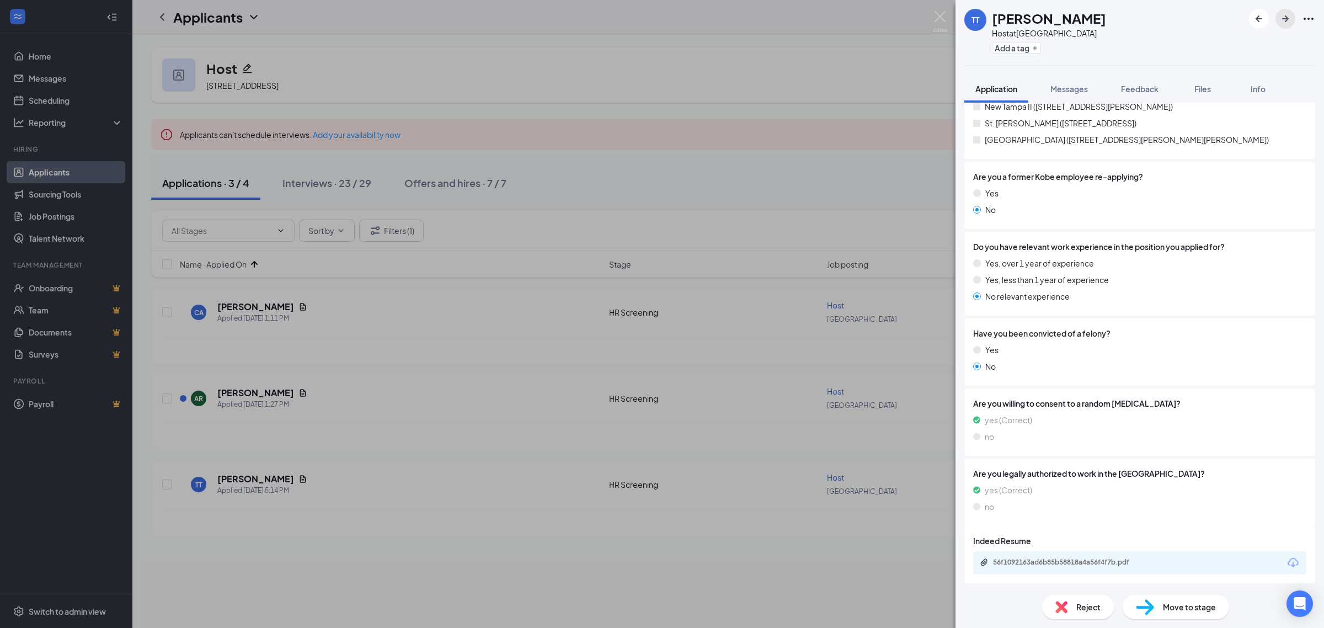
scroll to position [405, 0]
click at [1057, 553] on div "56f1092163ad6b85b58818a4a56f4f7b.pdf" at bounding box center [1139, 561] width 333 height 23
click at [1062, 560] on div "56f1092163ad6b85b58818a4a56f4f7b.pdf" at bounding box center [1070, 561] width 154 height 9
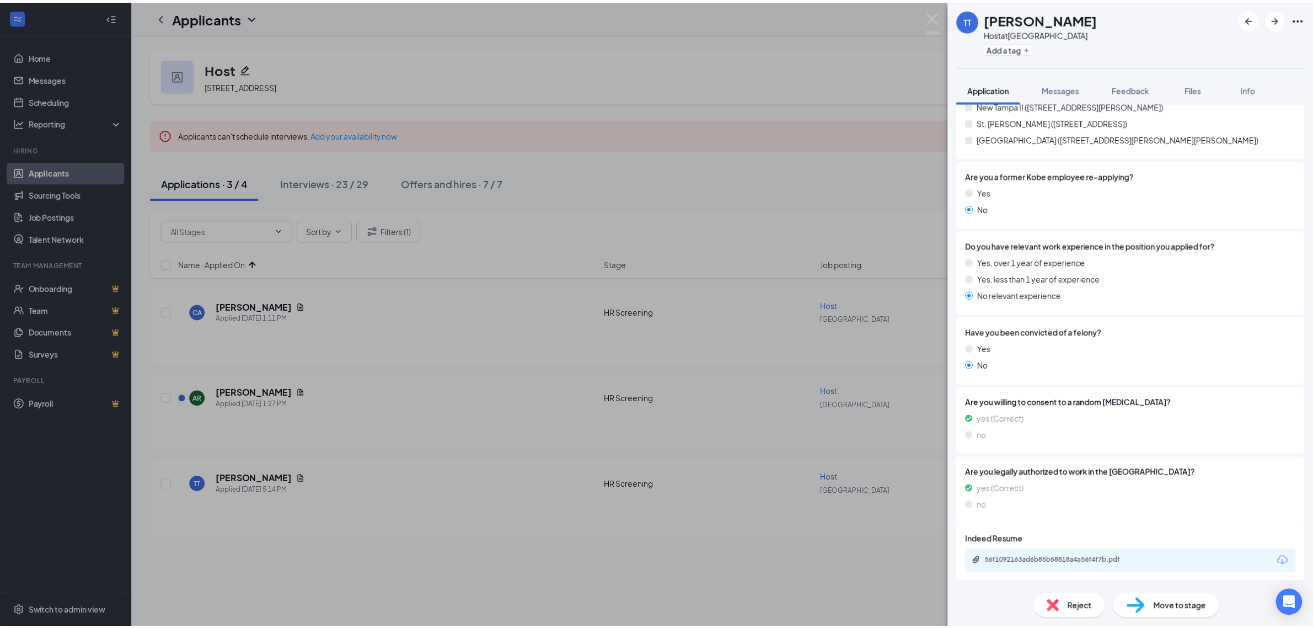
scroll to position [401, 0]
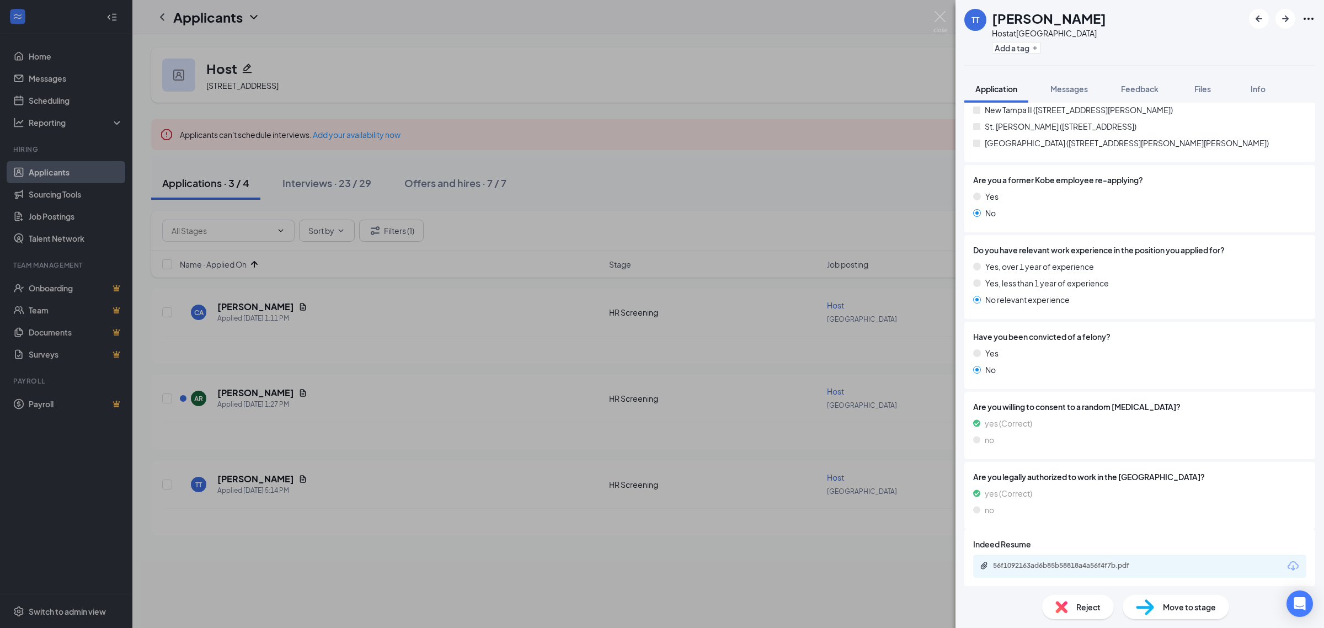
click at [1155, 610] on div "Move to stage" at bounding box center [1176, 607] width 106 height 24
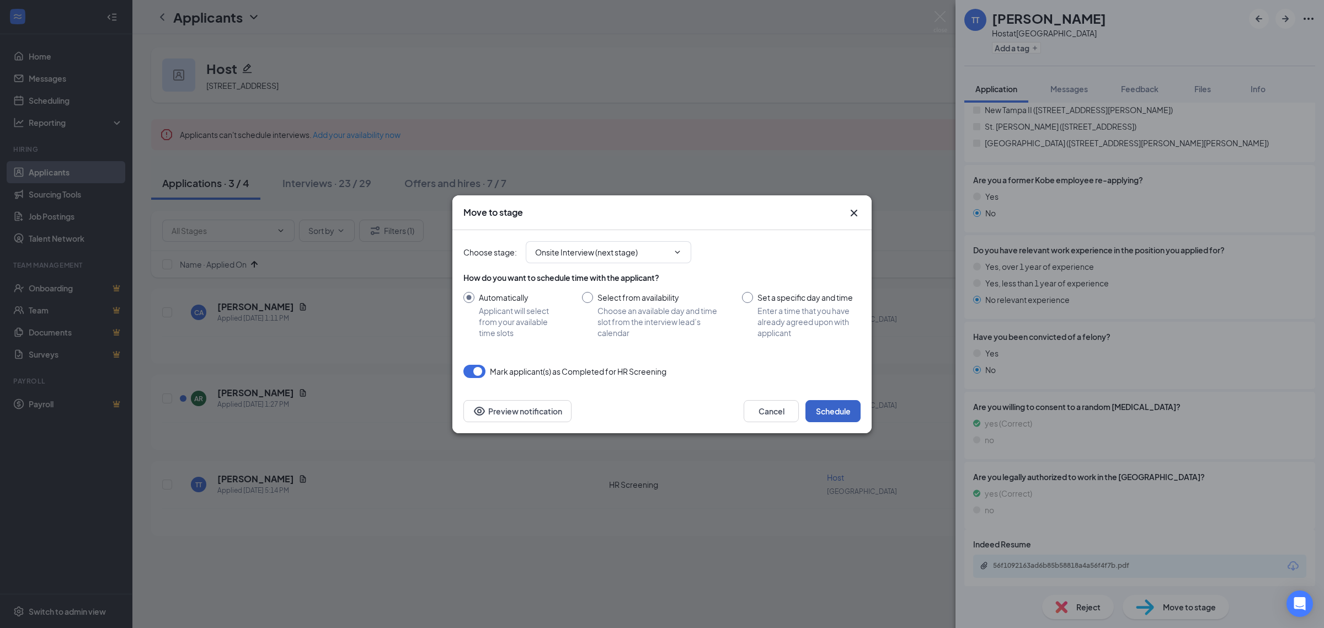
click at [811, 414] on button "Schedule" at bounding box center [832, 411] width 55 height 22
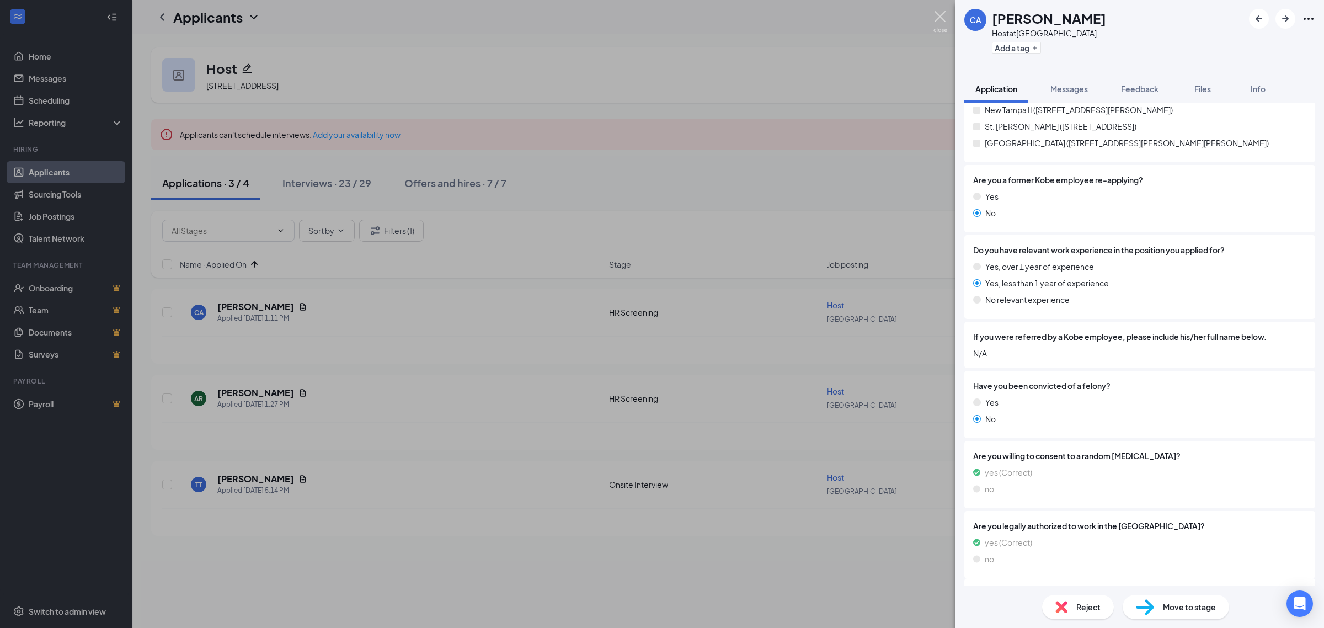
click at [941, 20] on img at bounding box center [940, 22] width 14 height 22
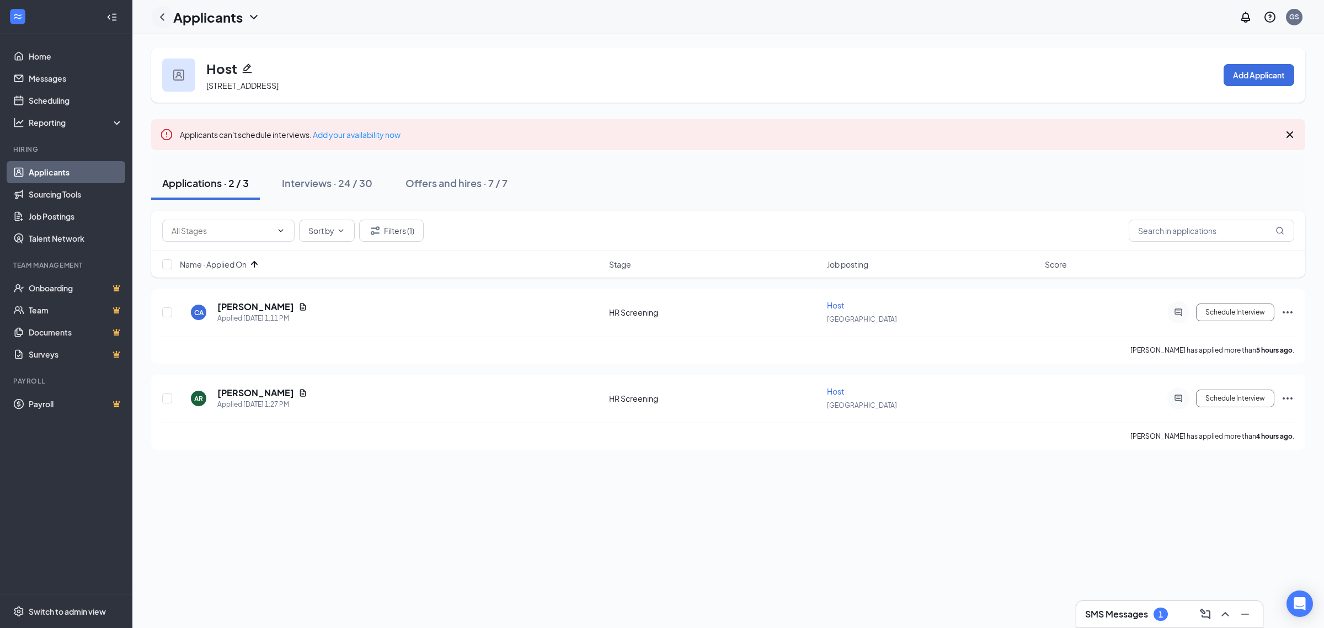
click at [172, 20] on div at bounding box center [162, 17] width 22 height 22
click at [165, 18] on icon "ChevronLeft" at bounding box center [162, 16] width 13 height 13
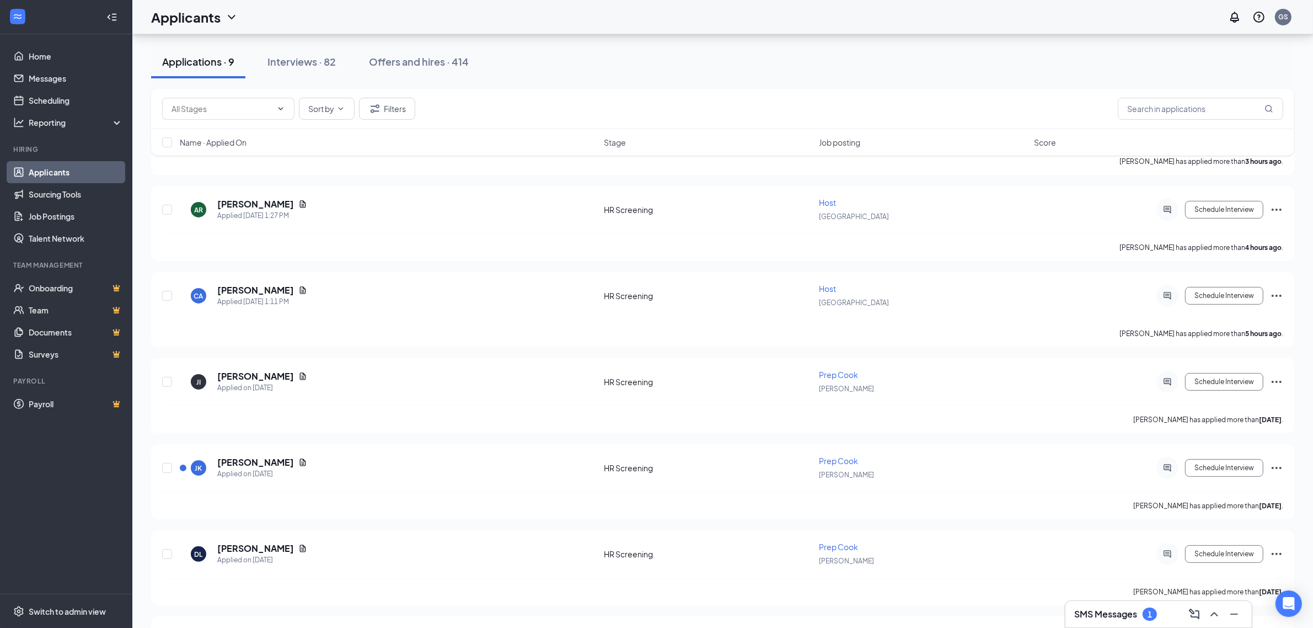
scroll to position [92, 0]
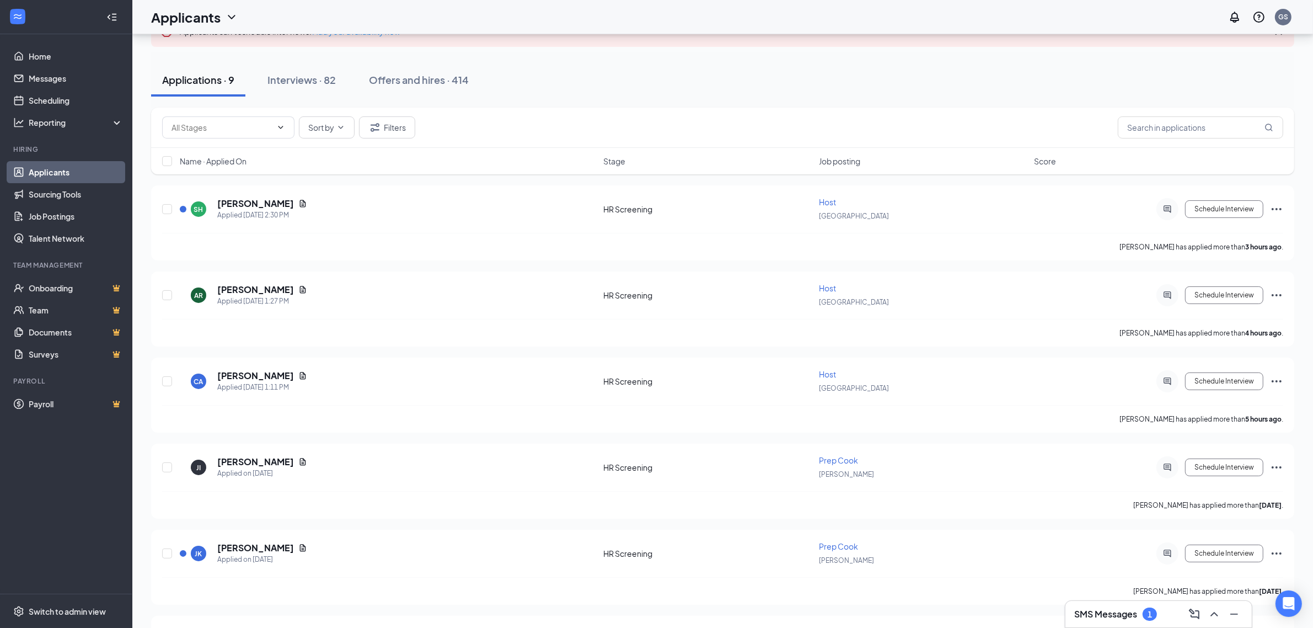
click at [1123, 615] on h3 "SMS Messages" at bounding box center [1106, 614] width 63 height 12
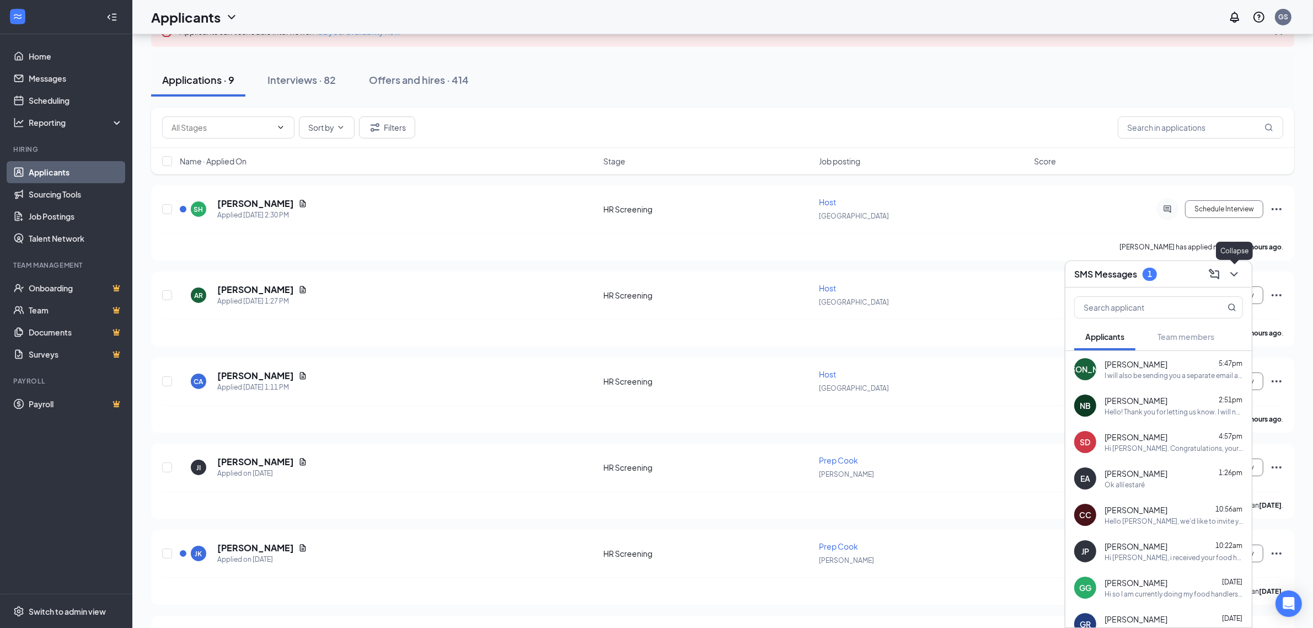
click at [1233, 274] on icon "ChevronDown" at bounding box center [1234, 274] width 13 height 13
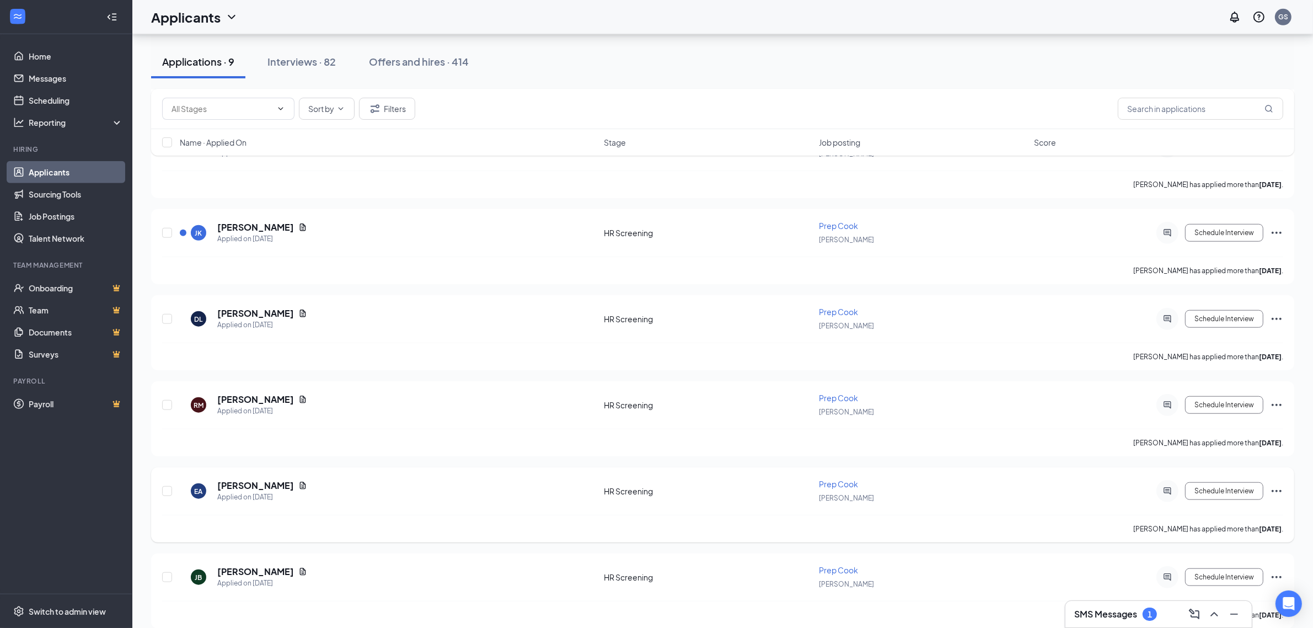
scroll to position [1195, 0]
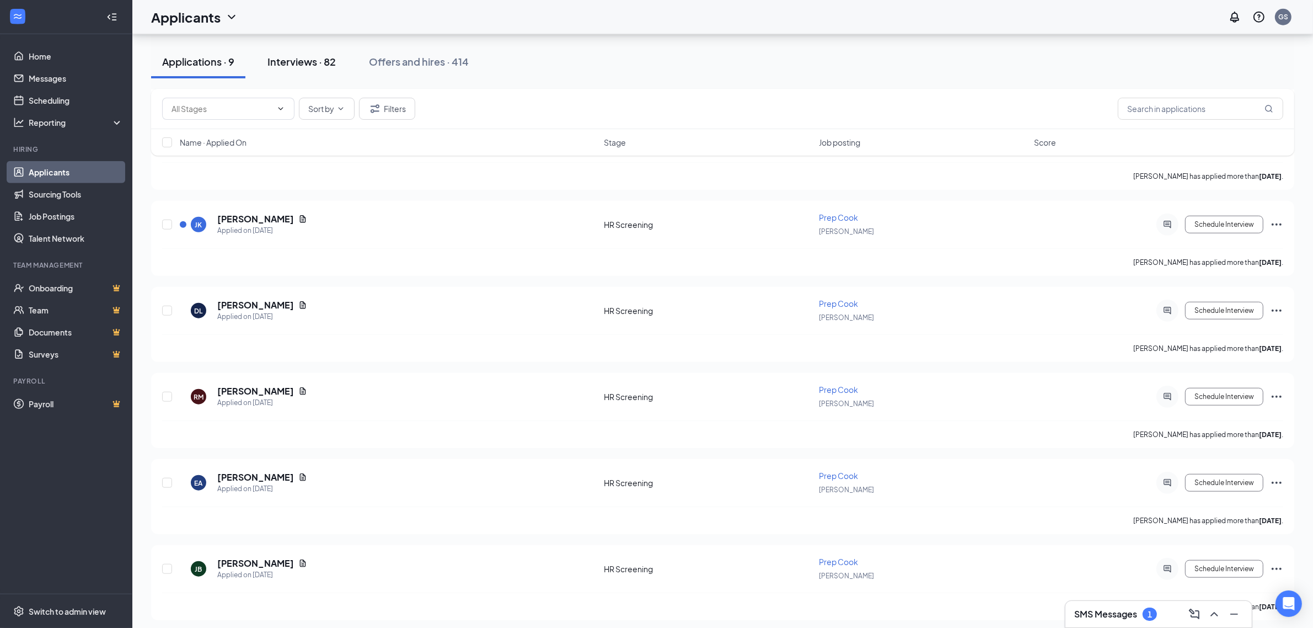
click at [319, 56] on div "Interviews · 82" at bounding box center [302, 62] width 68 height 14
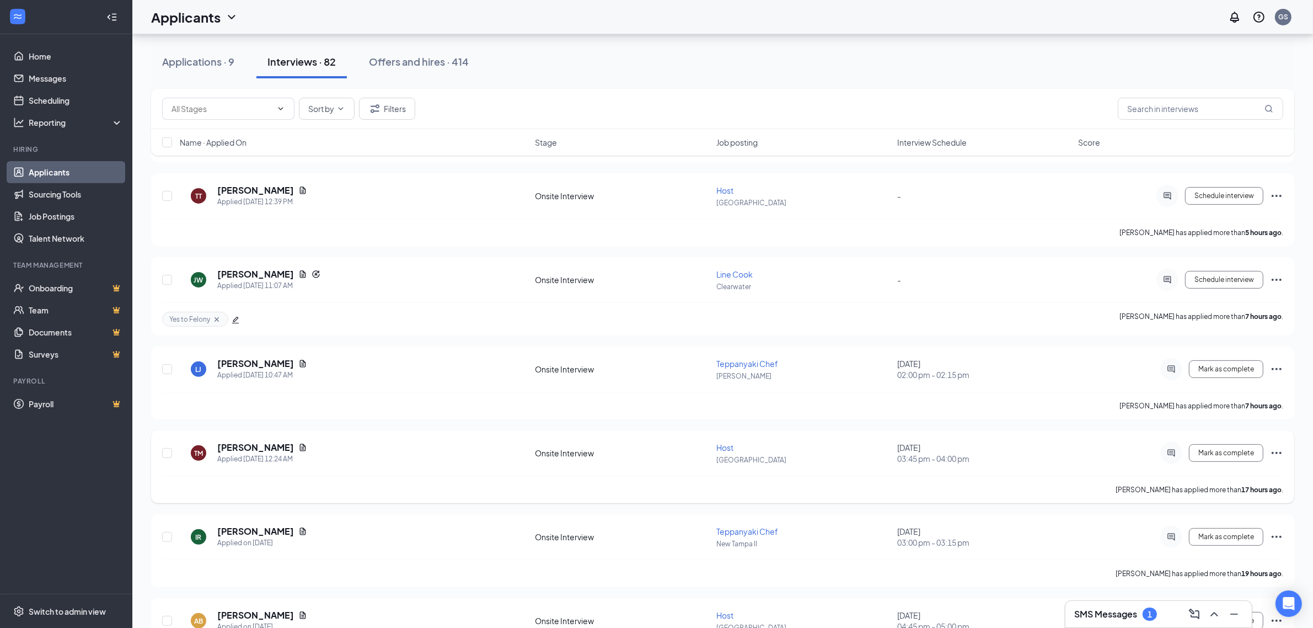
scroll to position [497, 0]
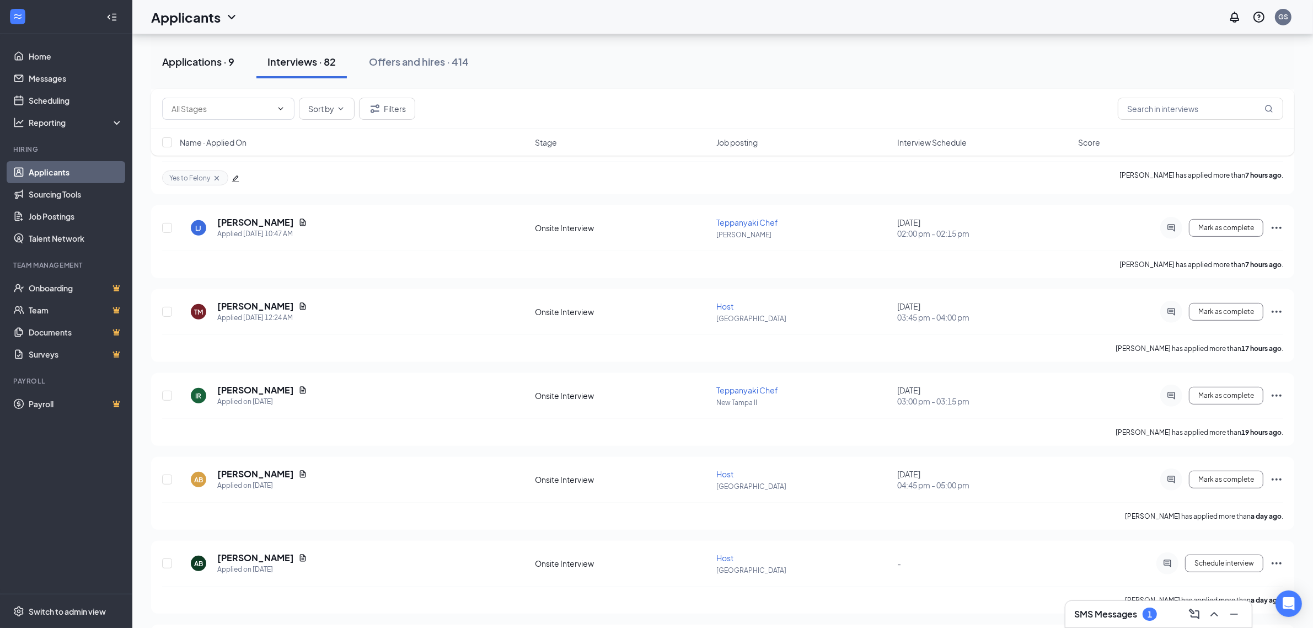
click at [207, 67] on div "Applications · 9" at bounding box center [198, 62] width 72 height 14
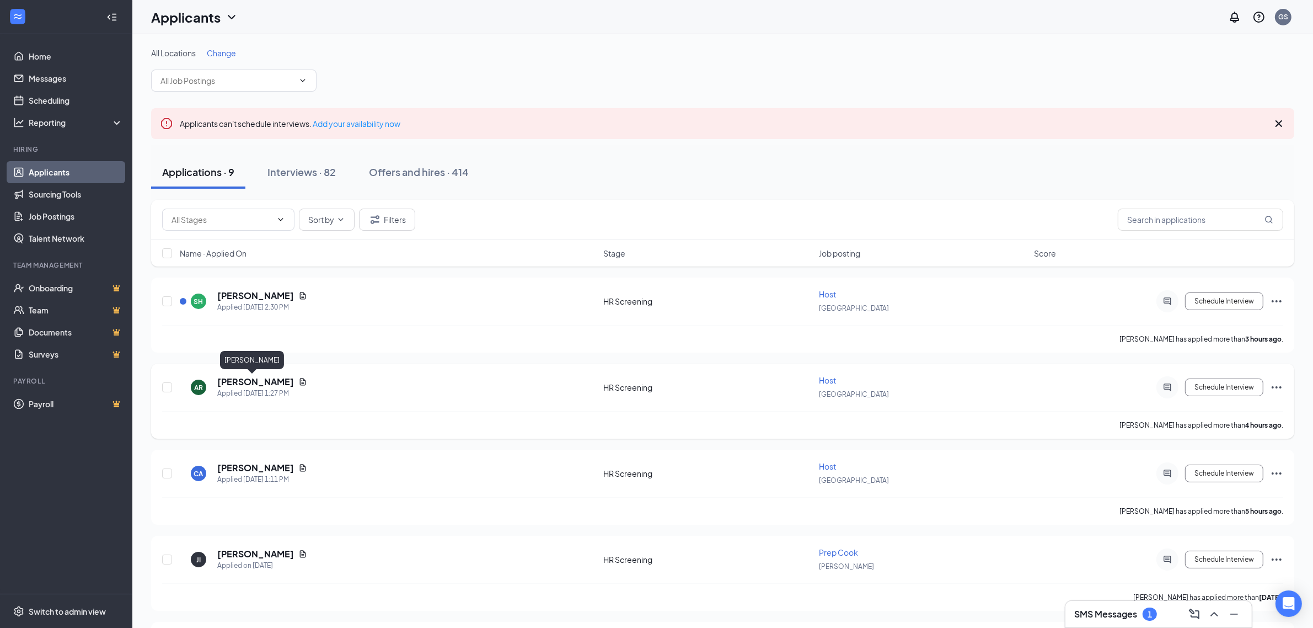
click at [257, 376] on h5 "[PERSON_NAME]" at bounding box center [255, 382] width 77 height 12
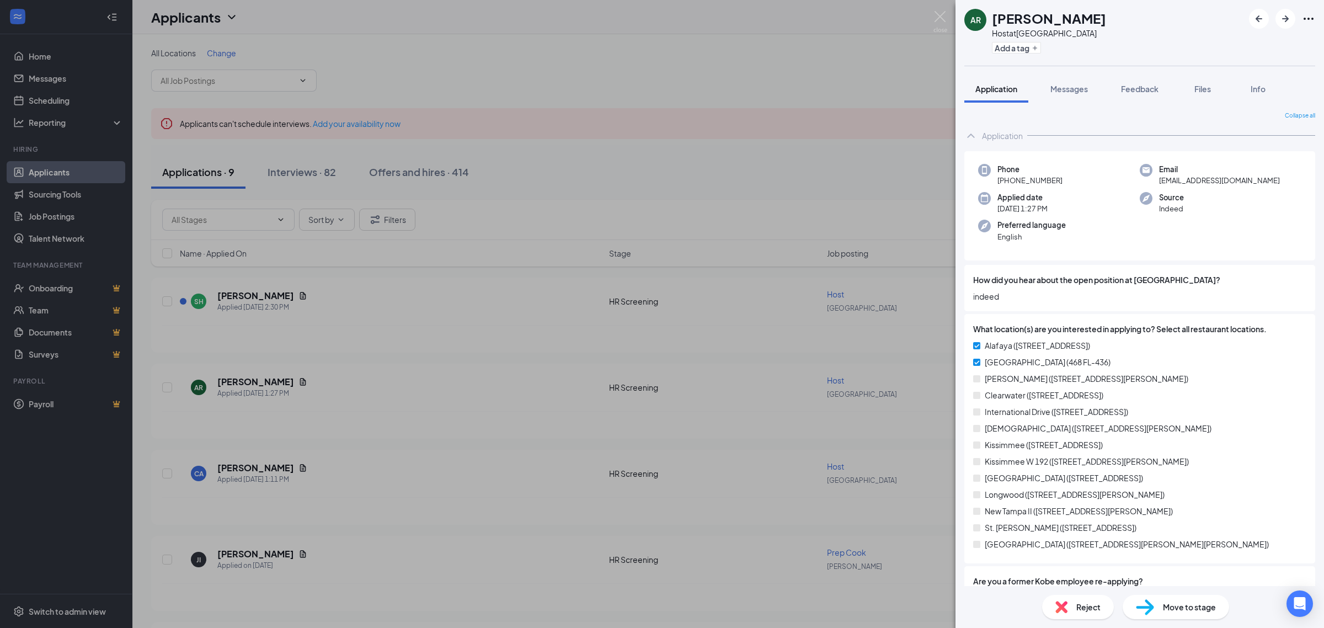
click at [574, 174] on div "AR AZARIA RIOS Host at Altamonte Springs Add a tag Application Messages Feedbac…" at bounding box center [662, 314] width 1324 height 628
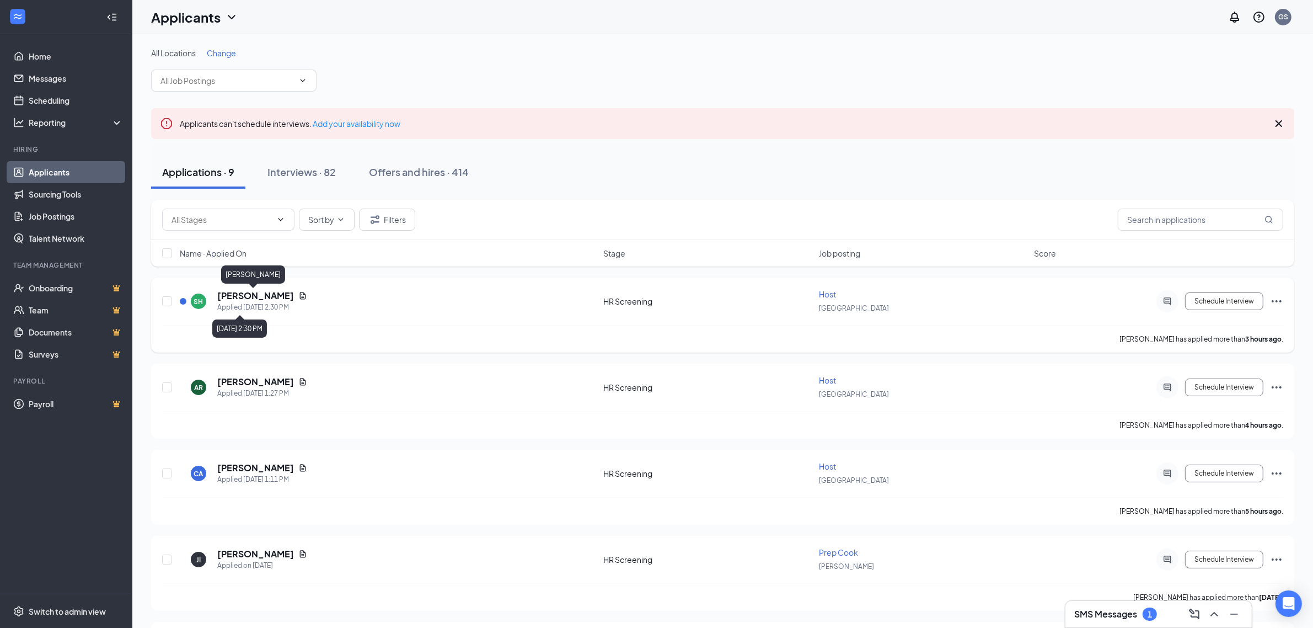
click at [234, 296] on h5 "[PERSON_NAME]" at bounding box center [255, 296] width 77 height 12
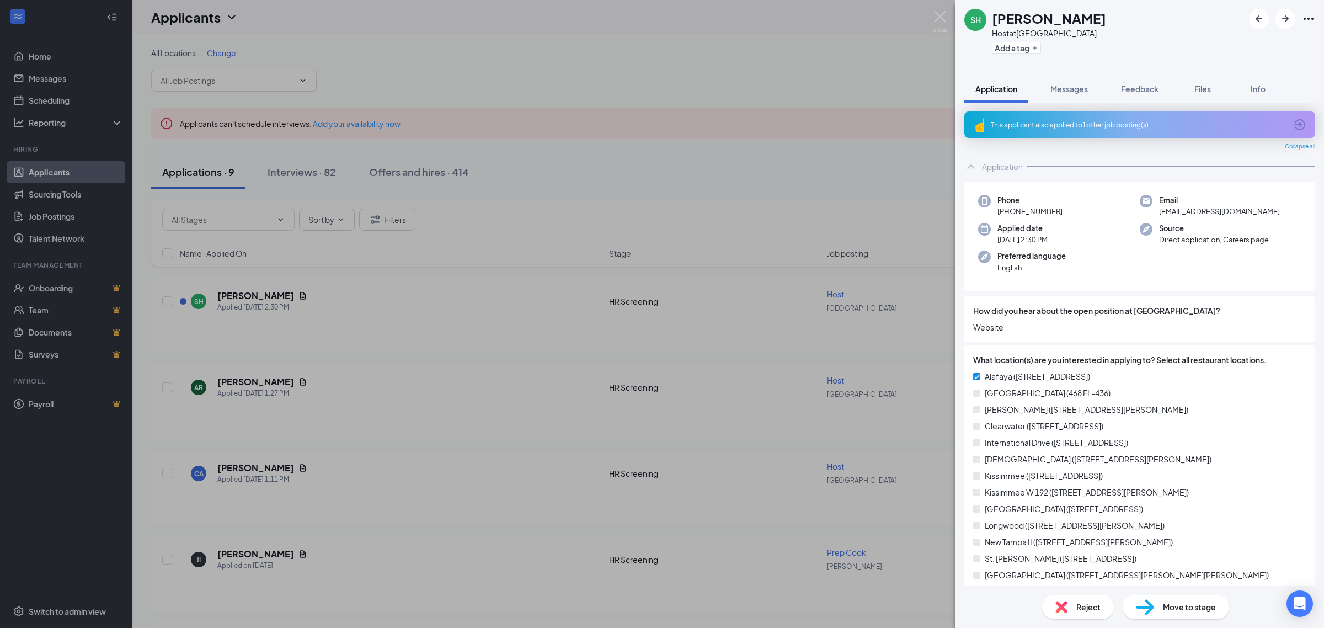
click at [1098, 120] on div "This applicant also applied to 1 other job posting(s)" at bounding box center [1139, 124] width 296 height 9
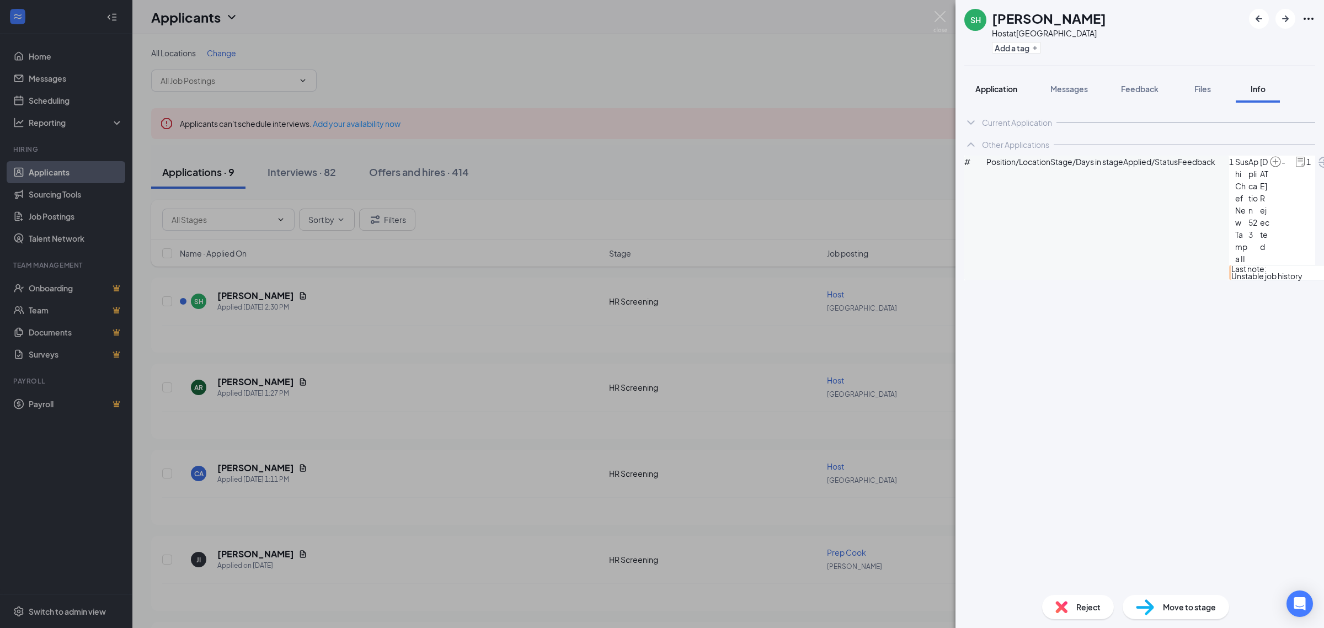
click at [989, 90] on span "Application" at bounding box center [996, 89] width 42 height 10
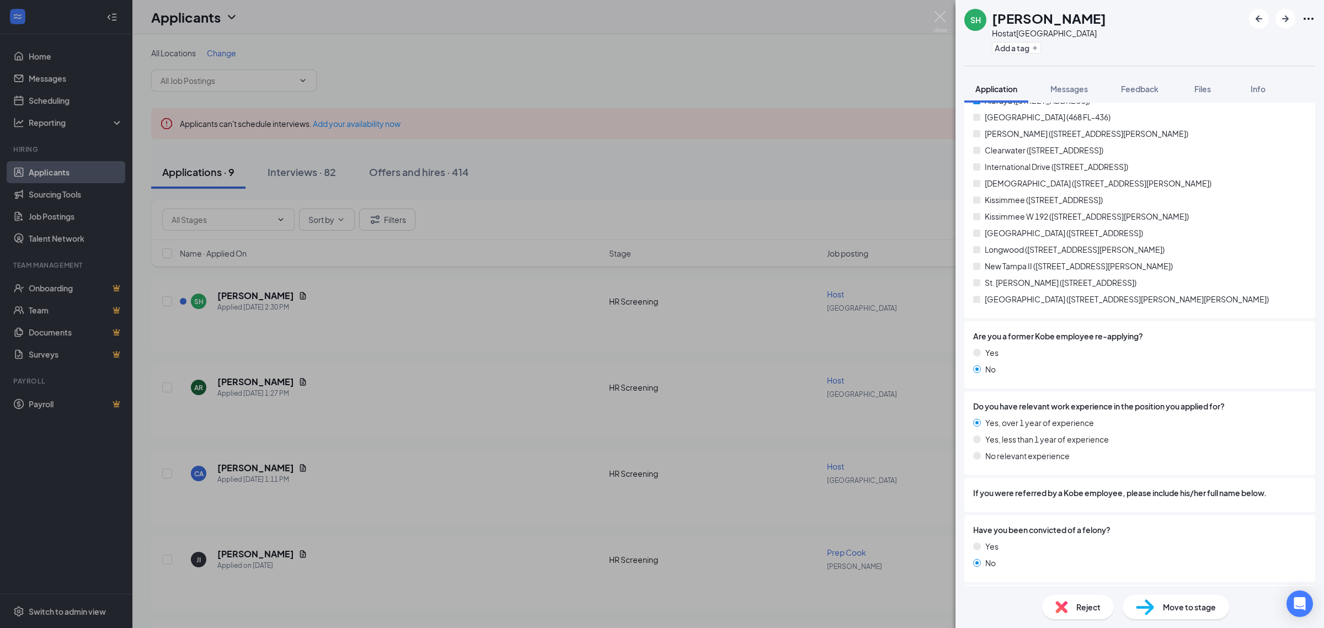
scroll to position [464, 0]
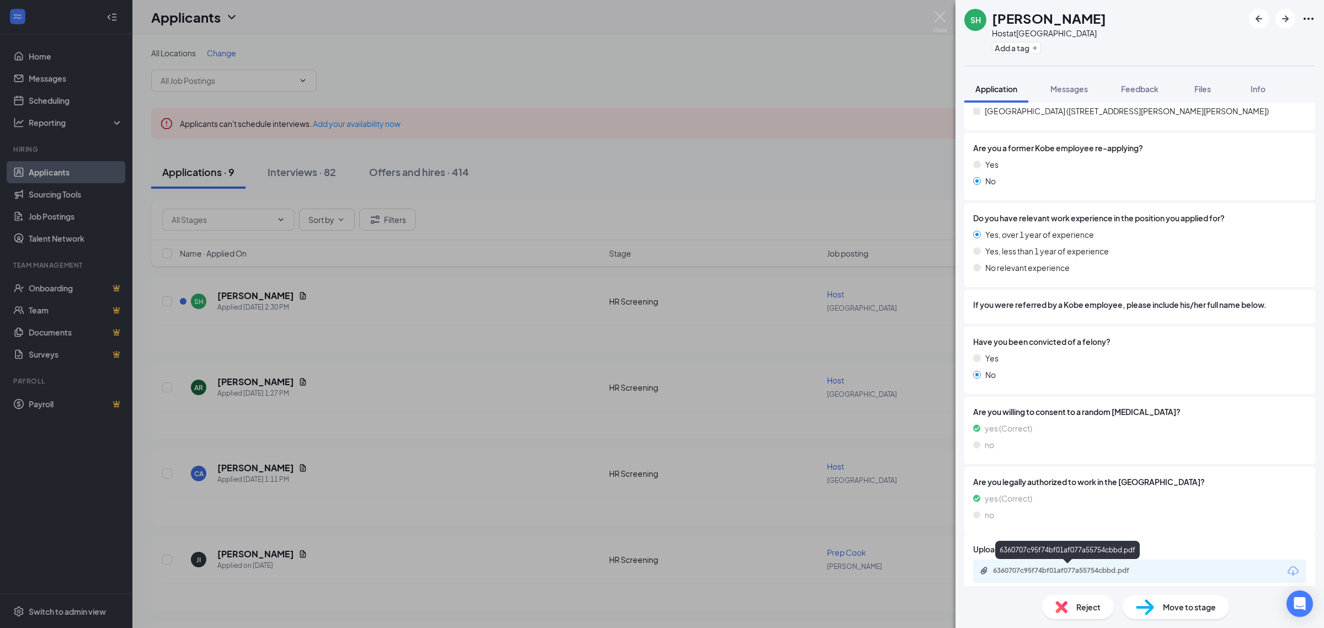
click at [1077, 568] on div "6360707c95f74bf01af077a55754cbbd.pdf" at bounding box center [1070, 570] width 154 height 9
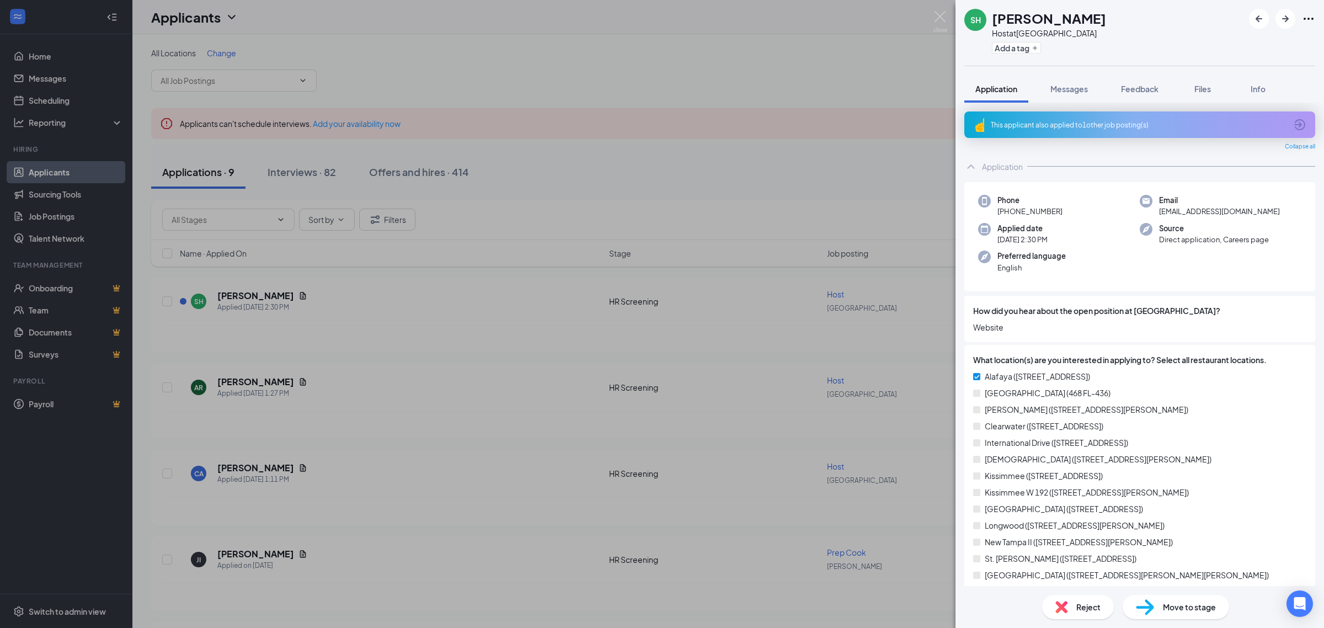
scroll to position [464, 0]
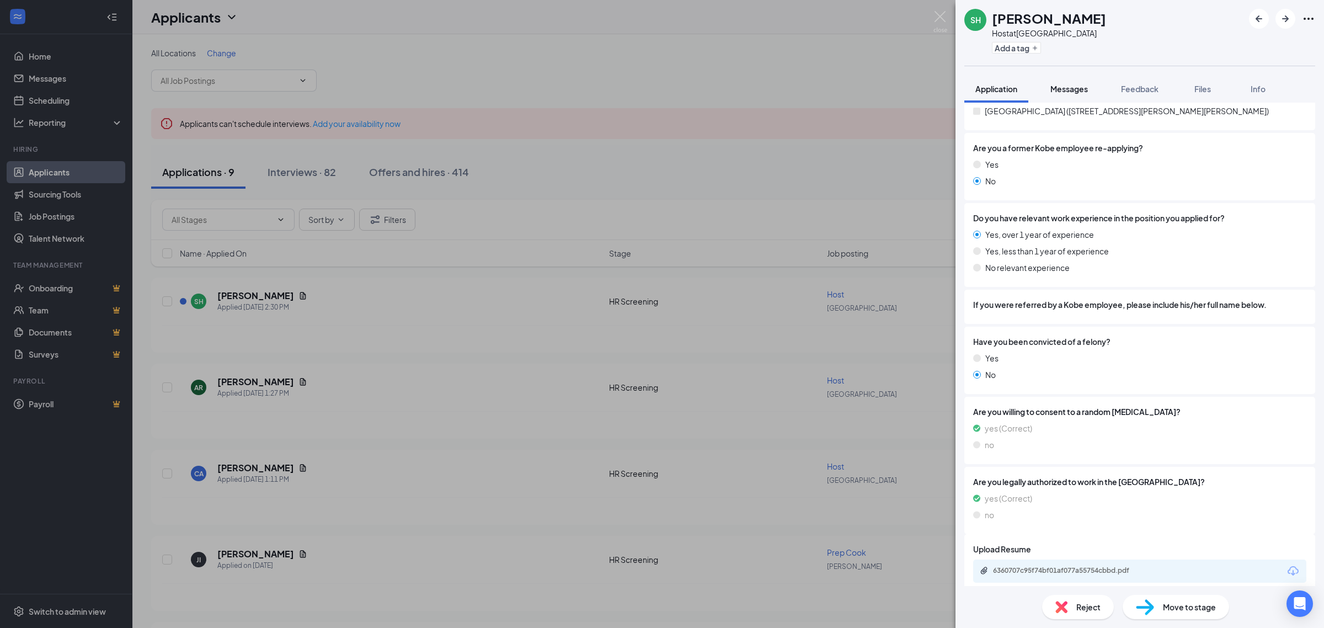
click at [1095, 88] on button "Messages" at bounding box center [1069, 89] width 60 height 28
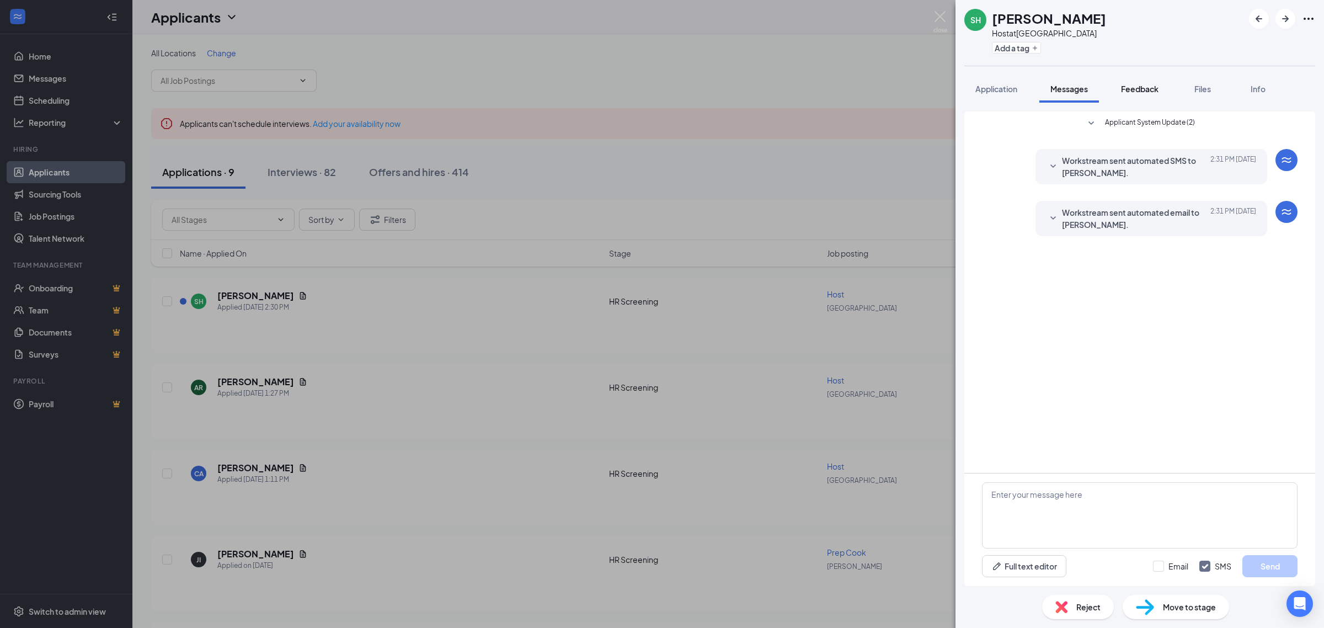
click at [1134, 92] on span "Feedback" at bounding box center [1140, 89] width 38 height 10
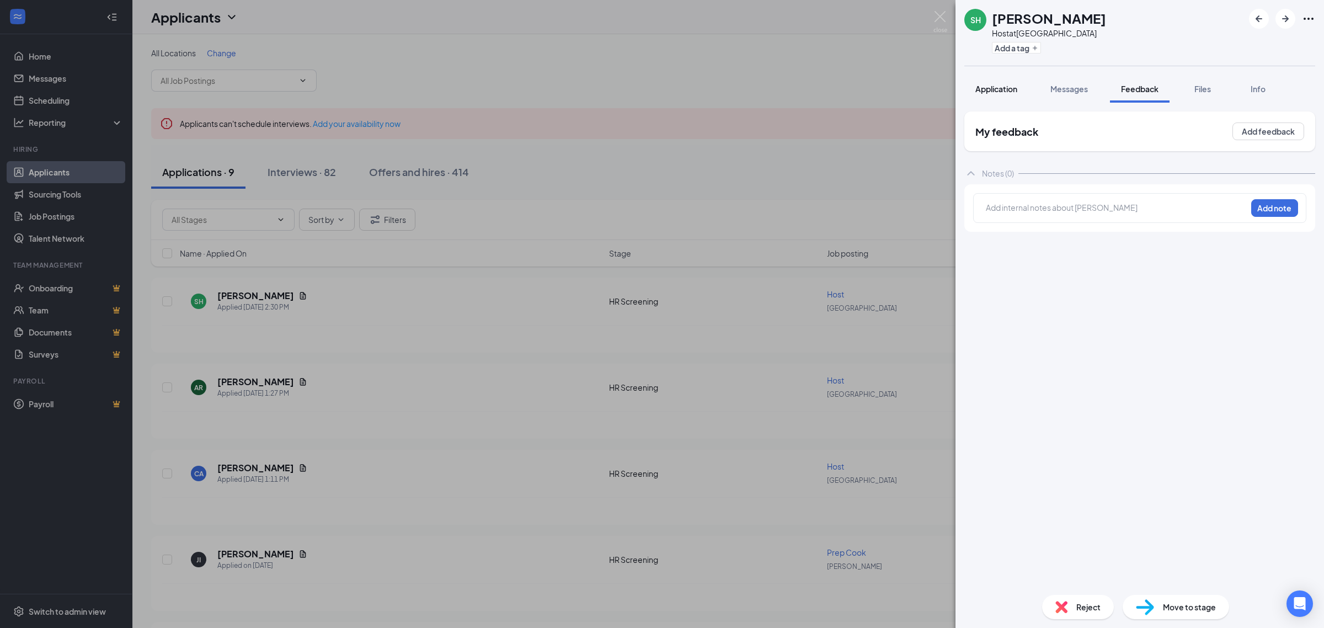
click at [1000, 87] on span "Application" at bounding box center [996, 89] width 42 height 10
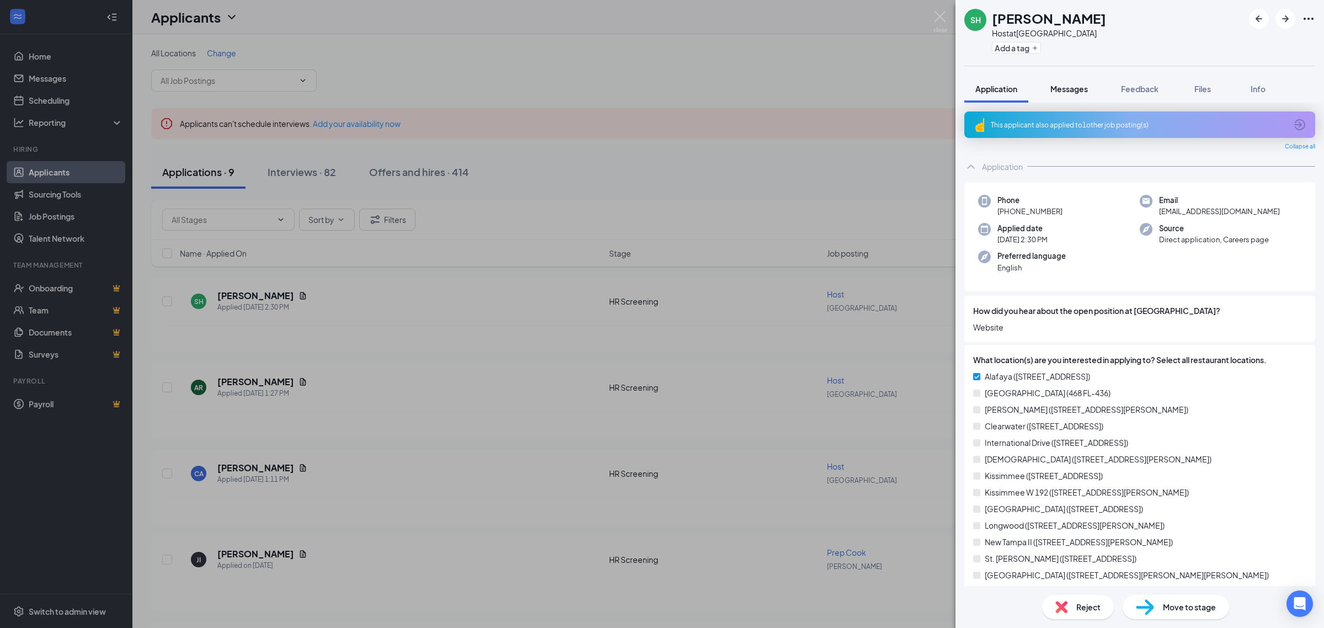
click at [1074, 83] on div "Messages" at bounding box center [1069, 88] width 38 height 11
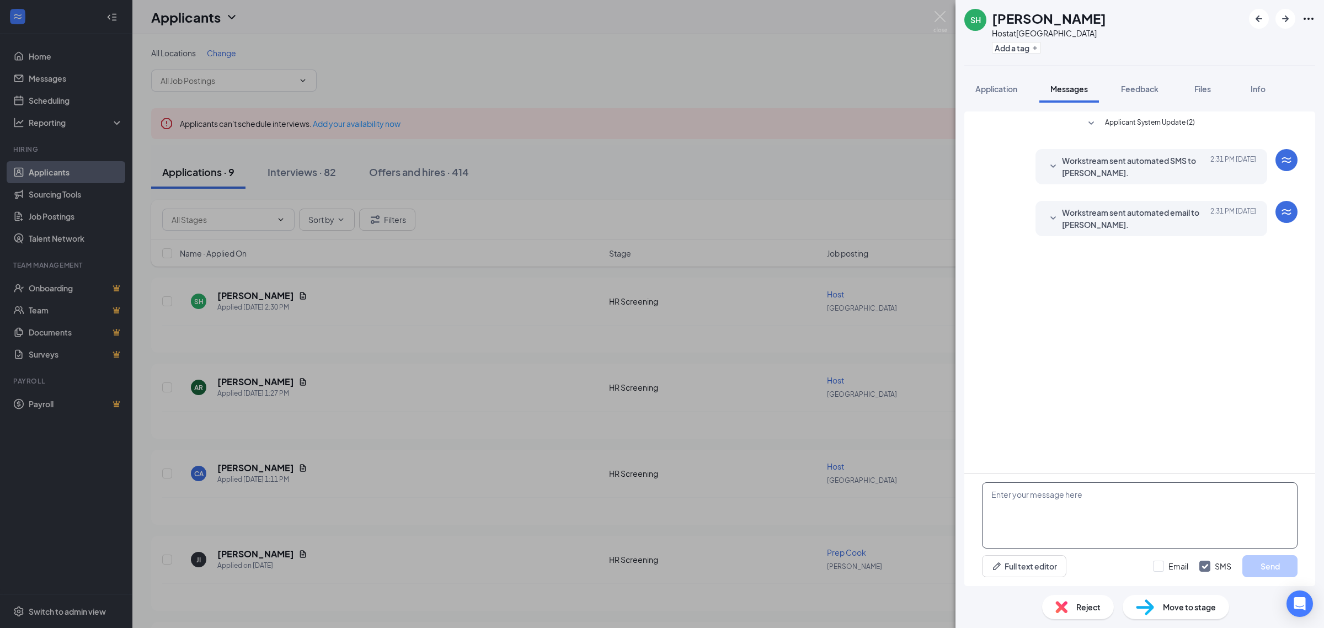
click at [1076, 517] on textarea at bounding box center [1140, 515] width 316 height 66
paste textarea "Hi [PERSON_NAME], My name is [PERSON_NAME], and I am the HR Recruitment Coordin…"
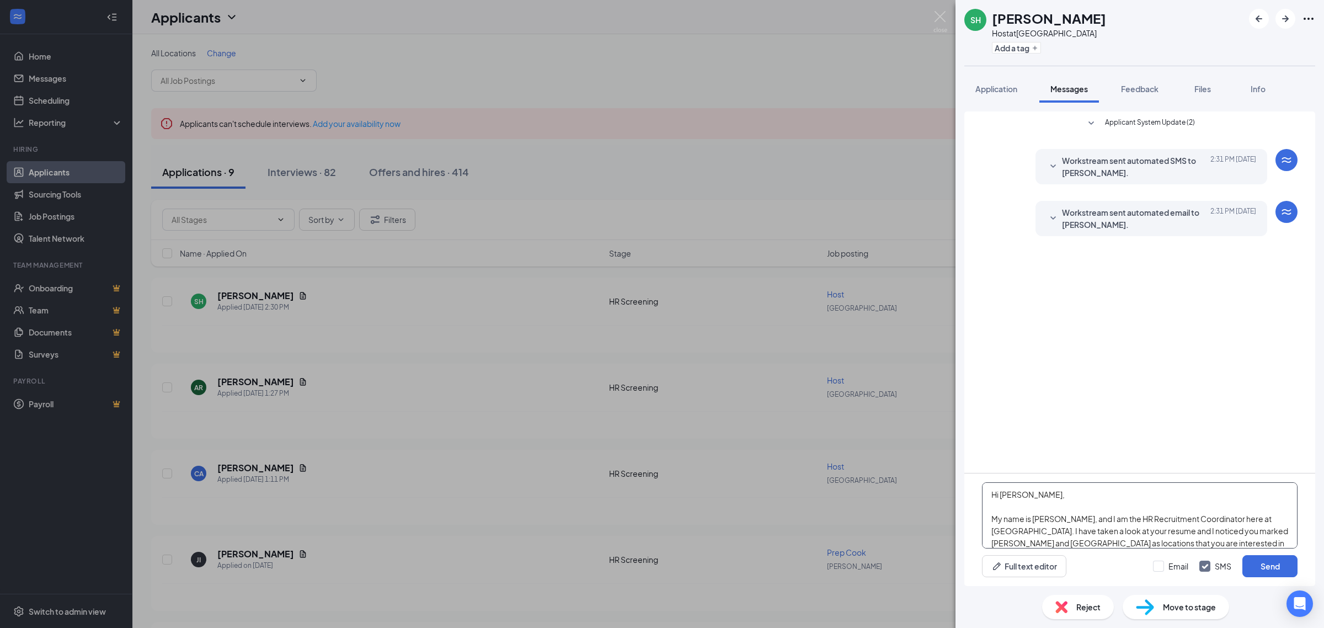
click at [1021, 495] on textarea "Hi [PERSON_NAME], My name is [PERSON_NAME], and I am the HR Recruitment Coordin…" at bounding box center [1140, 515] width 316 height 66
click at [1064, 543] on textarea "Hi [PERSON_NAME], My name is [PERSON_NAME], and I am the HR Recruitment Coordin…" at bounding box center [1140, 515] width 316 height 66
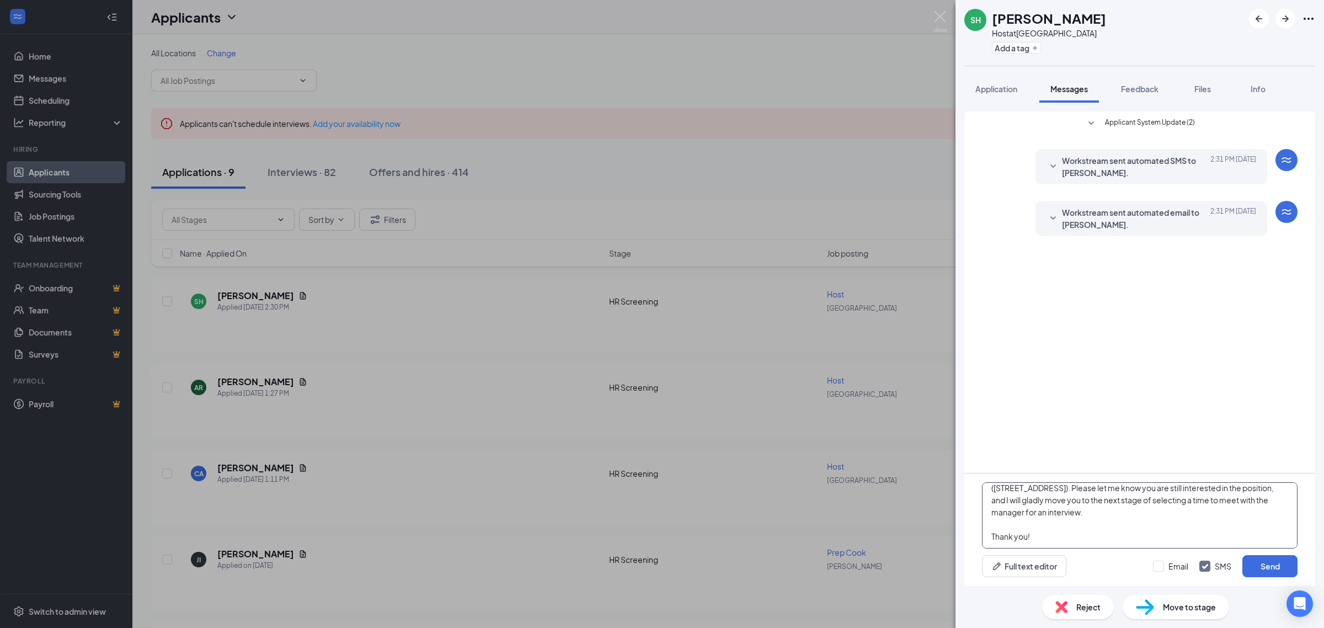
scroll to position [92, 0]
type textarea "Hi [PERSON_NAME], My name is [PERSON_NAME], and I am the HR Recruitment Coordin…"
click at [1269, 572] on button "Send" at bounding box center [1269, 566] width 55 height 22
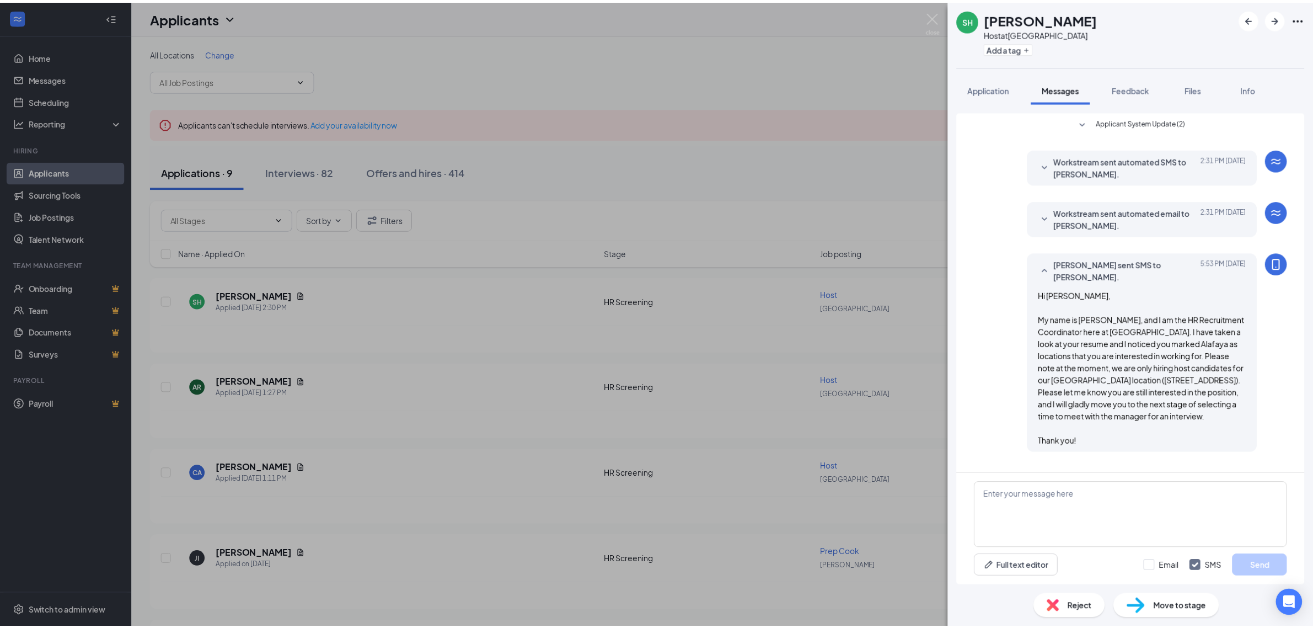
scroll to position [2, 0]
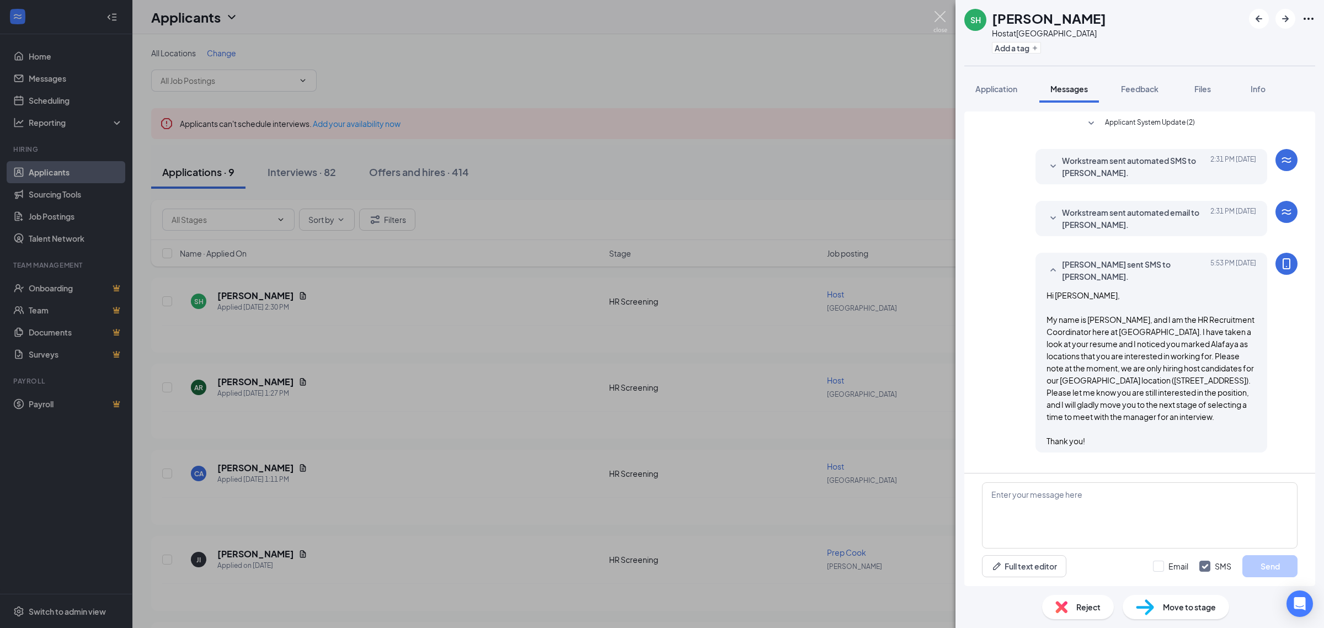
click at [936, 15] on img at bounding box center [940, 22] width 14 height 22
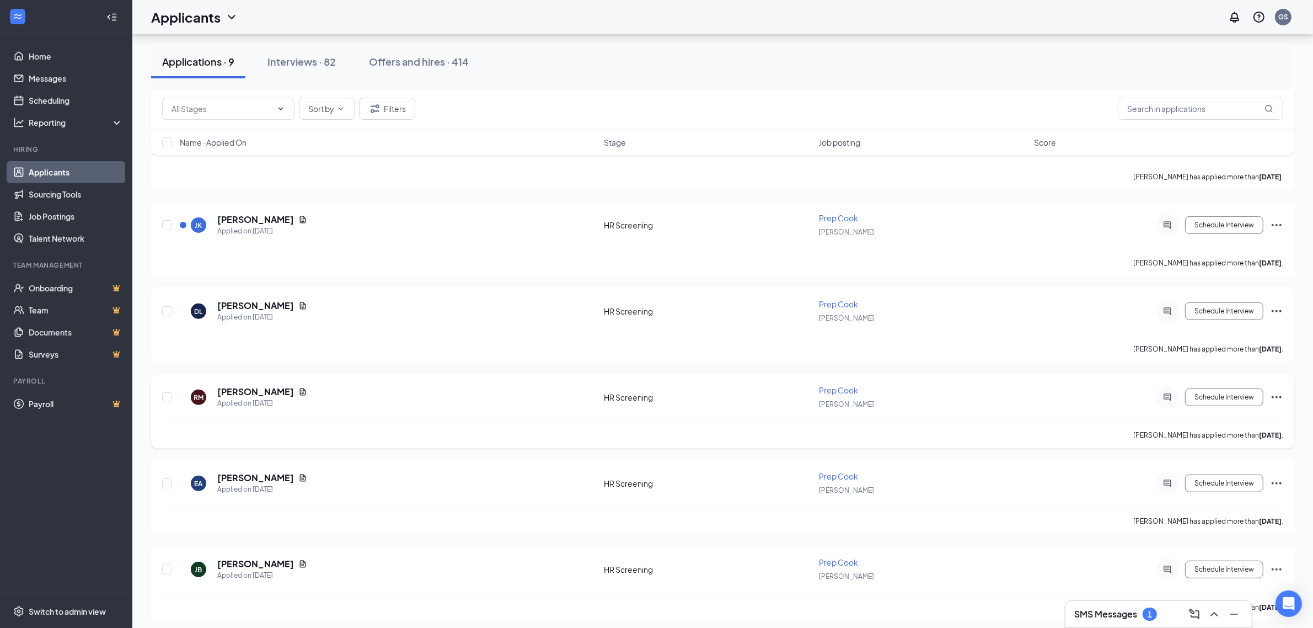
scroll to position [424, 0]
click at [332, 70] on button "Interviews · 82" at bounding box center [302, 61] width 90 height 33
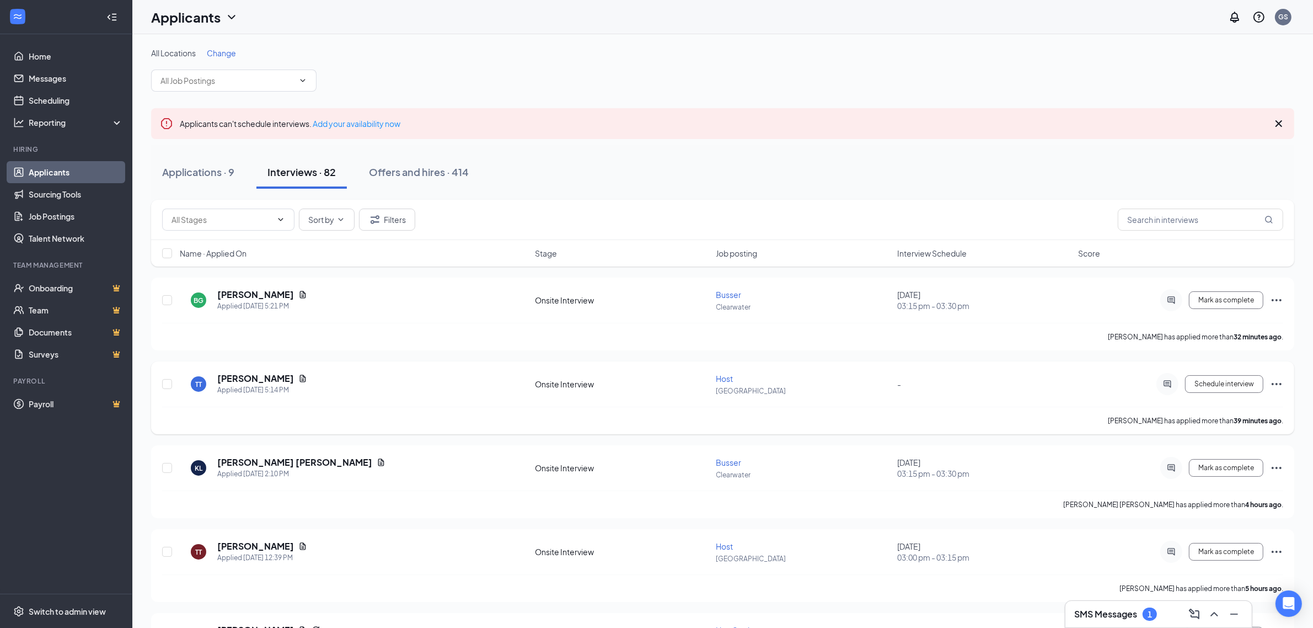
click at [722, 379] on span "Host" at bounding box center [725, 378] width 17 height 10
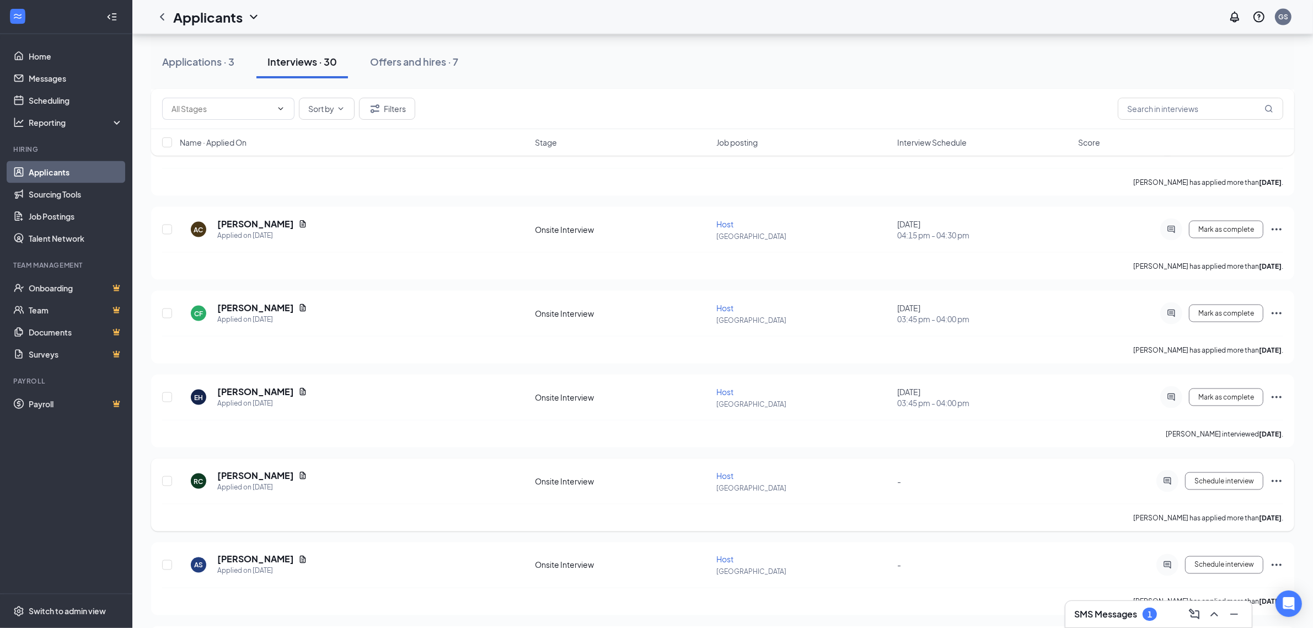
scroll to position [2199, 0]
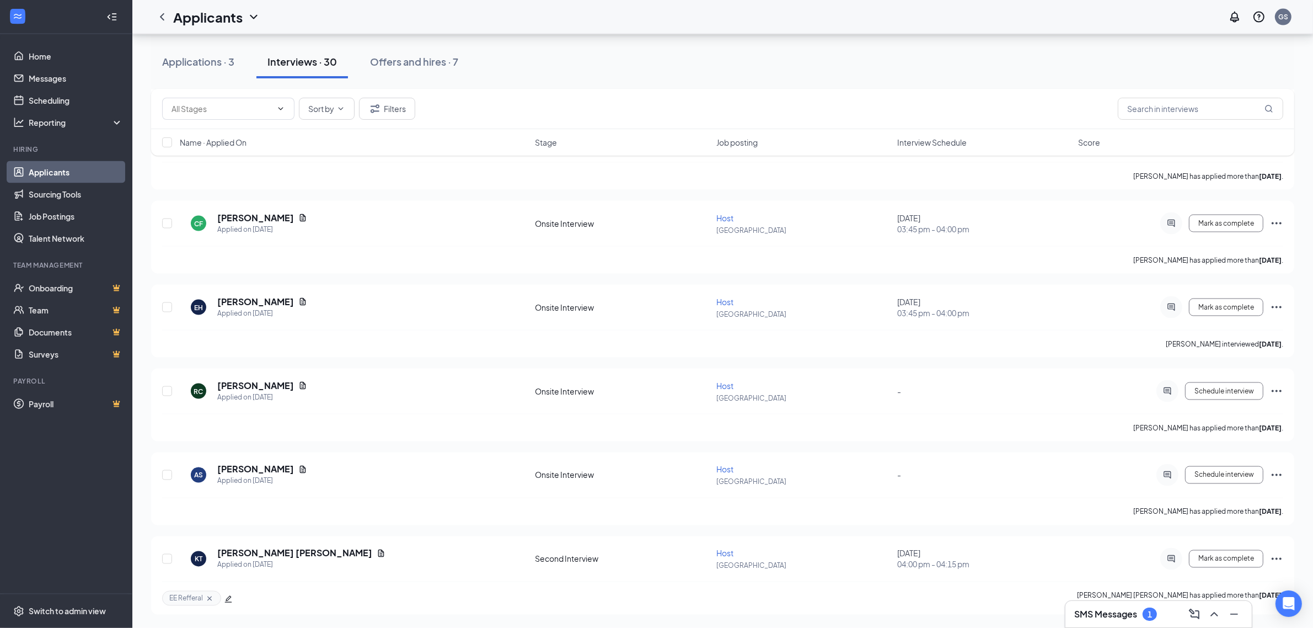
click at [916, 146] on span "Interview Schedule" at bounding box center [933, 142] width 70 height 11
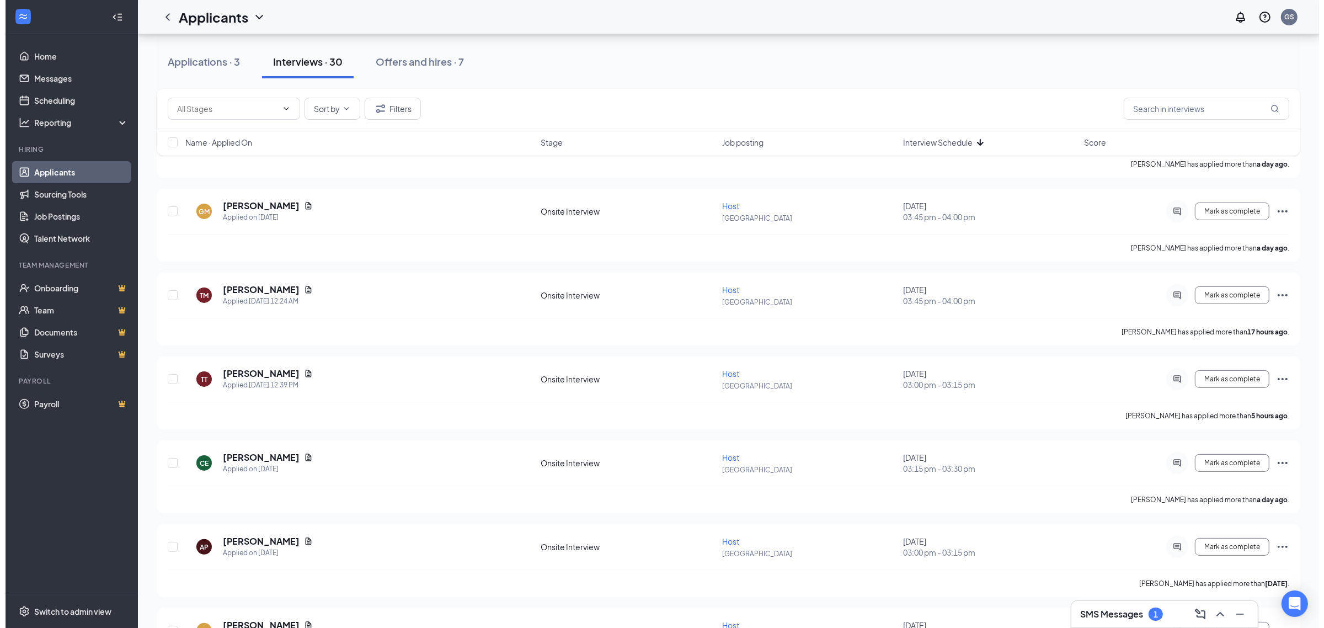
scroll to position [0, 0]
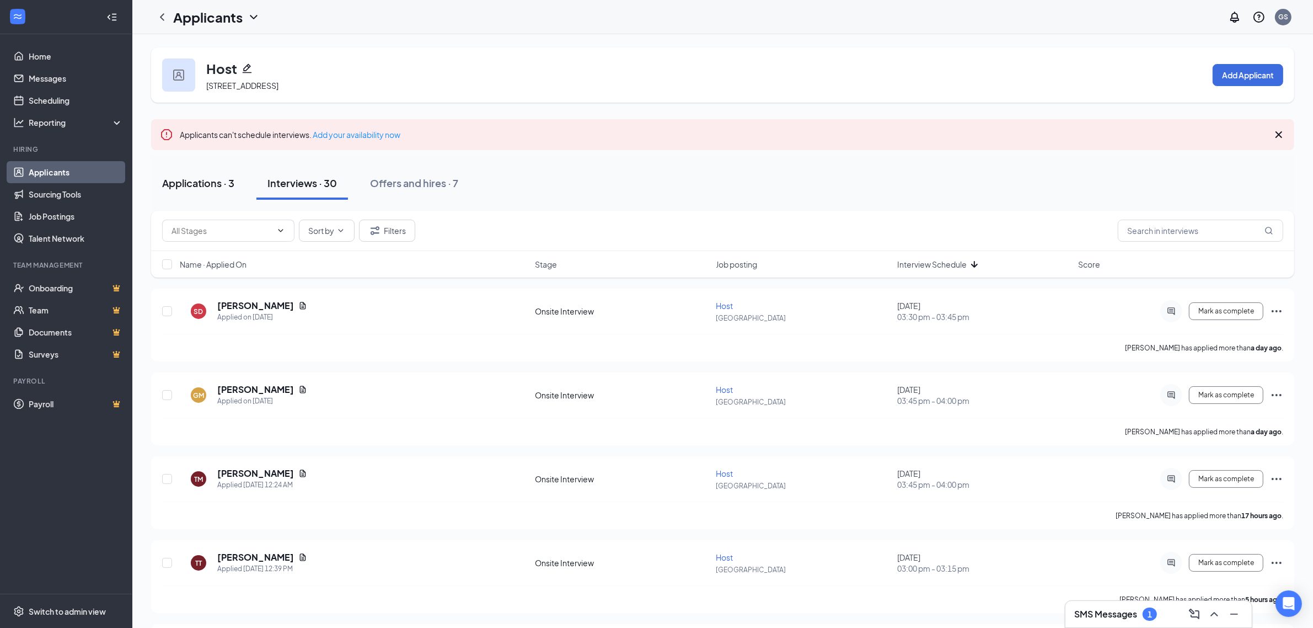
click at [238, 170] on button "Applications · 3" at bounding box center [198, 183] width 94 height 33
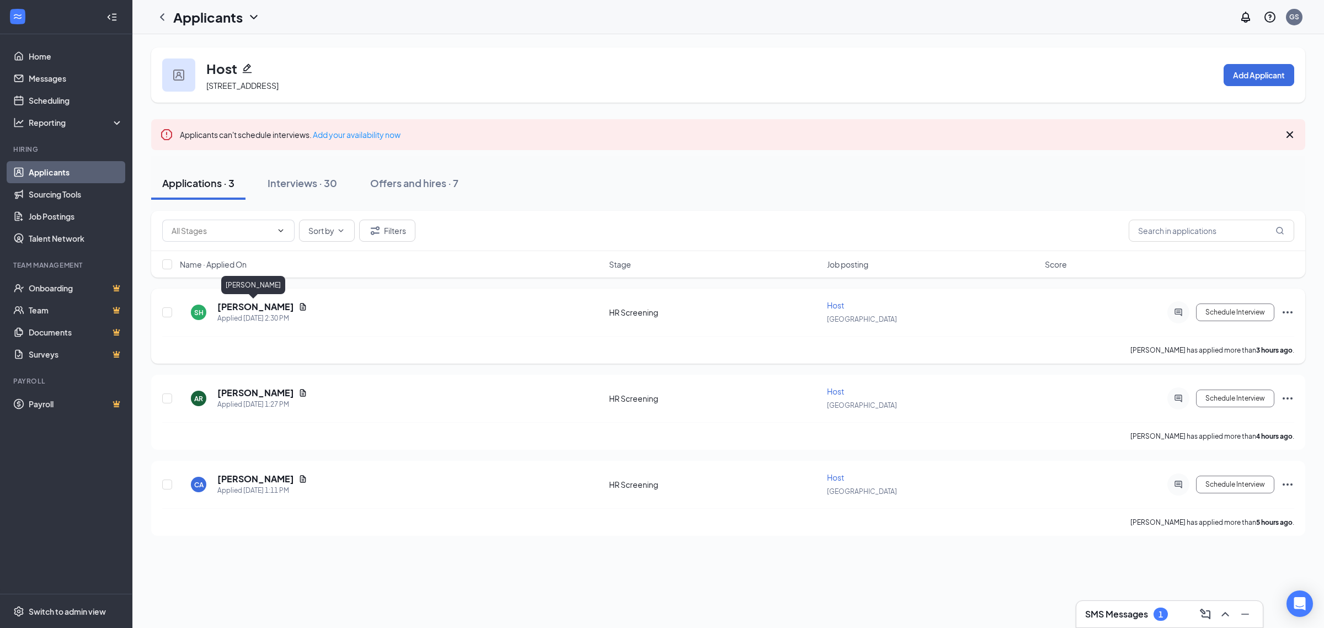
click at [265, 307] on h5 "[PERSON_NAME]" at bounding box center [255, 307] width 77 height 12
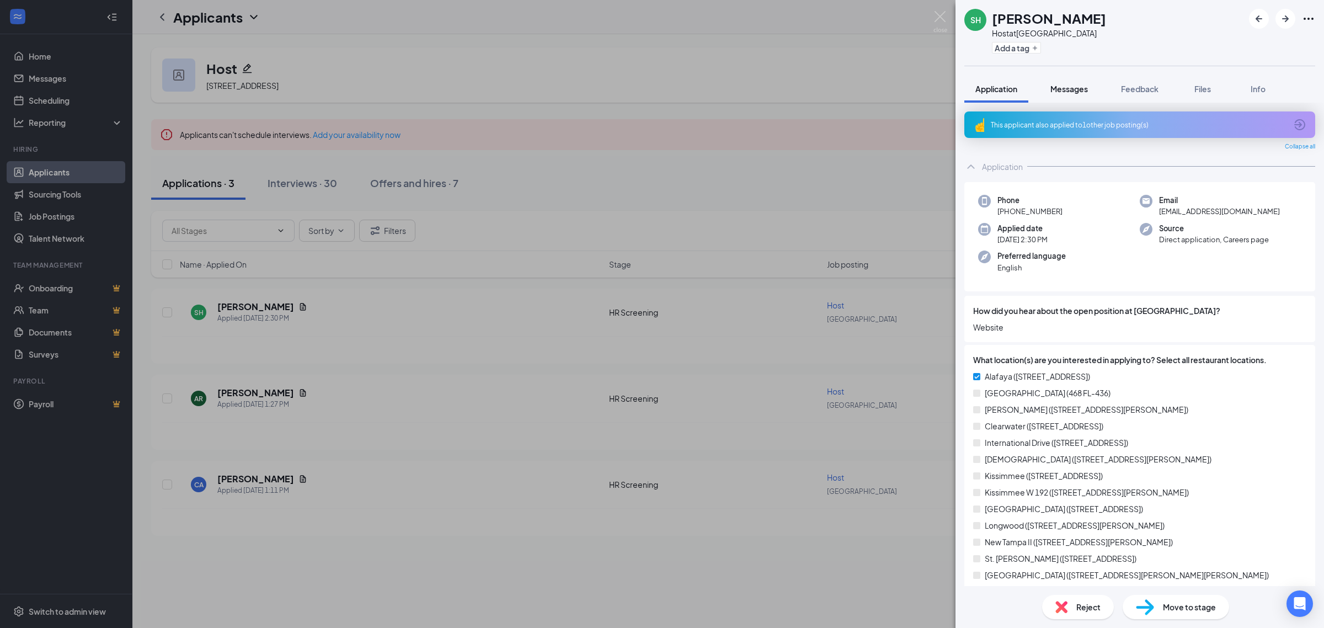
click at [1055, 84] on span "Messages" at bounding box center [1069, 89] width 38 height 10
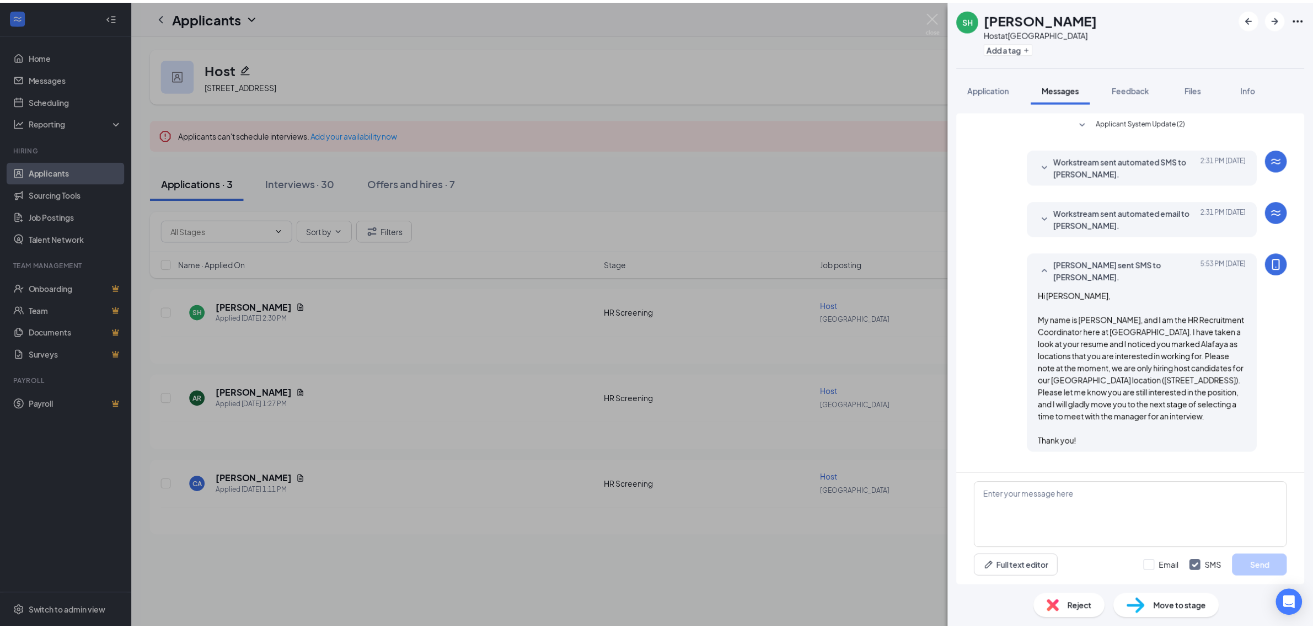
scroll to position [3, 0]
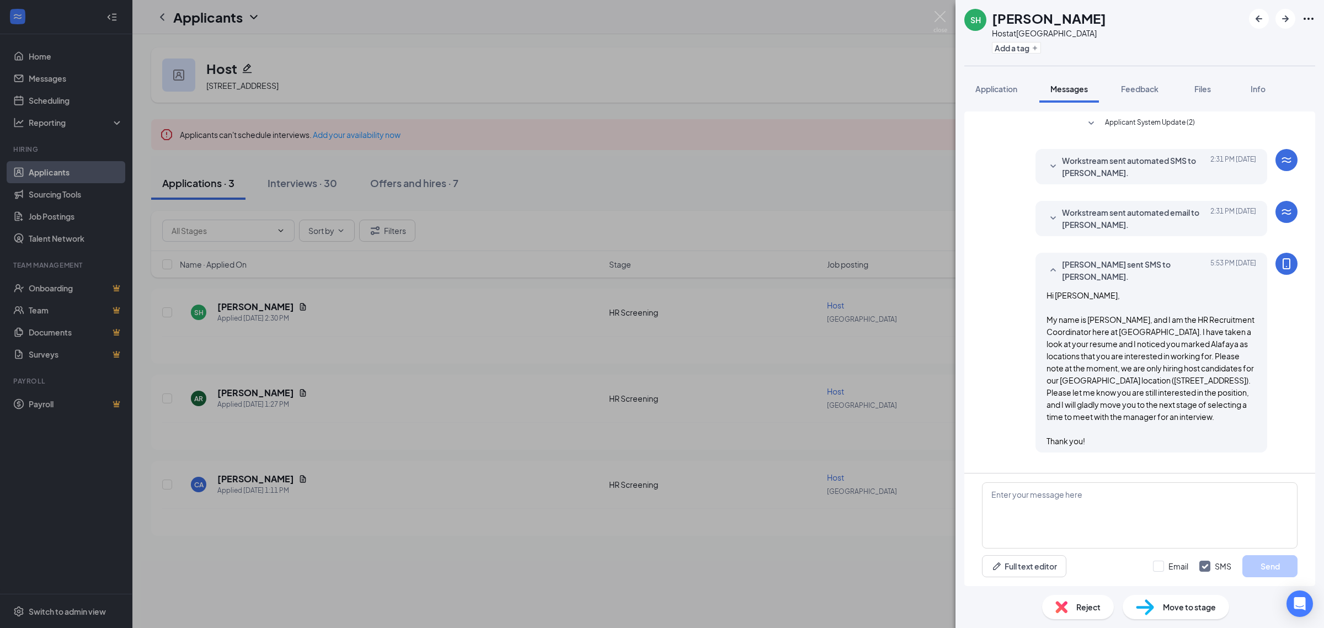
click at [1125, 373] on span "Hi [PERSON_NAME], My name is [PERSON_NAME], and I am the HR Recruitment Coordin…" at bounding box center [1150, 368] width 208 height 156
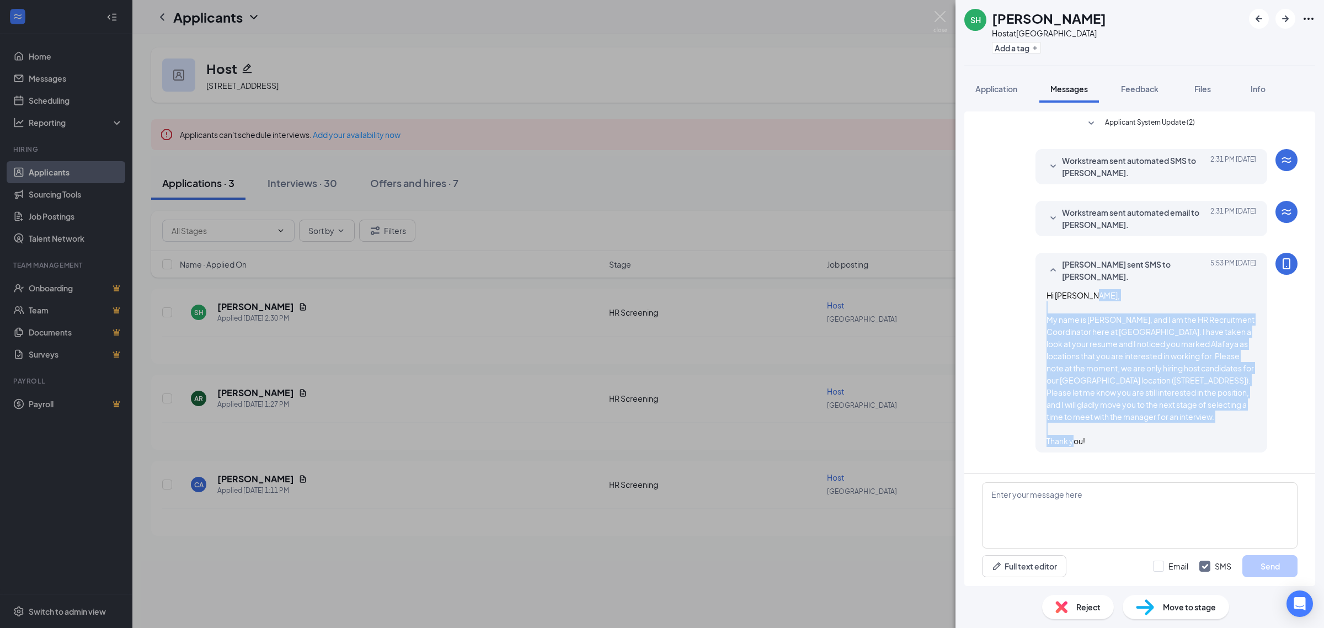
click at [1125, 373] on span "Hi [PERSON_NAME], My name is [PERSON_NAME], and I am the HR Recruitment Coordin…" at bounding box center [1150, 368] width 208 height 156
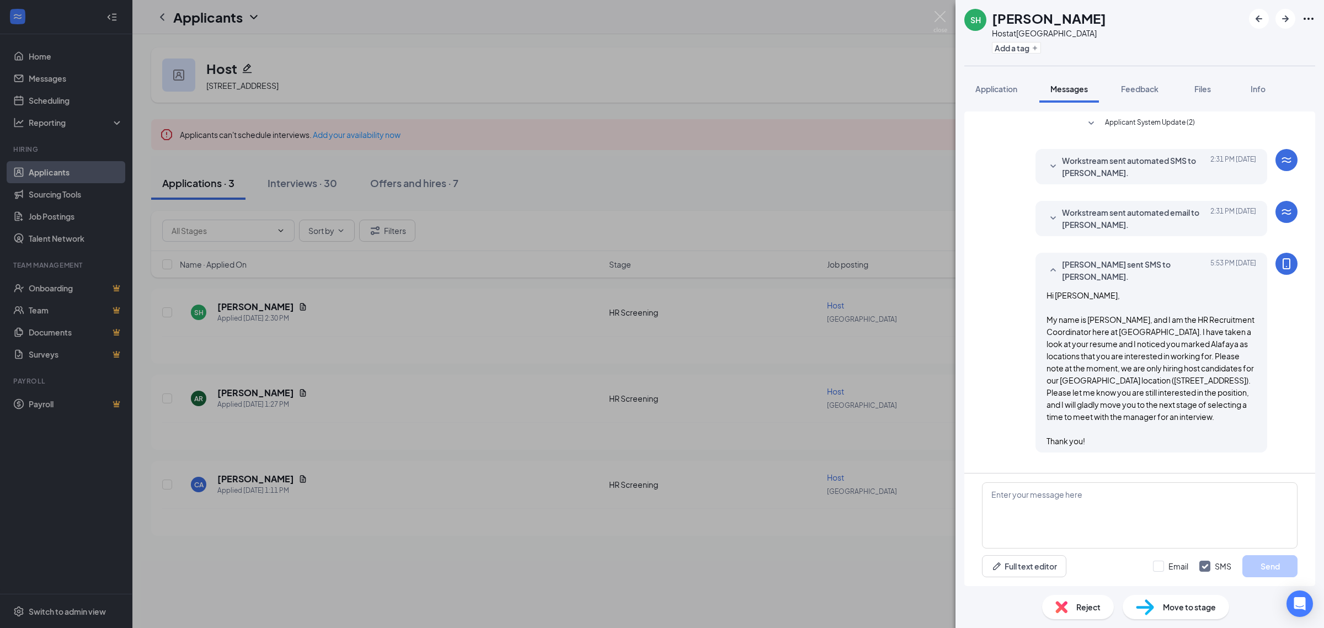
click at [591, 87] on div "SH [PERSON_NAME] Host at [GEOGRAPHIC_DATA] Add a tag Application Messages Feedb…" at bounding box center [662, 314] width 1324 height 628
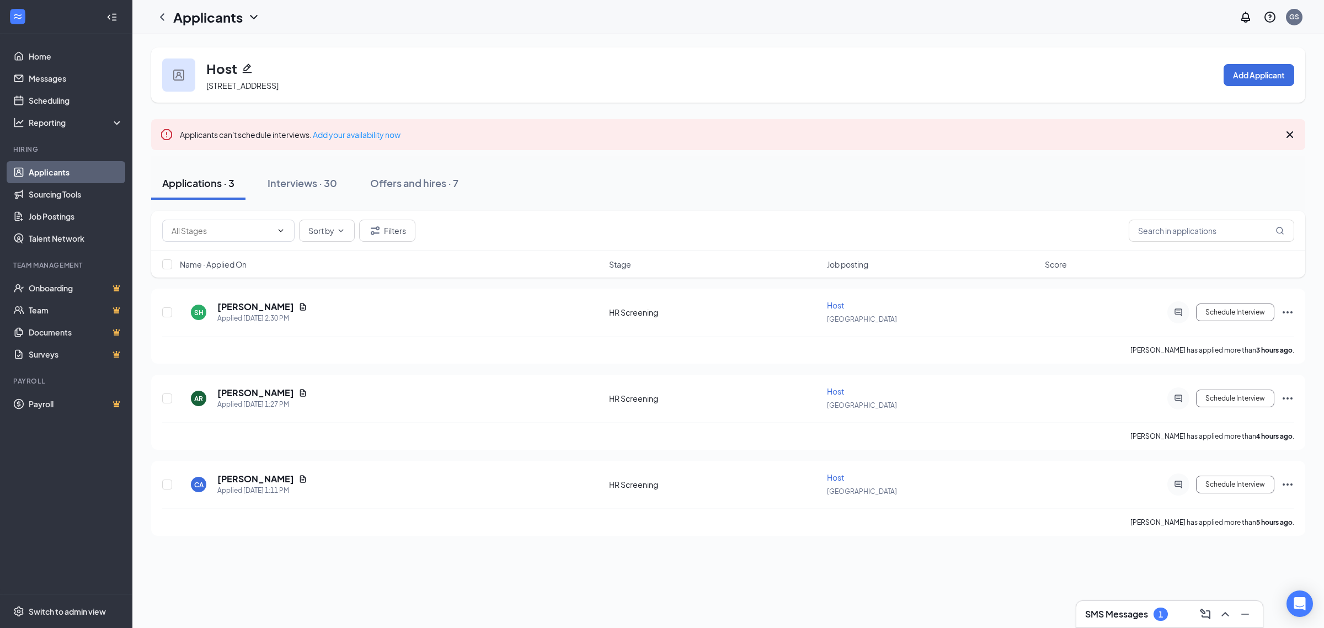
click at [163, 18] on icon "ChevronLeft" at bounding box center [162, 16] width 13 height 13
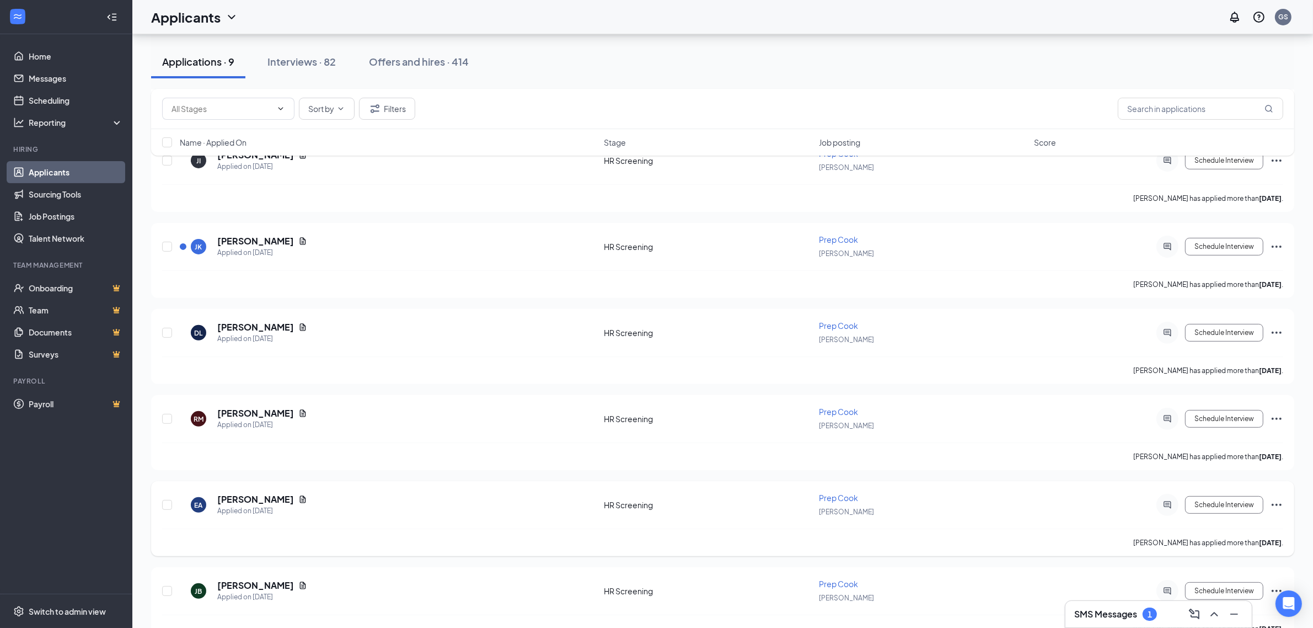
scroll to position [355, 0]
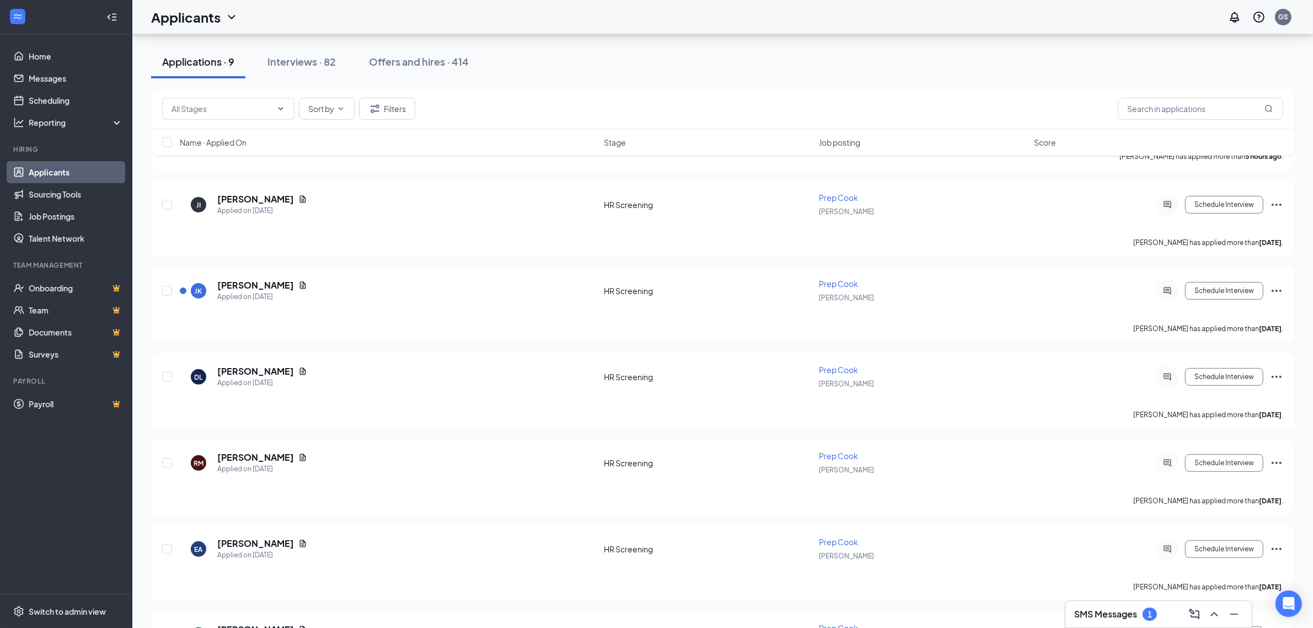
click at [1151, 626] on div "SMS Messages 1" at bounding box center [1159, 614] width 186 height 26
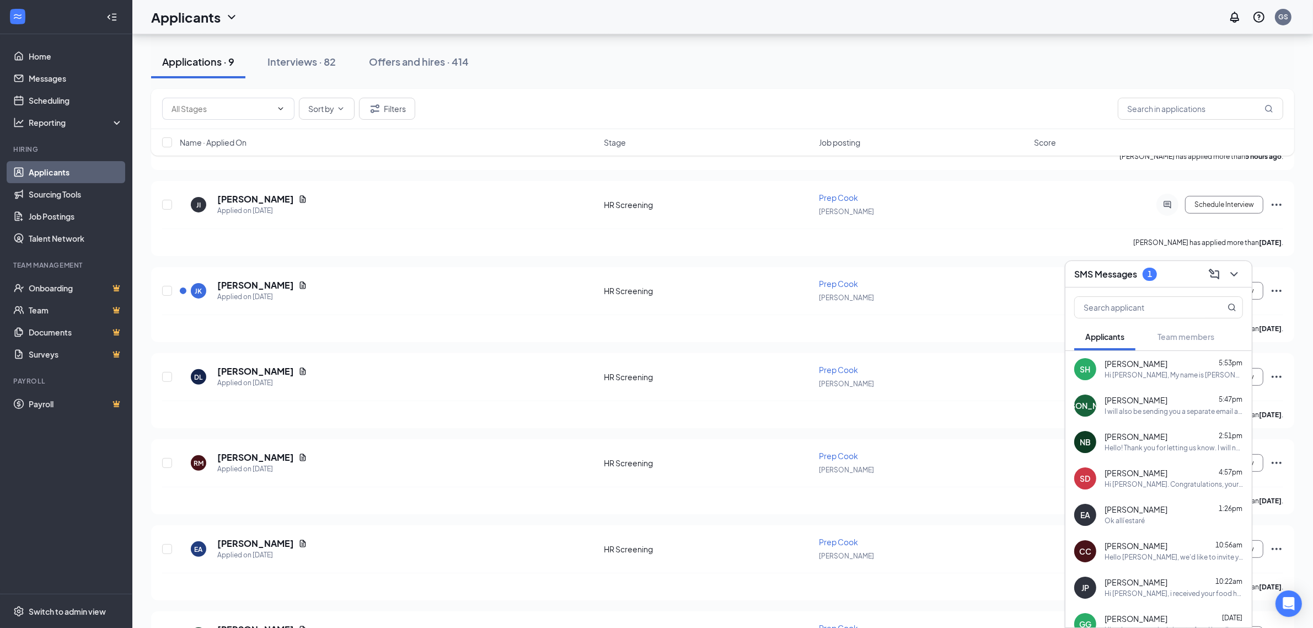
click at [1184, 373] on div "Hi [PERSON_NAME], My name is [PERSON_NAME], and I am the HR Recruitment Coordin…" at bounding box center [1174, 375] width 138 height 9
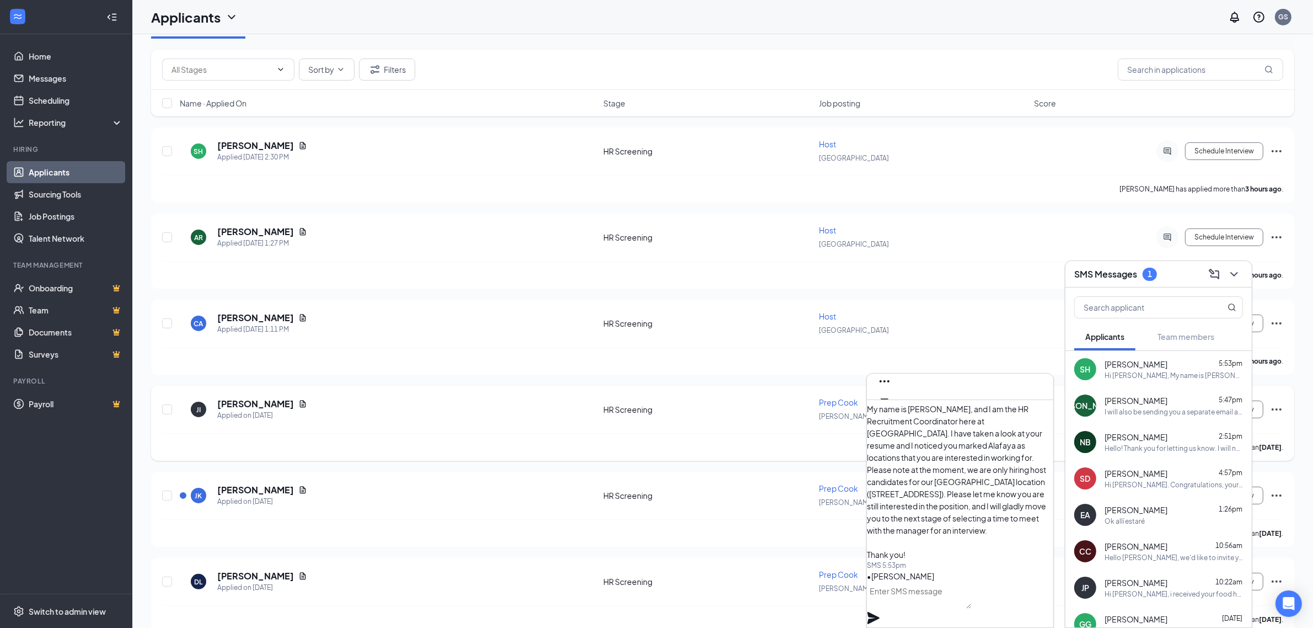
scroll to position [0, 0]
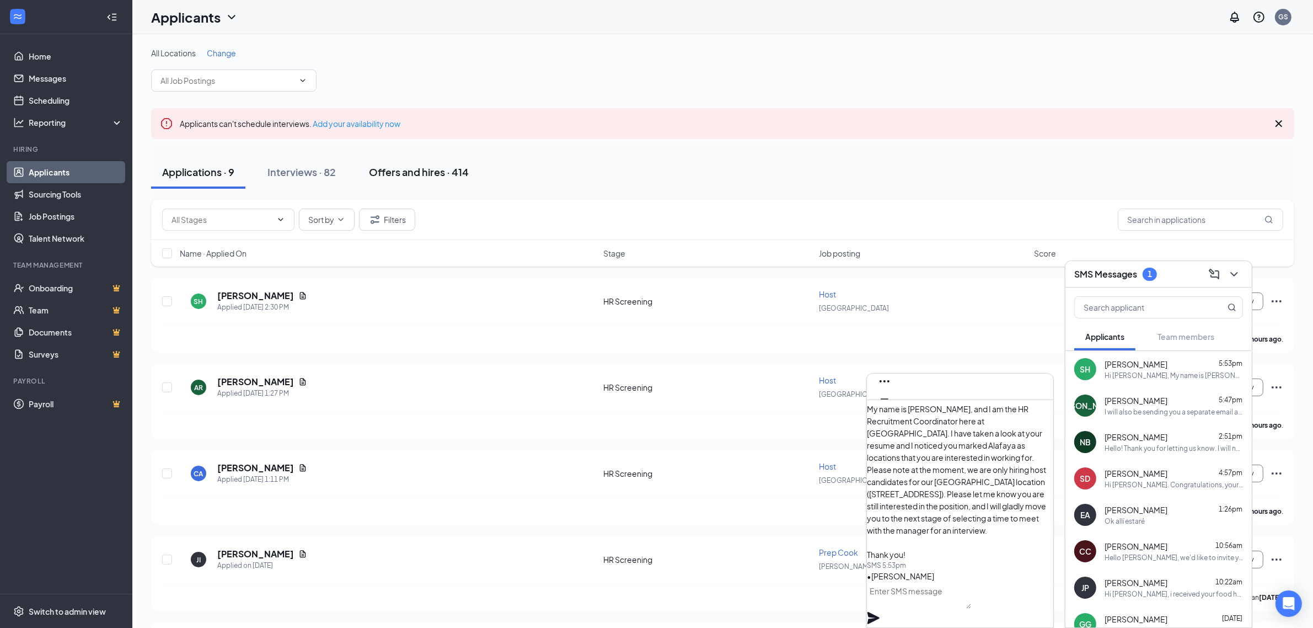
drag, startPoint x: 329, startPoint y: 171, endPoint x: 387, endPoint y: 171, distance: 57.9
click at [329, 171] on div "Interviews · 82" at bounding box center [302, 172] width 68 height 14
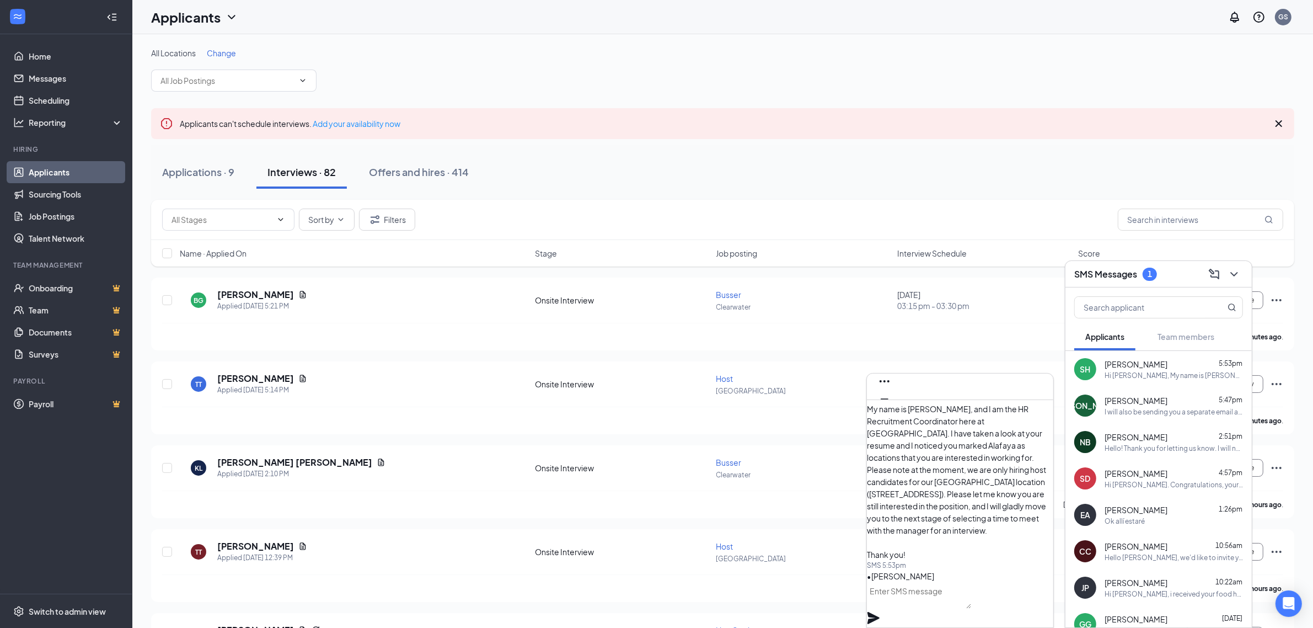
click at [1283, 127] on icon "Cross" at bounding box center [1279, 123] width 7 height 7
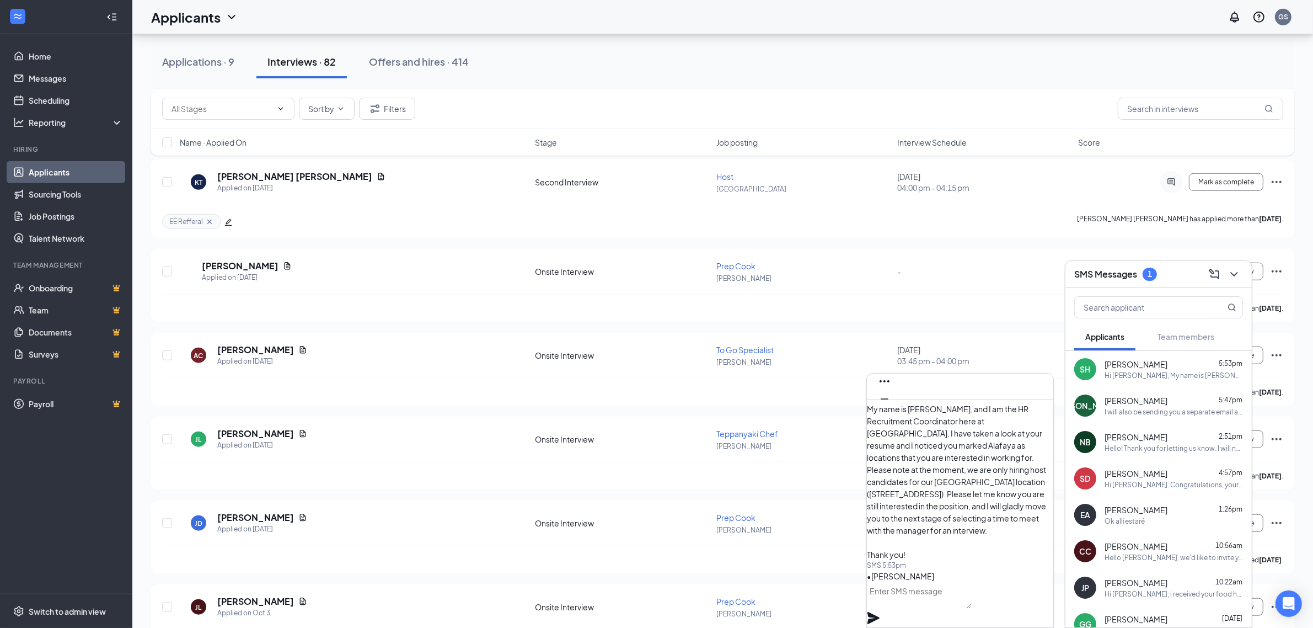
scroll to position [6508, 0]
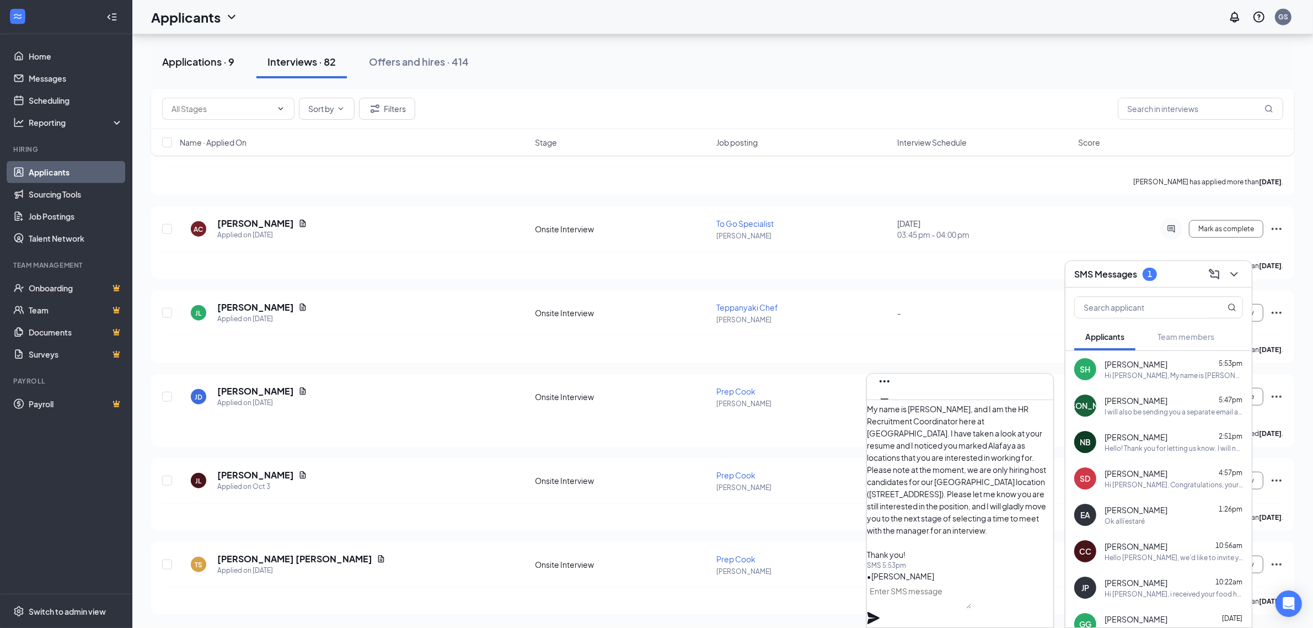
click at [213, 60] on div "Applications · 9" at bounding box center [198, 62] width 72 height 14
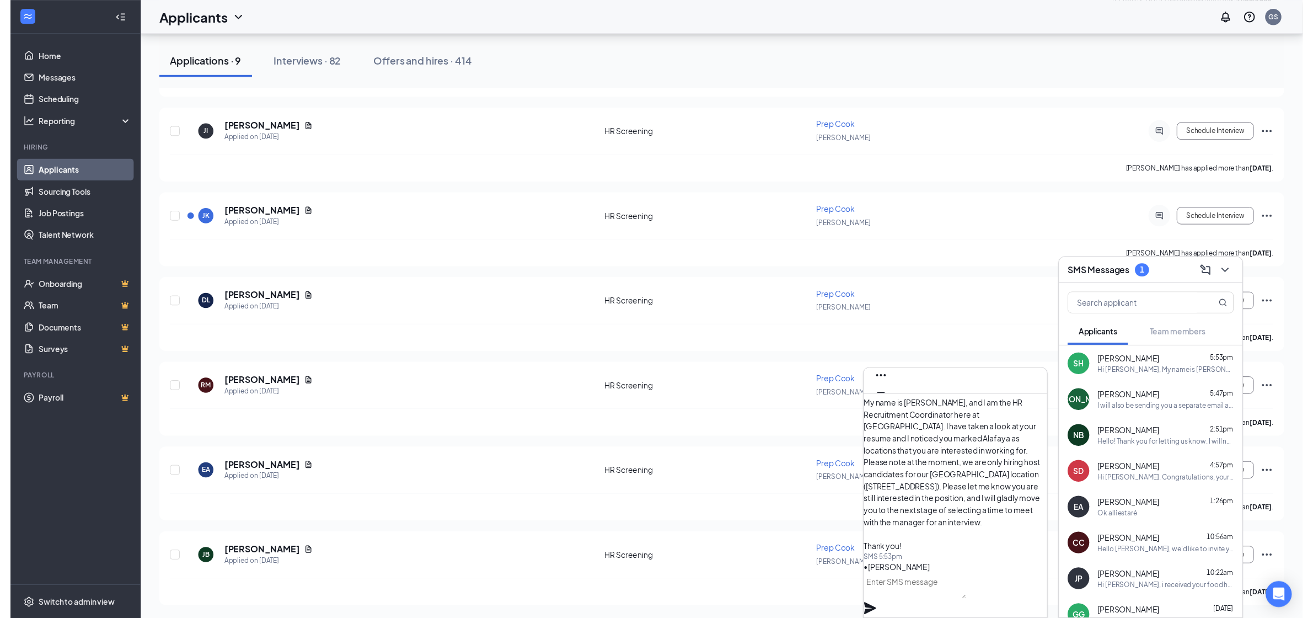
scroll to position [371, 0]
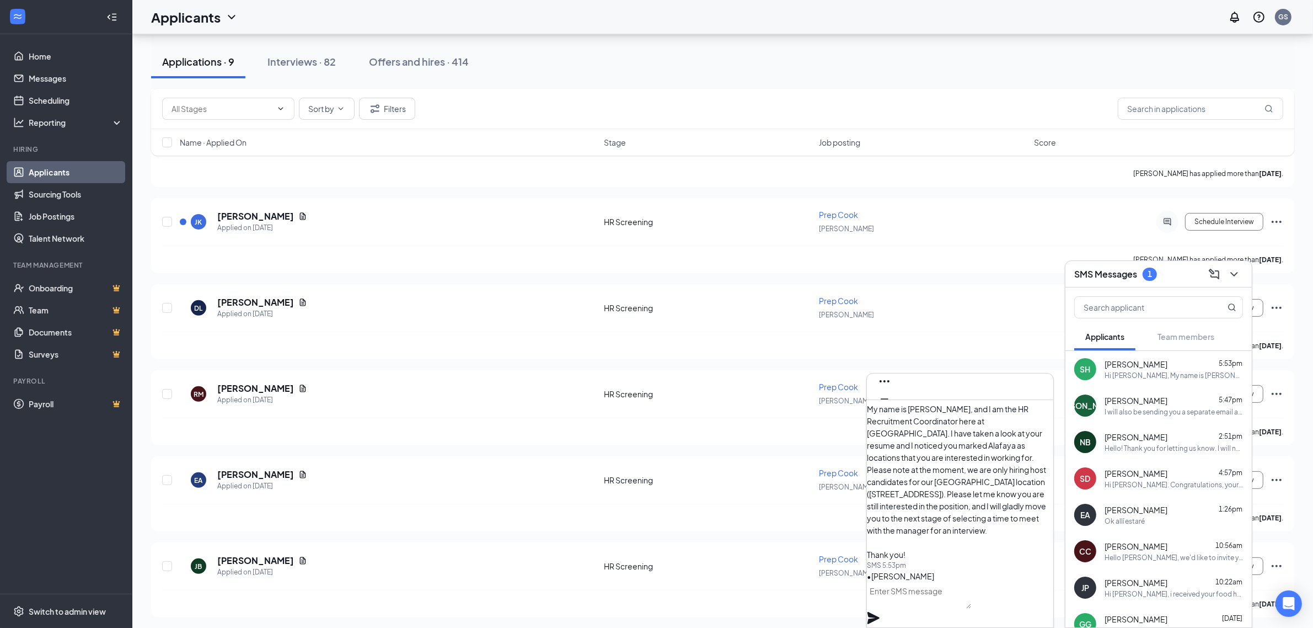
click at [1242, 276] on button at bounding box center [1235, 274] width 18 height 18
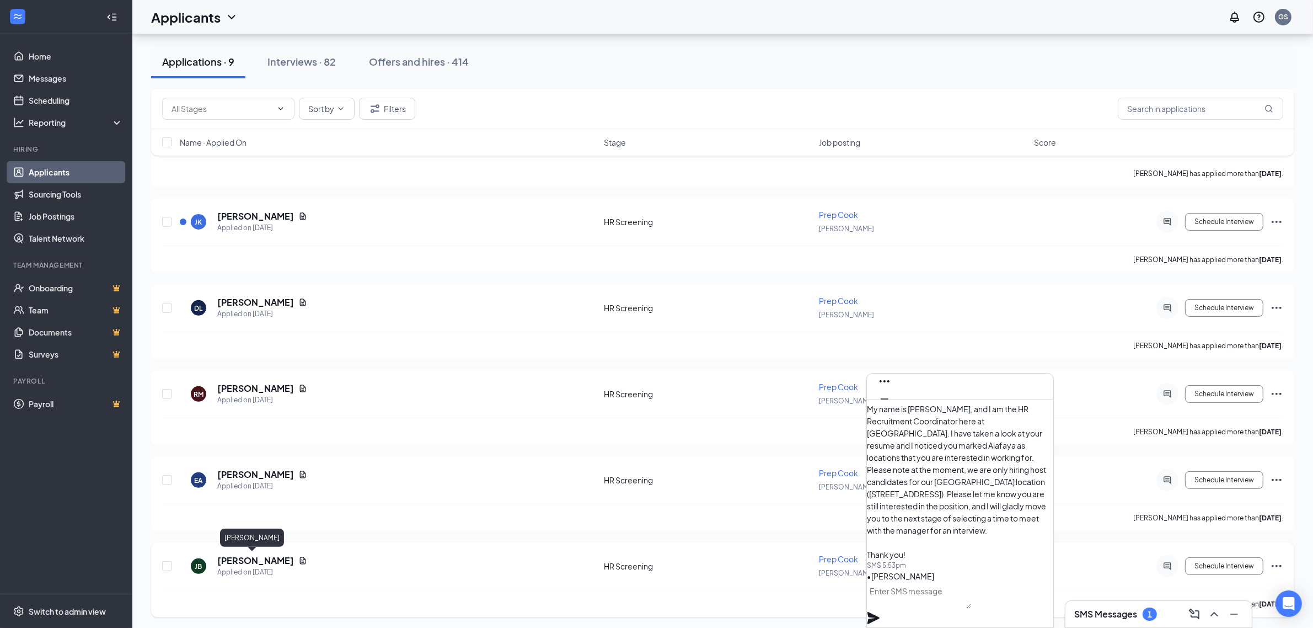
click at [252, 555] on h5 "[PERSON_NAME]" at bounding box center [255, 560] width 77 height 12
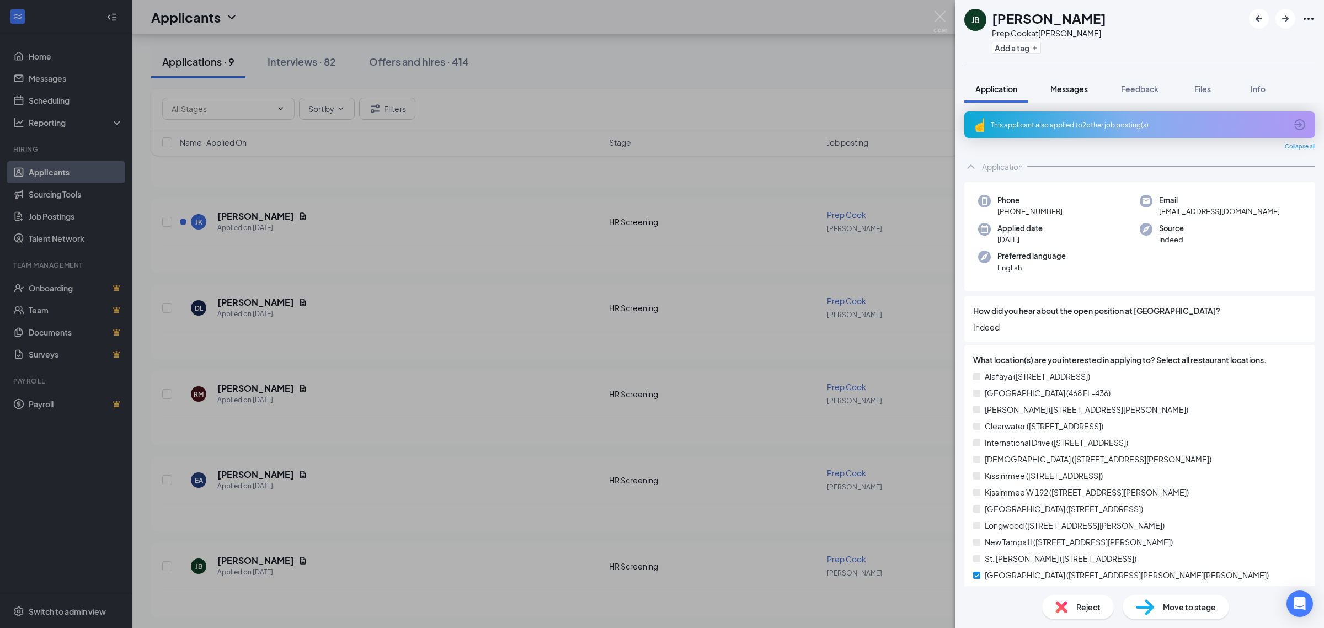
click at [1076, 91] on span "Messages" at bounding box center [1069, 89] width 38 height 10
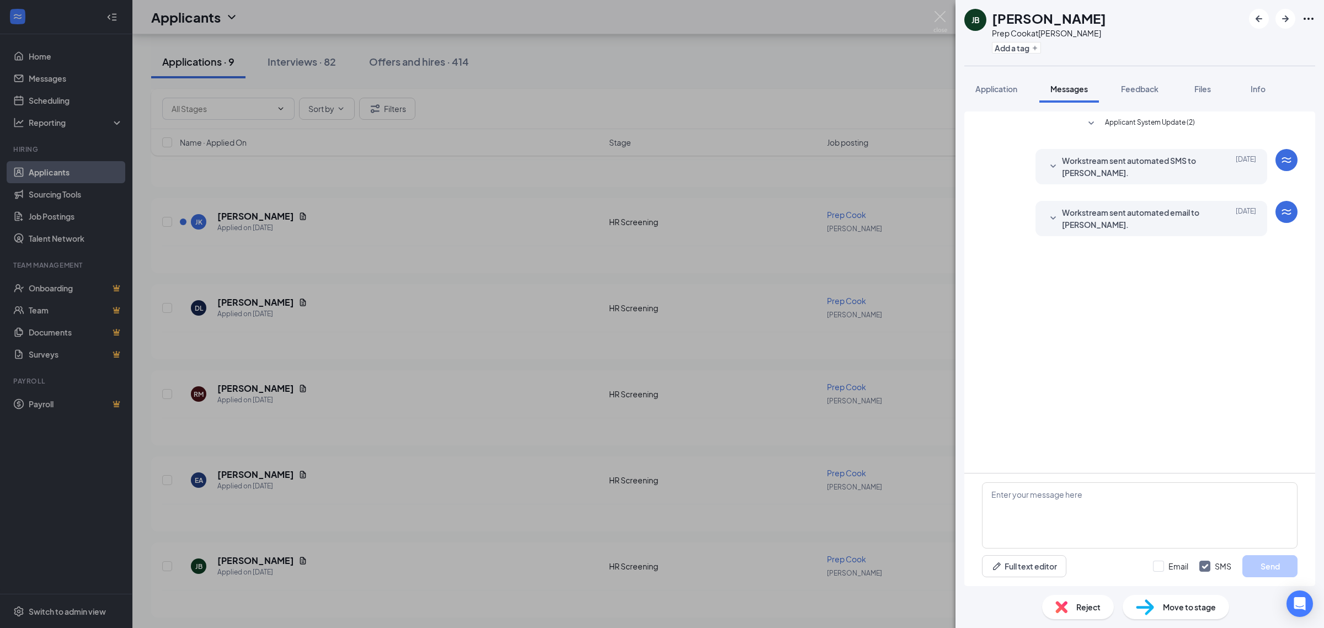
click at [947, 13] on div "[PERSON_NAME] Prep Cook at [PERSON_NAME] Add a tag Application Messages Feedbac…" at bounding box center [662, 314] width 1324 height 628
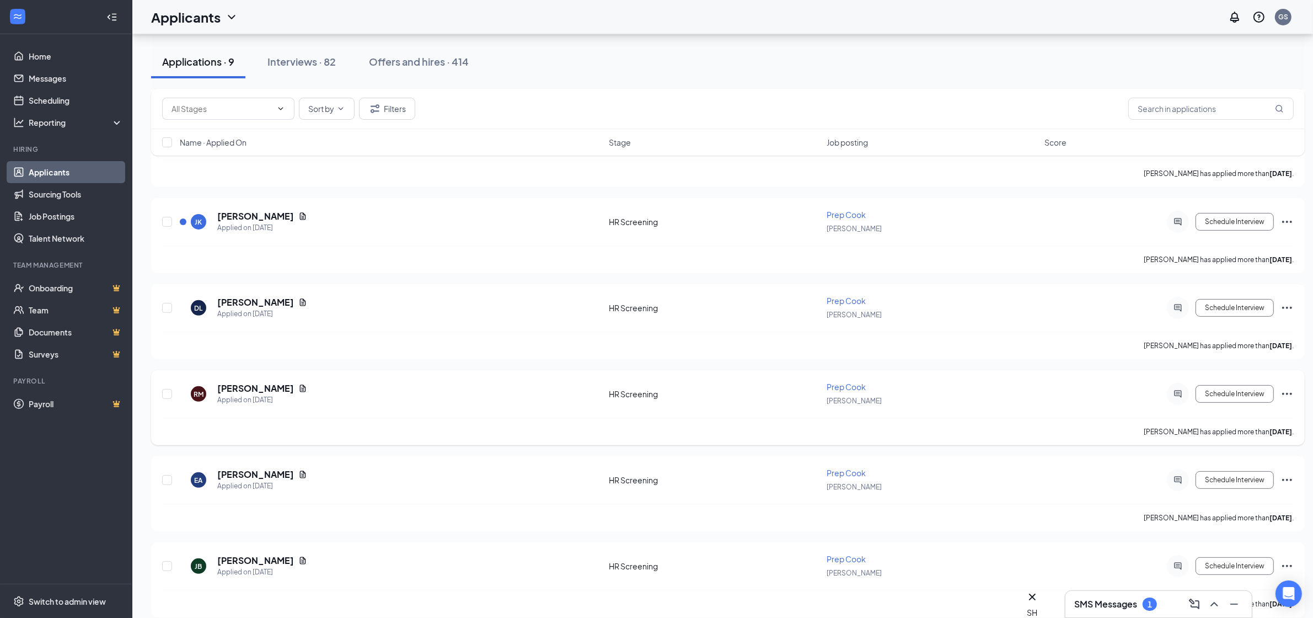
click at [850, 381] on div "Prep Cook" at bounding box center [932, 386] width 211 height 11
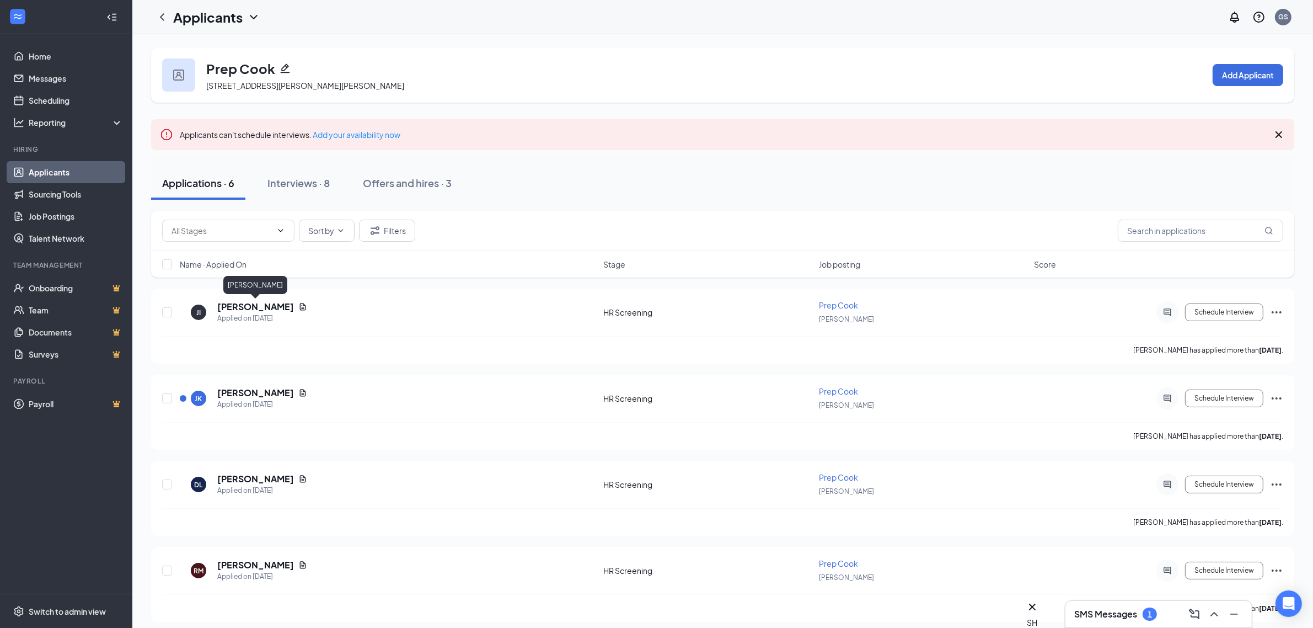
click at [236, 266] on span "Name · Applied On" at bounding box center [213, 264] width 67 height 11
click at [259, 304] on h5 "[PERSON_NAME]" at bounding box center [255, 307] width 77 height 12
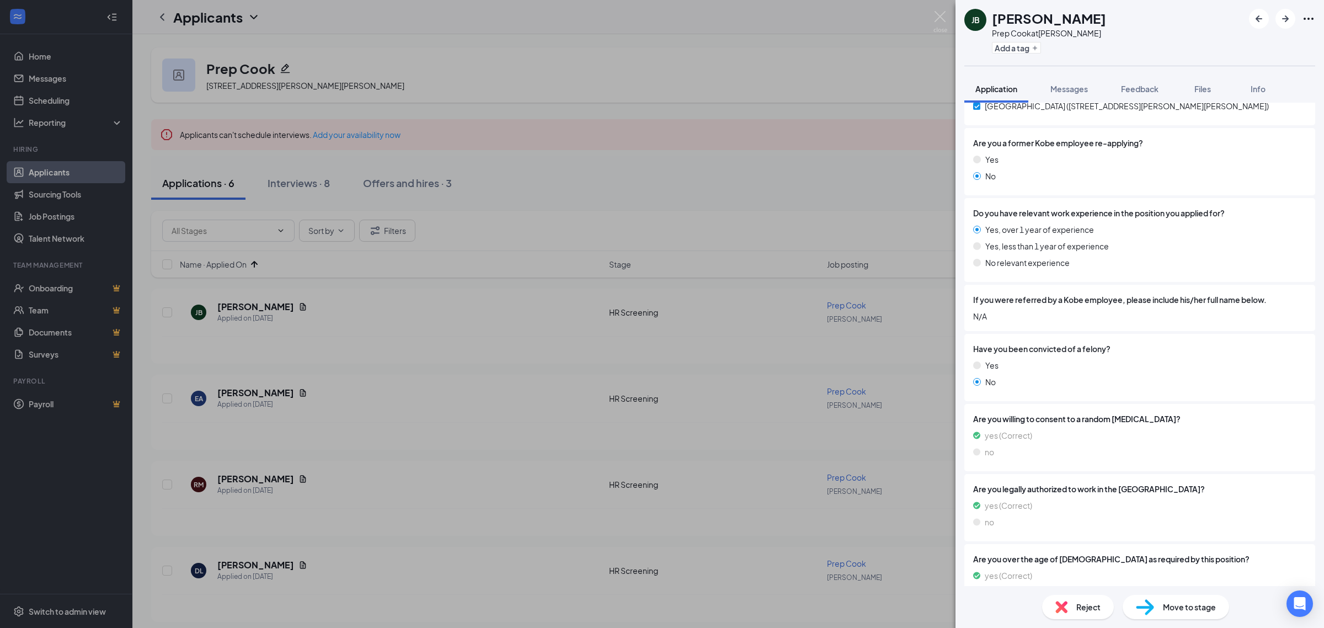
scroll to position [555, 0]
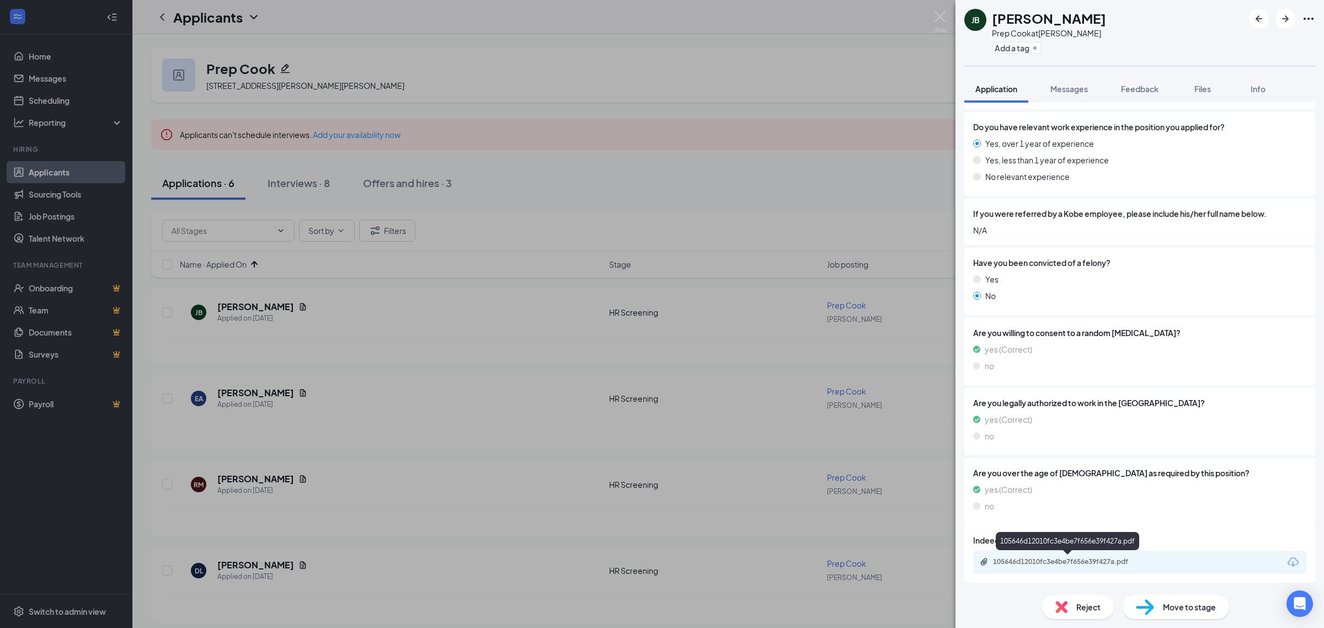
click at [1030, 557] on div "105646d12010fc3e4be7f656e39f427a.pdf" at bounding box center [1070, 561] width 154 height 9
click at [1061, 92] on span "Messages" at bounding box center [1069, 89] width 38 height 10
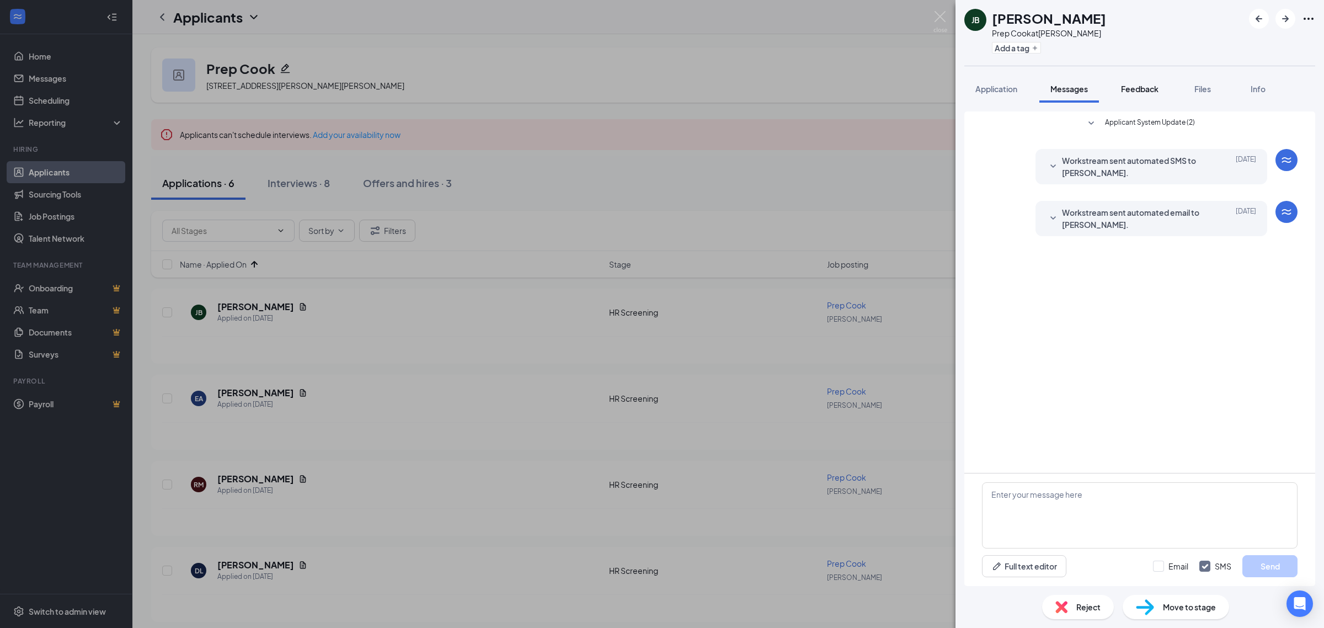
click at [1142, 97] on button "Feedback" at bounding box center [1140, 89] width 60 height 28
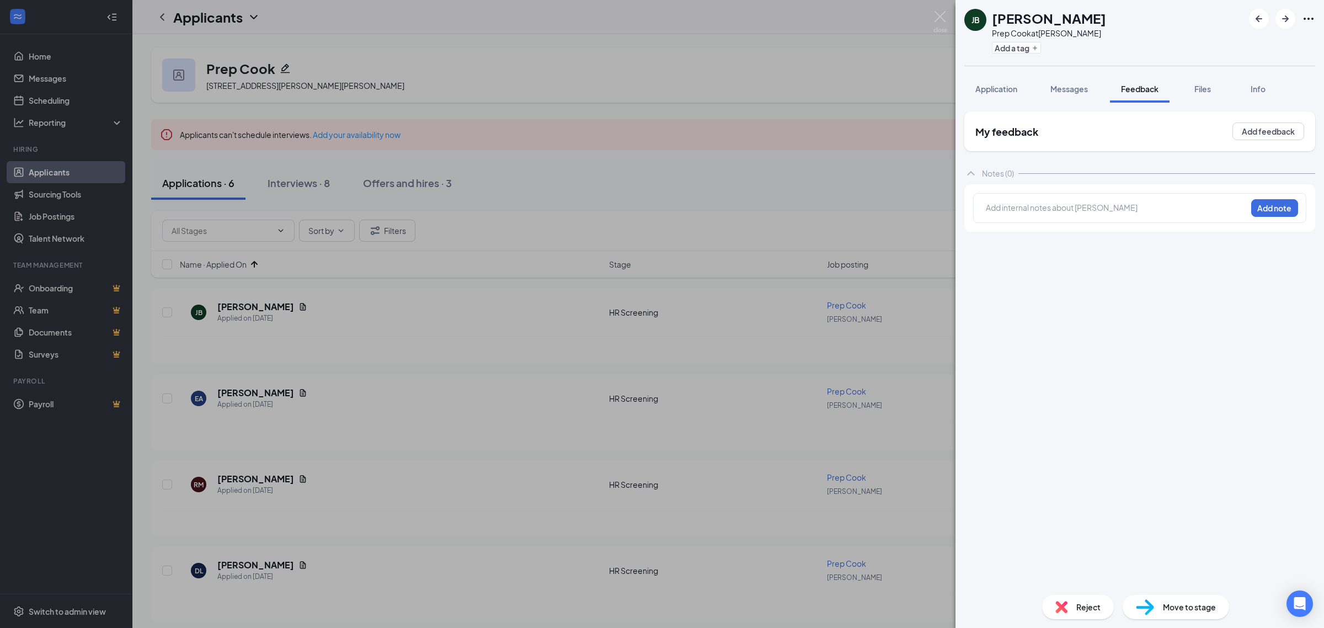
click at [1005, 89] on span "Application" at bounding box center [996, 89] width 42 height 10
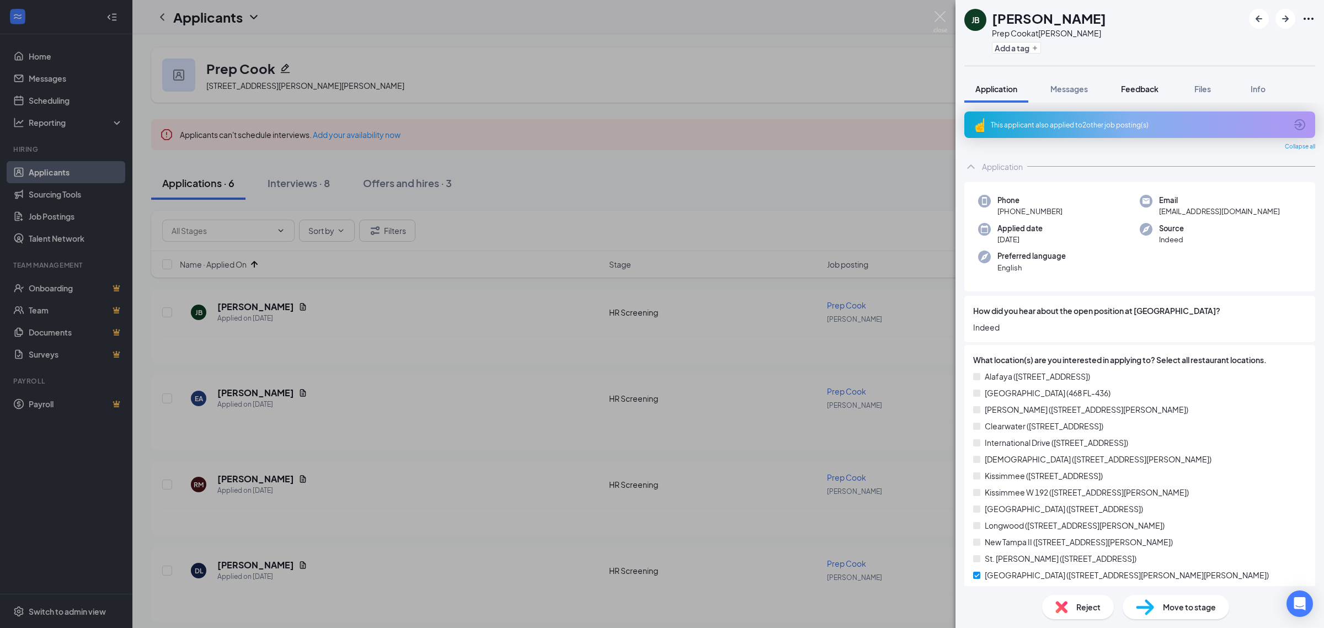
click at [1140, 91] on span "Feedback" at bounding box center [1140, 89] width 38 height 10
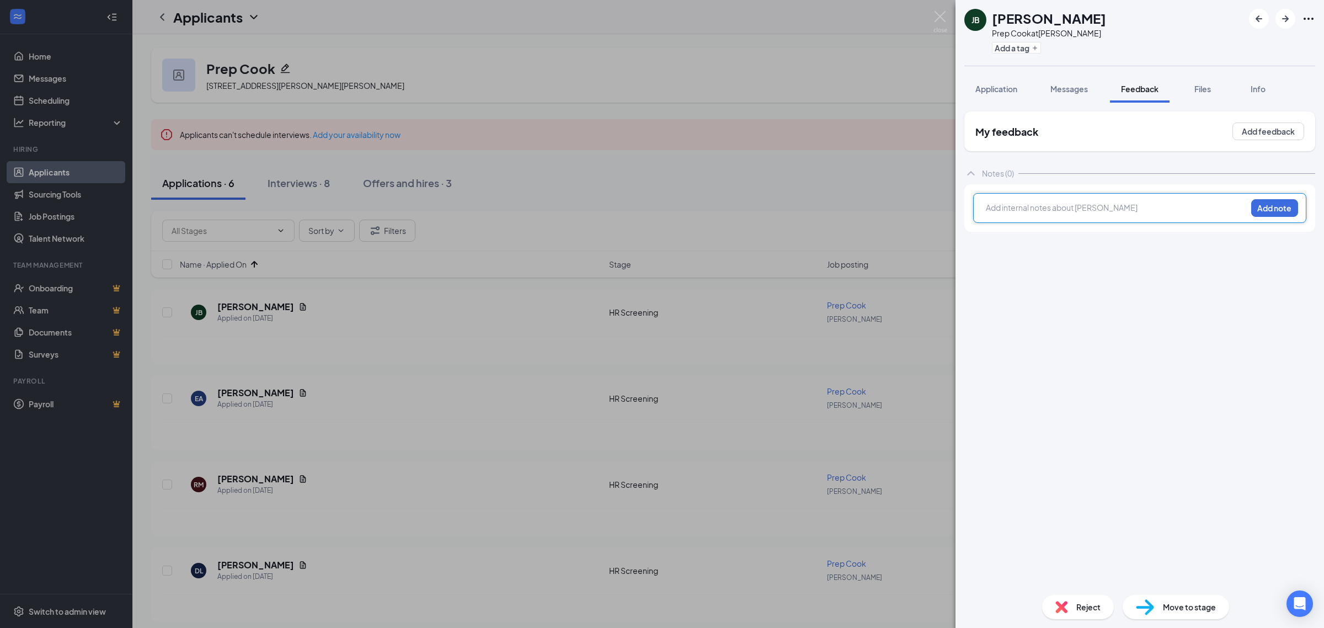
click at [1066, 206] on div at bounding box center [1116, 208] width 260 height 12
drag, startPoint x: 1248, startPoint y: 218, endPoint x: 1258, endPoint y: 210, distance: 12.5
click at [1251, 217] on div "no [DEMOGRAPHIC_DATA] experience on resume Add note" at bounding box center [1139, 208] width 333 height 30
click at [1260, 205] on button "Add note" at bounding box center [1274, 208] width 47 height 18
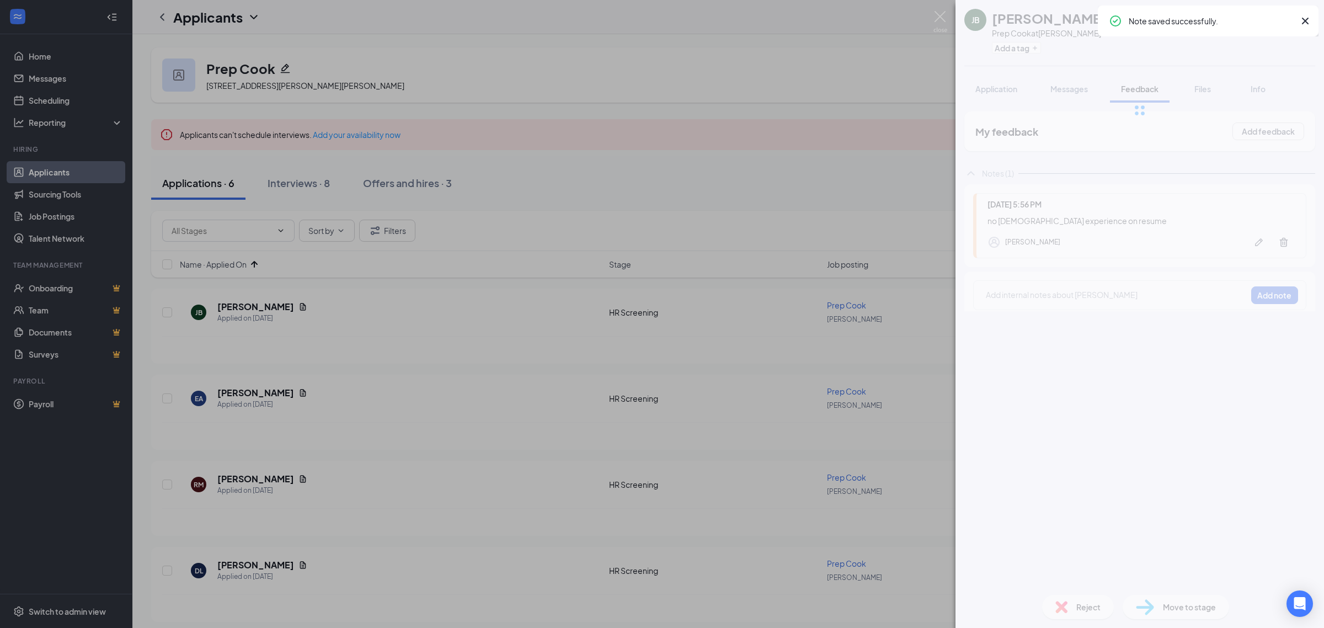
click at [1040, 226] on div "no [DEMOGRAPHIC_DATA] experience on resume" at bounding box center [1140, 221] width 307 height 12
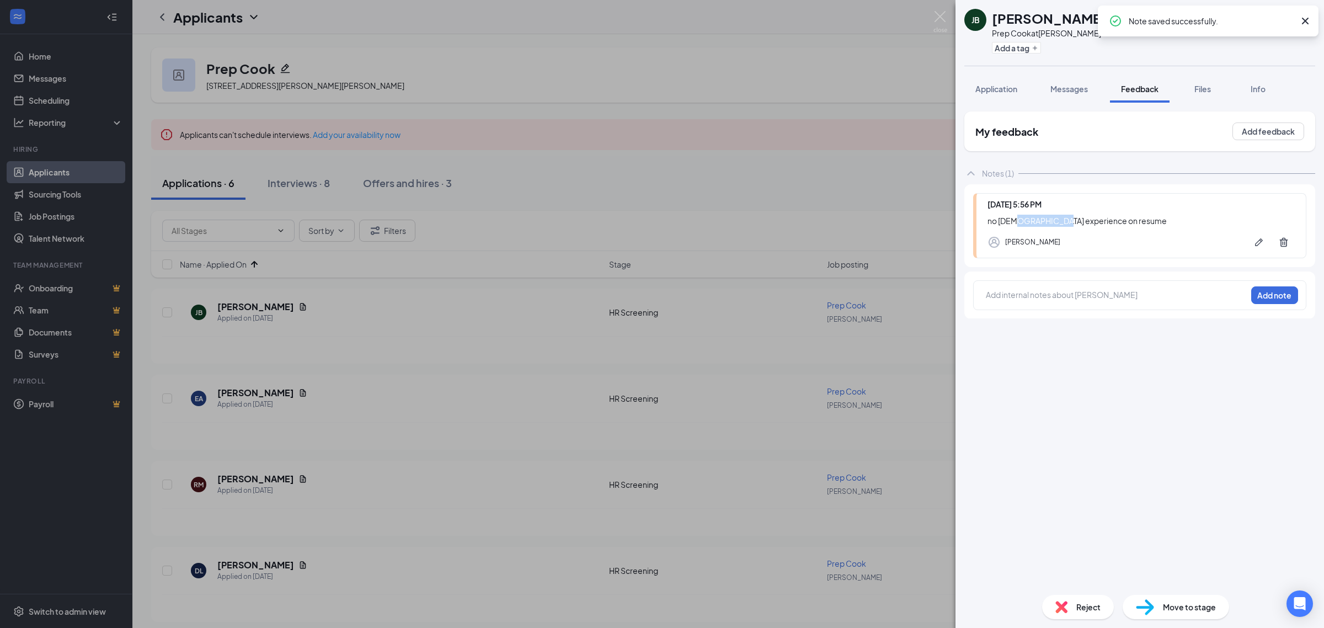
click at [1040, 226] on div "no [DEMOGRAPHIC_DATA] experience on resume" at bounding box center [1140, 221] width 307 height 12
copy div "no [DEMOGRAPHIC_DATA] experience on resume"
click at [1087, 605] on span "Reject" at bounding box center [1088, 607] width 24 height 12
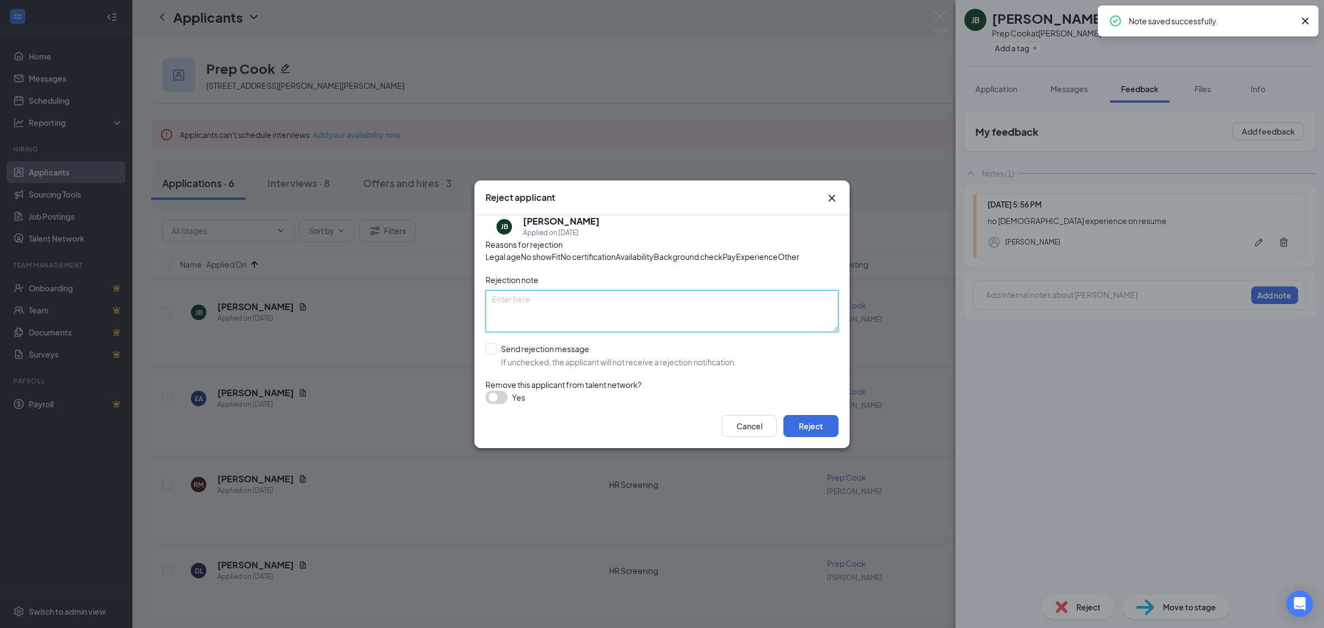
click at [588, 323] on textarea at bounding box center [661, 311] width 353 height 42
paste textarea "no [DEMOGRAPHIC_DATA] experience on resume"
type textarea "no [DEMOGRAPHIC_DATA] experience on resume"
click at [566, 367] on input "Send rejection message If unchecked, the applicant will not receive a rejection…" at bounding box center [610, 355] width 251 height 24
checkbox input "true"
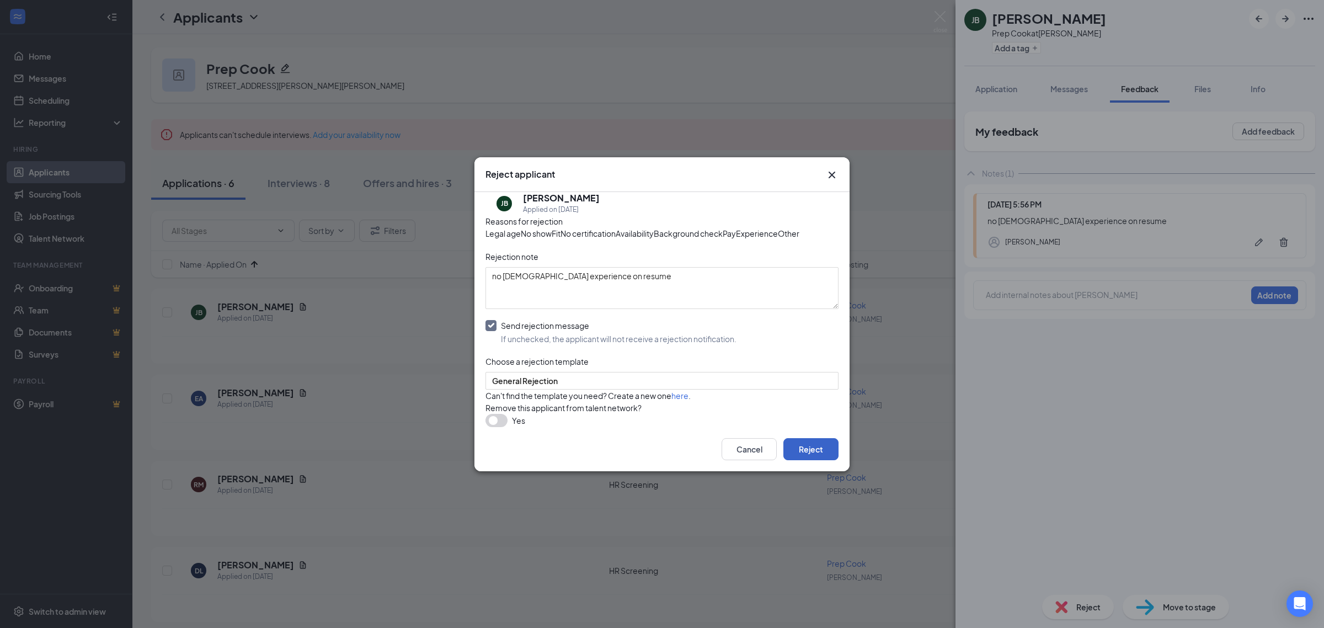
click at [809, 460] on button "Reject" at bounding box center [810, 449] width 55 height 22
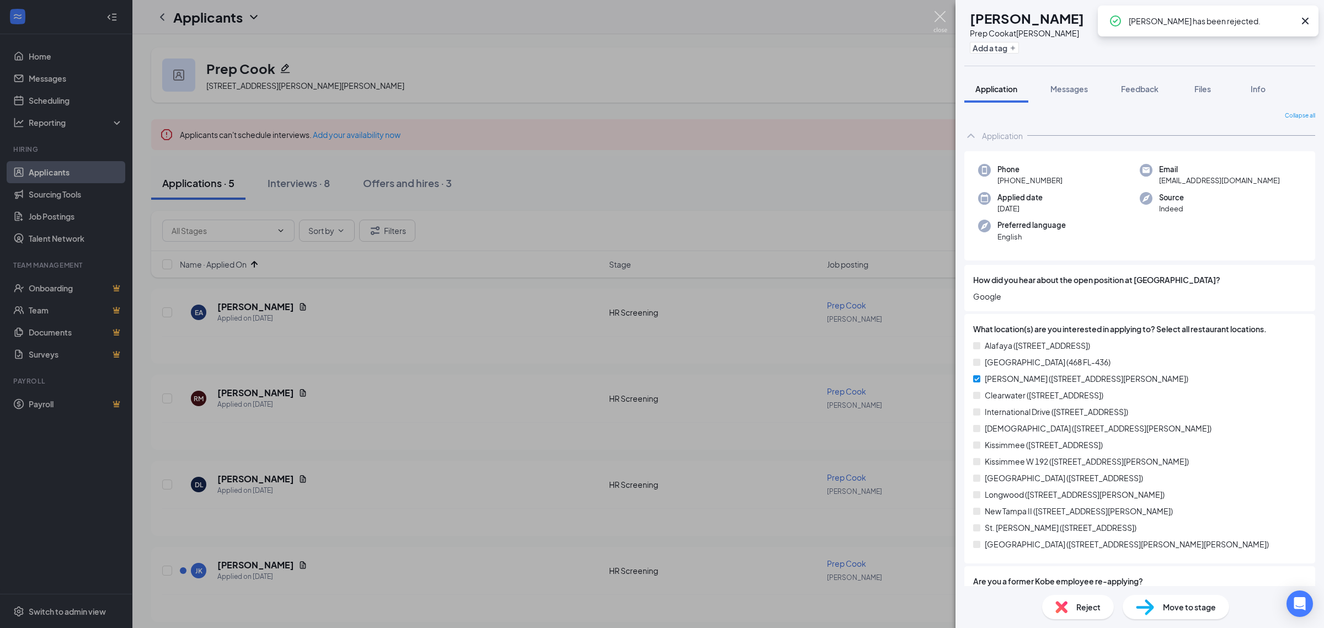
click at [942, 14] on img at bounding box center [940, 22] width 14 height 22
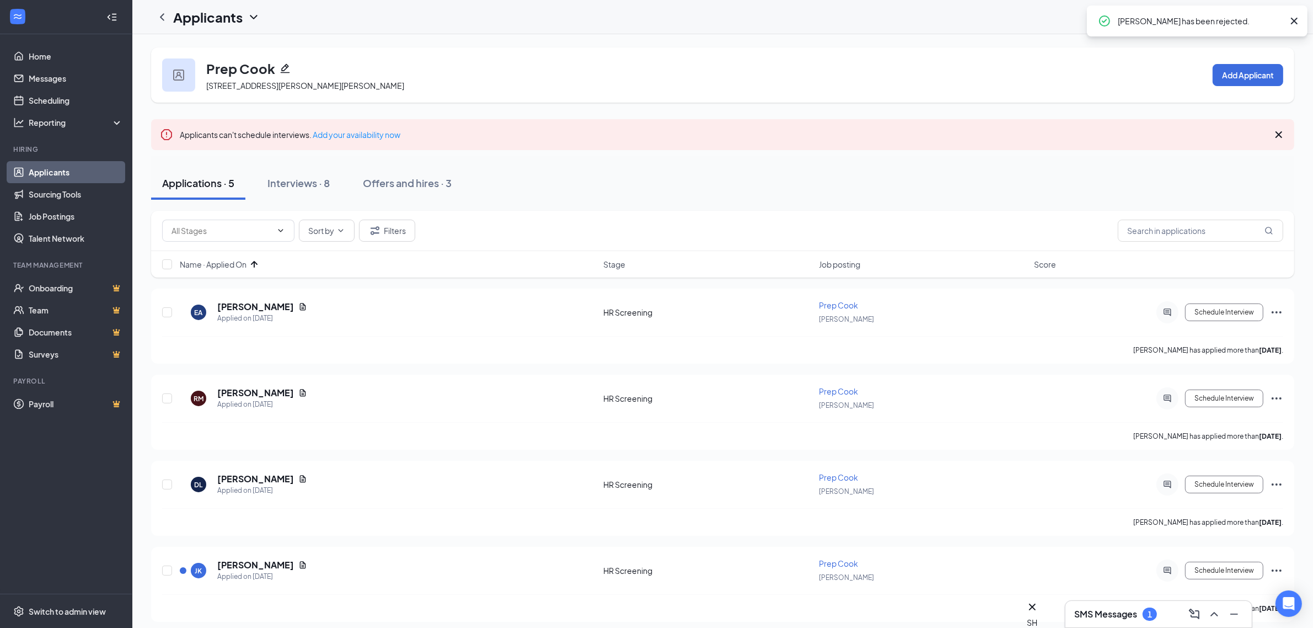
click at [242, 266] on span "Name · Applied On" at bounding box center [213, 264] width 67 height 11
click at [225, 313] on div "Applied on [DATE]" at bounding box center [262, 318] width 90 height 11
click at [232, 302] on h5 "[PERSON_NAME]" at bounding box center [255, 307] width 77 height 12
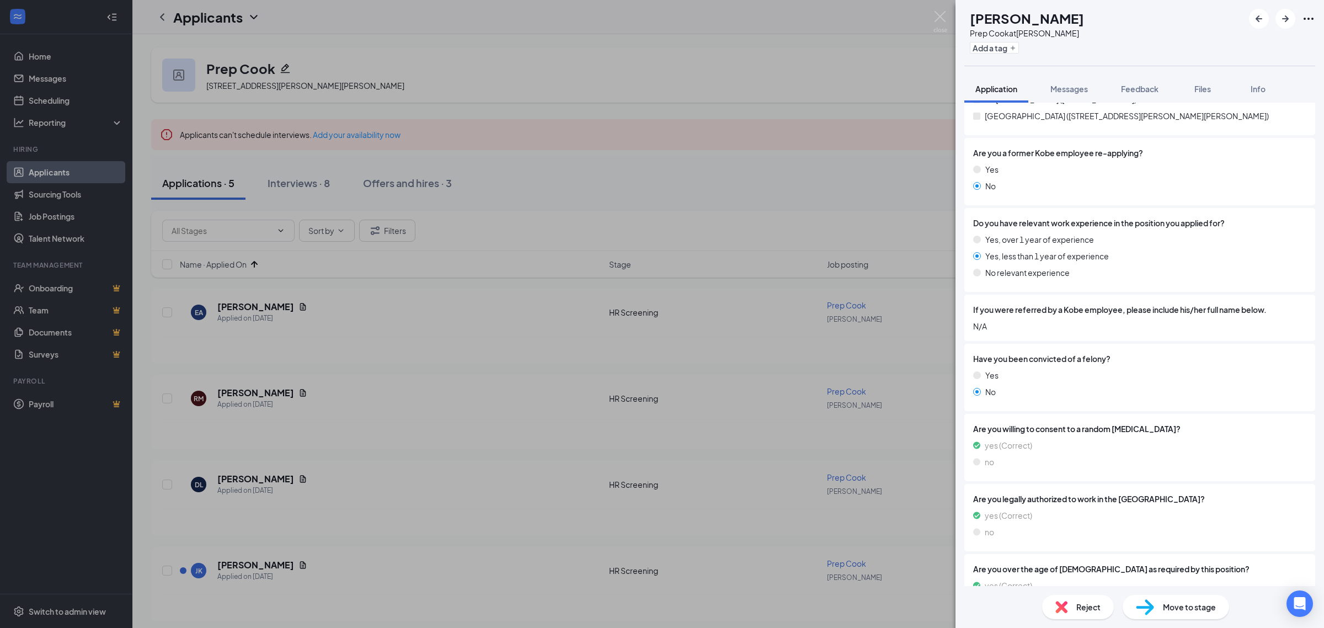
scroll to position [525, 0]
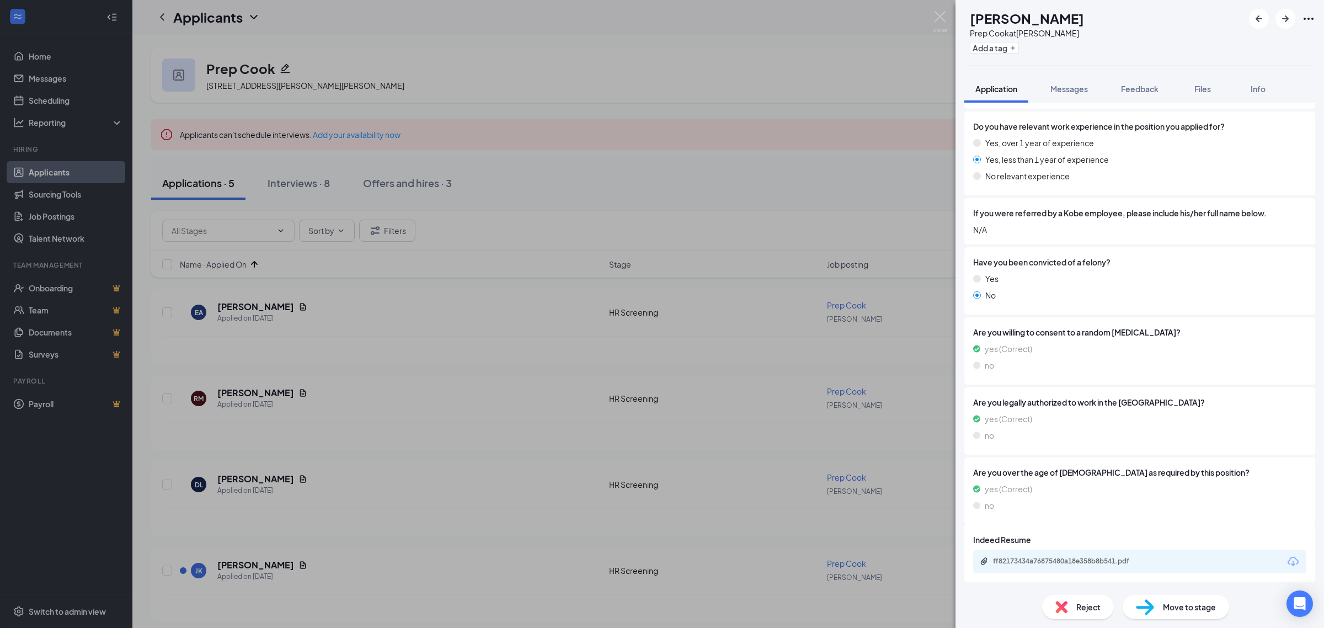
click at [1057, 560] on div "ff82173434a76875480a18e358b8b541.pdf" at bounding box center [1070, 561] width 154 height 9
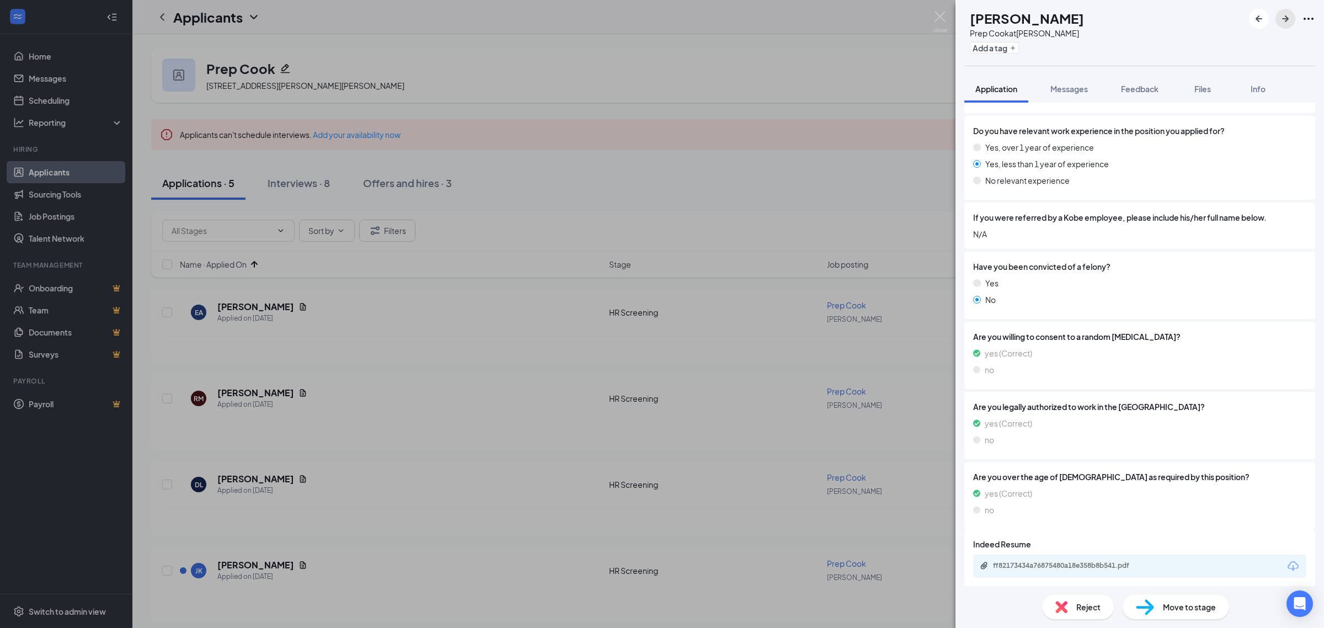
click at [1284, 18] on icon "ArrowRight" at bounding box center [1285, 18] width 7 height 7
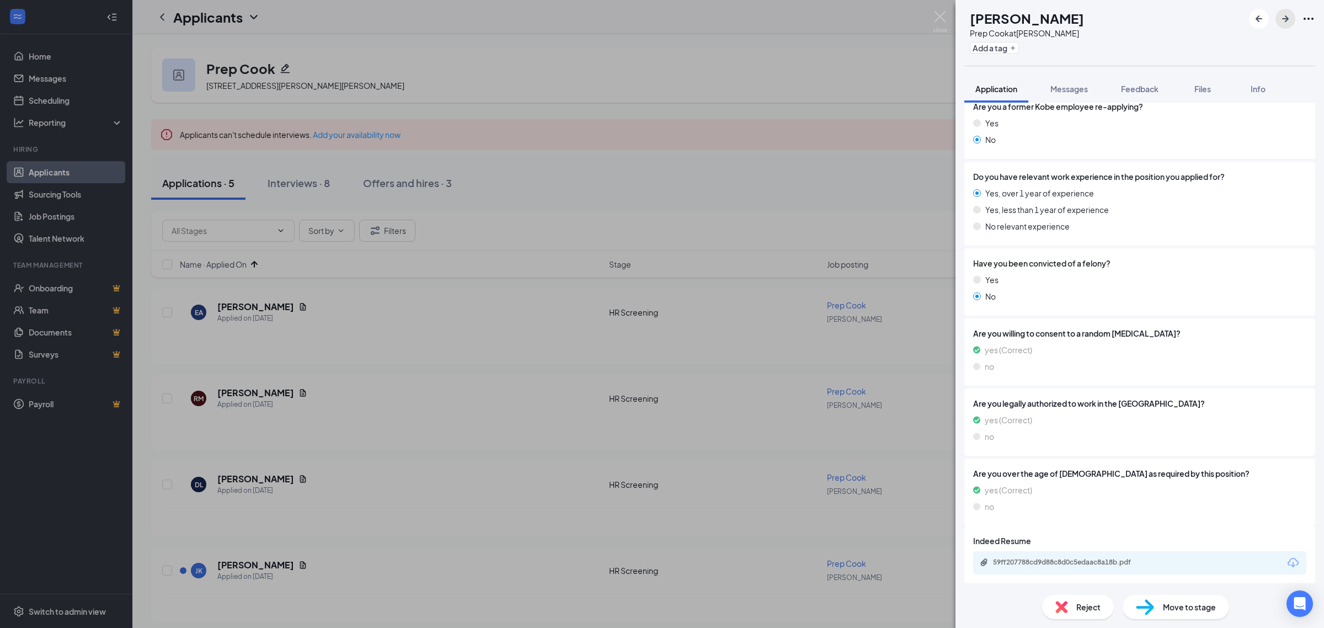
scroll to position [475, 0]
click at [1082, 558] on div "59ff207788cd9d88c8d0c5edaac8a18b.pdf" at bounding box center [1070, 561] width 154 height 9
click at [1126, 87] on span "Feedback" at bounding box center [1140, 89] width 38 height 10
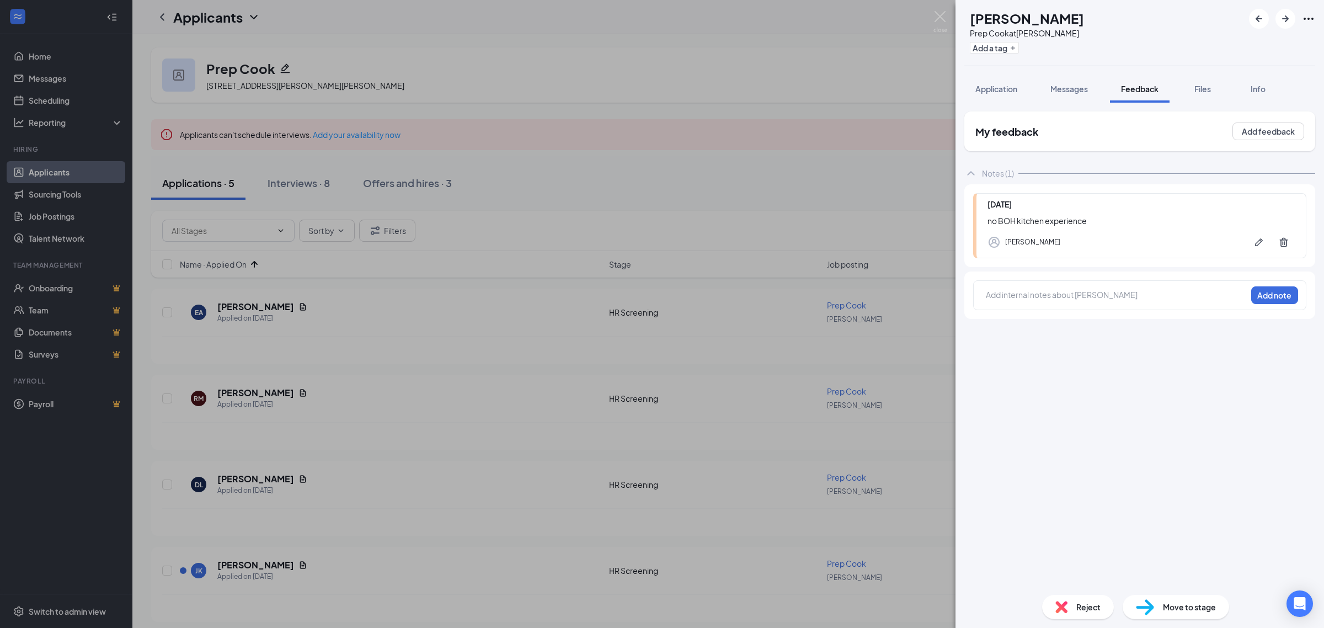
click at [1035, 227] on div "[DATE] no BOH kitchen experience [PERSON_NAME]" at bounding box center [1139, 225] width 333 height 65
copy div "no BOH kitchen experience"
click at [1087, 617] on div "Reject" at bounding box center [1078, 607] width 72 height 24
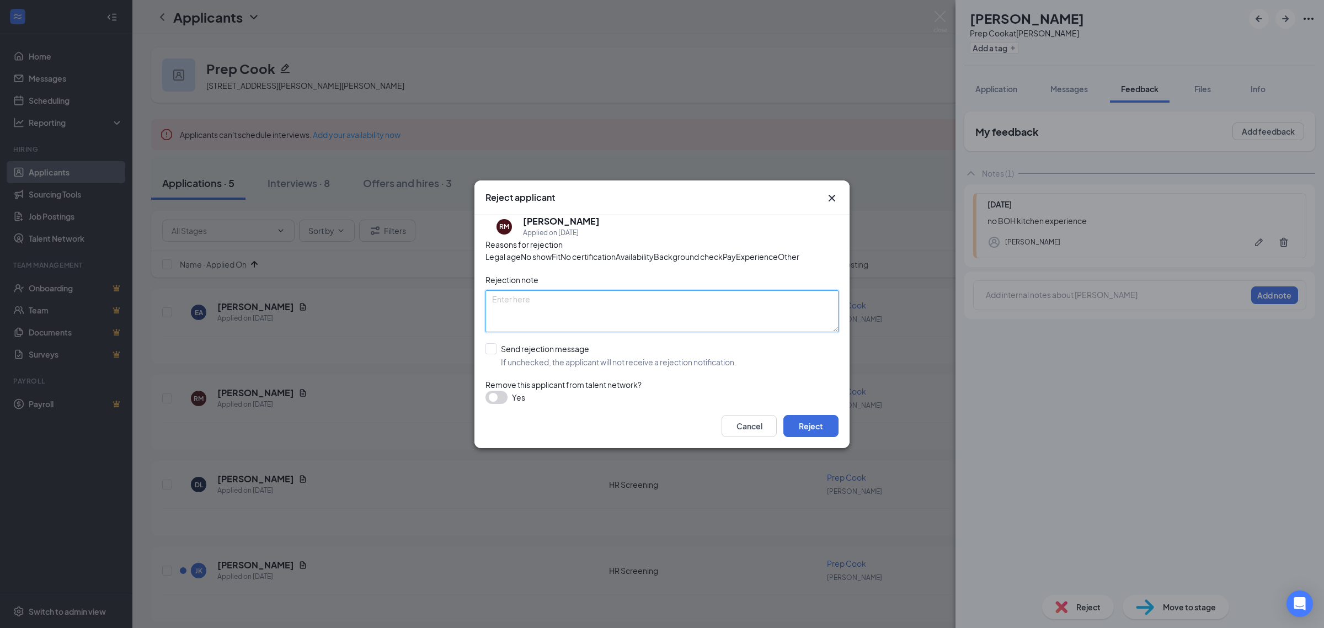
click at [676, 332] on textarea at bounding box center [661, 311] width 353 height 42
paste textarea "no BOH kitchen experience"
type textarea "no BOH kitchen experience"
click at [597, 367] on input "Send rejection message If unchecked, the applicant will not receive a rejection…" at bounding box center [610, 355] width 251 height 24
checkbox input "true"
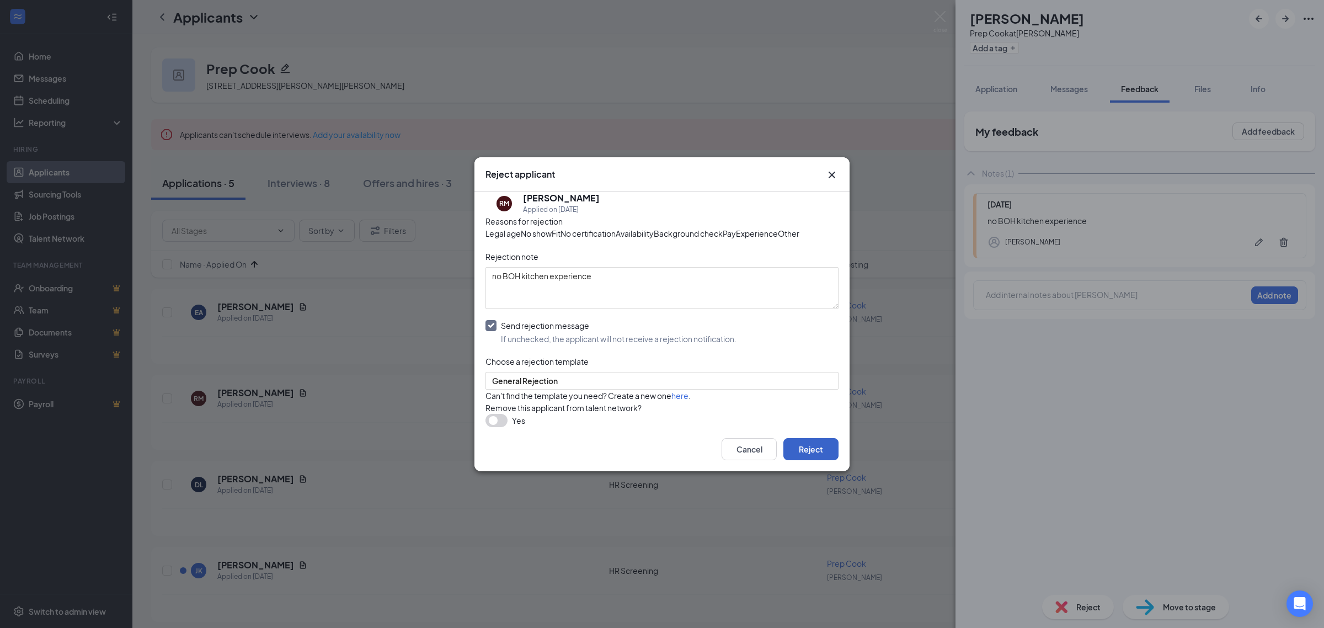
click at [835, 460] on button "Reject" at bounding box center [810, 449] width 55 height 22
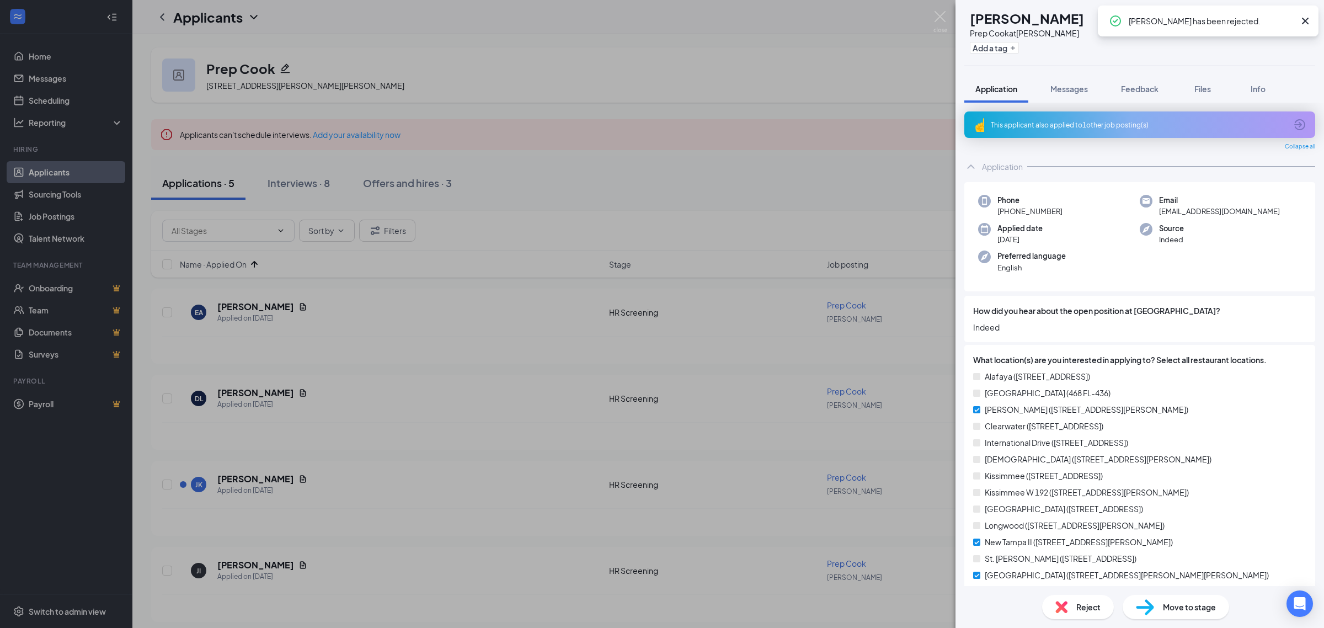
click at [1093, 137] on div "This applicant also applied to 1 other job posting(s)" at bounding box center [1139, 124] width 351 height 26
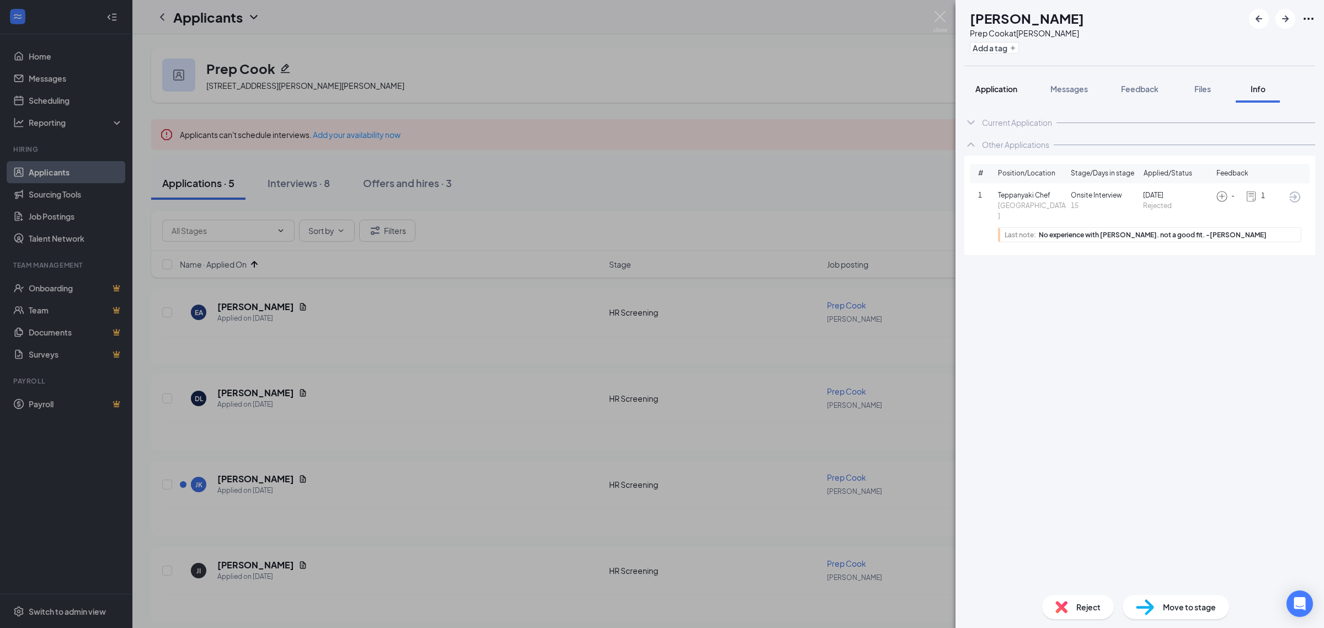
click at [992, 95] on button "Application" at bounding box center [996, 89] width 64 height 28
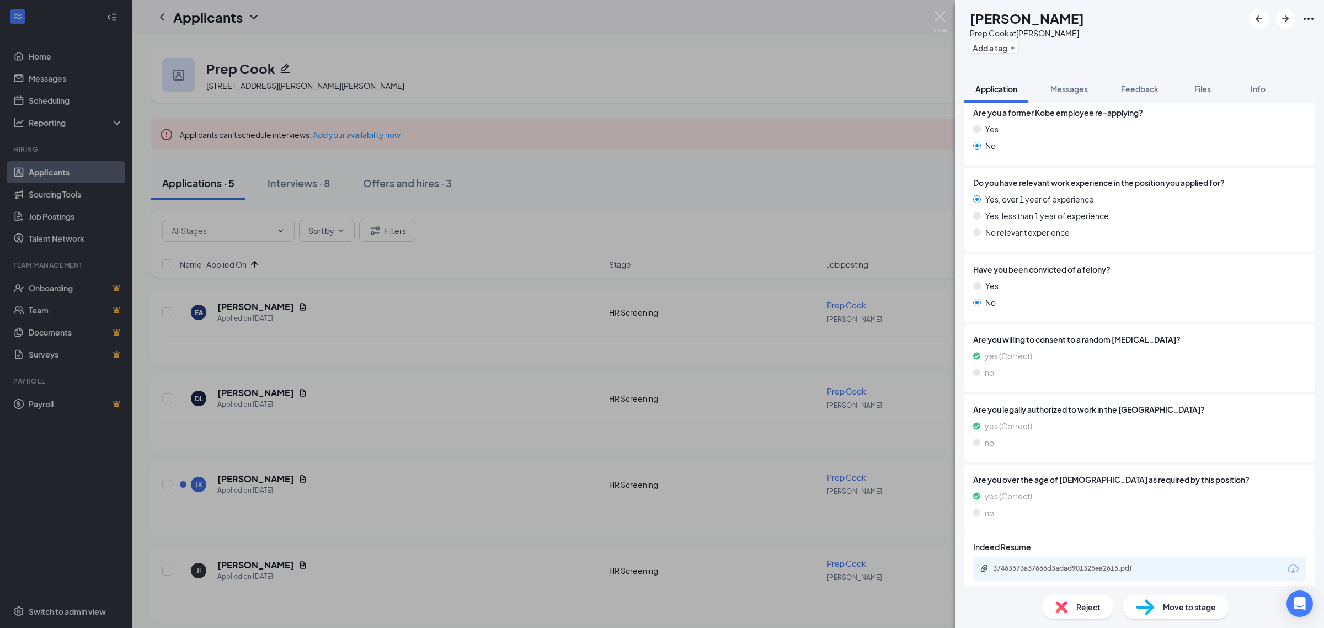
scroll to position [502, 0]
click at [1066, 569] on div "37463573a37666d3adad901325ea2615.pdf" at bounding box center [1069, 566] width 179 height 10
click at [1291, 25] on icon "ArrowRight" at bounding box center [1285, 18] width 13 height 13
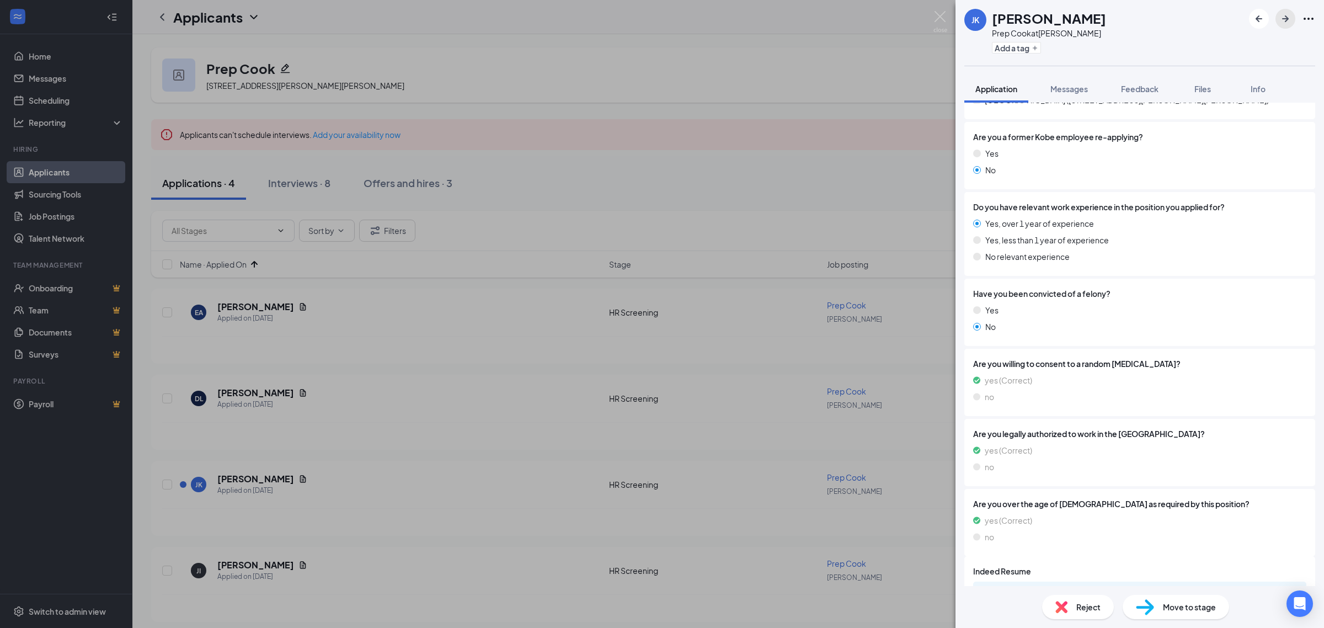
scroll to position [475, 0]
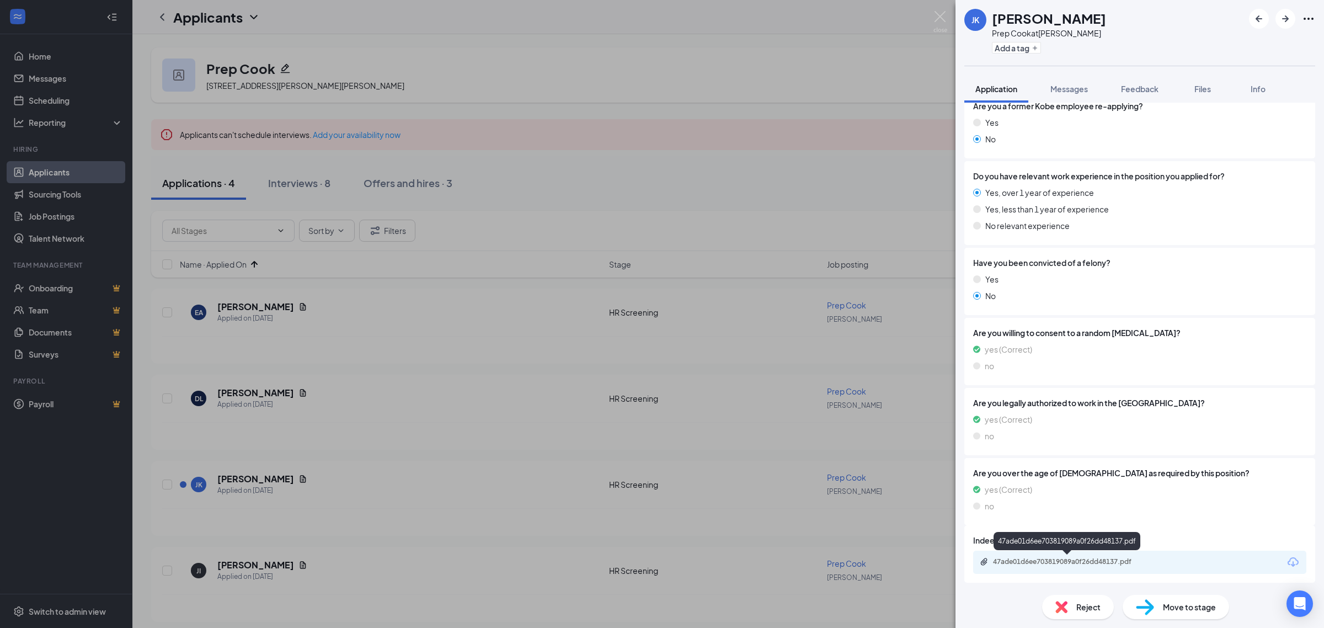
click at [1126, 560] on div "47ade01d6ee703819089a0f26dd48137.pdf" at bounding box center [1070, 561] width 154 height 9
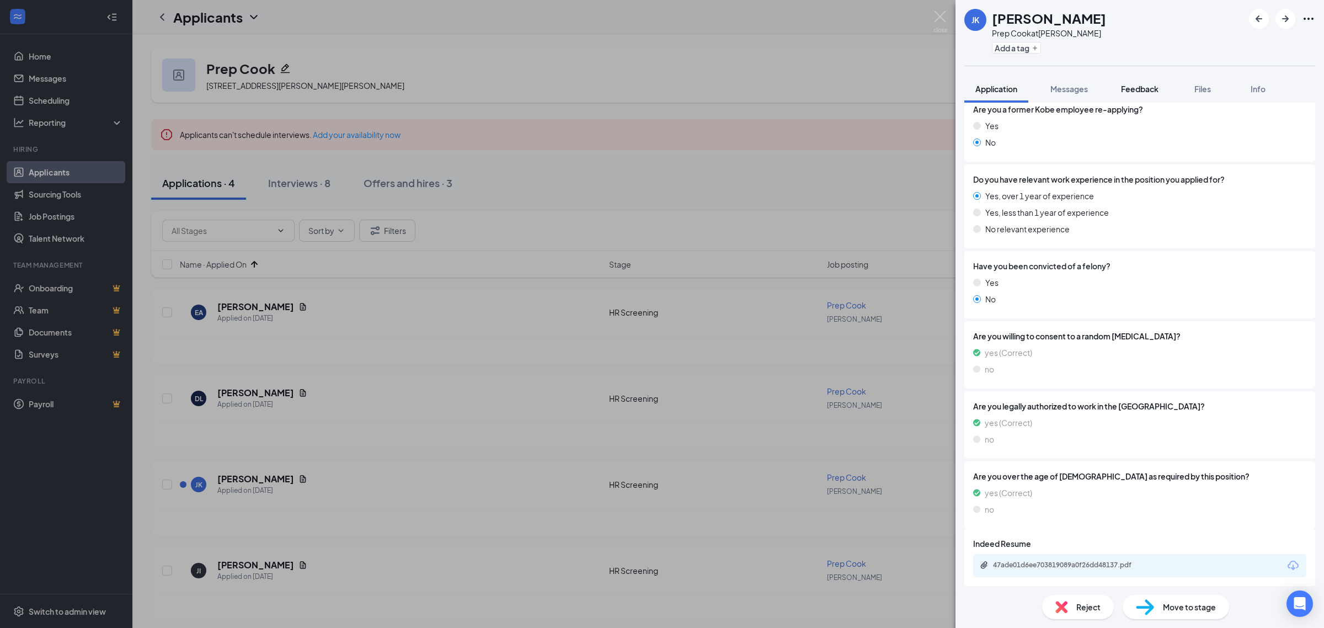
click at [1142, 101] on div "[PERSON_NAME] Prep Cook at [PERSON_NAME] Add a tag Application Messages Feedbac…" at bounding box center [1139, 314] width 368 height 628
click at [1140, 95] on button "Feedback" at bounding box center [1140, 89] width 60 height 28
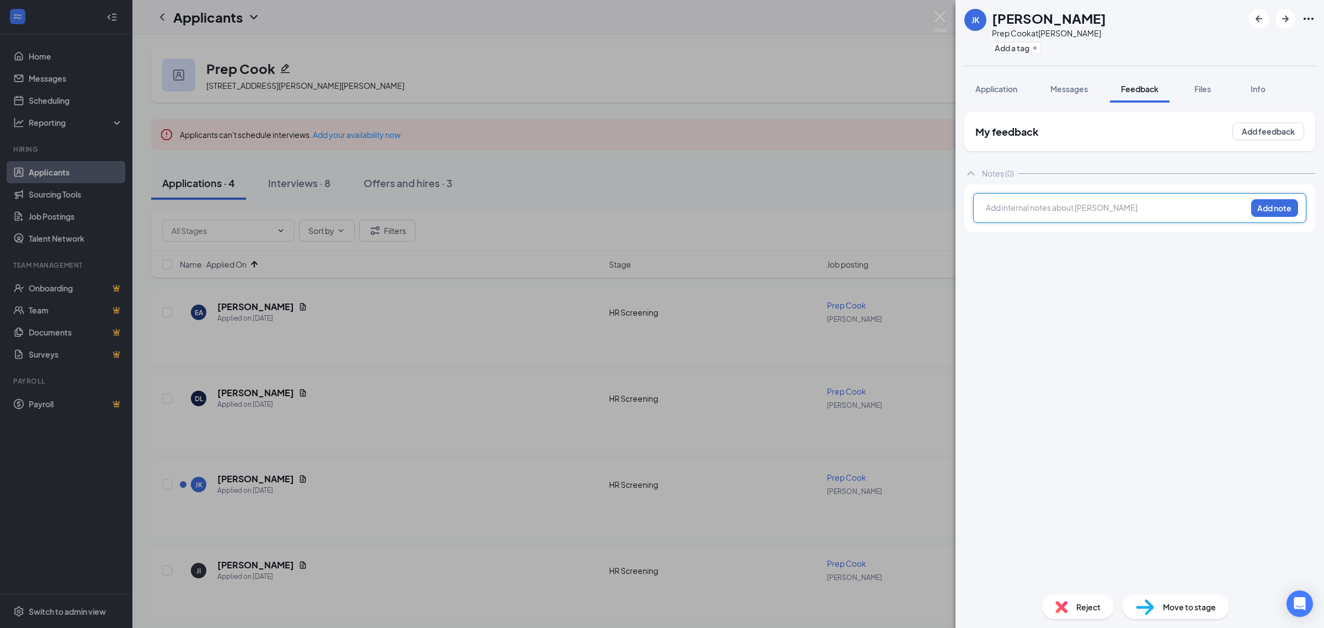
click at [1041, 207] on div at bounding box center [1116, 208] width 260 height 12
click at [1284, 206] on button "Add note" at bounding box center [1274, 208] width 47 height 18
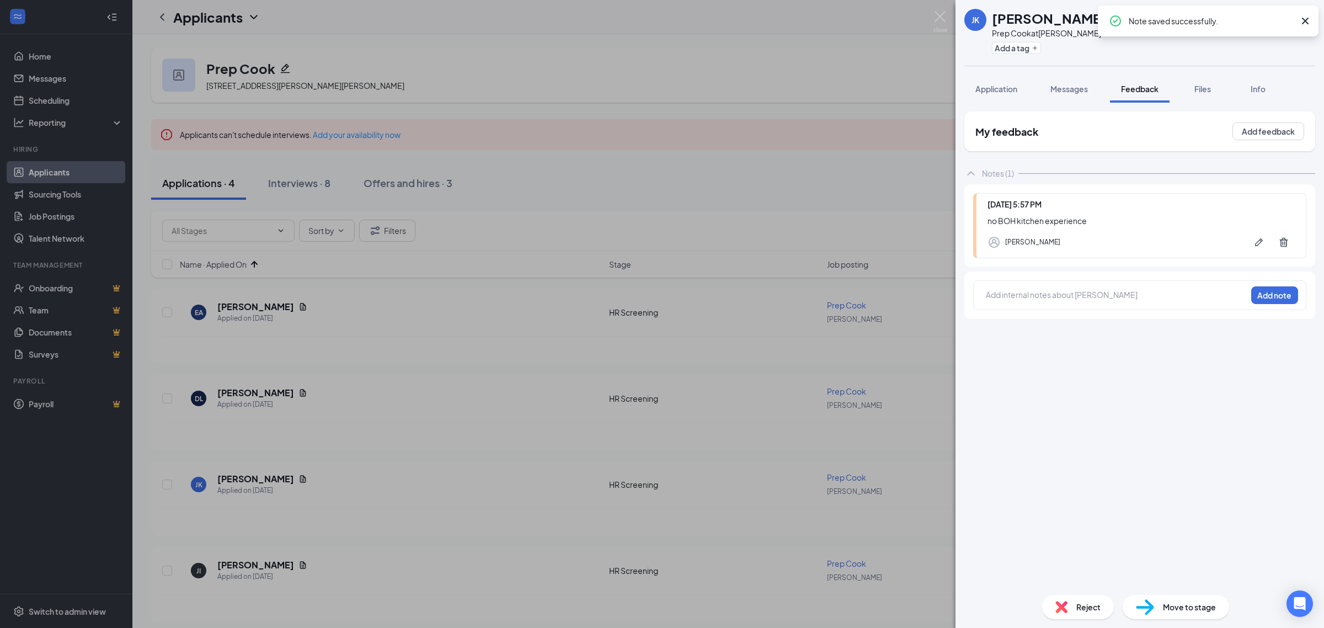
click at [1091, 603] on span "Reject" at bounding box center [1088, 607] width 24 height 12
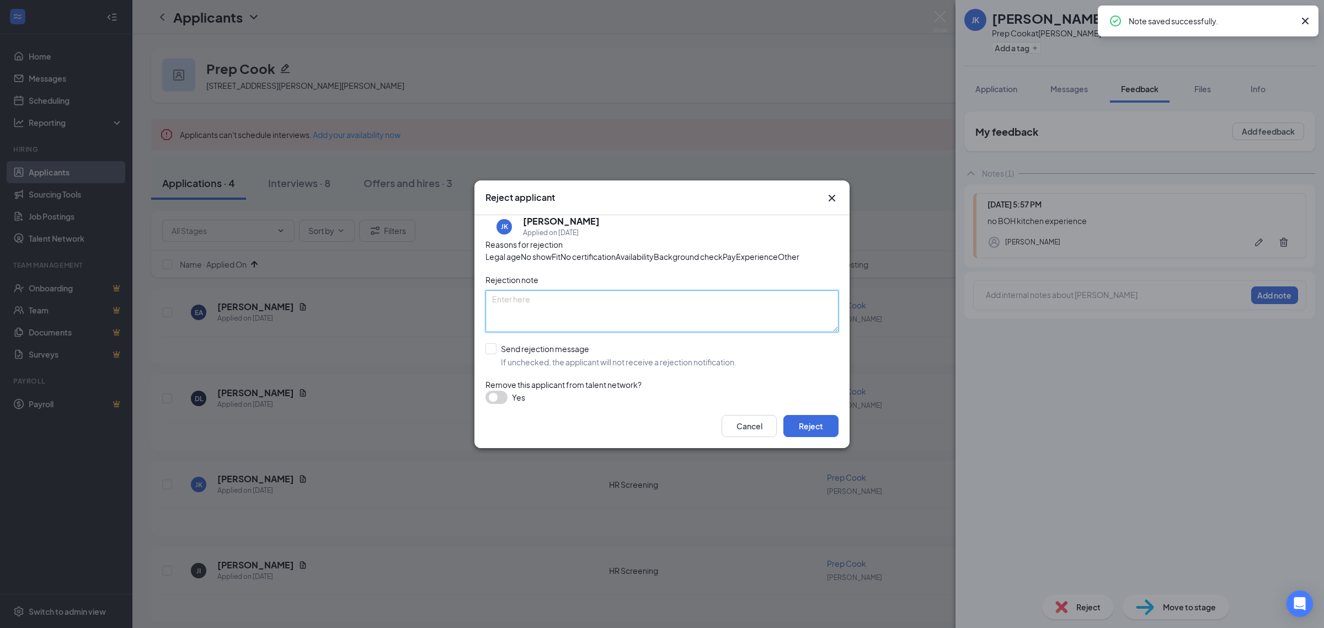
click at [567, 313] on textarea at bounding box center [661, 311] width 353 height 42
paste textarea "no BOH kitchen experience"
type textarea "no BOH kitchen experience"
click at [535, 367] on input "Send rejection message If unchecked, the applicant will not receive a rejection…" at bounding box center [610, 355] width 251 height 24
checkbox input "true"
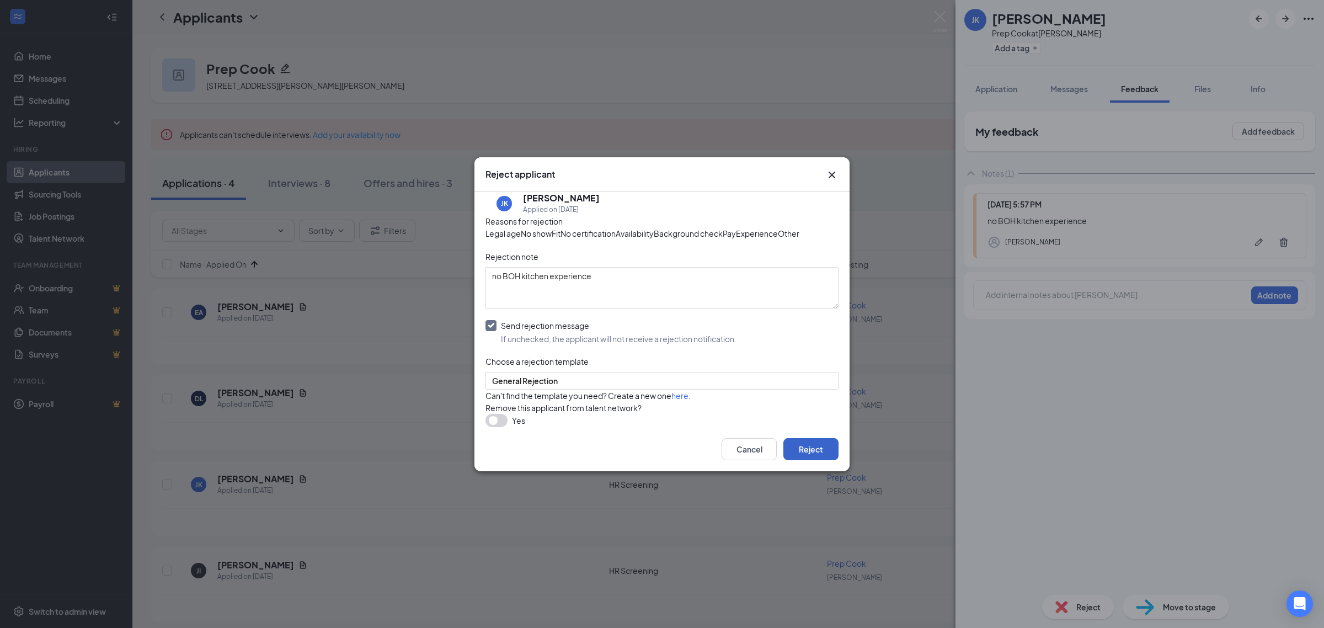
click at [809, 460] on button "Reject" at bounding box center [810, 449] width 55 height 22
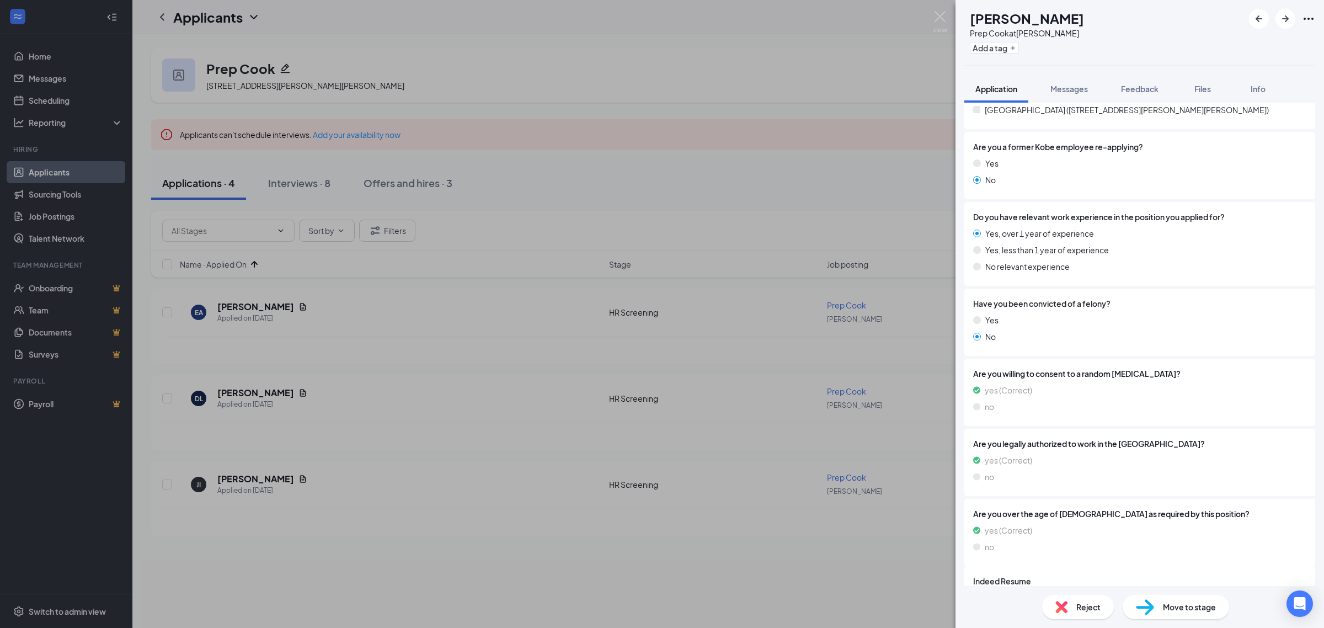
scroll to position [475, 0]
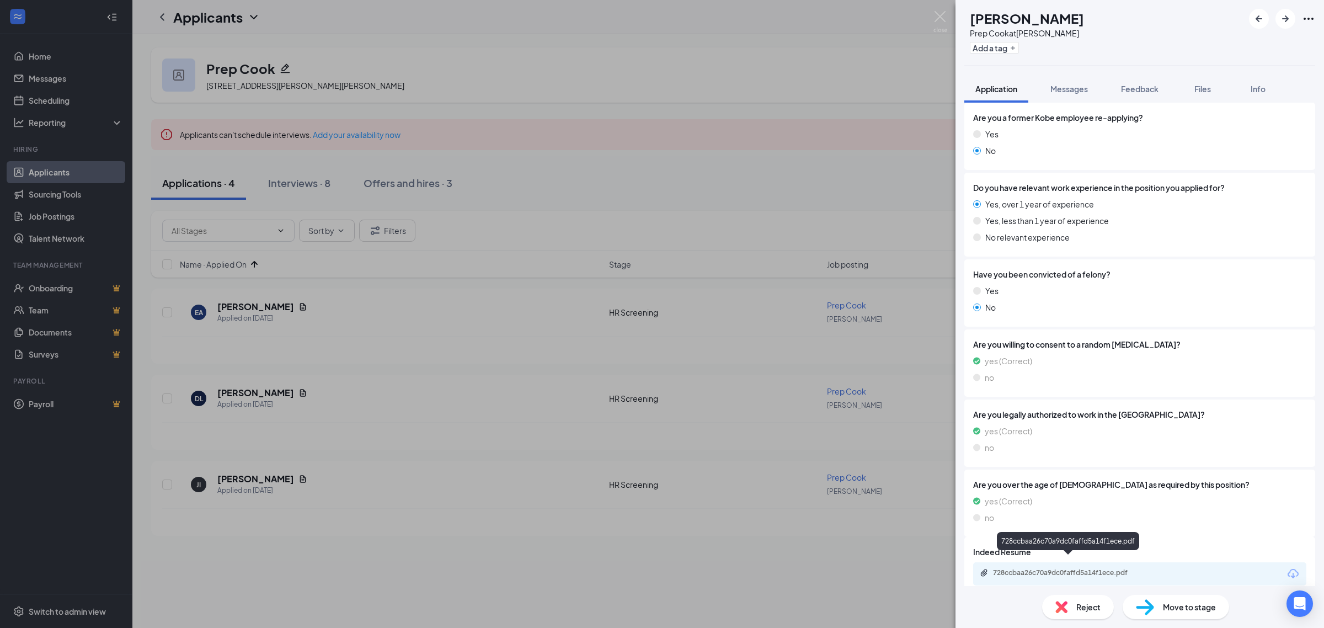
click at [1071, 568] on div "728ccbaa26c70a9dc0faffd5a14f1ece.pdf" at bounding box center [1070, 572] width 154 height 9
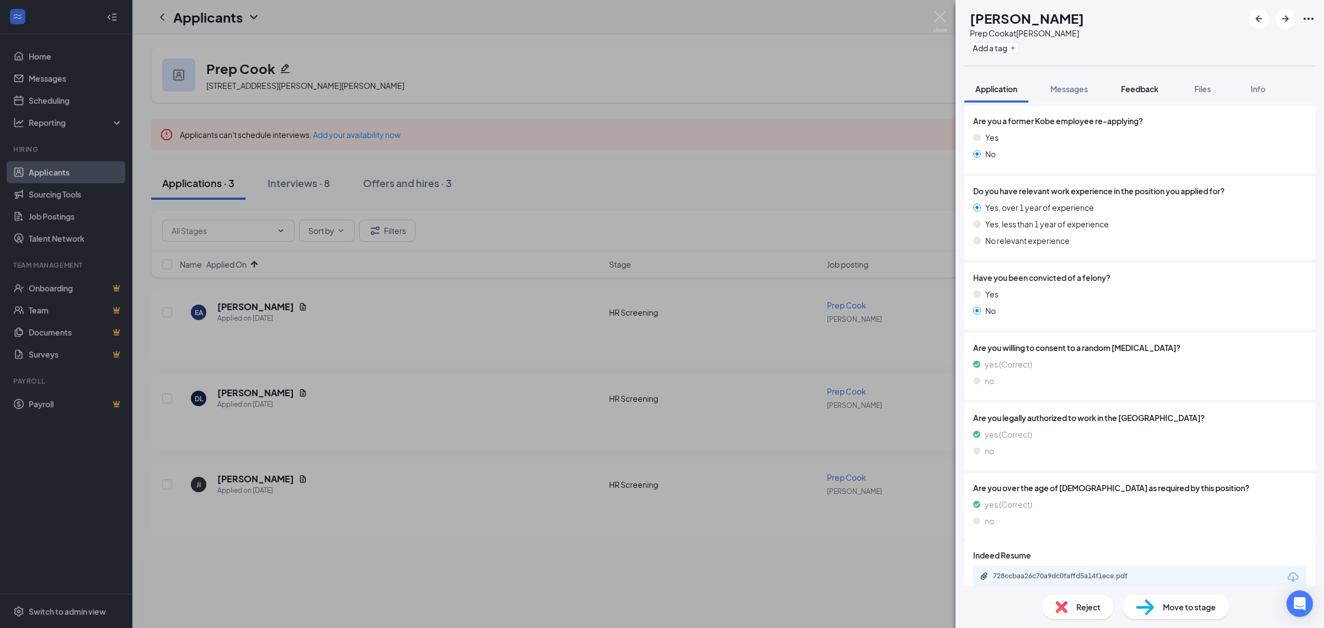
click at [1124, 90] on span "Feedback" at bounding box center [1140, 89] width 38 height 10
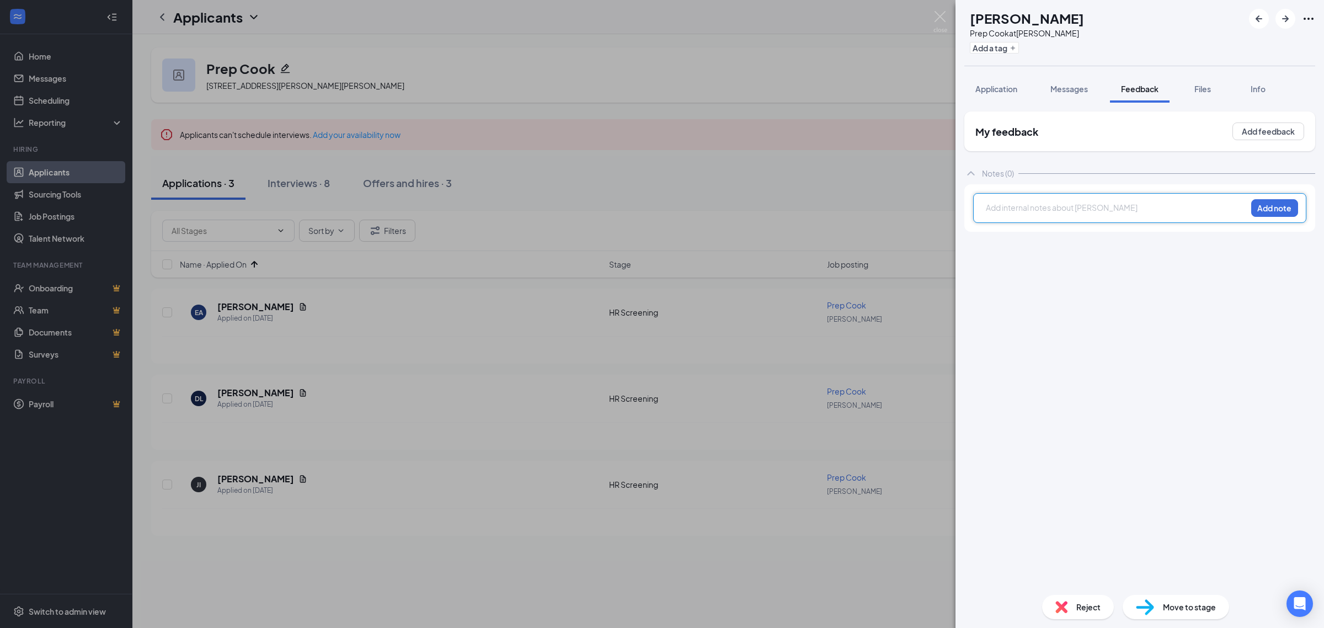
click at [1049, 213] on div at bounding box center [1116, 208] width 260 height 12
click at [1290, 214] on button "Add note" at bounding box center [1274, 208] width 47 height 18
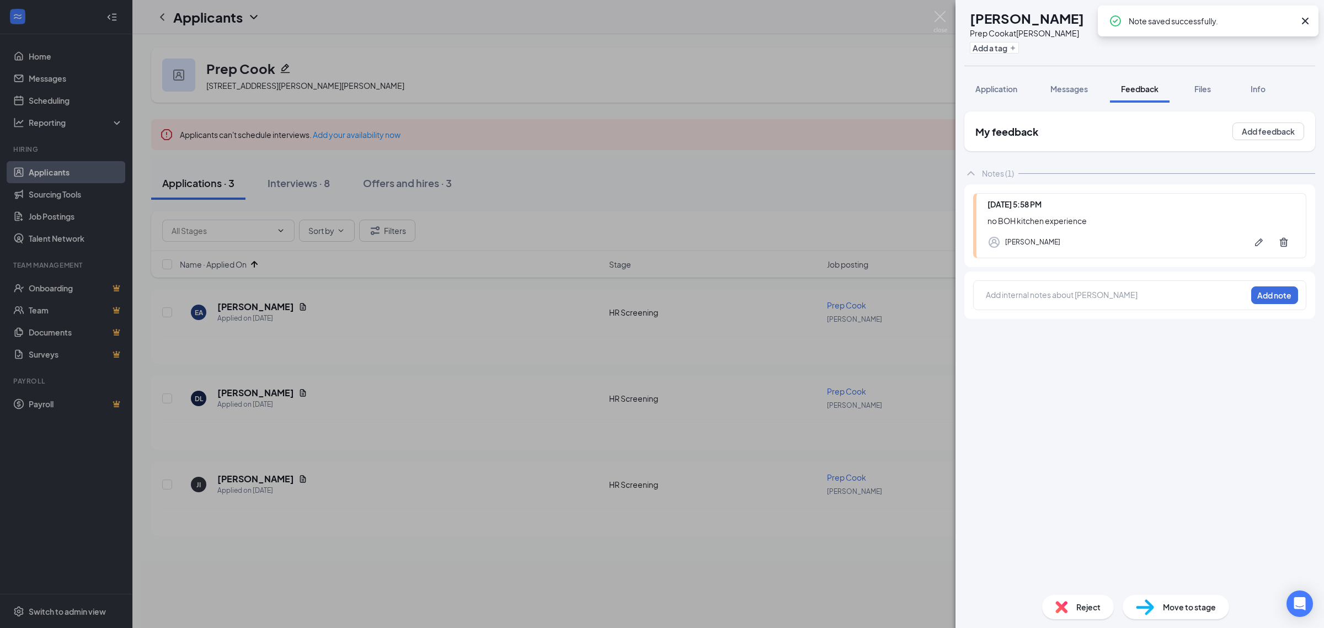
click at [1080, 606] on span "Reject" at bounding box center [1088, 607] width 24 height 12
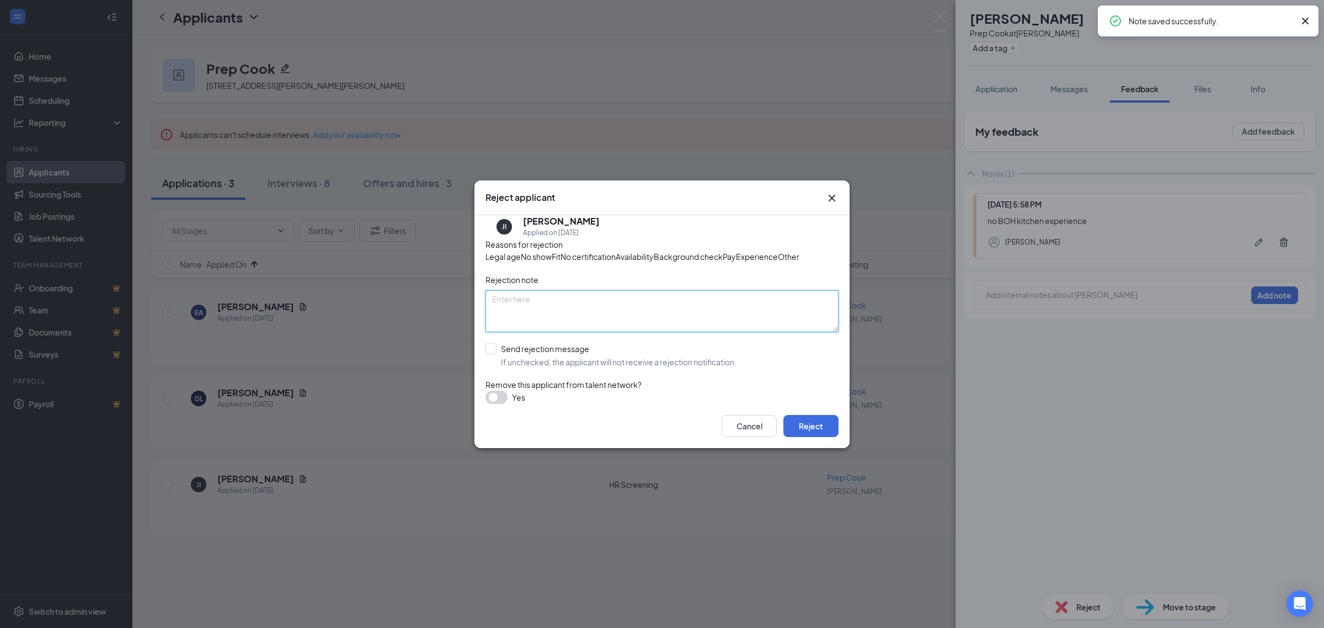
click at [611, 323] on textarea at bounding box center [661, 311] width 353 height 42
paste textarea "no BOH kitchen experience"
type textarea "no BOH kitchen experience"
click at [578, 367] on input "Send rejection message If unchecked, the applicant will not receive a rejection…" at bounding box center [610, 355] width 251 height 24
checkbox input "true"
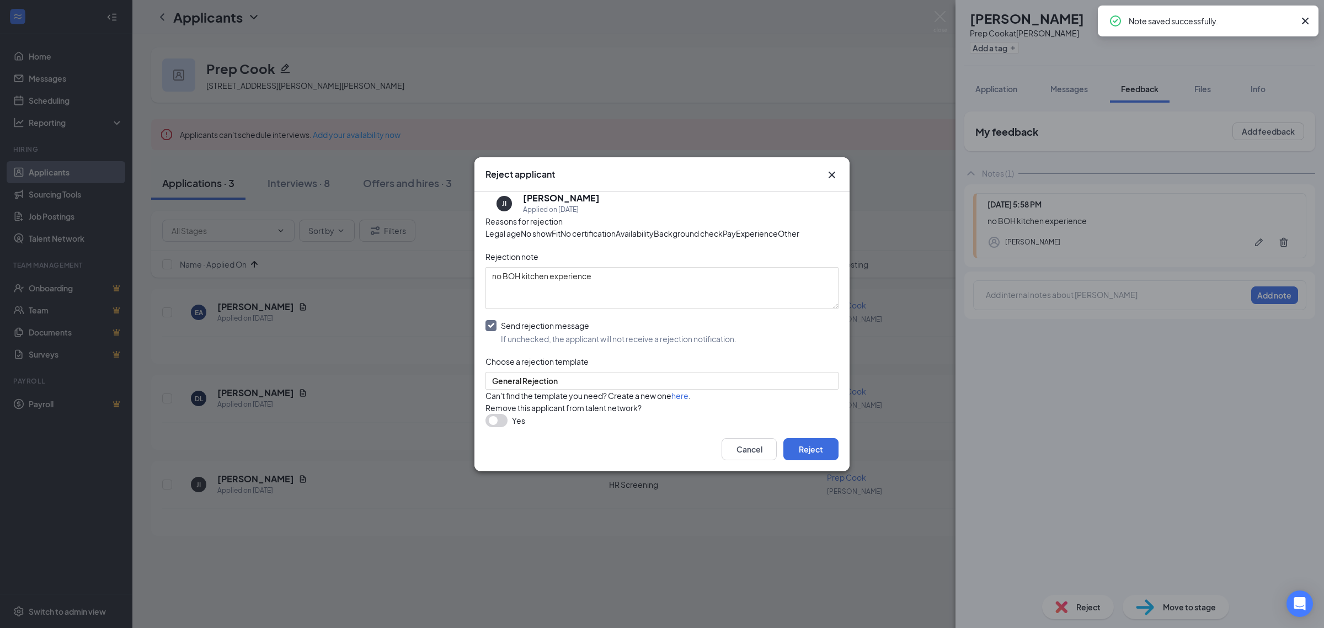
click at [830, 471] on div "Cancel Reject" at bounding box center [661, 449] width 375 height 44
click at [831, 460] on button "Reject" at bounding box center [810, 449] width 55 height 22
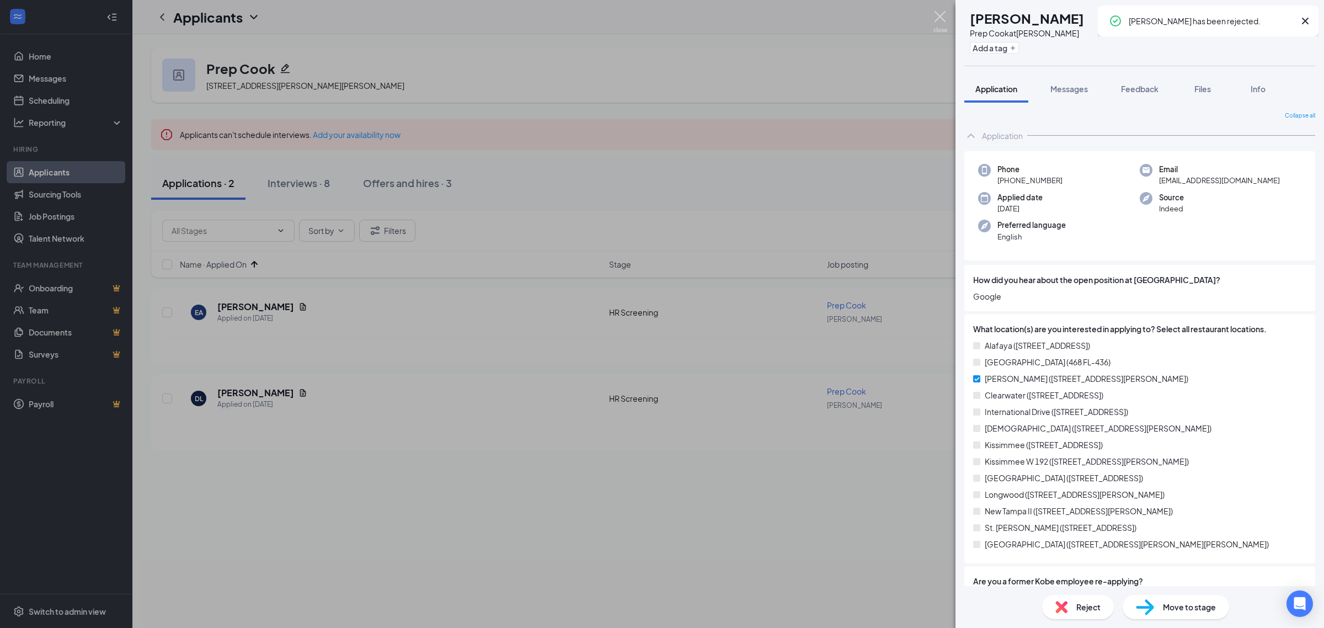
click at [941, 11] on img at bounding box center [940, 22] width 14 height 22
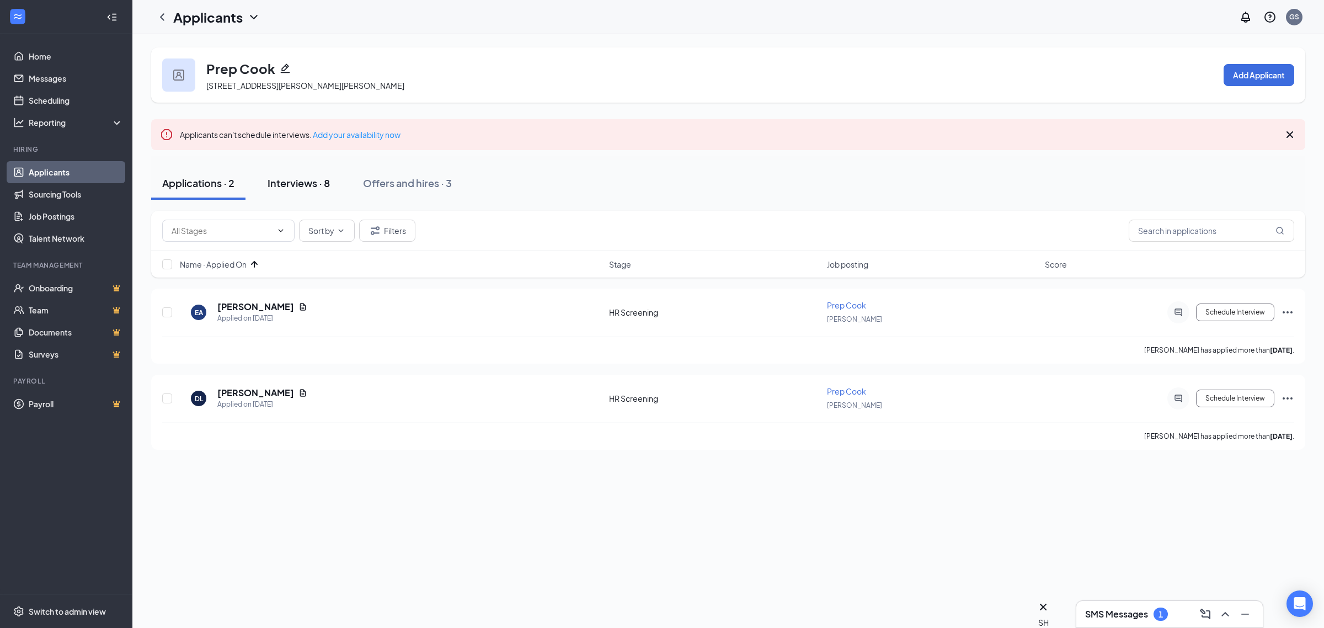
click at [299, 182] on div "Interviews · 8" at bounding box center [299, 183] width 62 height 14
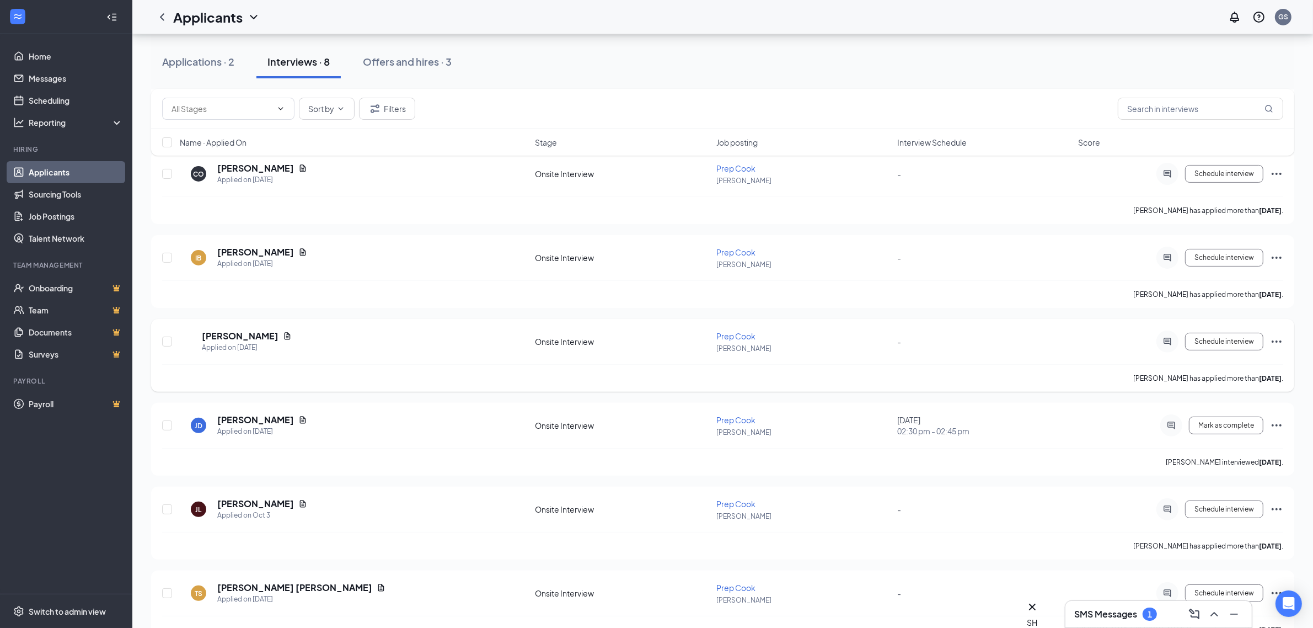
scroll to position [334, 0]
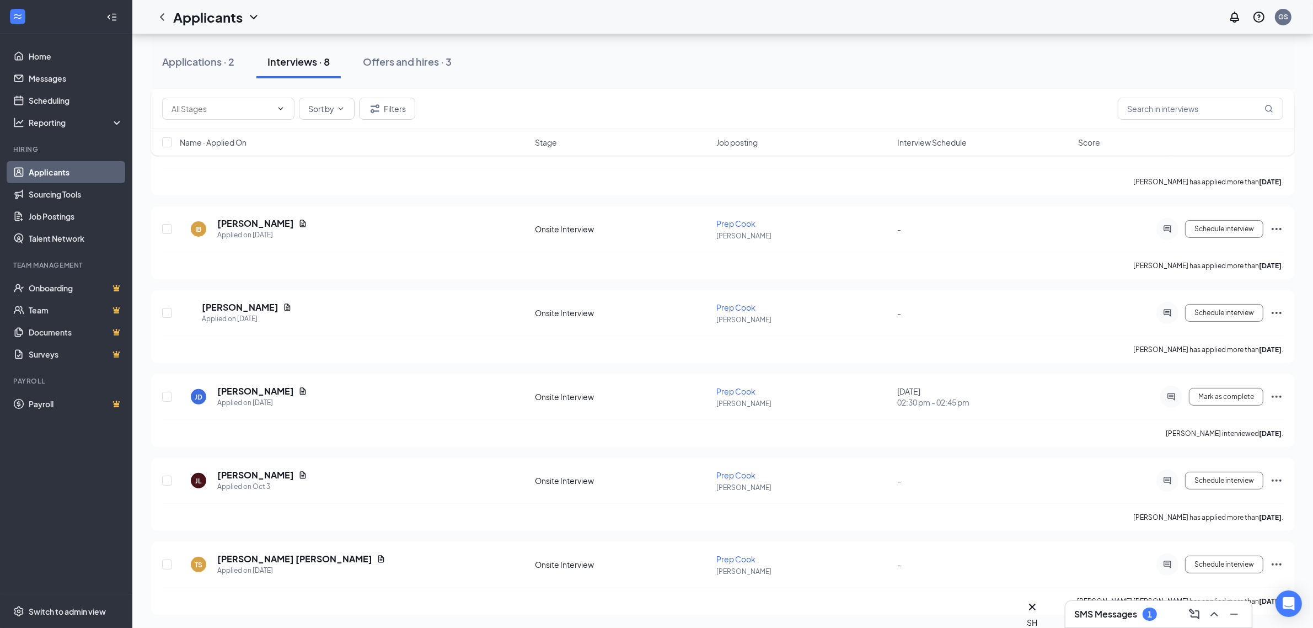
click at [926, 143] on span "Interview Schedule" at bounding box center [933, 142] width 70 height 11
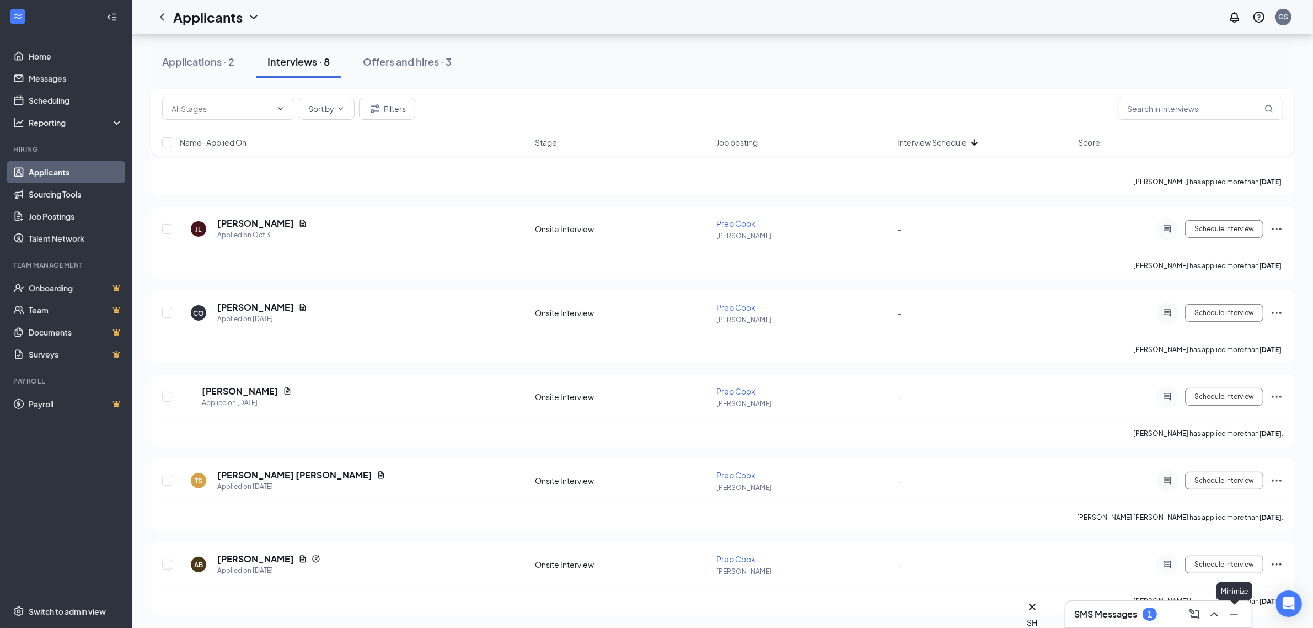
click at [1236, 618] on icon "Minimize" at bounding box center [1234, 613] width 13 height 13
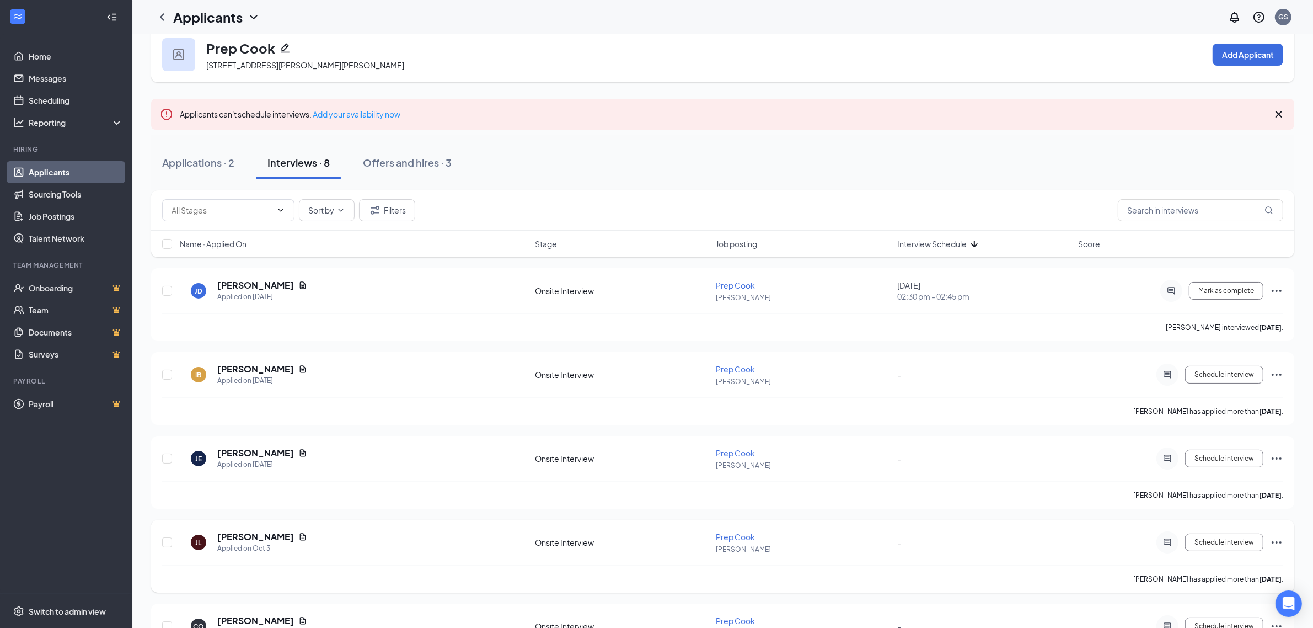
scroll to position [0, 0]
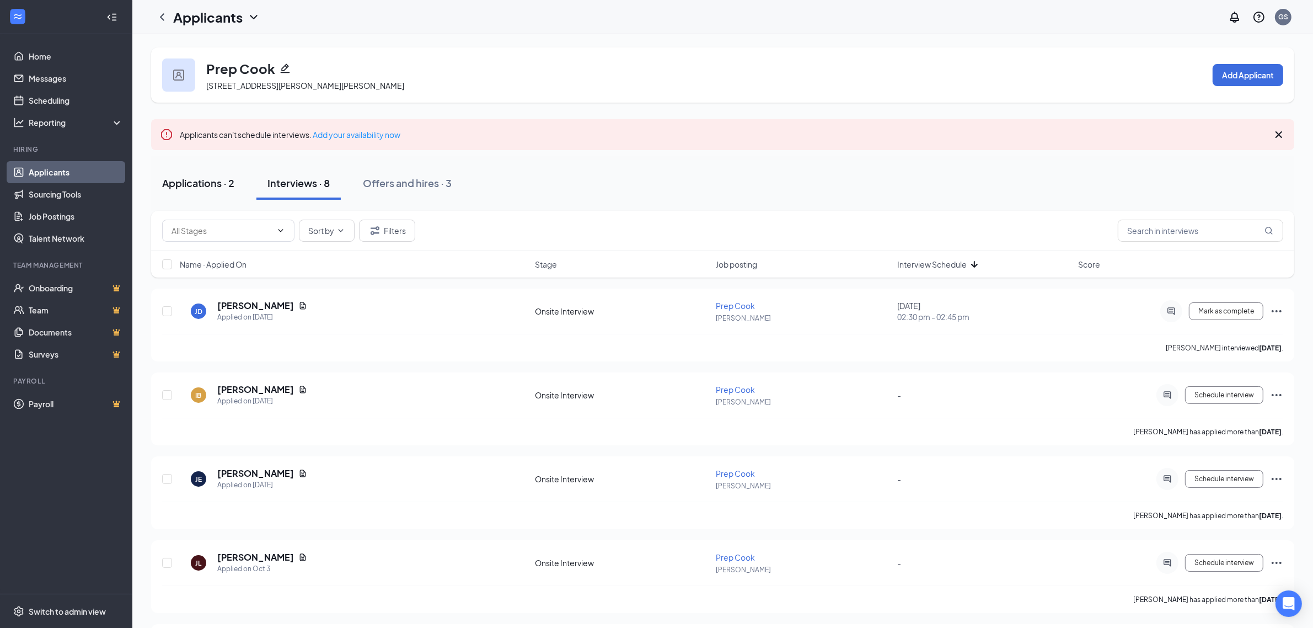
click at [215, 182] on div "Applications · 2" at bounding box center [198, 183] width 72 height 14
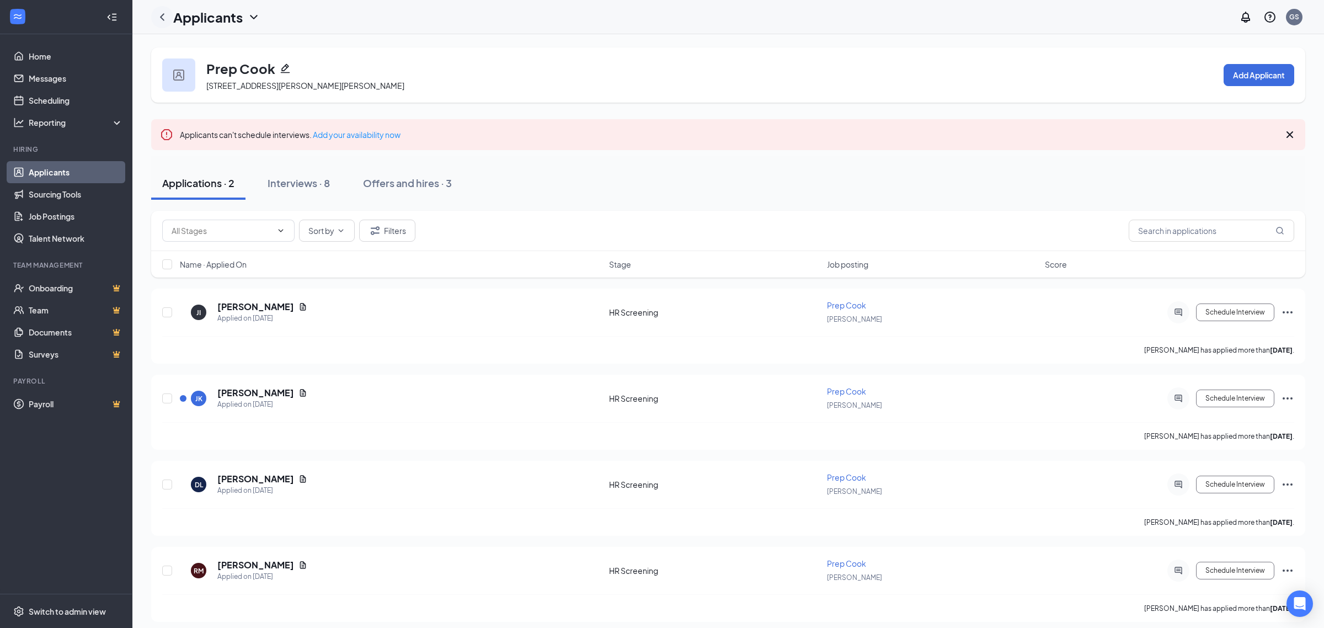
click at [158, 23] on icon "ChevronLeft" at bounding box center [162, 16] width 13 height 13
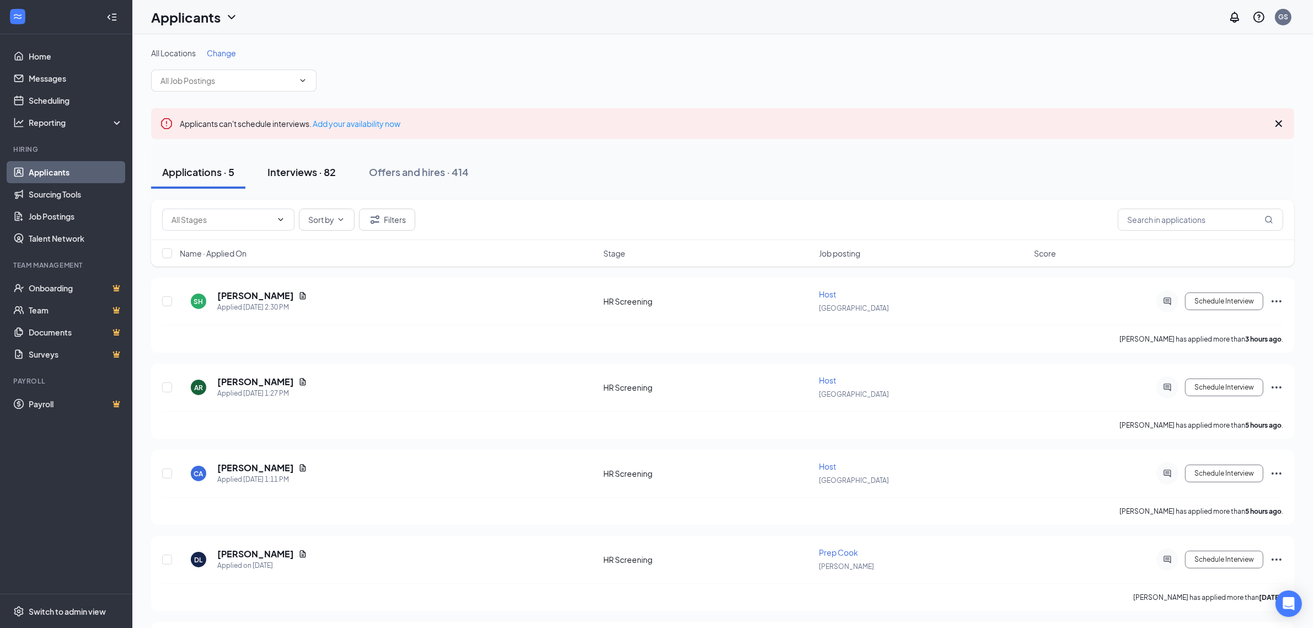
click at [327, 172] on div "Interviews · 82" at bounding box center [302, 172] width 68 height 14
